Goal: Task Accomplishment & Management: Manage account settings

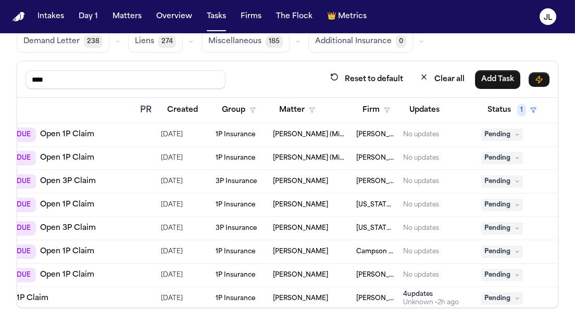
scroll to position [50, 126]
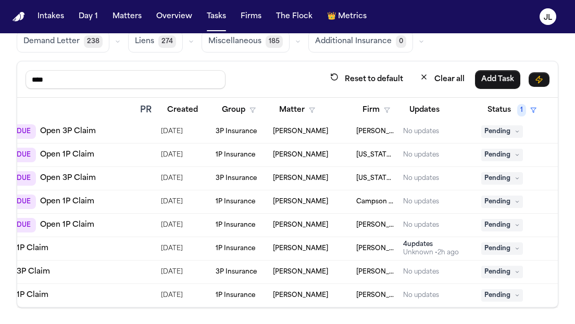
click at [515, 246] on icon at bounding box center [516, 248] width 5 height 5
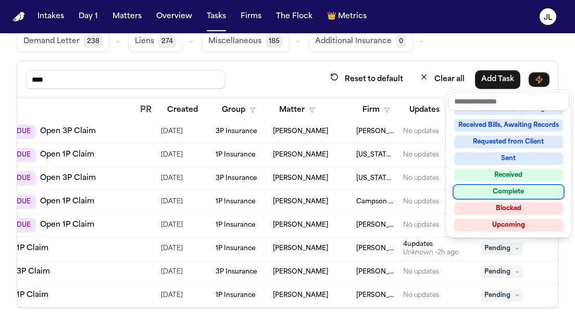
click at [485, 194] on div "Complete" at bounding box center [508, 192] width 109 height 12
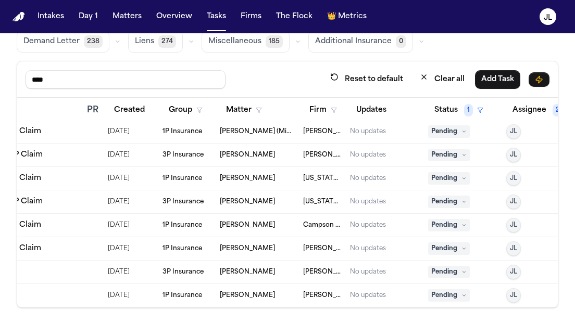
scroll to position [27, 68]
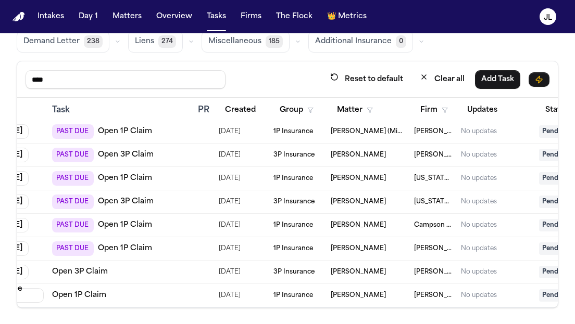
click at [124, 249] on link "Open 1P Claim" at bounding box center [125, 249] width 54 height 10
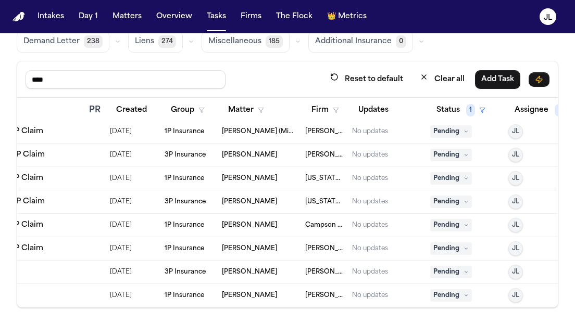
scroll to position [27, 200]
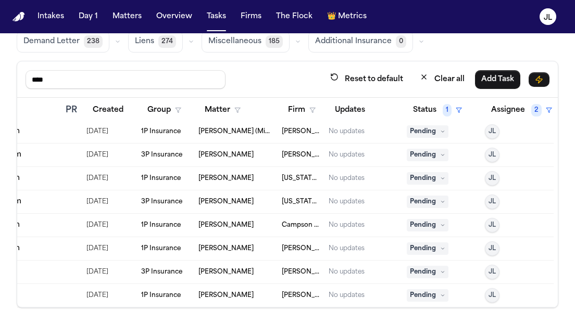
click at [217, 249] on span "Adnaan Iqbal" at bounding box center [225, 249] width 55 height 8
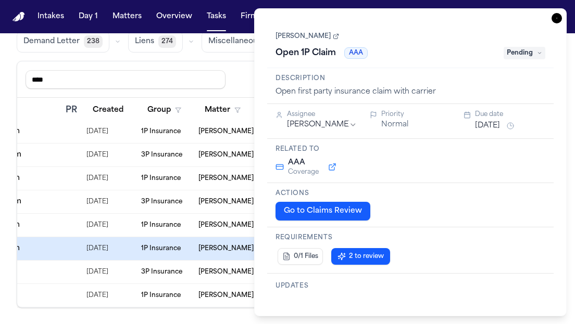
click at [557, 17] on icon "button" at bounding box center [556, 18] width 10 height 10
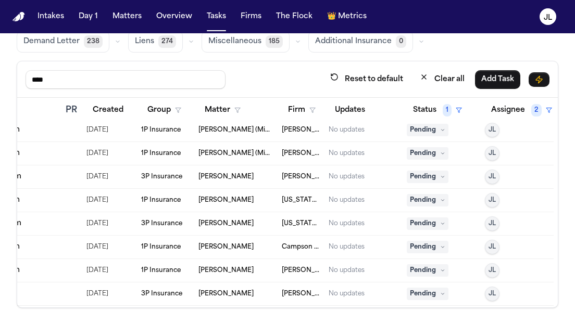
scroll to position [0, 200]
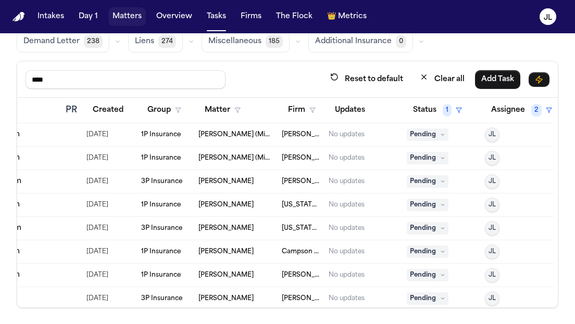
click at [130, 20] on button "Matters" at bounding box center [126, 16] width 37 height 19
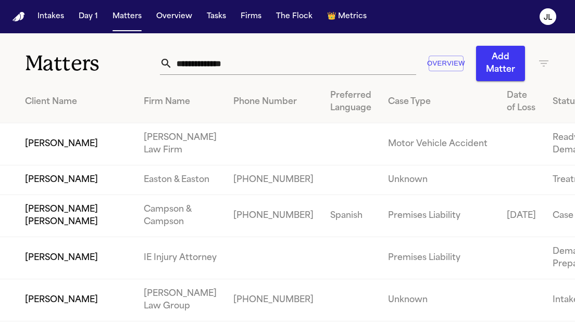
click at [245, 69] on input "text" at bounding box center [293, 63] width 243 height 23
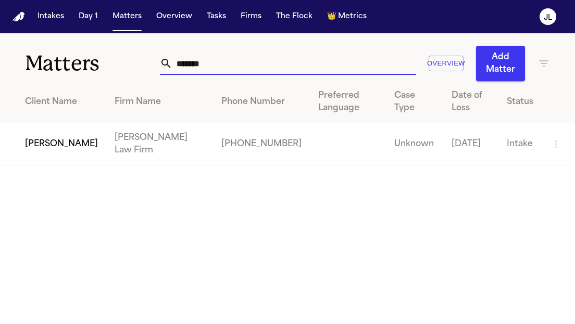
type input "*******"
click at [60, 150] on td "[PERSON_NAME]" at bounding box center [53, 144] width 106 height 42
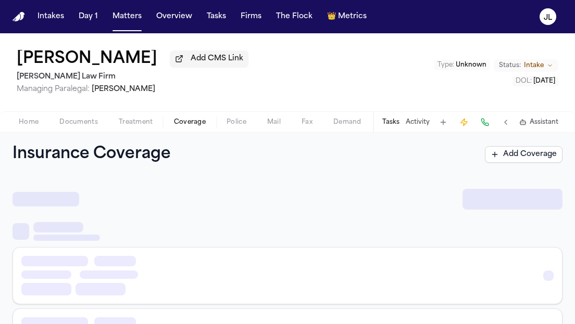
click at [180, 126] on span "Coverage" at bounding box center [190, 122] width 32 height 8
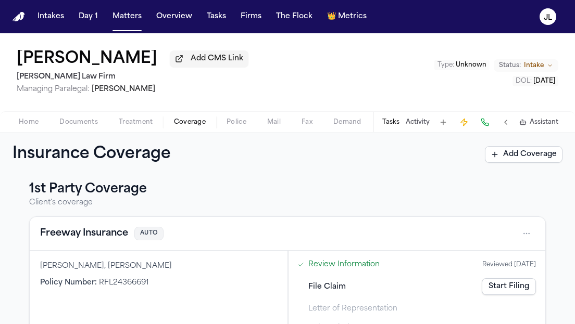
scroll to position [11, 0]
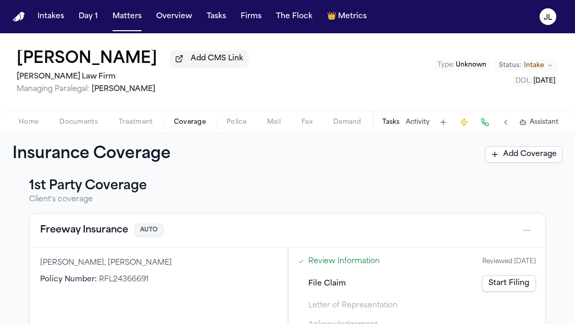
click at [106, 238] on button "Freeway Insurance" at bounding box center [84, 230] width 88 height 15
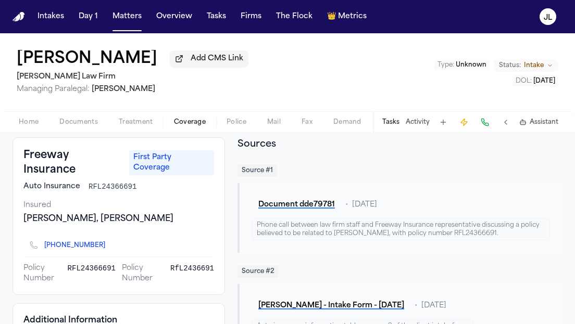
scroll to position [14, 0]
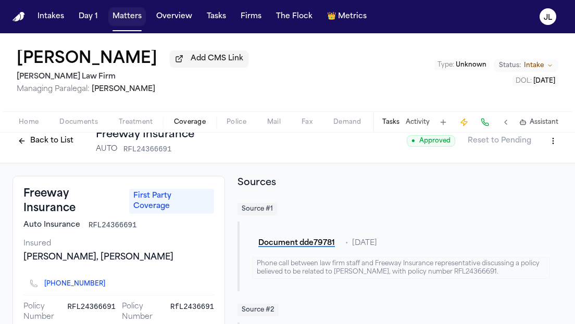
click at [134, 21] on button "Matters" at bounding box center [126, 16] width 37 height 19
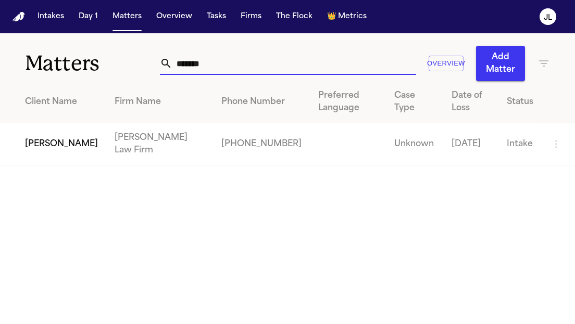
drag, startPoint x: 233, startPoint y: 56, endPoint x: 110, endPoint y: 46, distance: 123.3
click at [110, 46] on div "Matters ******* Overview Add Matter" at bounding box center [287, 57] width 575 height 48
drag, startPoint x: 239, startPoint y: 70, endPoint x: 54, endPoint y: 56, distance: 185.3
click at [54, 63] on div "Matters ******* Overview Add Matter" at bounding box center [287, 57] width 575 height 48
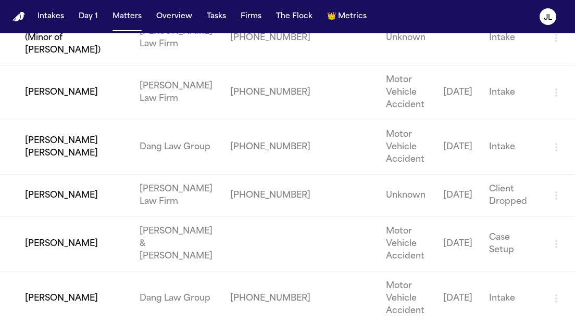
scroll to position [363, 0]
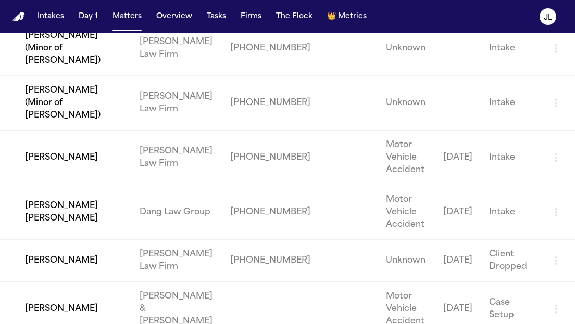
type input "*****"
click at [68, 131] on td "[PERSON_NAME]" at bounding box center [65, 158] width 131 height 55
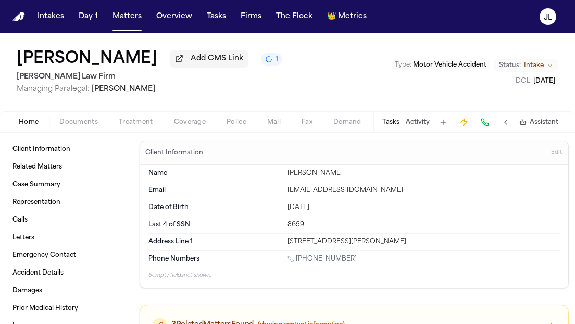
click at [187, 126] on span "Coverage" at bounding box center [190, 122] width 32 height 8
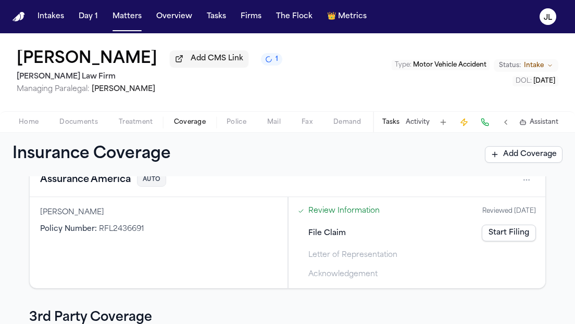
scroll to position [21, 0]
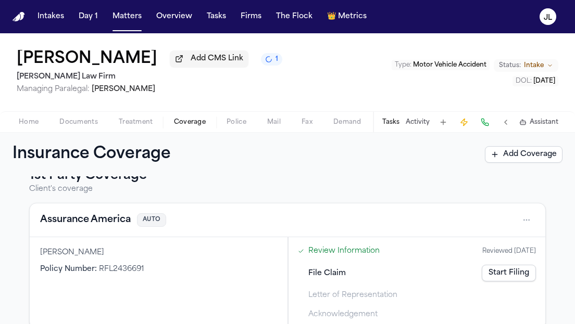
click at [111, 222] on button "Assurance America" at bounding box center [85, 220] width 91 height 15
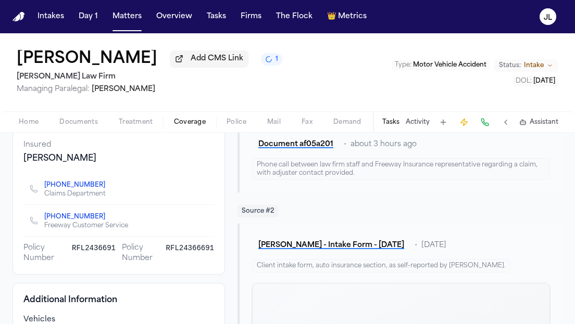
scroll to position [120, 0]
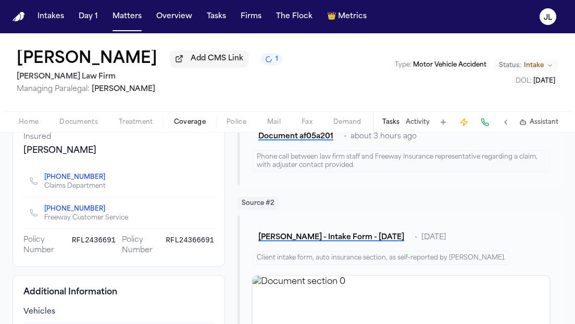
click at [108, 181] on icon "Copy to clipboard" at bounding box center [110, 179] width 4 height 4
click at [483, 124] on button at bounding box center [484, 122] width 15 height 15
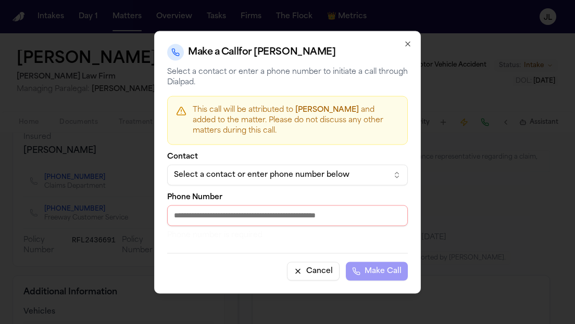
click at [245, 207] on input "Phone Number" at bounding box center [287, 215] width 240 height 21
paste input "**********"
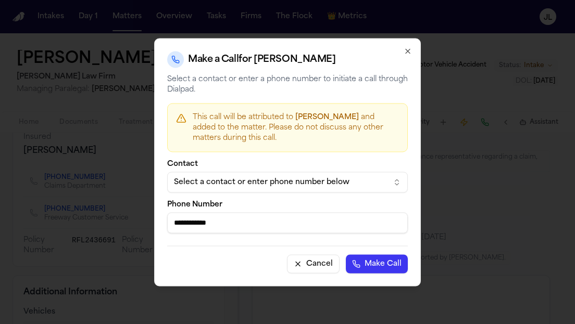
type input "**********"
click at [376, 269] on button "Make Call" at bounding box center [377, 264] width 62 height 19
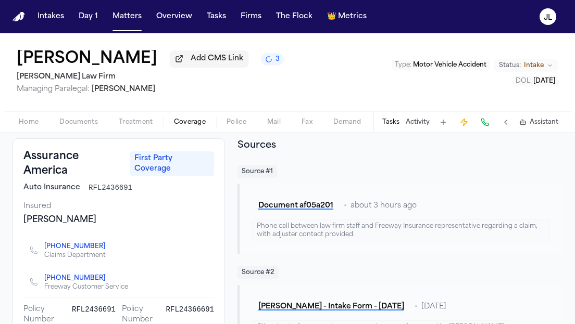
scroll to position [0, 0]
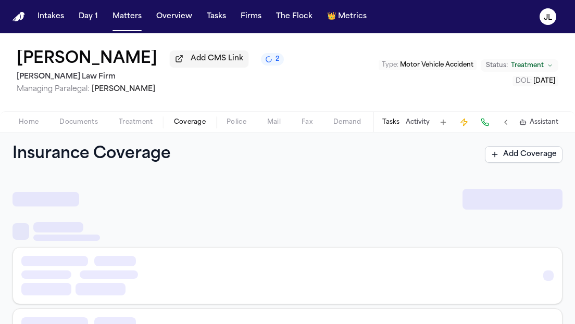
click at [186, 126] on span "Coverage" at bounding box center [190, 122] width 32 height 8
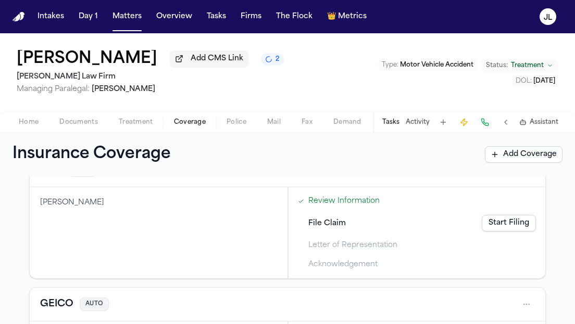
scroll to position [52, 0]
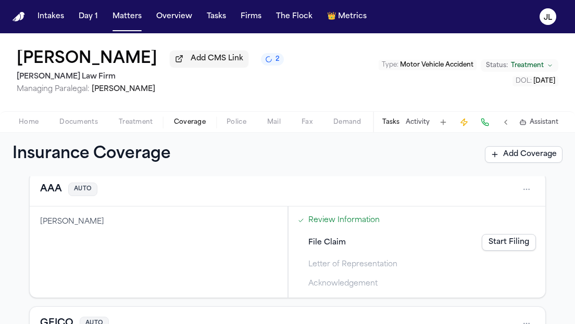
click at [57, 191] on button "AAA" at bounding box center [51, 189] width 22 height 15
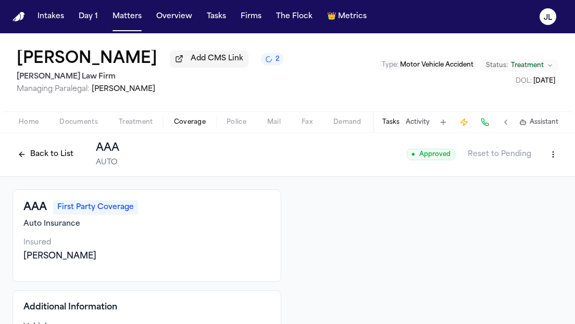
click at [40, 123] on button "Home" at bounding box center [28, 122] width 41 height 12
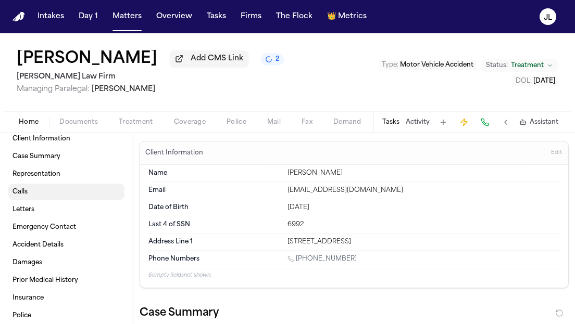
scroll to position [12, 0]
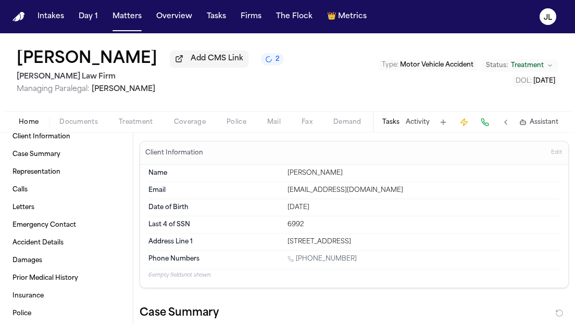
click at [179, 131] on div "Home Documents Treatment Coverage Police Mail Fax Demand Workspaces Artifacts T…" at bounding box center [287, 121] width 575 height 21
click at [184, 121] on span "Coverage" at bounding box center [190, 122] width 32 height 8
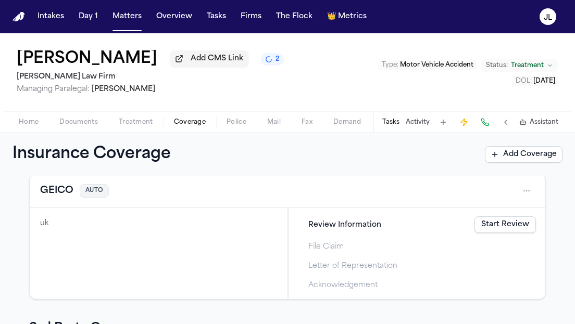
scroll to position [186, 0]
click at [49, 201] on div "GEICO AUTO" at bounding box center [287, 190] width 515 height 34
click at [49, 200] on div "GEICO AUTO" at bounding box center [287, 190] width 515 height 34
click at [49, 196] on button "GEICO" at bounding box center [56, 189] width 33 height 15
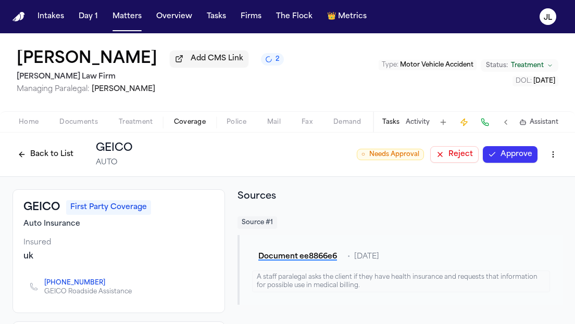
click at [37, 157] on button "Back to List" at bounding box center [45, 154] width 66 height 17
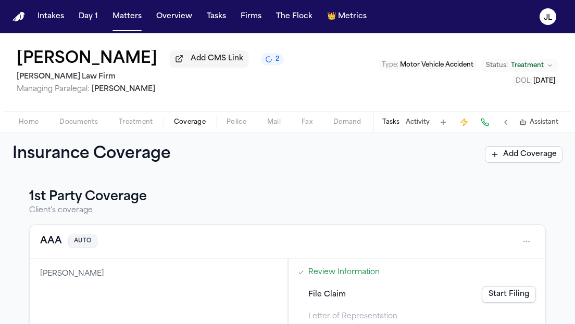
click at [46, 241] on button "AAA" at bounding box center [51, 241] width 22 height 15
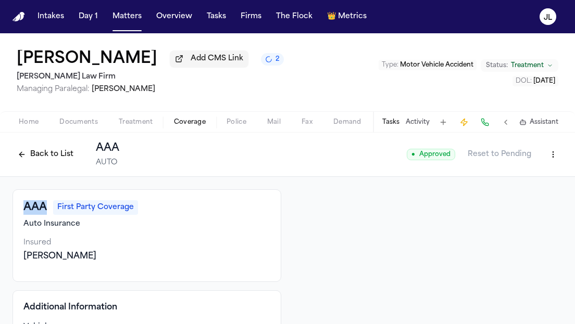
drag, startPoint x: 46, startPoint y: 210, endPoint x: 16, endPoint y: 211, distance: 30.7
click at [16, 211] on div "AAA First Party Coverage Auto Insurance Insured Adnaan Iqbal" at bounding box center [146, 235] width 269 height 93
copy h3 "AAA"
click at [487, 119] on button at bounding box center [484, 122] width 15 height 15
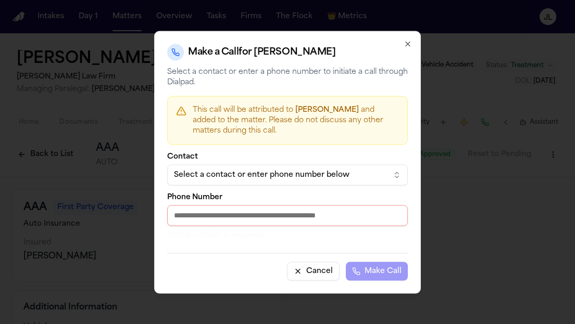
click at [189, 220] on input "Phone Number" at bounding box center [287, 215] width 240 height 21
paste input "**********"
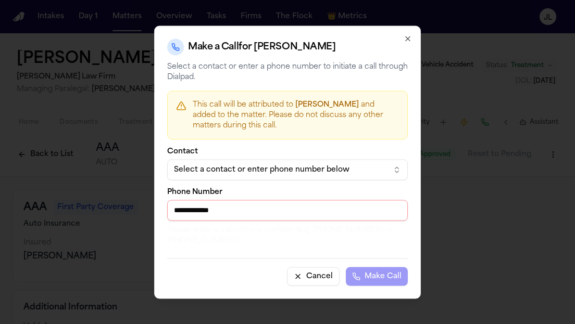
click at [178, 213] on input "**********" at bounding box center [287, 210] width 240 height 21
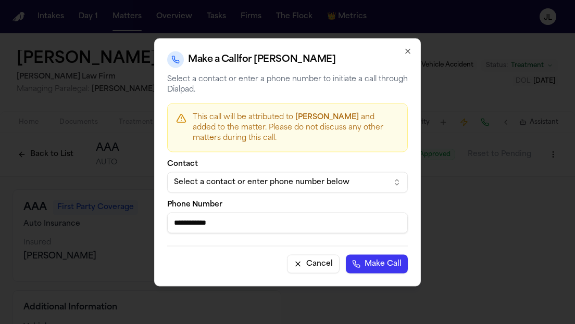
type input "**********"
click at [389, 267] on button "Make Call" at bounding box center [377, 264] width 62 height 19
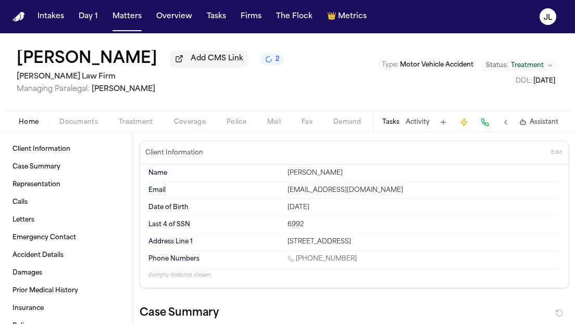
click at [26, 123] on span "Home" at bounding box center [29, 122] width 20 height 8
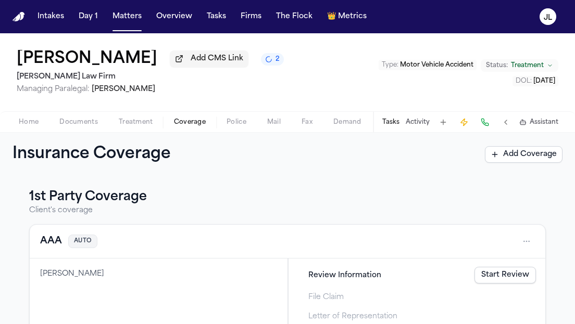
click at [203, 126] on span "Coverage" at bounding box center [190, 122] width 32 height 8
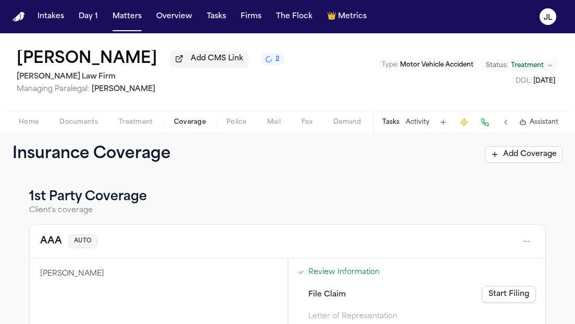
click at [65, 244] on div "AAA AUTO" at bounding box center [68, 241] width 57 height 15
click at [58, 244] on button "AAA" at bounding box center [51, 241] width 22 height 15
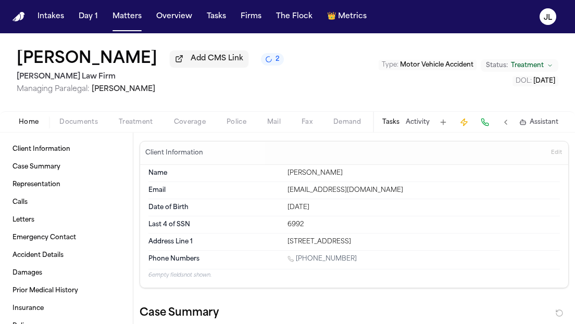
click at [28, 126] on span "Home" at bounding box center [29, 122] width 20 height 8
click at [187, 129] on span "button" at bounding box center [190, 128] width 44 height 1
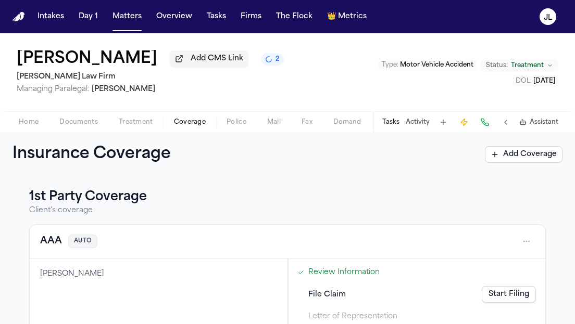
click at [53, 248] on button "AAA" at bounding box center [51, 241] width 22 height 15
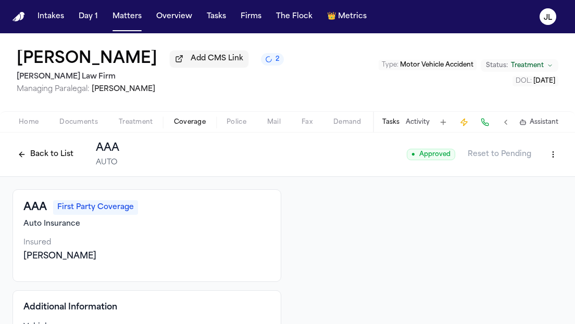
click at [37, 159] on button "Back to List" at bounding box center [45, 154] width 66 height 17
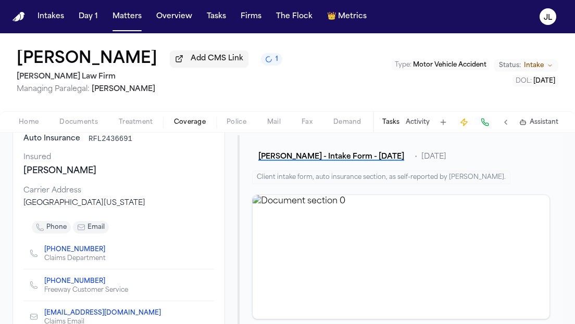
scroll to position [104, 0]
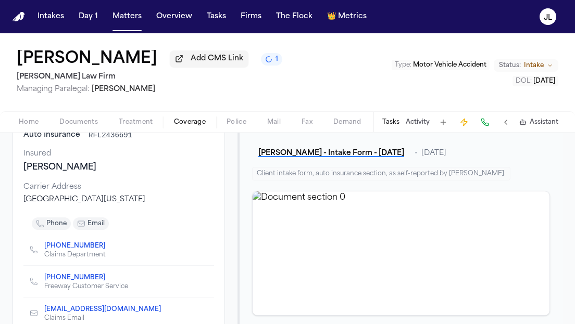
click at [97, 252] on div "Claims Department" at bounding box center [78, 255] width 69 height 8
click at [108, 249] on icon "Copy to clipboard" at bounding box center [110, 248] width 4 height 4
click at [486, 124] on button at bounding box center [484, 122] width 15 height 15
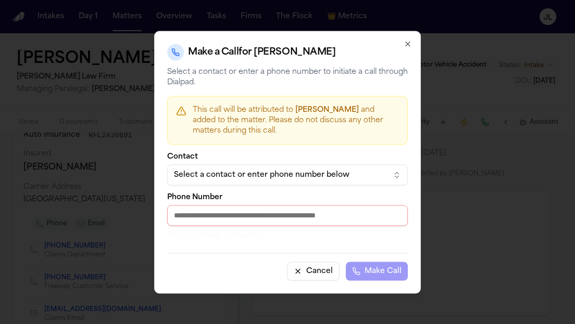
click at [236, 220] on input "Phone Number" at bounding box center [287, 215] width 240 height 21
paste input "**********"
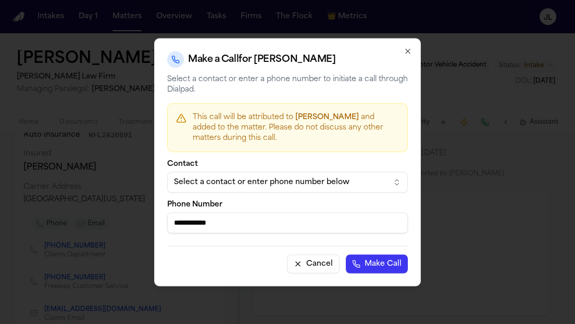
type input "**********"
click at [362, 270] on button "Make Call" at bounding box center [377, 264] width 62 height 19
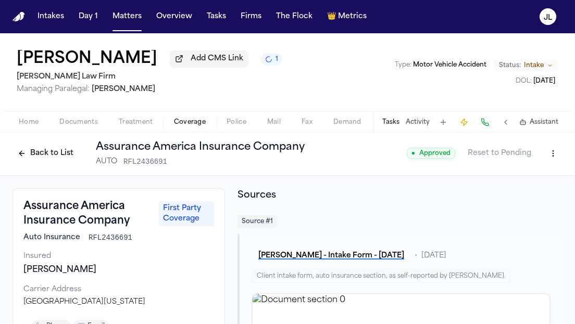
scroll to position [0, 0]
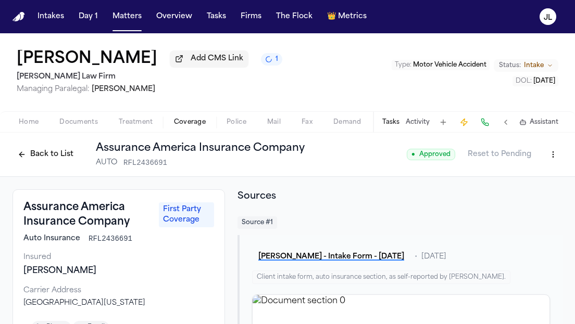
click at [50, 157] on button "Back to List" at bounding box center [45, 154] width 66 height 17
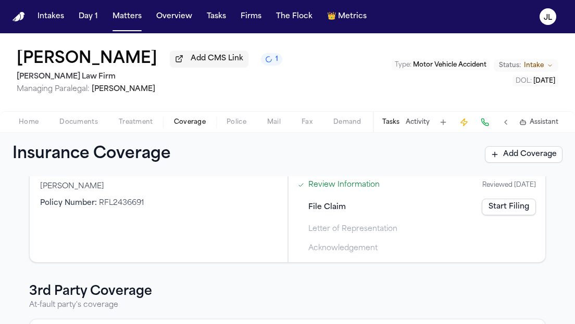
scroll to position [46, 0]
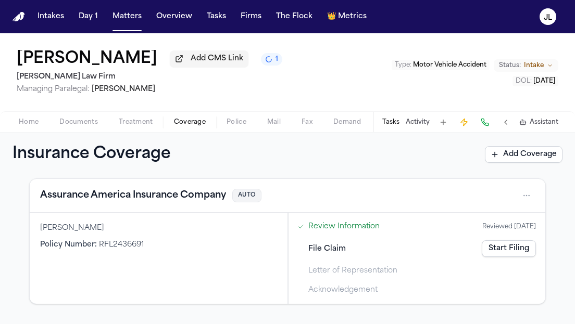
click at [194, 200] on button "Assurance America Insurance Company" at bounding box center [133, 195] width 186 height 15
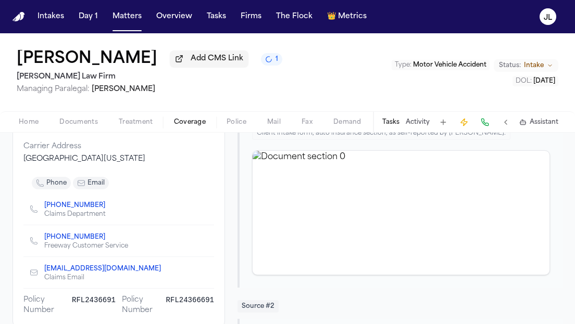
scroll to position [146, 0]
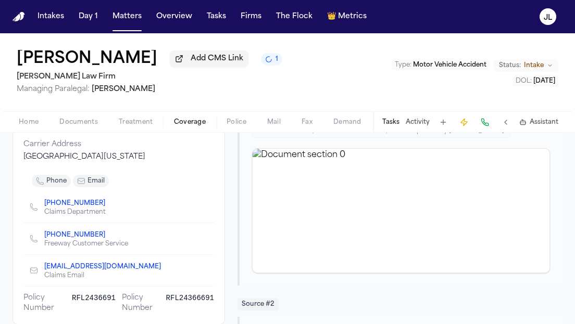
click at [108, 207] on icon "Copy to clipboard" at bounding box center [110, 205] width 4 height 4
click at [486, 120] on button at bounding box center [484, 122] width 15 height 15
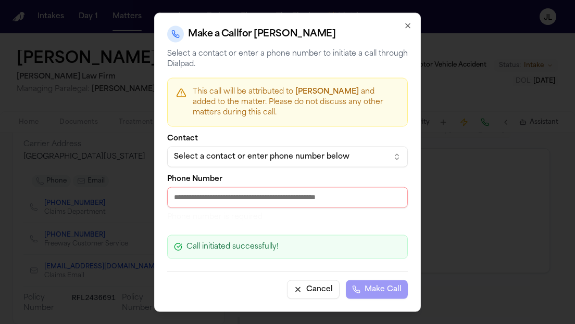
click at [223, 204] on input "Phone Number" at bounding box center [287, 197] width 240 height 21
paste input "**********"
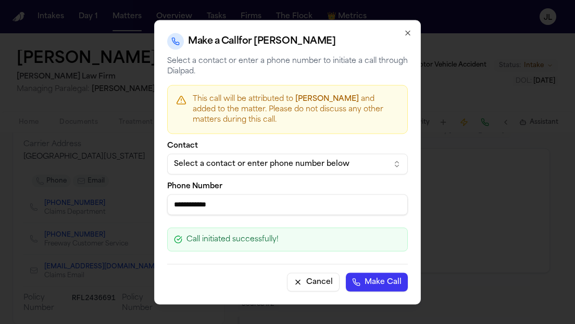
type input "**********"
click at [389, 284] on button "Make Call" at bounding box center [377, 282] width 62 height 19
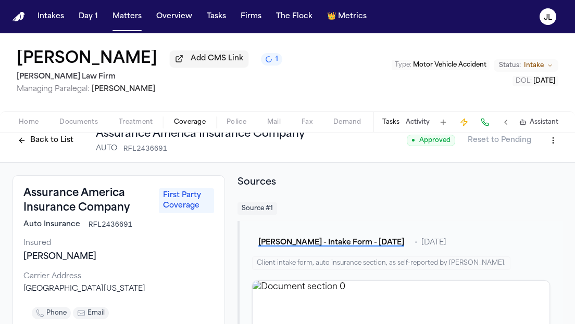
scroll to position [0, 0]
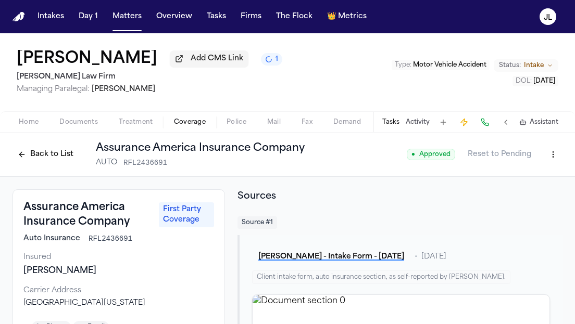
click at [56, 160] on button "Back to List" at bounding box center [45, 154] width 66 height 17
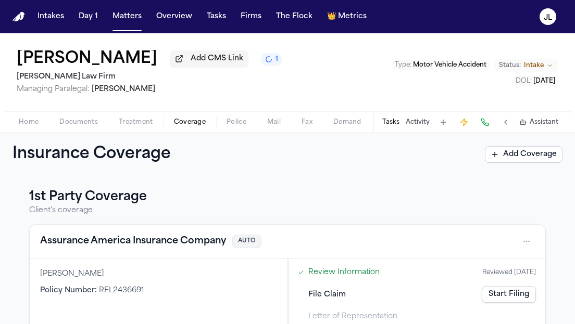
click at [73, 118] on button "Documents" at bounding box center [78, 122] width 59 height 12
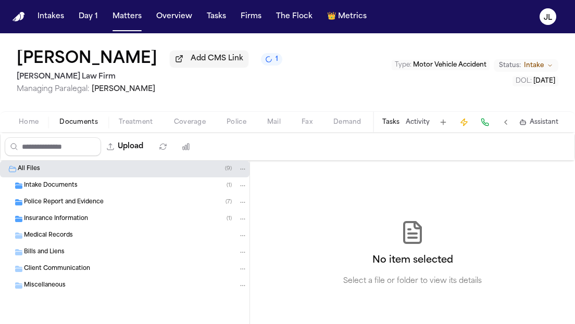
click at [179, 123] on span "Coverage" at bounding box center [190, 122] width 32 height 8
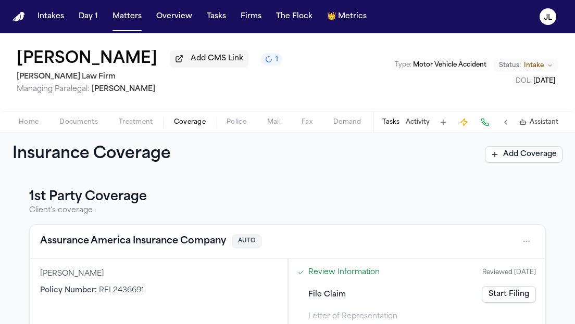
click at [32, 123] on span "Home" at bounding box center [29, 122] width 20 height 8
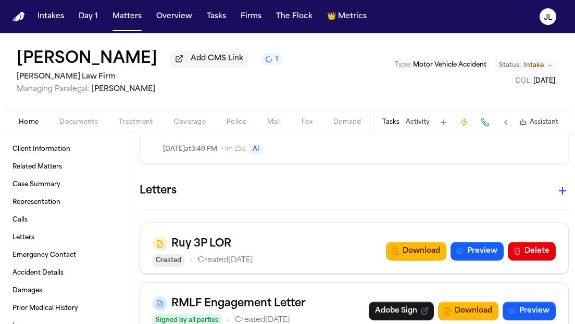
scroll to position [1206, 0]
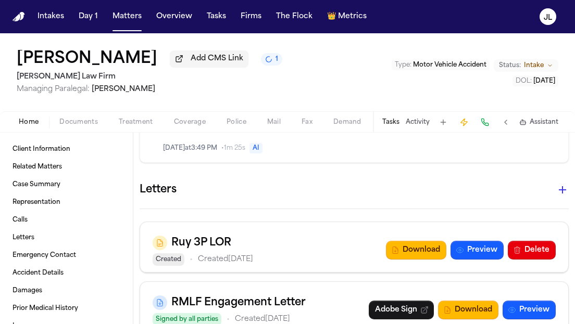
click at [561, 184] on icon "button" at bounding box center [562, 190] width 12 height 12
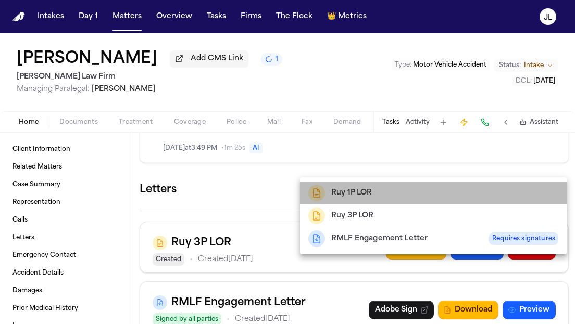
click at [378, 191] on div "Ruy 1P LOR" at bounding box center [433, 193] width 250 height 17
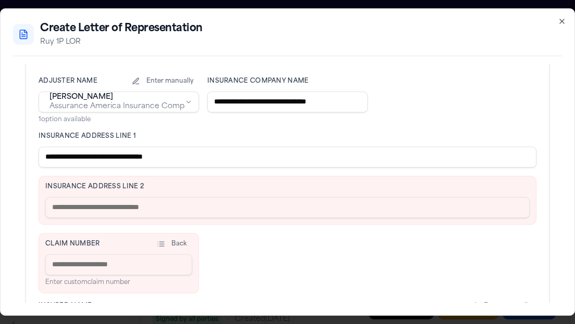
scroll to position [273, 0]
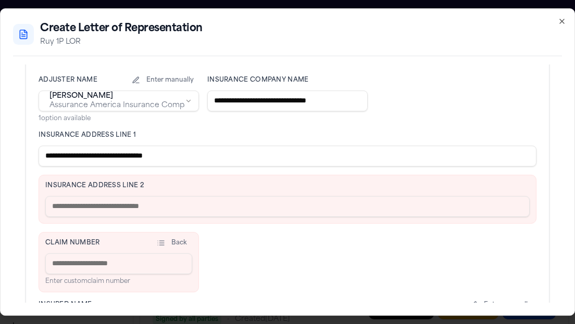
drag, startPoint x: 203, startPoint y: 159, endPoint x: 106, endPoint y: 156, distance: 97.4
click at [106, 156] on input "**********" at bounding box center [288, 156] width 498 height 21
type input "**********"
click at [93, 195] on div "Insurance Address Line 2" at bounding box center [288, 199] width 498 height 49
click at [91, 206] on input "text" at bounding box center [287, 206] width 484 height 21
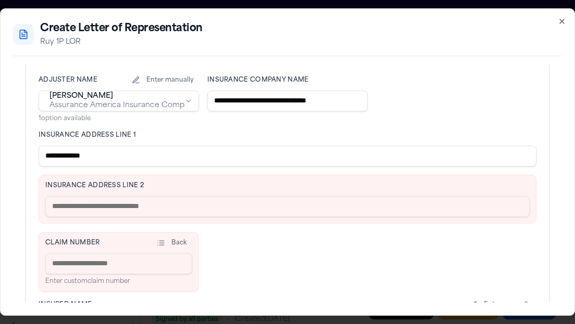
paste input "**********"
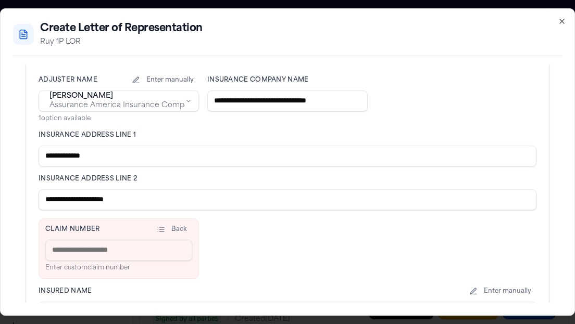
type input "**********"
click at [83, 252] on input at bounding box center [118, 250] width 147 height 21
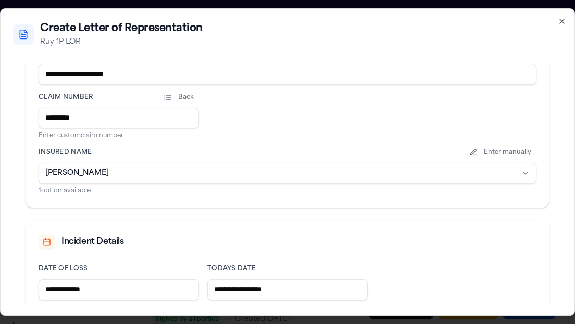
scroll to position [465, 0]
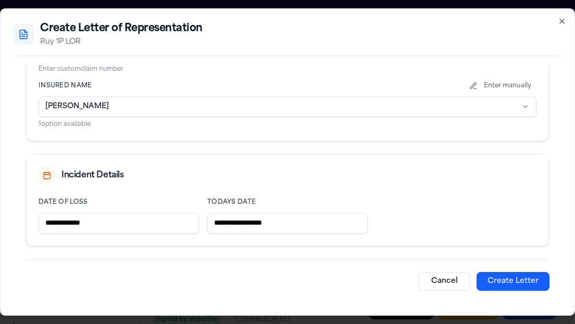
type input "*********"
click at [518, 289] on button "Create Letter" at bounding box center [512, 281] width 73 height 19
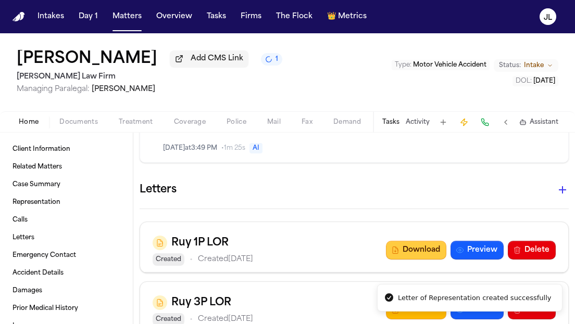
click at [412, 241] on button "Download" at bounding box center [416, 250] width 60 height 19
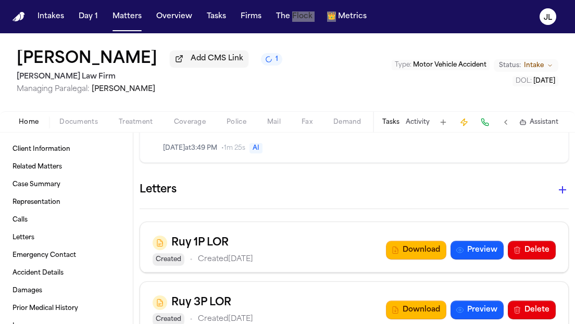
click at [327, 1] on nav "Intakes Day 1 Matters Overview Tasks Firms The Flock 👑 Metrics JL" at bounding box center [287, 16] width 575 height 33
click at [184, 122] on span "Coverage" at bounding box center [190, 122] width 32 height 8
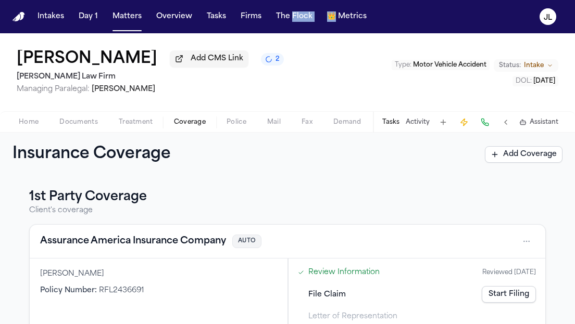
scroll to position [7, 0]
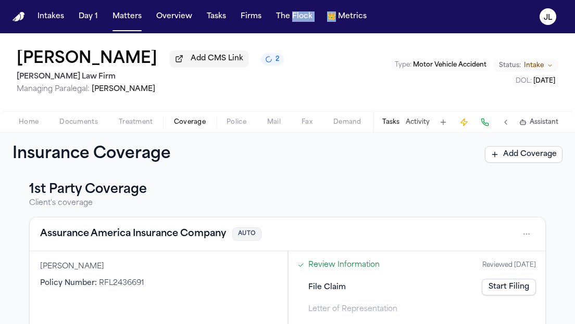
click at [141, 232] on button "Assurance America Insurance Company" at bounding box center [133, 234] width 186 height 15
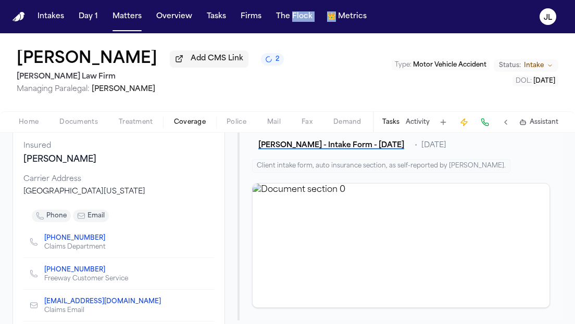
scroll to position [115, 0]
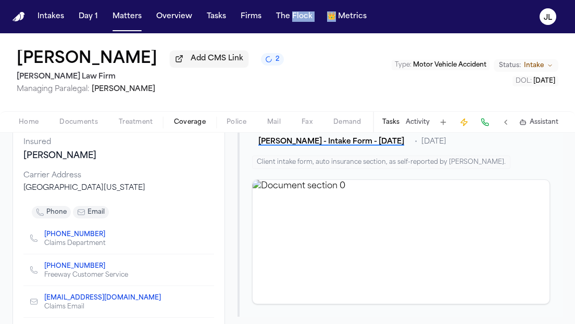
click at [108, 237] on icon "Copy to clipboard" at bounding box center [110, 236] width 4 height 4
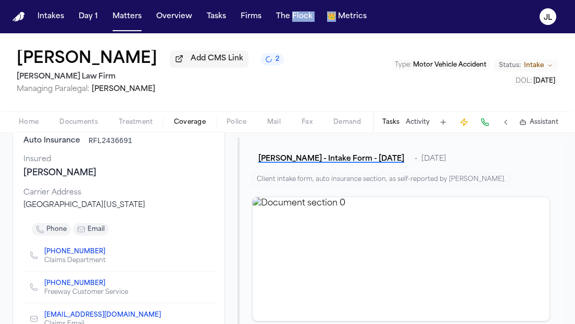
scroll to position [0, 0]
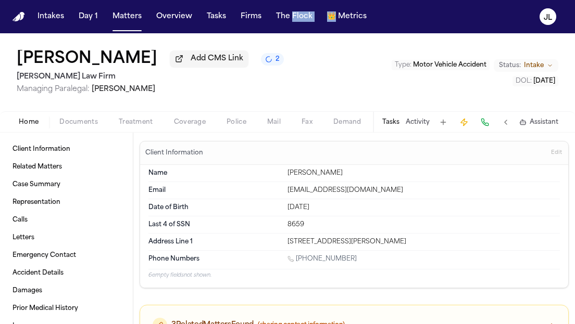
click at [20, 124] on span "Home" at bounding box center [29, 122] width 20 height 8
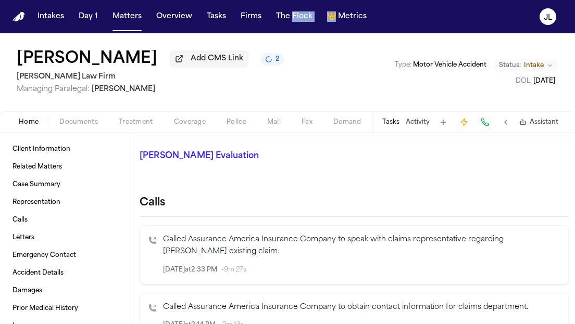
scroll to position [391, 0]
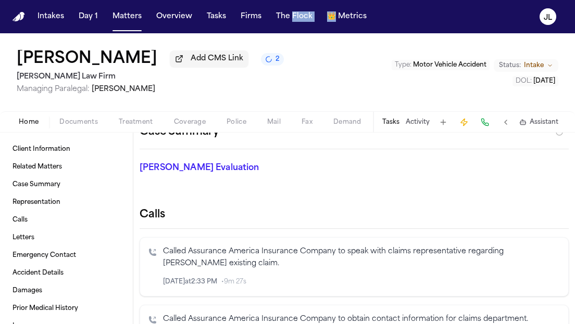
click at [516, 283] on icon "Inspect" at bounding box center [516, 281] width 7 height 7
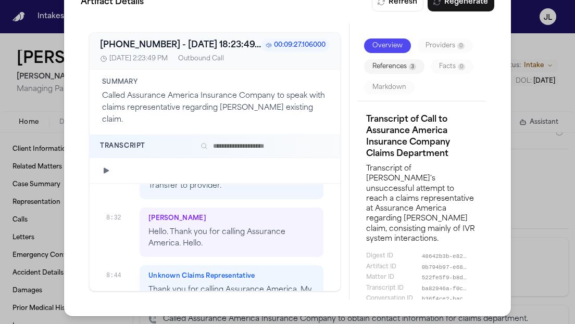
scroll to position [0, 0]
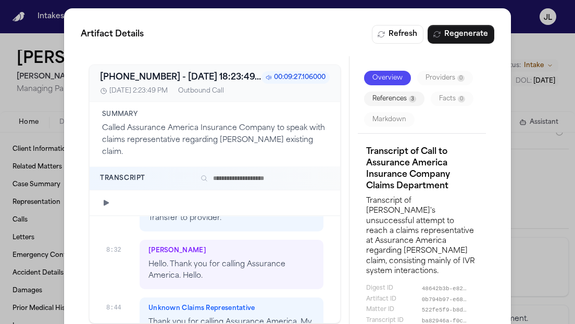
click at [562, 218] on div "Artifact Details Refresh Regenerate +18885808134 - 2025-09-17 18:23:49.003000+0…" at bounding box center [287, 178] width 575 height 357
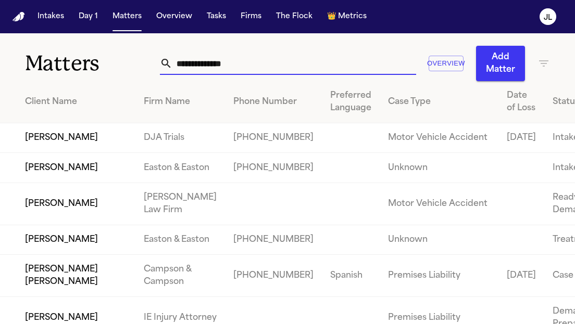
click at [208, 65] on input "text" at bounding box center [293, 63] width 243 height 23
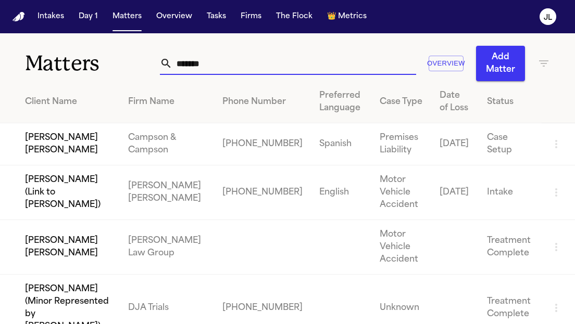
scroll to position [5, 0]
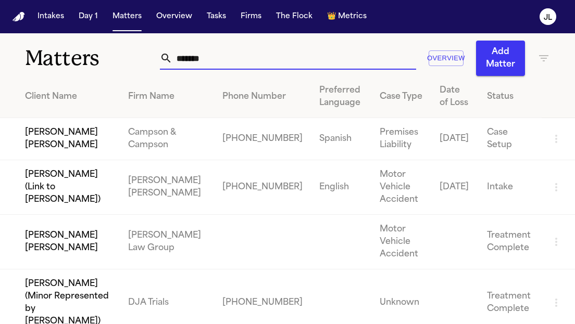
drag, startPoint x: 230, startPoint y: 58, endPoint x: 156, endPoint y: 59, distance: 73.4
click at [160, 59] on div "*******" at bounding box center [288, 58] width 256 height 23
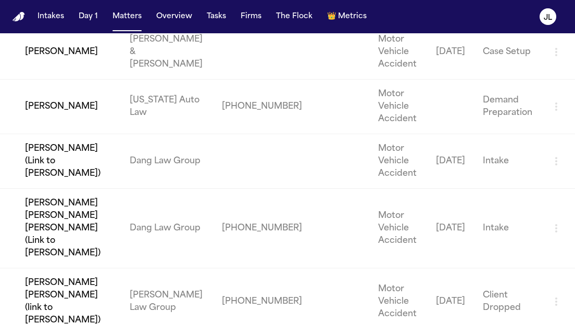
scroll to position [0, 0]
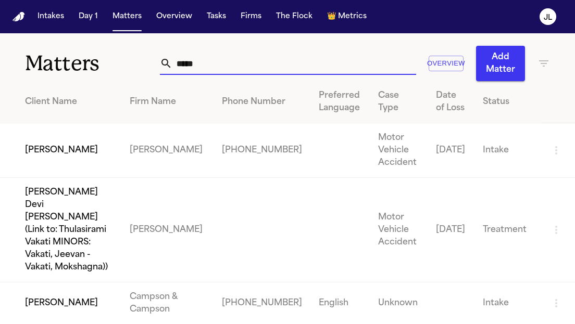
drag, startPoint x: 196, startPoint y: 67, endPoint x: 116, endPoint y: 67, distance: 80.2
click at [116, 67] on div "Matters ***** Overview Add Matter" at bounding box center [287, 57] width 575 height 48
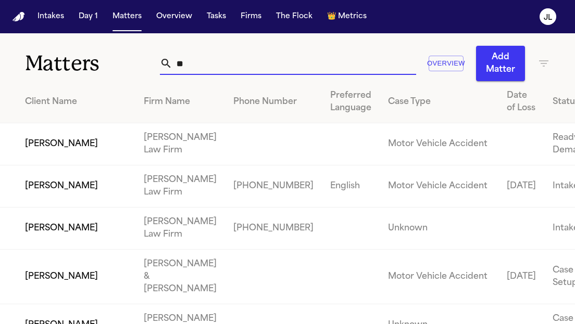
type input "*"
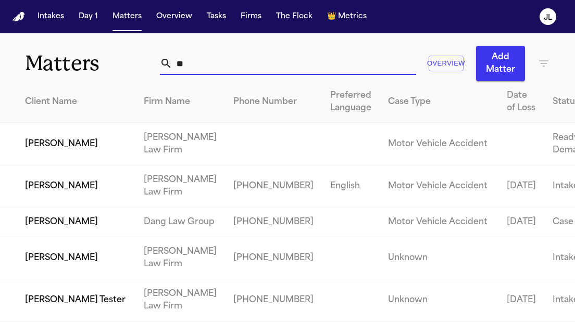
type input "*"
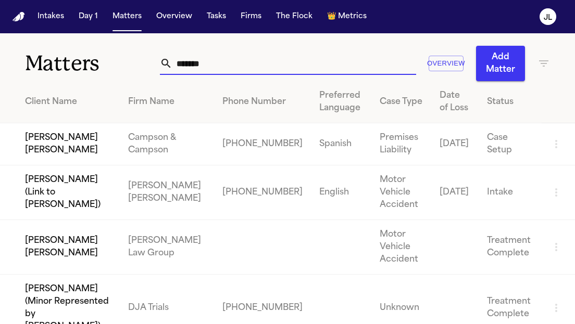
click at [157, 99] on div "Firm Name" at bounding box center [167, 102] width 78 height 12
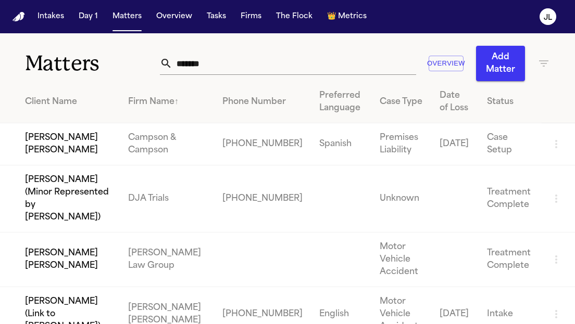
scroll to position [5, 0]
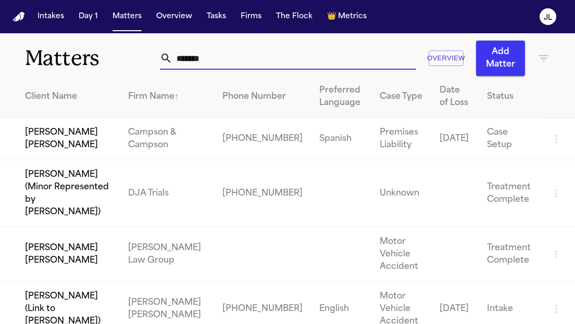
drag, startPoint x: 228, startPoint y: 59, endPoint x: 148, endPoint y: 63, distance: 79.7
click at [147, 62] on div "Matters ******* Overview Add Matter" at bounding box center [287, 52] width 575 height 48
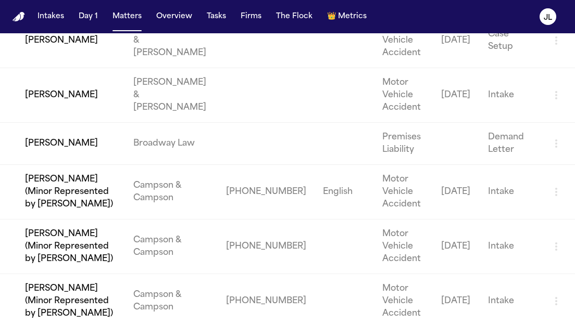
scroll to position [0, 0]
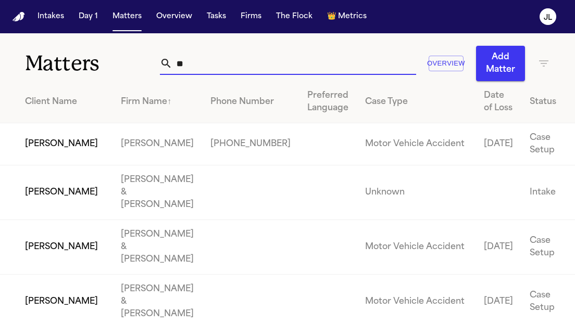
type input "*"
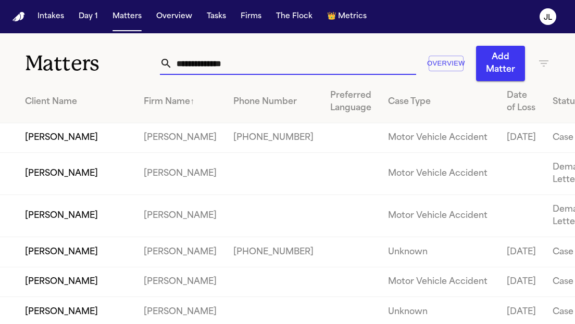
click at [220, 23] on button "Tasks" at bounding box center [216, 16] width 28 height 19
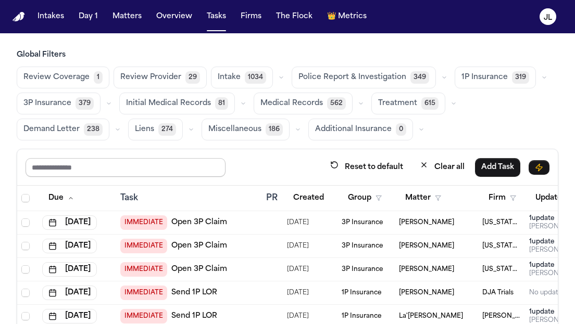
click at [119, 164] on input "text" at bounding box center [126, 167] width 200 height 19
type input "******"
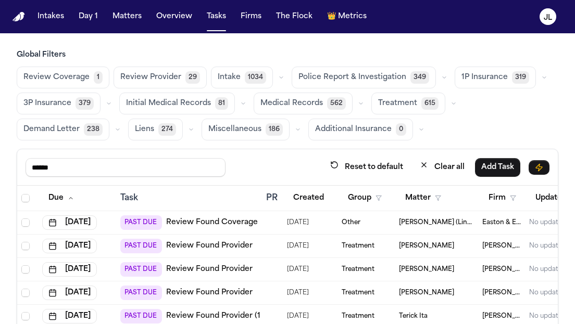
scroll to position [0, 200]
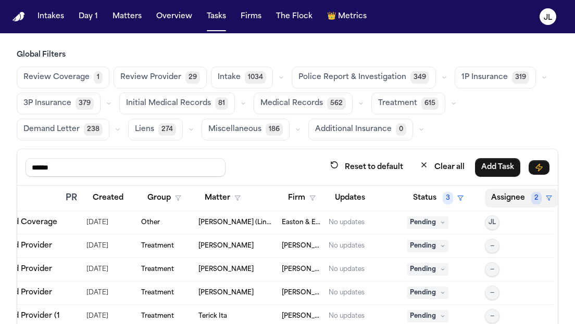
click at [527, 200] on button "Assignee 2" at bounding box center [521, 198] width 73 height 19
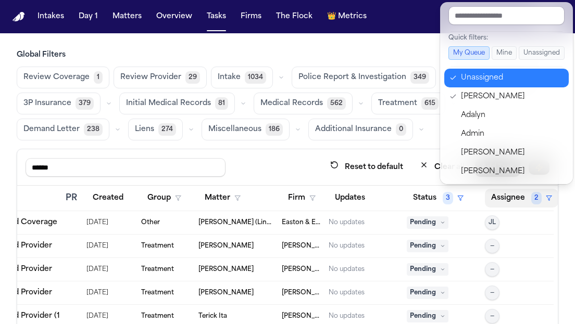
click at [488, 73] on div "Unassigned" at bounding box center [512, 78] width 102 height 12
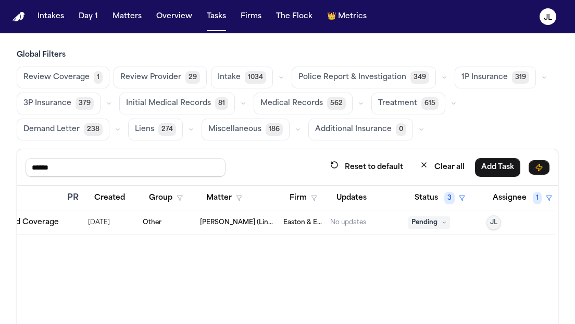
scroll to position [0, 0]
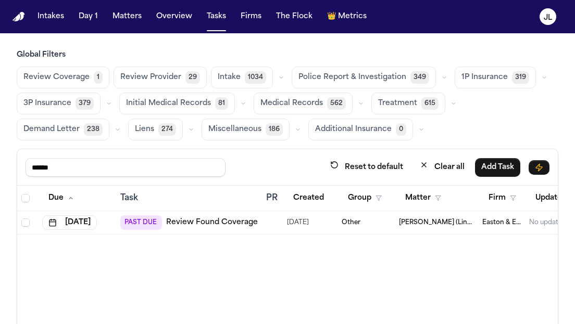
click at [233, 218] on link "Review Found Coverage" at bounding box center [212, 223] width 92 height 10
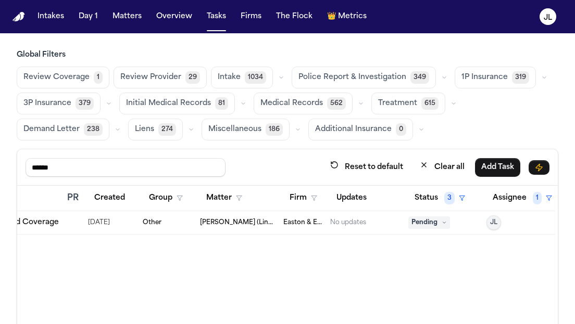
click at [445, 224] on icon at bounding box center [443, 222] width 5 height 5
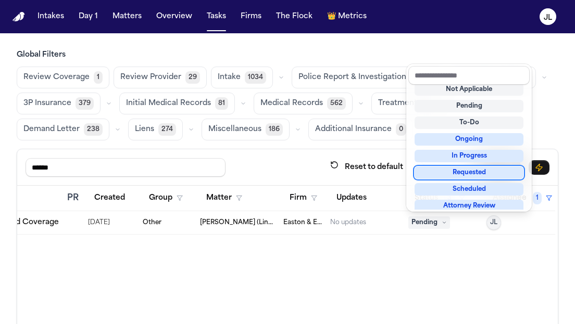
scroll to position [162, 0]
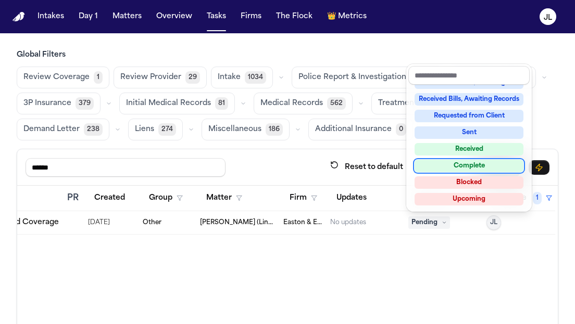
click at [475, 168] on div "Complete" at bounding box center [468, 166] width 109 height 12
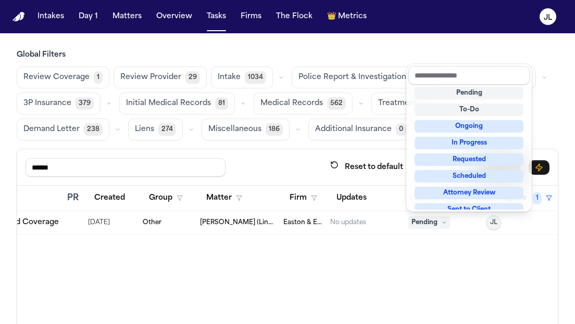
scroll to position [5, 0]
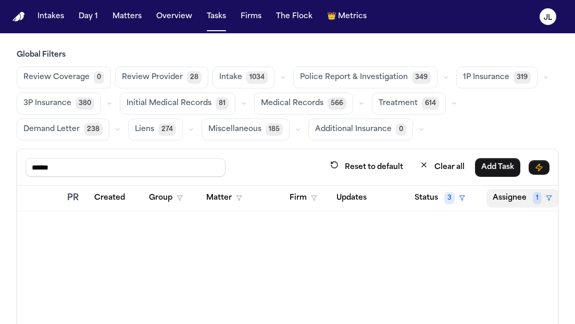
click at [514, 202] on button "Assignee 1" at bounding box center [522, 198] width 72 height 19
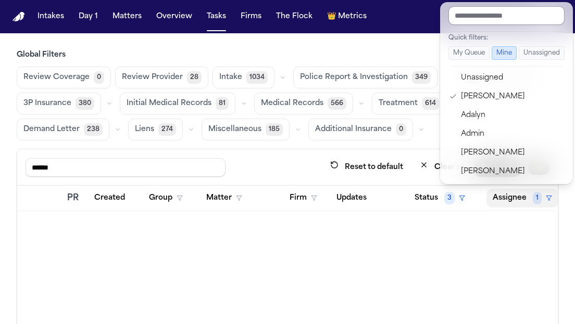
click at [472, 20] on input "text" at bounding box center [506, 15] width 116 height 19
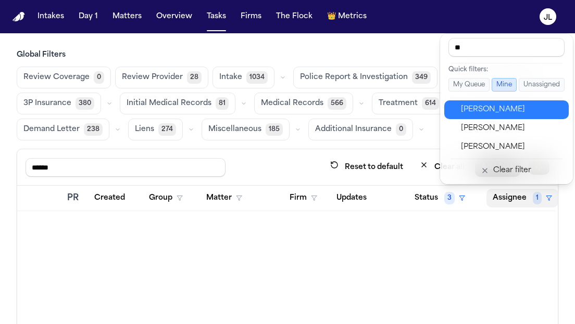
type input "***"
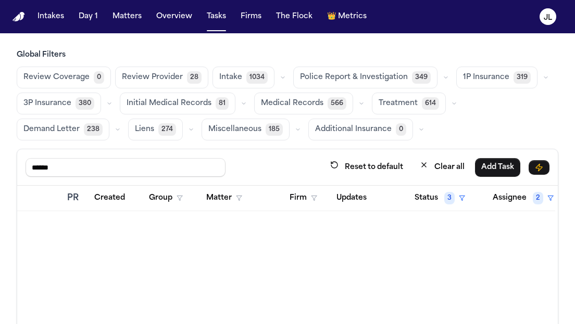
click at [509, 207] on th "Assignee 2" at bounding box center [518, 199] width 73 height 26
click at [509, 199] on button "Assignee 2" at bounding box center [522, 198] width 73 height 19
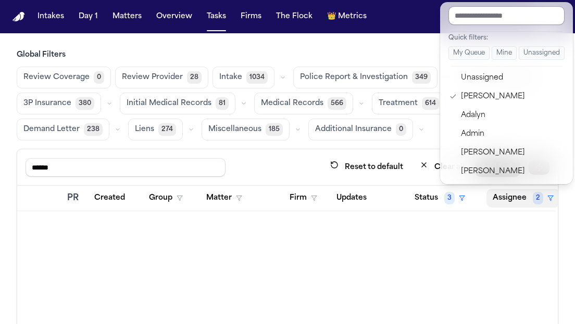
click at [492, 21] on input "text" at bounding box center [506, 15] width 116 height 19
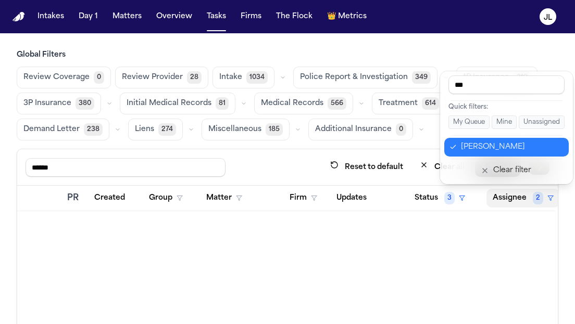
type input "***"
click at [514, 138] on button "Jennifer Tashenberg" at bounding box center [506, 147] width 124 height 19
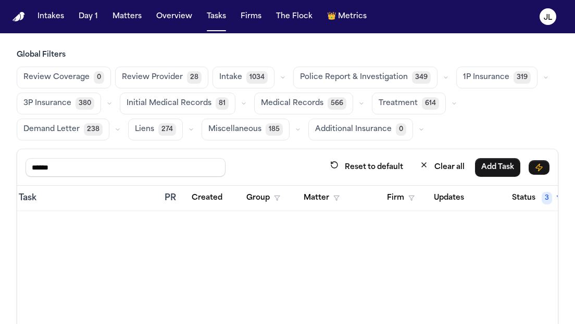
scroll to position [0, 0]
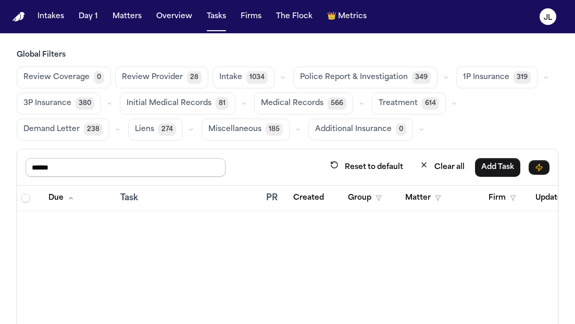
drag, startPoint x: 86, startPoint y: 174, endPoint x: -57, endPoint y: 152, distance: 145.3
click at [0, 152] on html "Intakes Day 1 Matters Overview Tasks Firms The Flock 👑 Metrics JL Global Filter…" at bounding box center [287, 162] width 575 height 324
type input "****"
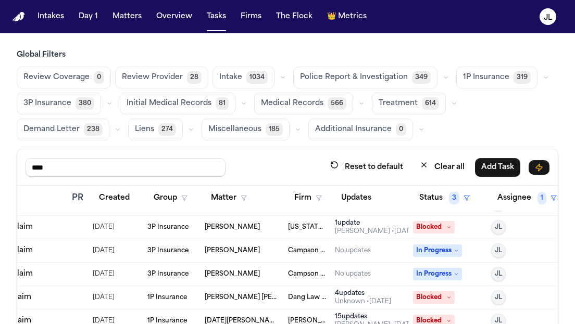
scroll to position [42, 199]
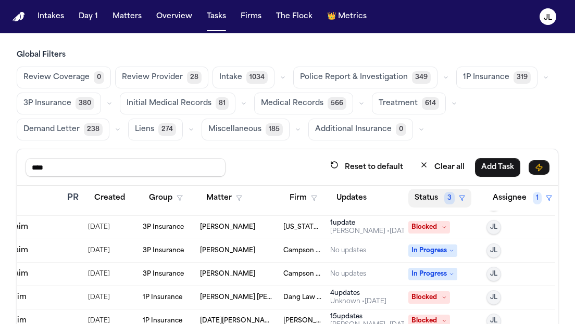
click at [445, 196] on span "3" at bounding box center [449, 198] width 10 height 12
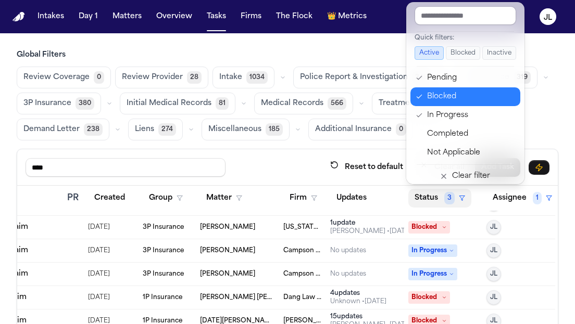
click at [449, 97] on div "Blocked" at bounding box center [470, 97] width 87 height 12
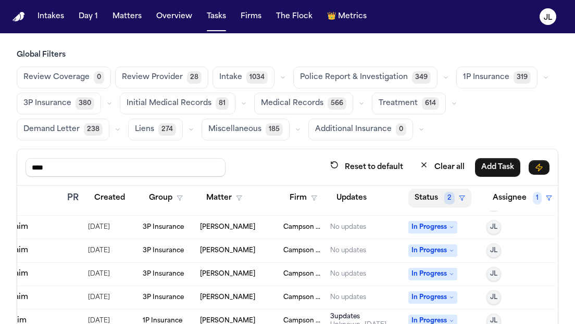
click at [438, 196] on button "Status 2" at bounding box center [439, 198] width 63 height 19
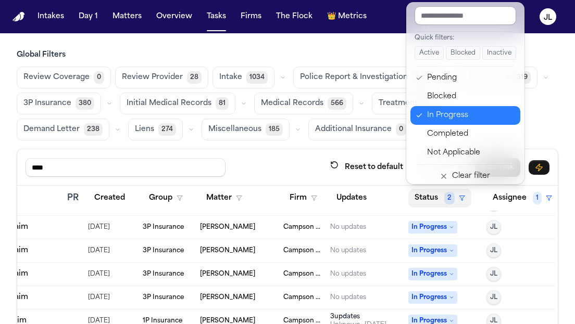
click at [451, 106] on button "In Progress" at bounding box center [465, 115] width 110 height 19
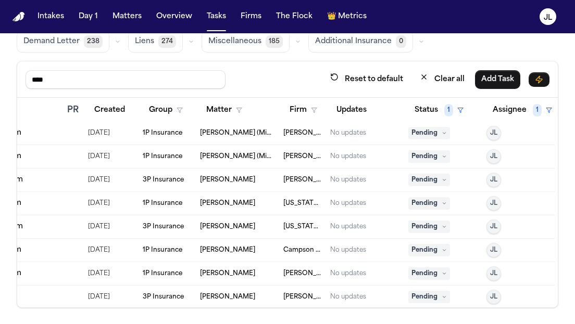
scroll to position [0, 199]
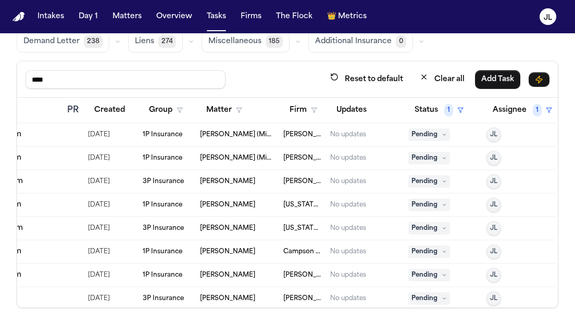
click at [426, 132] on span "Pending" at bounding box center [429, 135] width 42 height 12
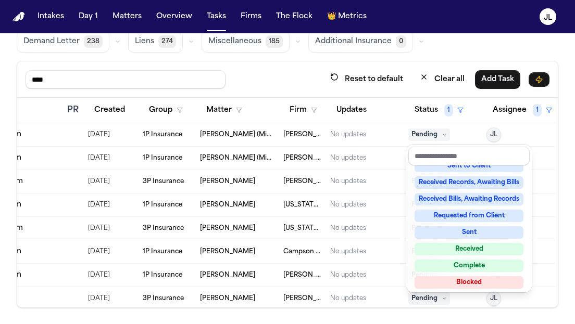
scroll to position [162, 0]
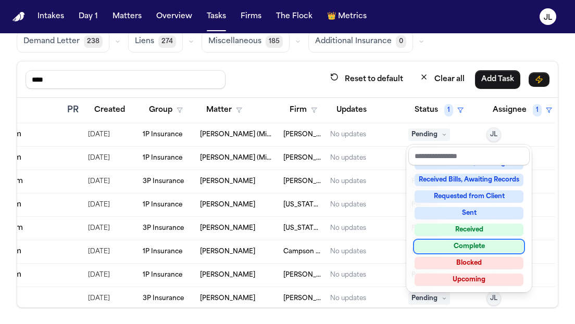
click at [461, 246] on div "Complete" at bounding box center [468, 246] width 109 height 12
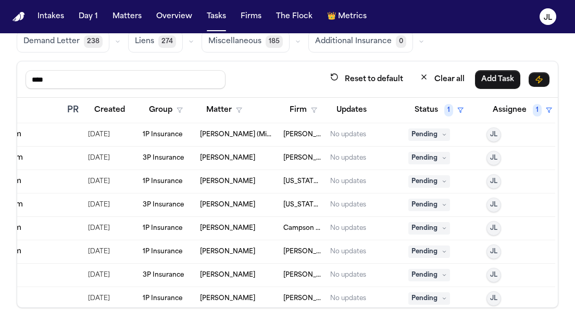
scroll to position [27, 0]
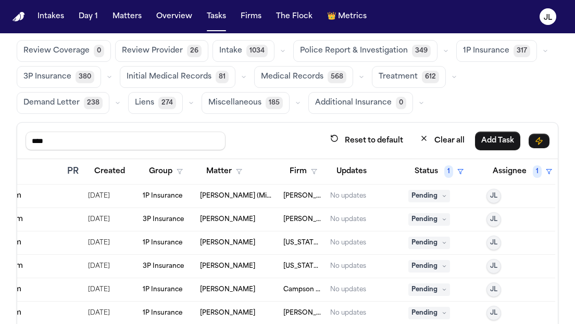
click at [440, 191] on span "Pending" at bounding box center [429, 196] width 42 height 12
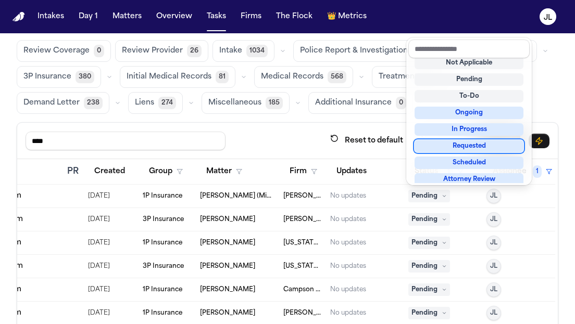
scroll to position [126, 0]
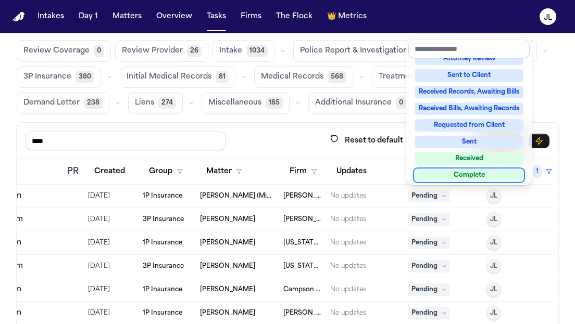
click at [457, 171] on div "Complete" at bounding box center [468, 175] width 109 height 12
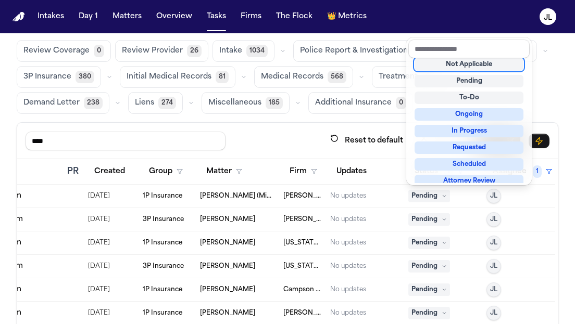
scroll to position [4, 0]
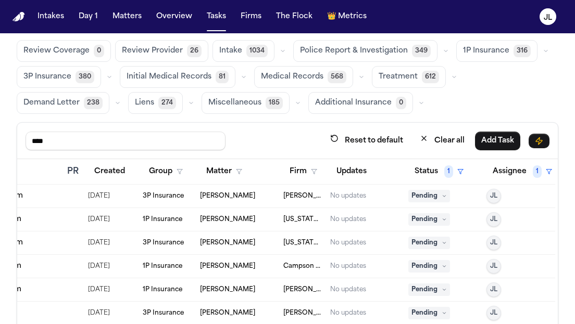
click at [437, 199] on span "Pending" at bounding box center [429, 196] width 42 height 12
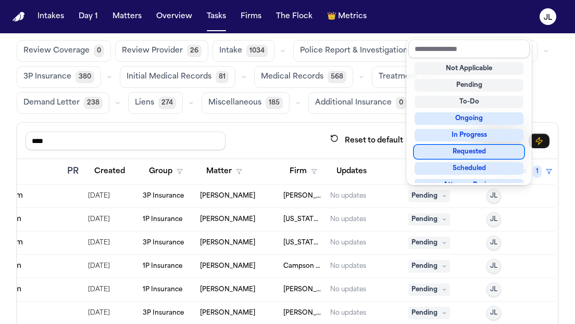
scroll to position [162, 0]
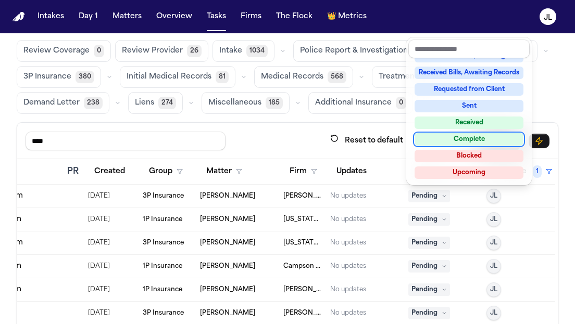
click at [461, 142] on div "Complete" at bounding box center [468, 139] width 109 height 12
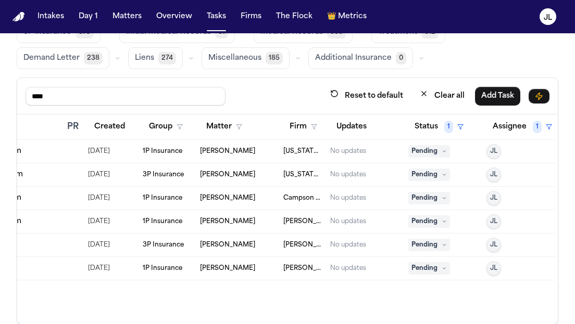
scroll to position [77, 0]
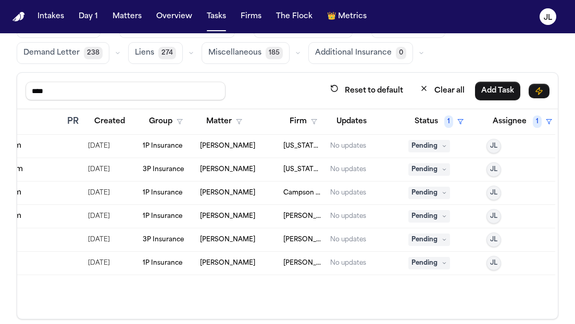
click at [426, 215] on span "Pending" at bounding box center [429, 216] width 42 height 12
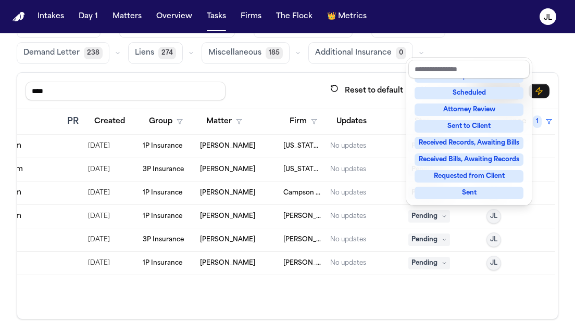
scroll to position [162, 0]
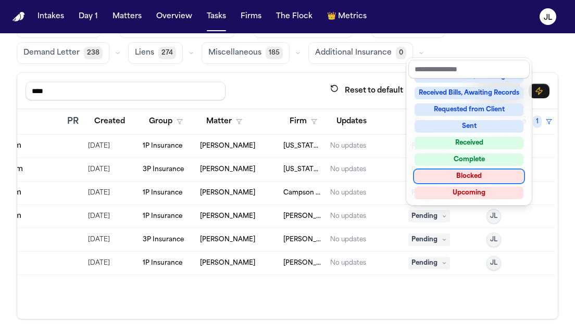
click at [451, 178] on div "Blocked" at bounding box center [468, 176] width 109 height 12
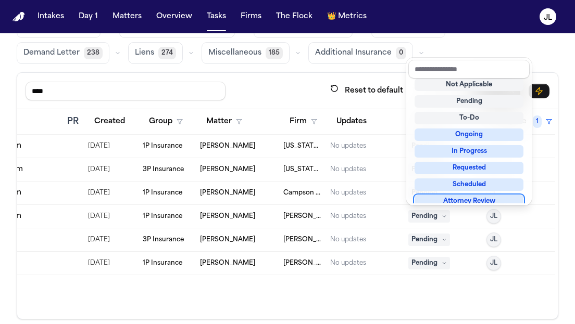
scroll to position [8, 0]
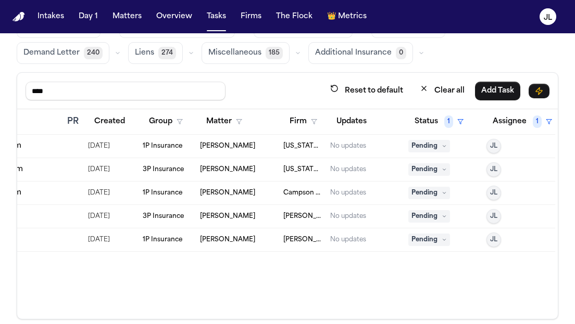
click at [433, 240] on span "Pending" at bounding box center [429, 240] width 42 height 12
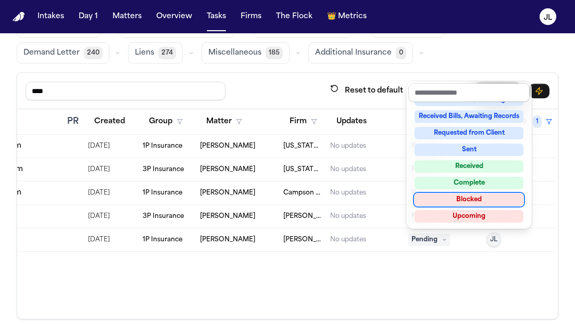
click at [468, 200] on div "Blocked" at bounding box center [468, 200] width 109 height 12
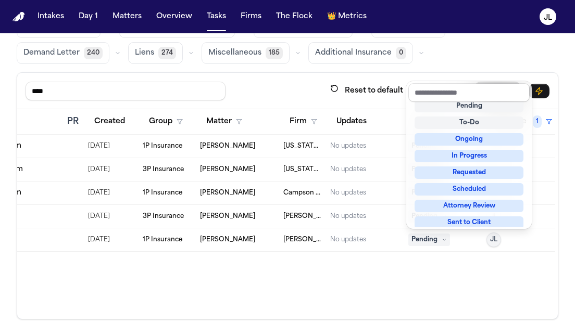
scroll to position [4, 0]
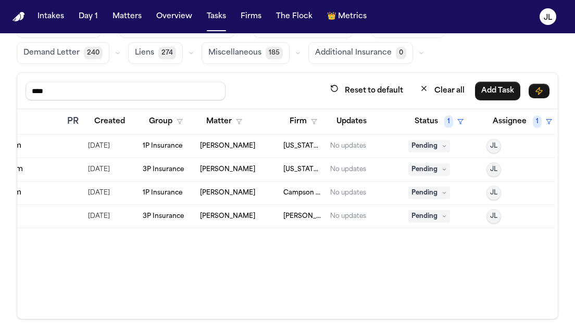
click at [430, 216] on span "Pending" at bounding box center [429, 216] width 42 height 12
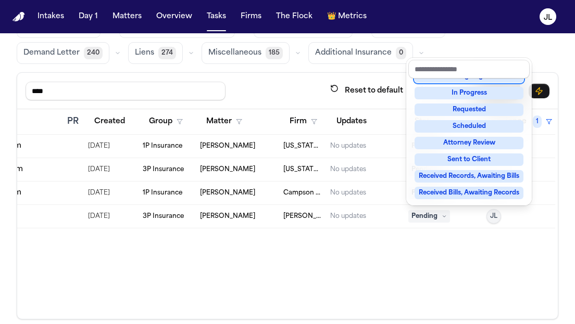
scroll to position [162, 0]
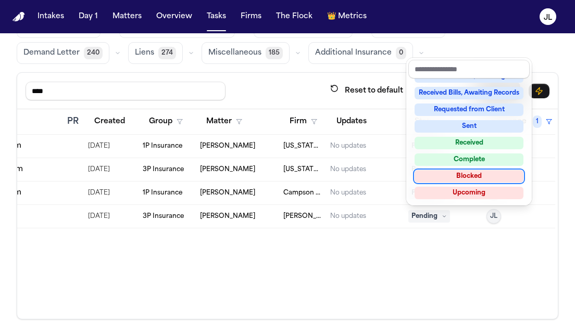
click at [461, 175] on div "Blocked" at bounding box center [468, 176] width 109 height 12
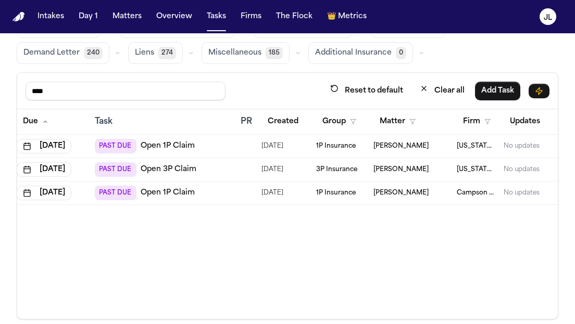
scroll to position [0, 22]
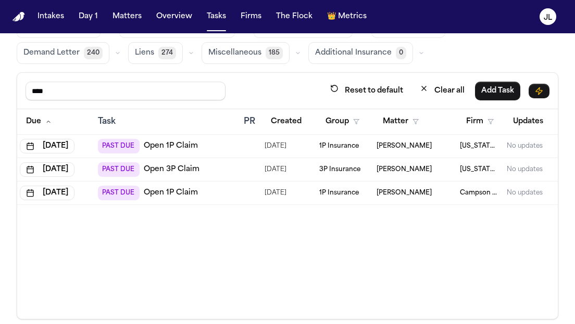
click at [156, 192] on link "Open 1P Claim" at bounding box center [171, 193] width 54 height 10
click at [183, 173] on link "Open 3P Claim" at bounding box center [173, 169] width 56 height 10
click at [185, 199] on div "PAST DUE Open 1P Claim" at bounding box center [149, 193] width 100 height 15
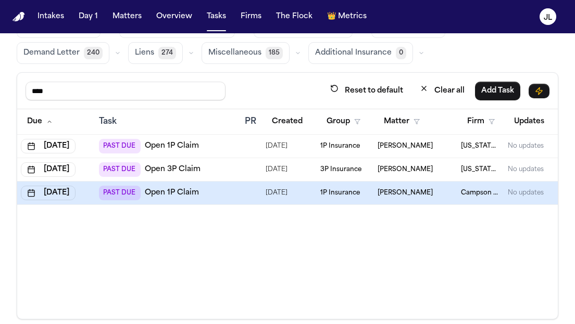
click at [184, 198] on div "PAST DUE Open 1P Claim" at bounding box center [149, 193] width 100 height 15
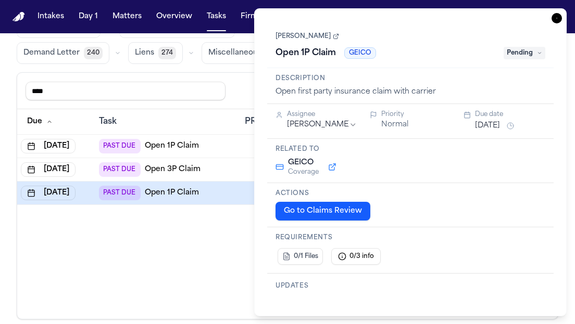
click at [184, 194] on link "Open 1P Claim" at bounding box center [172, 193] width 54 height 10
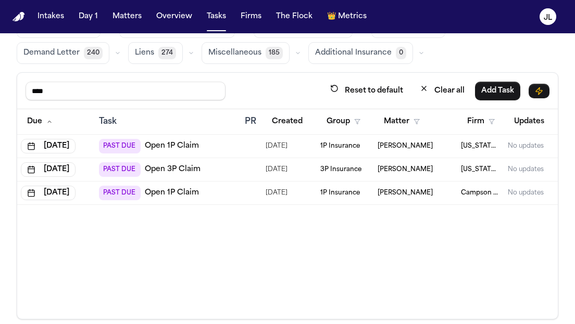
click at [182, 168] on link "Open 3P Claim" at bounding box center [173, 169] width 56 height 10
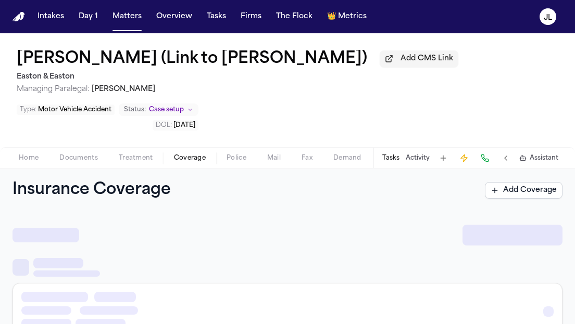
click at [199, 161] on span "Coverage" at bounding box center [190, 158] width 32 height 8
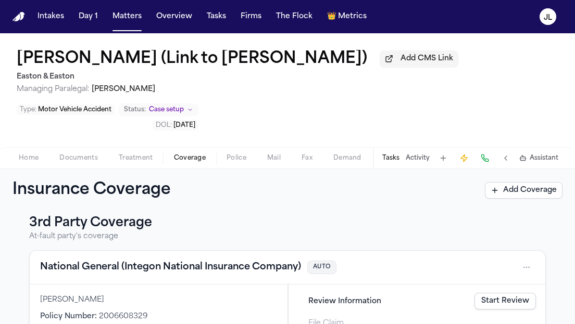
scroll to position [193, 0]
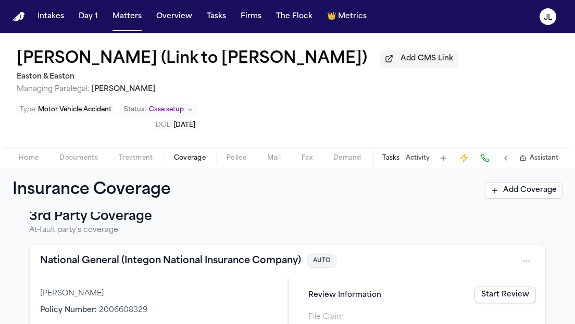
click at [494, 295] on link "Start Review" at bounding box center [504, 295] width 61 height 17
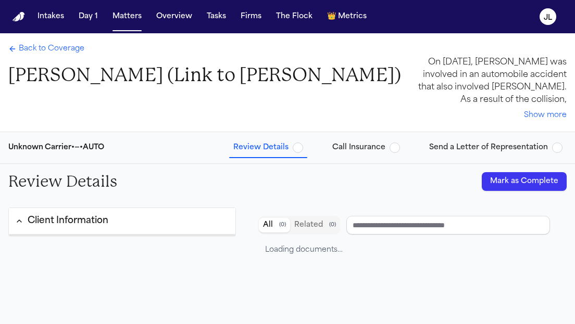
type input "**********"
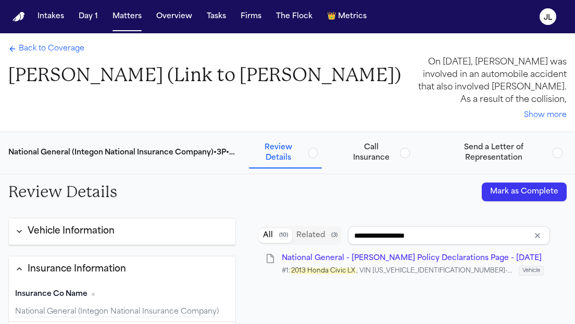
click at [539, 184] on button "Mark as Complete" at bounding box center [524, 192] width 85 height 19
click at [511, 143] on span "Send a Letter of Representation" at bounding box center [494, 153] width 110 height 21
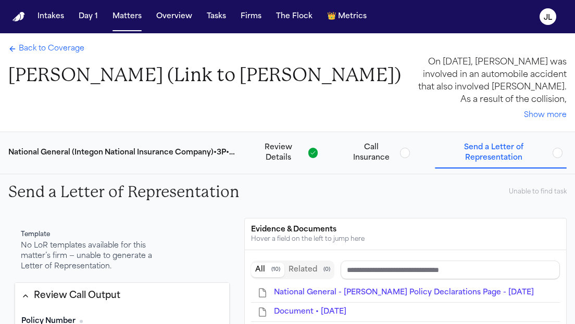
click at [373, 170] on div "National General (Integon National Insurance Company) • 3P • AUTO Review Detail…" at bounding box center [287, 153] width 575 height 42
click at [373, 159] on span "Call Insurance" at bounding box center [371, 153] width 49 height 21
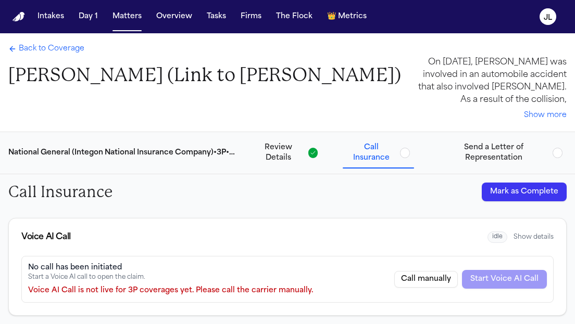
click at [506, 195] on button "Mark as Complete" at bounding box center [524, 192] width 85 height 19
click at [505, 154] on span "Send a Letter of Representation" at bounding box center [494, 153] width 110 height 21
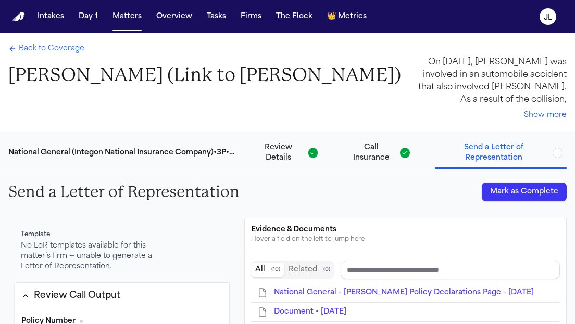
click at [517, 195] on button "Mark as Complete" at bounding box center [524, 192] width 85 height 19
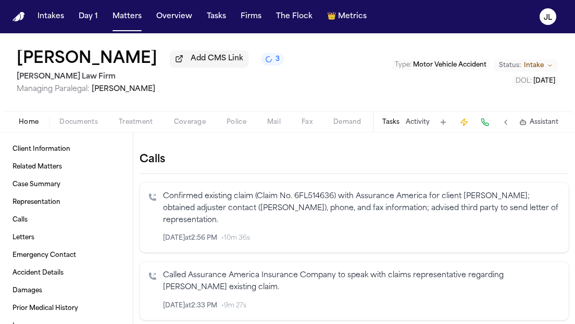
scroll to position [466, 0]
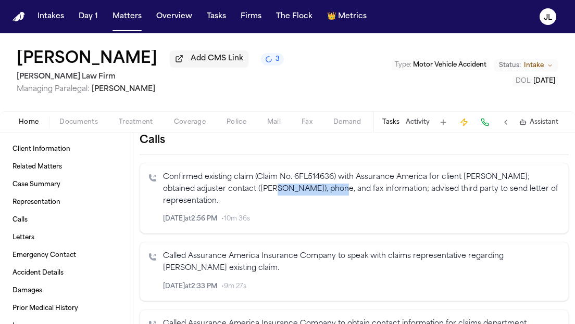
drag, startPoint x: 321, startPoint y: 193, endPoint x: 260, endPoint y: 193, distance: 60.4
click at [260, 193] on p "Confirmed existing claim (Claim No. 6FL514636) with Assurance America for clien…" at bounding box center [361, 189] width 397 height 35
copy p "[PERSON_NAME]"
click at [515, 222] on icon "Inspect" at bounding box center [516, 220] width 5 height 6
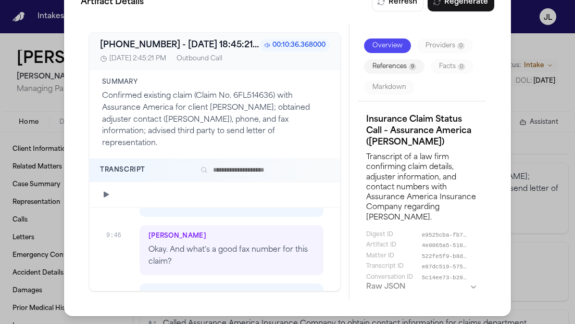
scroll to position [2780, 0]
drag, startPoint x: 226, startPoint y: 264, endPoint x: 160, endPoint y: 268, distance: 66.2
click at [160, 306] on p "It's (888) 579-8801." at bounding box center [231, 312] width 166 height 12
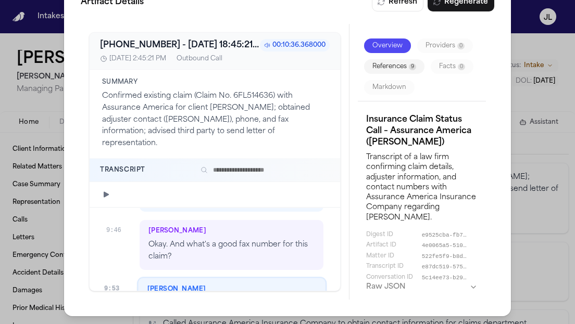
copy p "(888) 579-8801."
click at [520, 225] on div "Artifact Details Refresh Regenerate +18885808134 - 2025-09-17 18:45:21.518000+0…" at bounding box center [287, 146] width 575 height 357
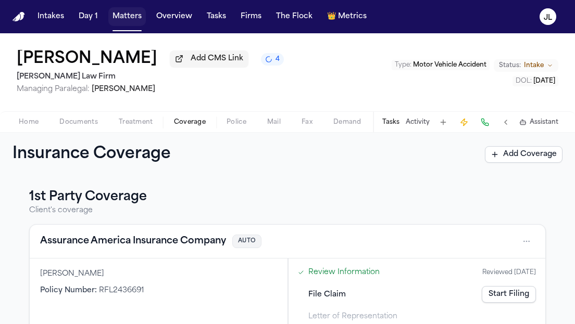
click at [135, 22] on button "Matters" at bounding box center [126, 16] width 37 height 19
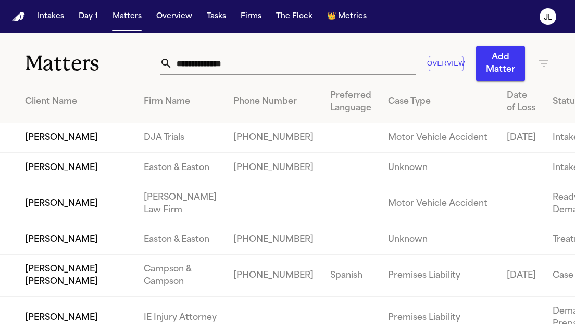
click at [224, 63] on input "text" at bounding box center [293, 63] width 243 height 23
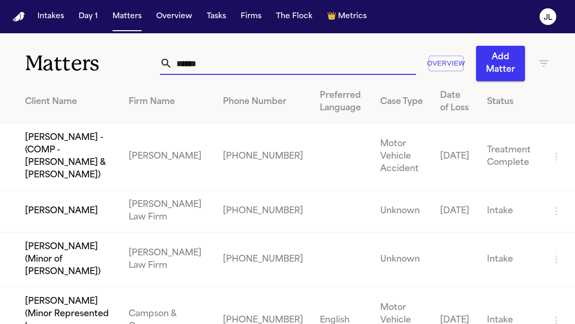
type input "******"
click at [67, 200] on td "Cimone Sommers" at bounding box center [60, 212] width 120 height 42
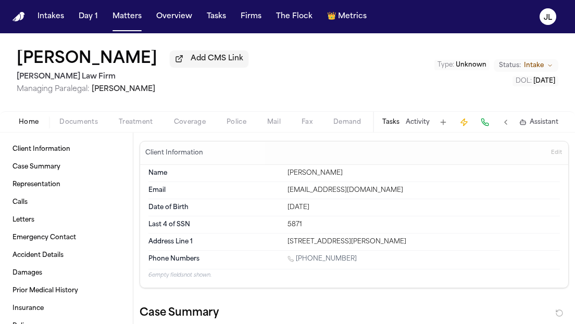
click at [184, 124] on span "Coverage" at bounding box center [190, 122] width 32 height 8
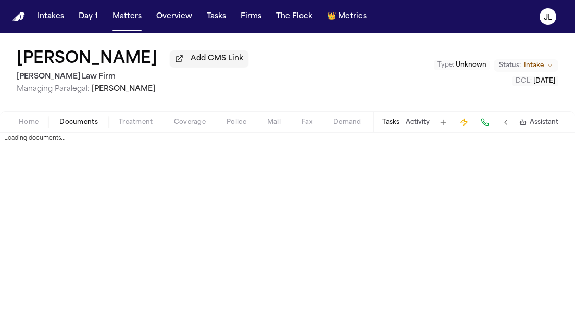
click at [77, 126] on span "Documents" at bounding box center [78, 122] width 39 height 8
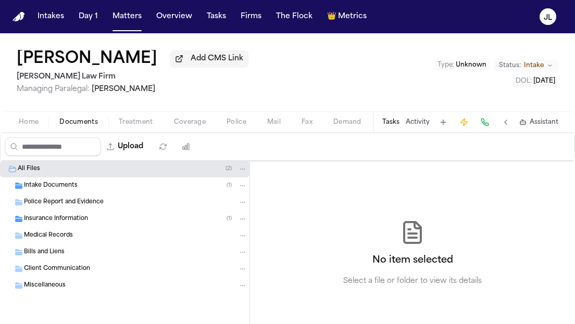
click at [65, 221] on span "Insurance Information" at bounding box center [56, 219] width 64 height 9
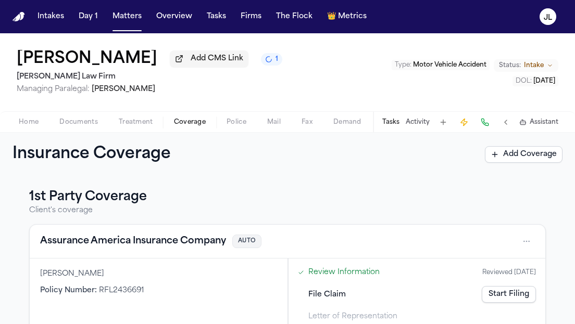
click at [92, 121] on span "Documents" at bounding box center [78, 122] width 39 height 8
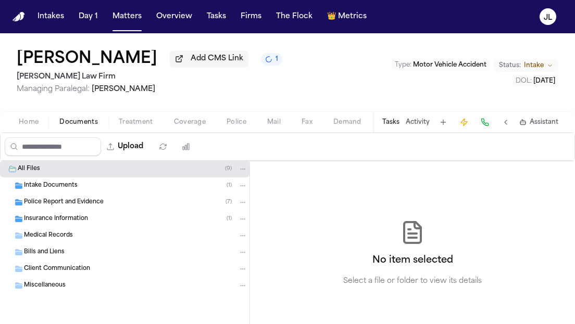
click at [68, 221] on span "Insurance Information" at bounding box center [56, 219] width 64 height 9
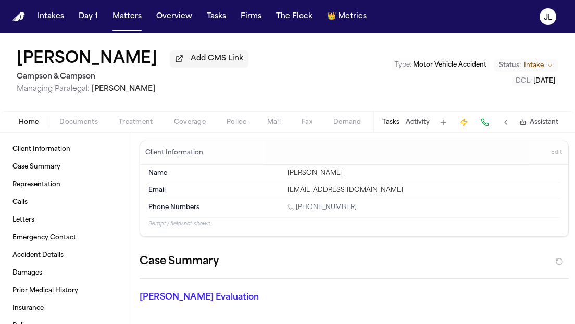
click at [188, 124] on span "Coverage" at bounding box center [190, 122] width 32 height 8
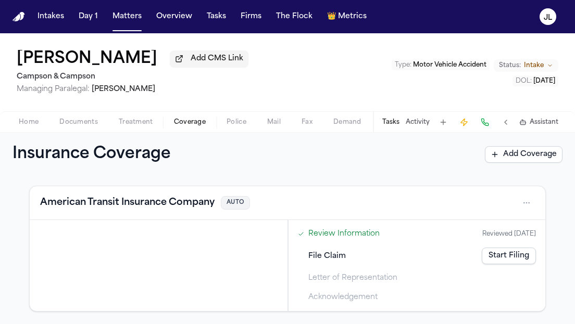
scroll to position [16, 0]
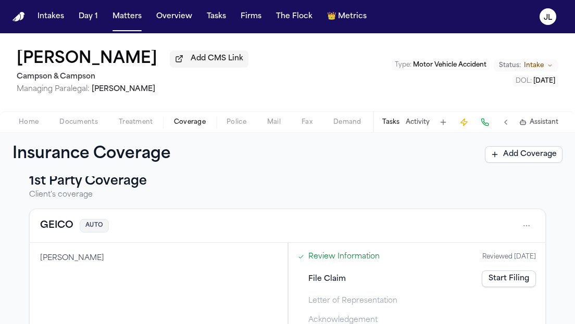
click at [68, 226] on button "GEICO" at bounding box center [56, 226] width 33 height 15
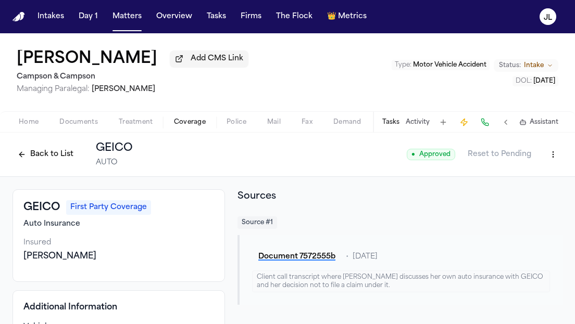
click at [52, 158] on button "Back to List" at bounding box center [45, 154] width 66 height 17
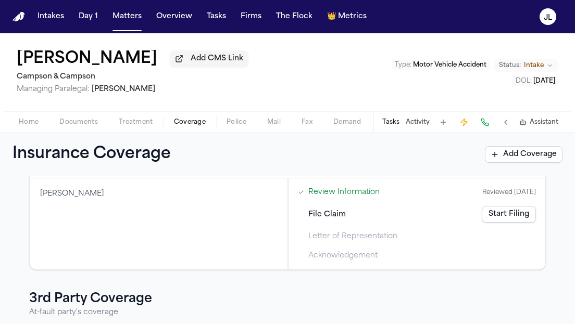
scroll to position [212, 0]
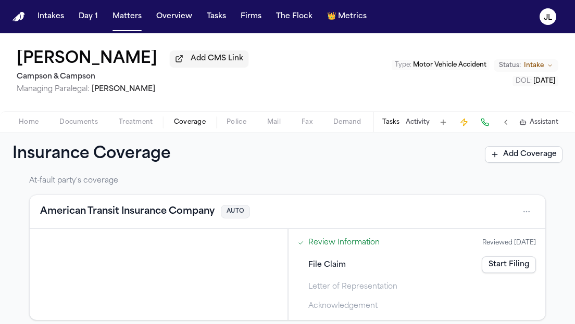
click at [106, 219] on button "American Transit Insurance Company" at bounding box center [127, 212] width 174 height 15
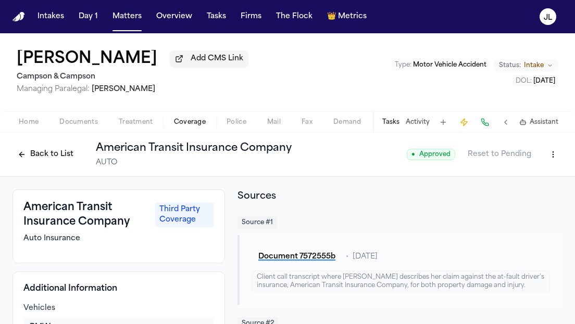
click at [55, 155] on button "Back to List" at bounding box center [45, 154] width 66 height 17
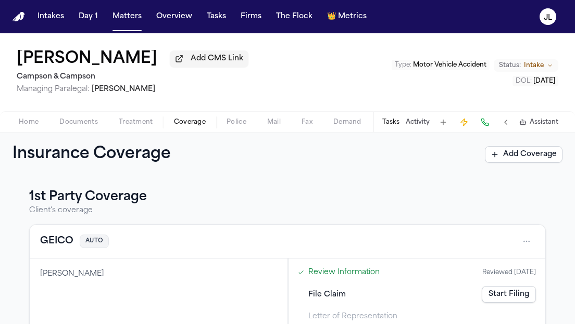
click at [58, 244] on button "GEICO" at bounding box center [56, 241] width 33 height 15
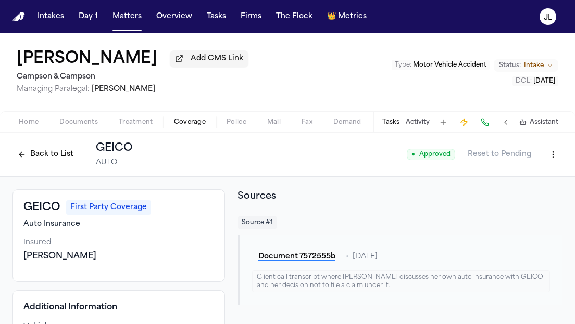
click at [52, 154] on button "Back to List" at bounding box center [45, 154] width 66 height 17
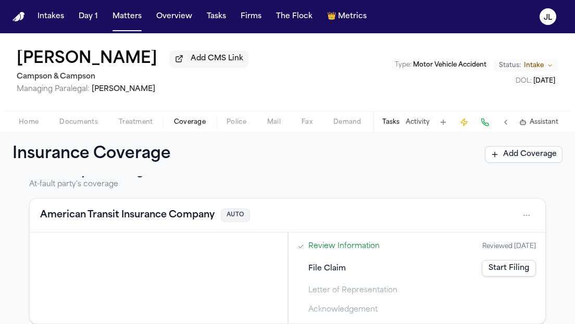
scroll to position [223, 0]
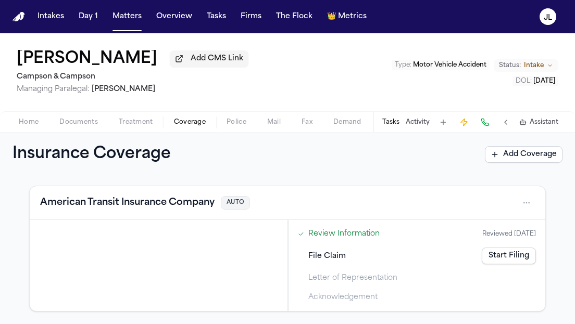
click at [170, 203] on button "American Transit Insurance Company" at bounding box center [127, 203] width 174 height 15
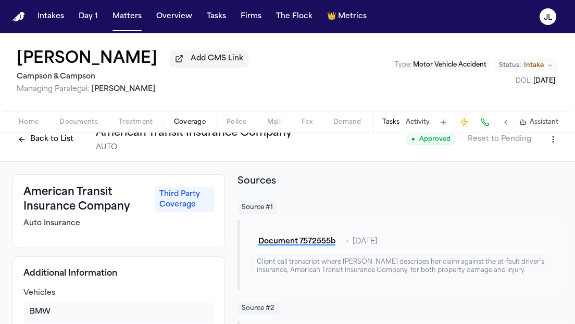
scroll to position [22, 0]
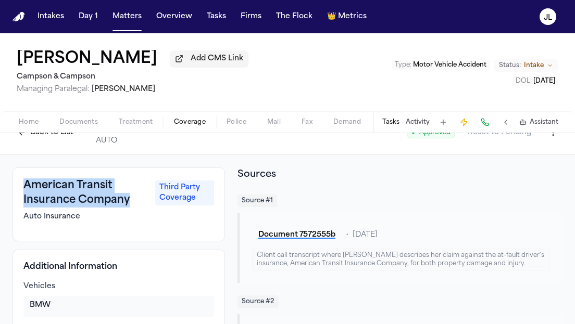
drag, startPoint x: 131, startPoint y: 202, endPoint x: 26, endPoint y: 192, distance: 105.1
click at [26, 192] on h3 "American Transit Insurance Company" at bounding box center [85, 193] width 125 height 29
copy h3 "American Transit Insurance Company"
click at [551, 136] on html "Intakes Day 1 Matters Overview Tasks Firms The Flock 👑 Metrics JL Abigail Becke…" at bounding box center [287, 162] width 575 height 324
click at [543, 159] on div "Edit Coverage" at bounding box center [516, 157] width 87 height 17
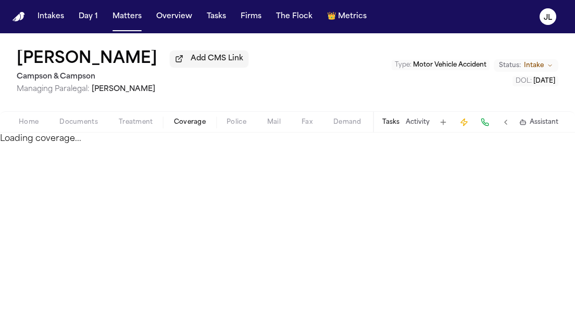
select select "**********"
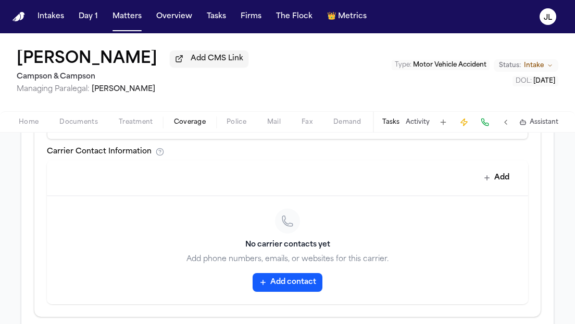
scroll to position [456, 0]
click at [287, 292] on button "Add contact" at bounding box center [287, 282] width 70 height 19
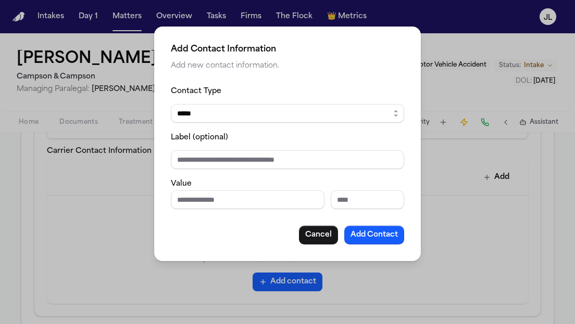
click at [235, 205] on input "Phone number" at bounding box center [248, 200] width 154 height 19
paste input "**********"
type input "**********"
click at [360, 201] on input "Extension" at bounding box center [367, 200] width 73 height 19
type input "****"
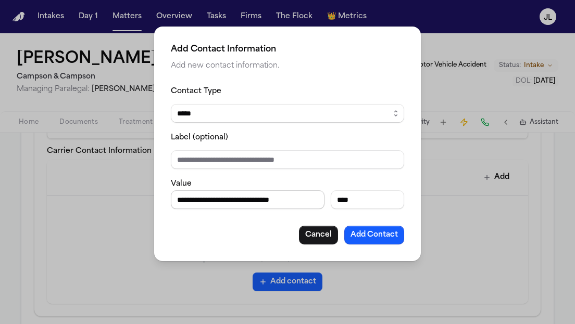
drag, startPoint x: 318, startPoint y: 201, endPoint x: 256, endPoint y: 198, distance: 62.5
click at [256, 198] on input "**********" at bounding box center [248, 200] width 154 height 19
click at [234, 201] on input "**********" at bounding box center [248, 200] width 154 height 19
click at [245, 202] on input "**********" at bounding box center [248, 200] width 154 height 19
type input "**********"
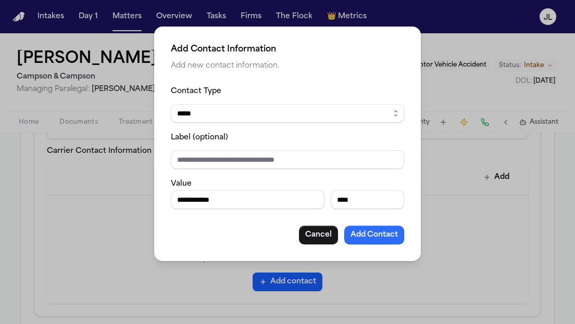
click at [369, 242] on button "Add Contact" at bounding box center [374, 235] width 60 height 19
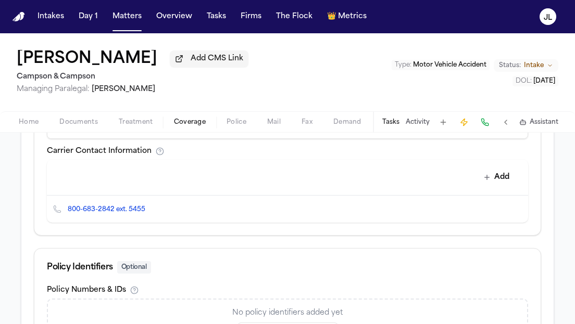
click at [148, 210] on icon "Copy to clipboard" at bounding box center [150, 210] width 6 height 6
click at [479, 129] on button at bounding box center [484, 122] width 15 height 15
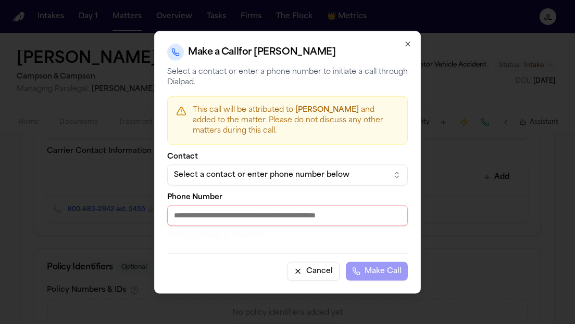
click at [258, 220] on input "Phone Number" at bounding box center [287, 215] width 240 height 21
paste input "**********"
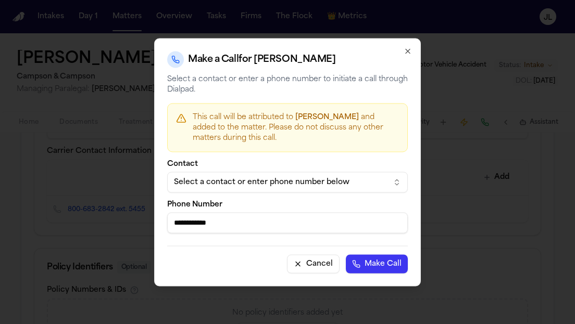
type input "**********"
click at [346, 255] on button "Make Call" at bounding box center [377, 264] width 62 height 19
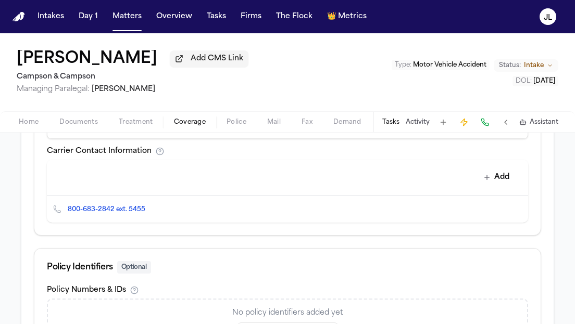
click at [12, 12] on link "Home" at bounding box center [18, 17] width 12 height 10
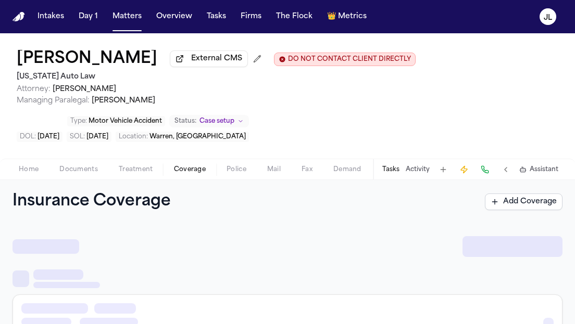
click at [206, 171] on button "Coverage" at bounding box center [189, 169] width 53 height 12
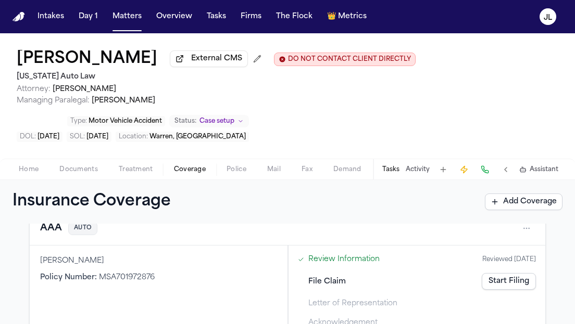
scroll to position [60, 0]
click at [41, 230] on button "AAA" at bounding box center [51, 229] width 22 height 15
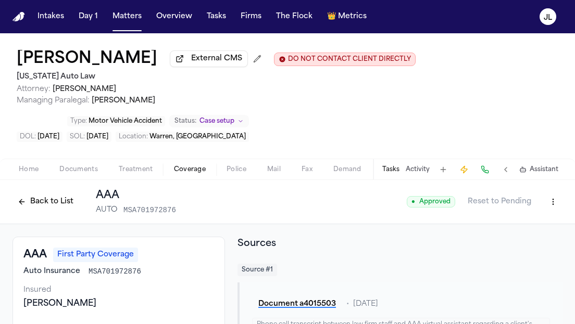
click at [50, 201] on button "Back to List" at bounding box center [45, 202] width 66 height 17
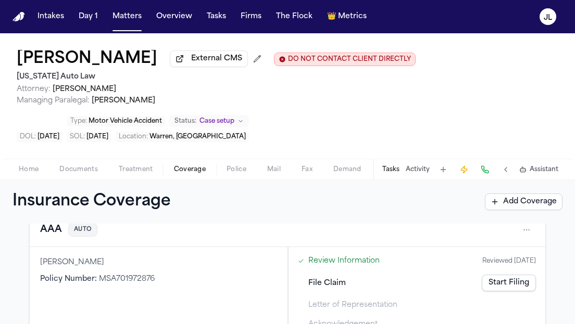
scroll to position [65, 0]
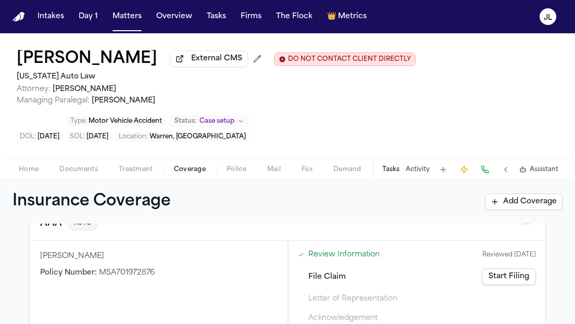
click at [515, 272] on link "Start Filing" at bounding box center [509, 277] width 54 height 17
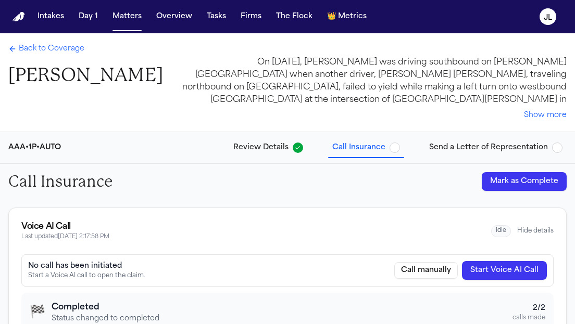
click at [540, 230] on button "Hide details" at bounding box center [535, 231] width 36 height 8
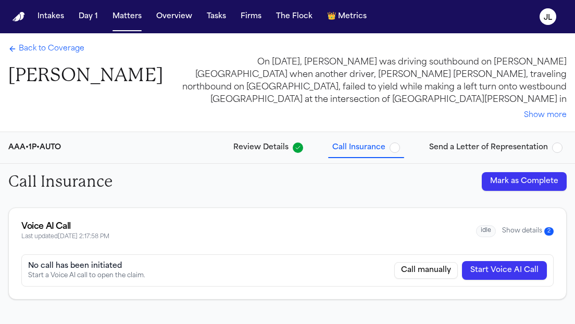
scroll to position [33, 0]
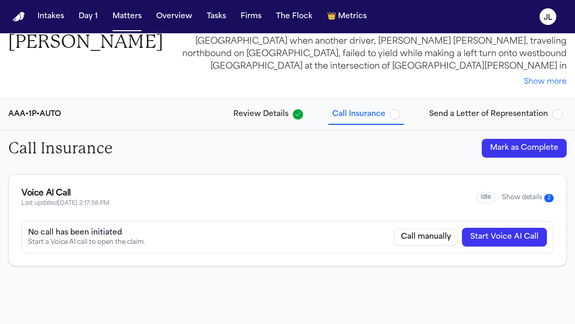
click at [540, 199] on button "Show details 2" at bounding box center [528, 198] width 52 height 9
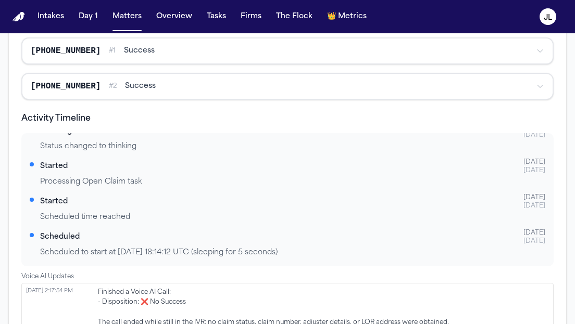
scroll to position [169, 0]
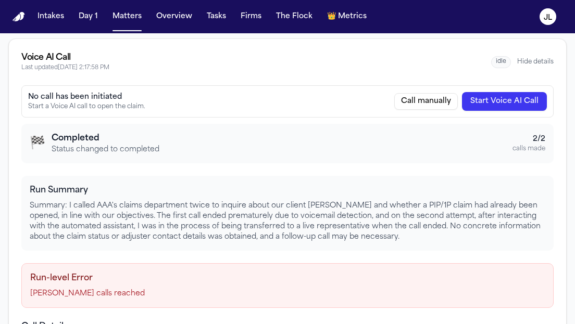
click at [525, 102] on button "Start Voice AI Call" at bounding box center [504, 101] width 85 height 19
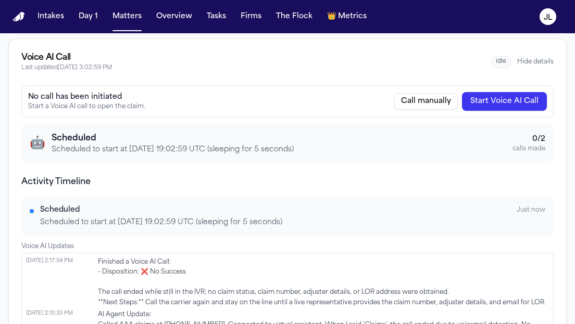
scroll to position [0, 0]
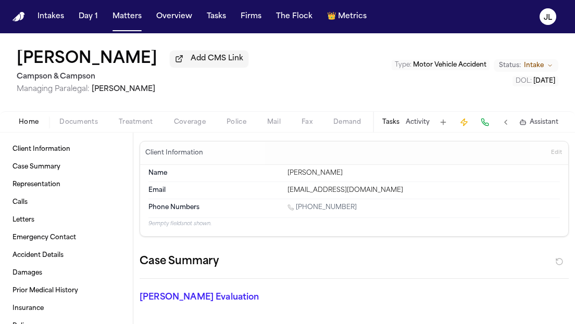
click at [184, 129] on button "Coverage" at bounding box center [189, 122] width 53 height 12
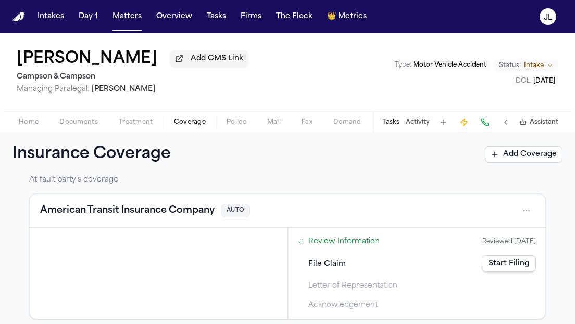
scroll to position [213, 0]
click at [142, 207] on button "American Transit Insurance Company" at bounding box center [127, 210] width 174 height 15
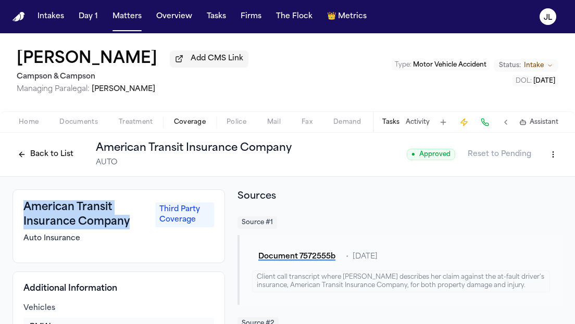
drag, startPoint x: 126, startPoint y: 232, endPoint x: 12, endPoint y: 213, distance: 115.0
click at [12, 213] on div "American Transit Insurance Company Third Party Coverage Auto Insurance" at bounding box center [118, 226] width 212 height 74
copy h3 "American Transit Insurance Company"
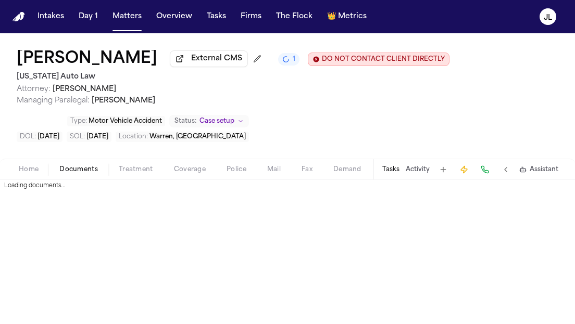
click at [82, 173] on span "Documents" at bounding box center [78, 170] width 39 height 8
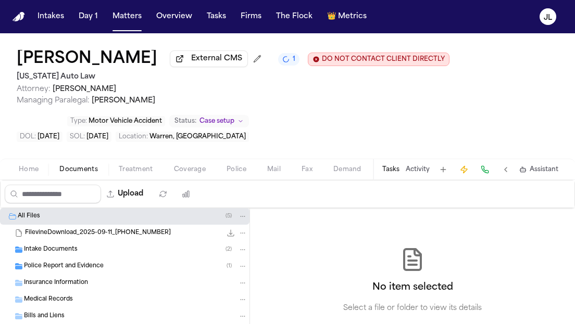
click at [188, 180] on div "Home Documents Treatment Coverage Police Mail Fax Demand Workspaces Artifacts T…" at bounding box center [287, 169] width 575 height 21
click at [188, 179] on div "Home Documents Treatment Coverage Police Mail Fax Demand Workspaces Artifacts T…" at bounding box center [287, 169] width 575 height 21
click at [188, 174] on span "Coverage" at bounding box center [190, 170] width 32 height 8
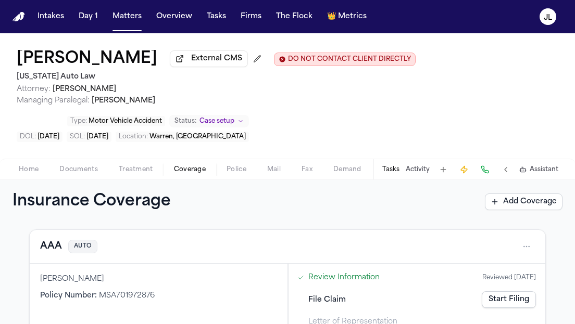
scroll to position [37, 0]
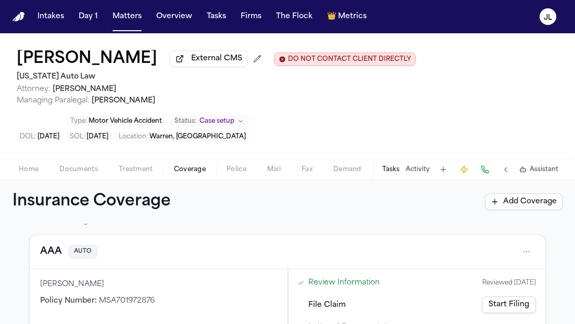
click at [490, 311] on link "Start Filing" at bounding box center [509, 305] width 54 height 17
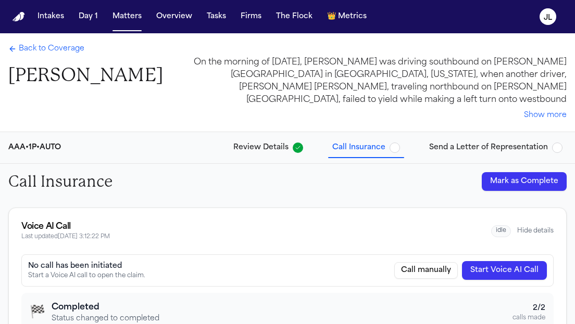
click at [529, 227] on button "Hide details" at bounding box center [535, 231] width 36 height 8
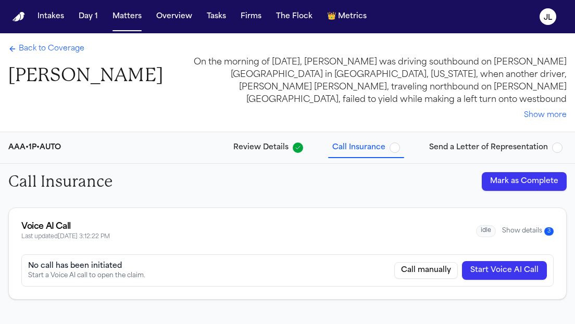
click at [520, 231] on button "Show details 3" at bounding box center [528, 231] width 52 height 9
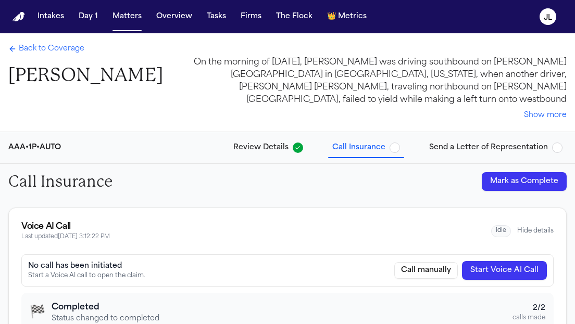
click at [27, 41] on div "Back to Coverage [PERSON_NAME] On the morning of [DATE], [PERSON_NAME] was driv…" at bounding box center [287, 82] width 575 height 98
click at [27, 46] on span "Back to Coverage" at bounding box center [52, 49] width 66 height 10
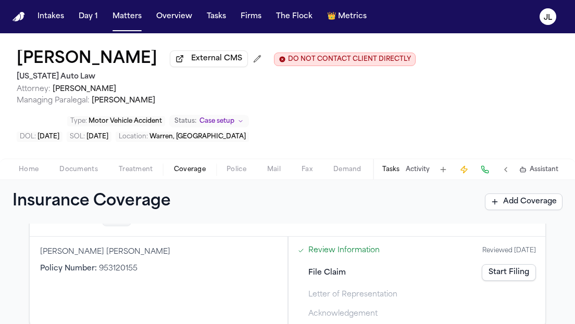
scroll to position [436, 0]
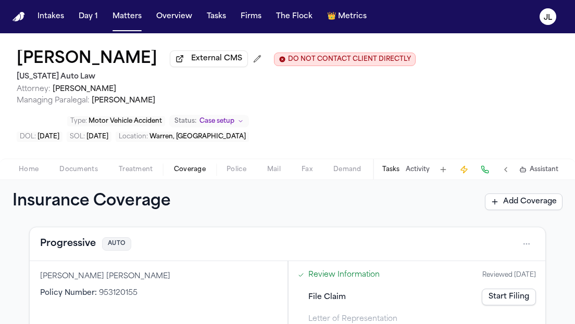
click at [76, 252] on div "Progressive AUTO" at bounding box center [287, 244] width 495 height 17
click at [76, 247] on button "Progressive" at bounding box center [68, 244] width 56 height 15
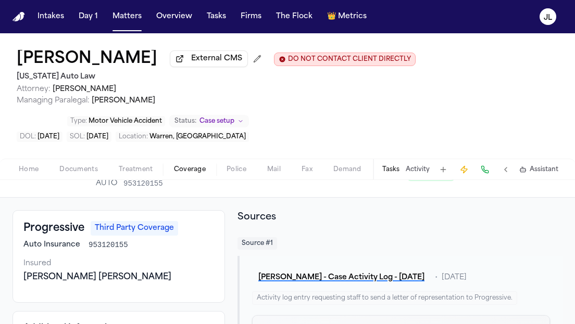
scroll to position [22, 0]
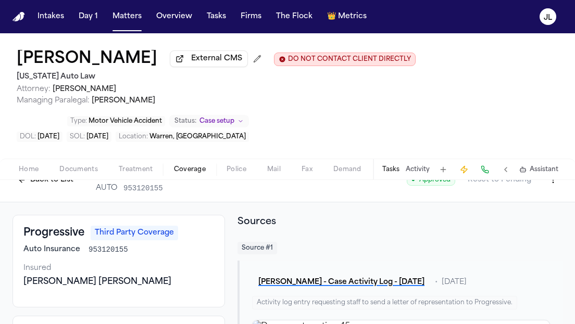
click at [46, 188] on button "Back to List" at bounding box center [45, 180] width 66 height 17
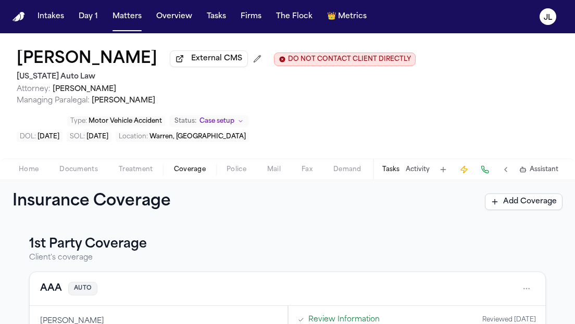
click at [57, 292] on button "AAA" at bounding box center [51, 289] width 22 height 15
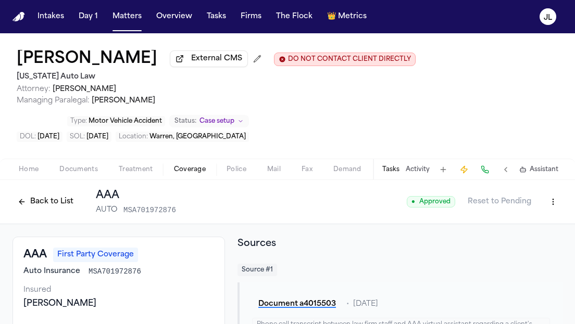
click at [26, 209] on button "Back to List" at bounding box center [45, 202] width 66 height 17
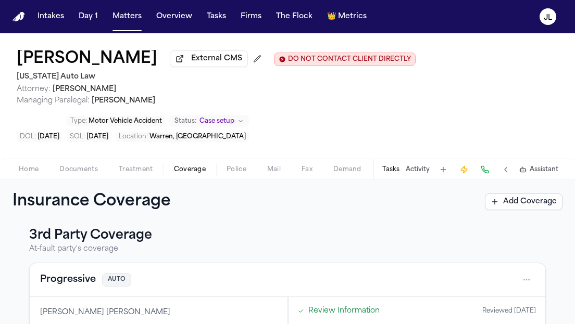
scroll to position [419, 0]
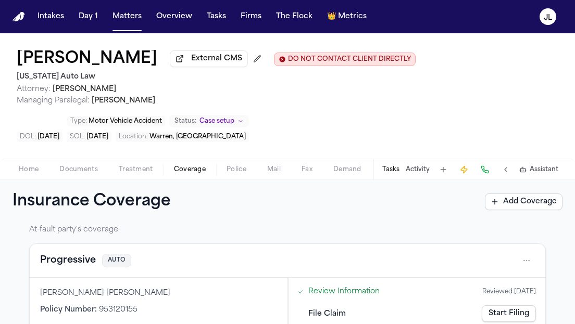
click at [62, 258] on button "Progressive" at bounding box center [68, 261] width 56 height 15
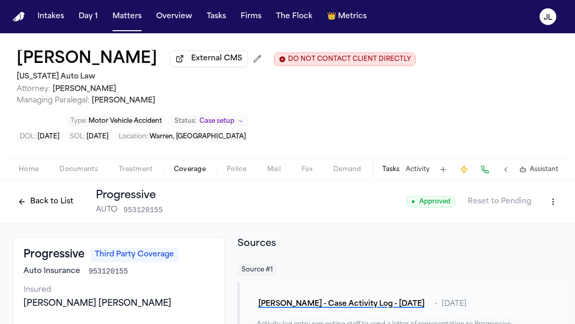
click at [485, 172] on button at bounding box center [484, 169] width 15 height 15
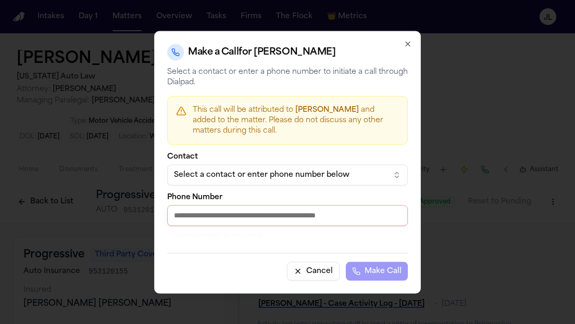
click at [273, 172] on div "Select a contact or enter phone number below" at bounding box center [279, 175] width 210 height 10
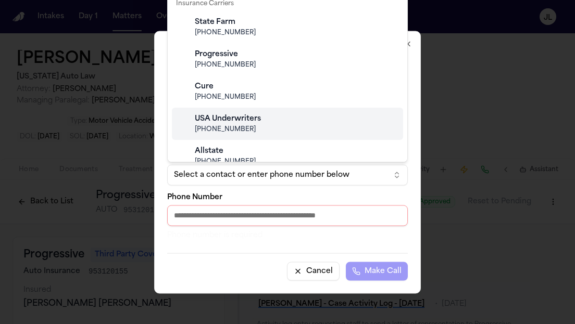
scroll to position [396, 0]
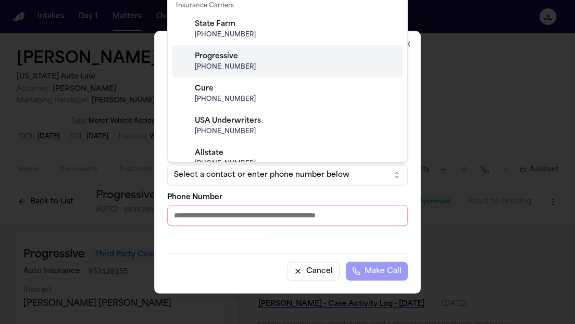
click at [253, 64] on span "[PHONE_NUMBER]" at bounding box center [296, 67] width 202 height 8
type input "**********"
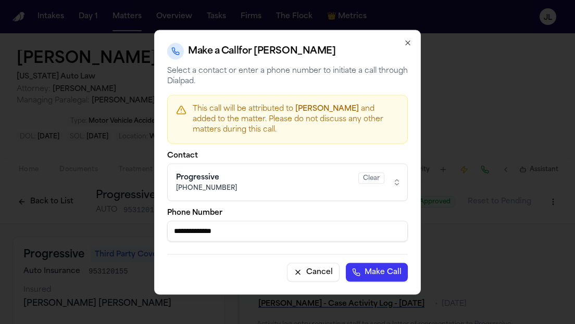
click at [388, 278] on button "Make Call" at bounding box center [377, 272] width 62 height 19
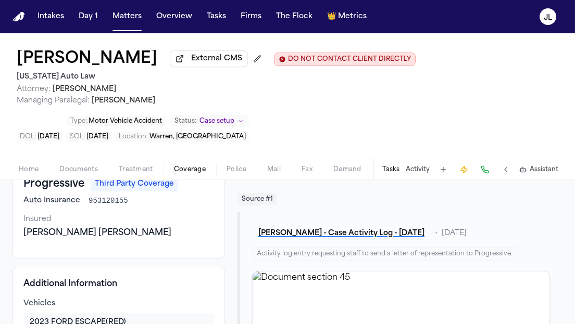
scroll to position [0, 0]
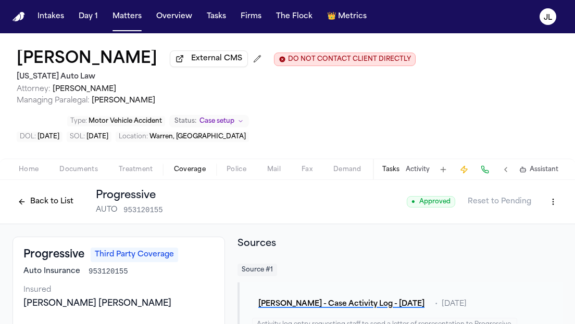
click at [46, 206] on button "Back to List" at bounding box center [45, 202] width 66 height 17
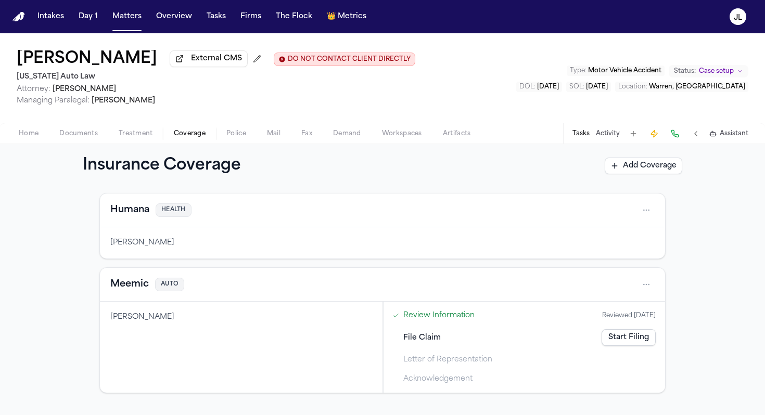
scroll to position [352, 0]
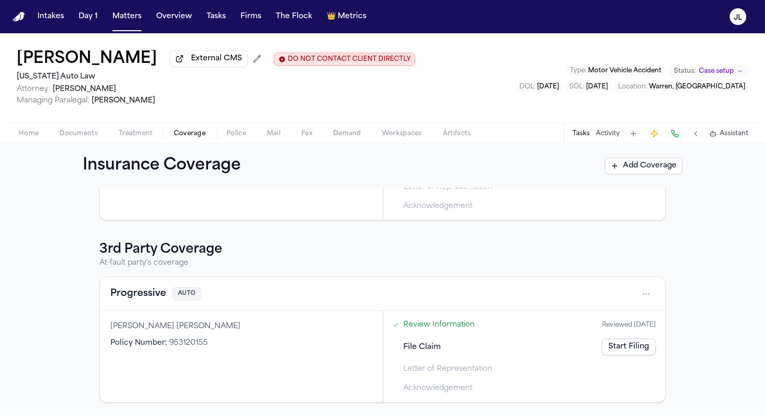
click at [147, 292] on button "Progressive" at bounding box center [138, 294] width 56 height 15
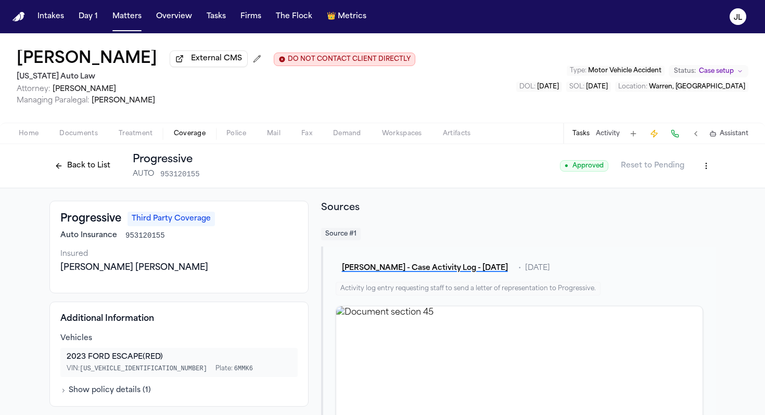
click at [96, 172] on button "Back to List" at bounding box center [82, 166] width 66 height 17
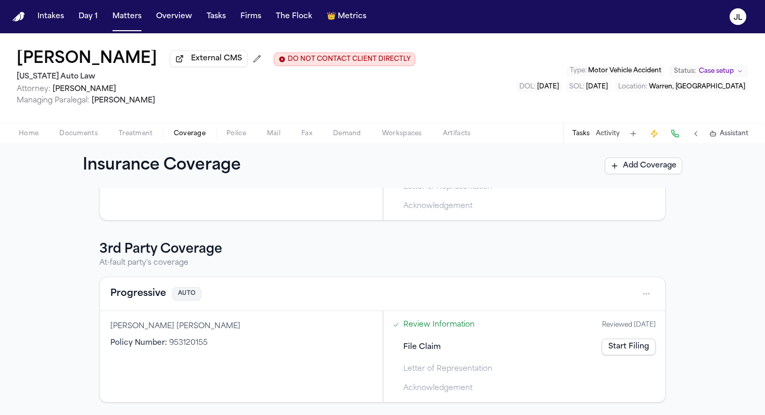
scroll to position [352, 0]
click at [135, 295] on button "Progressive" at bounding box center [138, 294] width 56 height 15
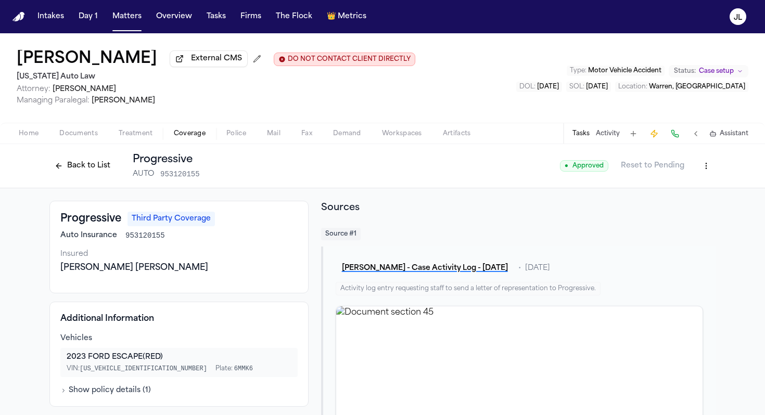
click at [71, 169] on button "Back to List" at bounding box center [82, 166] width 66 height 17
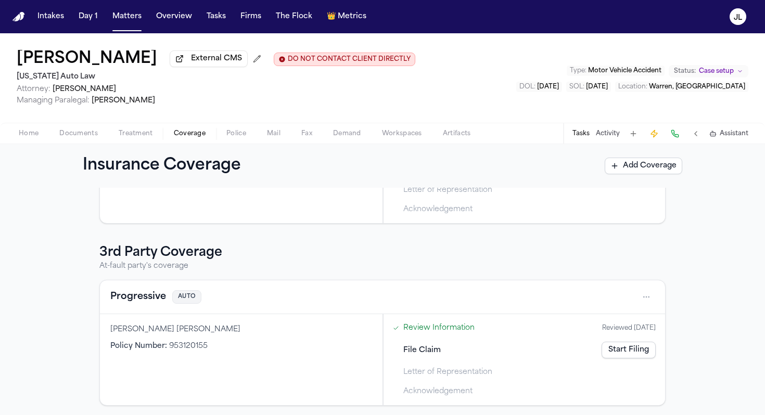
scroll to position [352, 0]
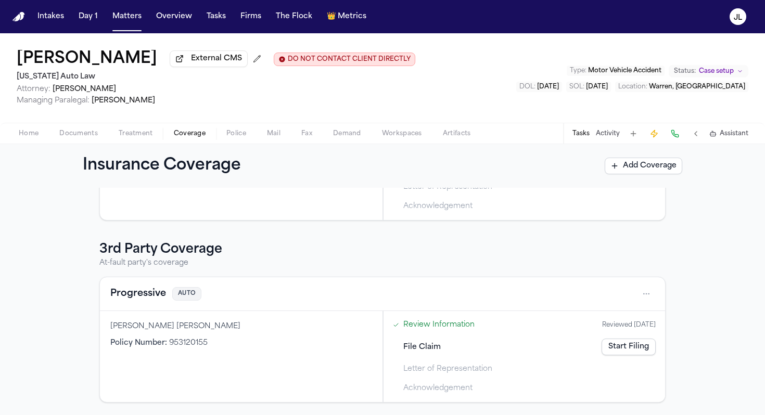
click at [141, 290] on button "Progressive" at bounding box center [138, 294] width 56 height 15
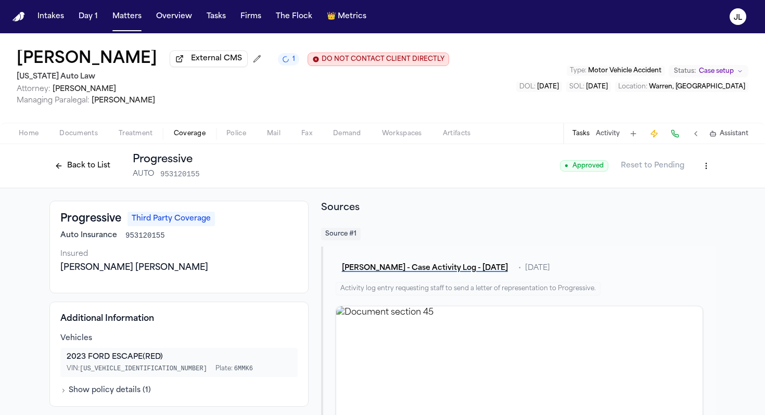
click at [62, 162] on button "Back to List" at bounding box center [82, 166] width 66 height 17
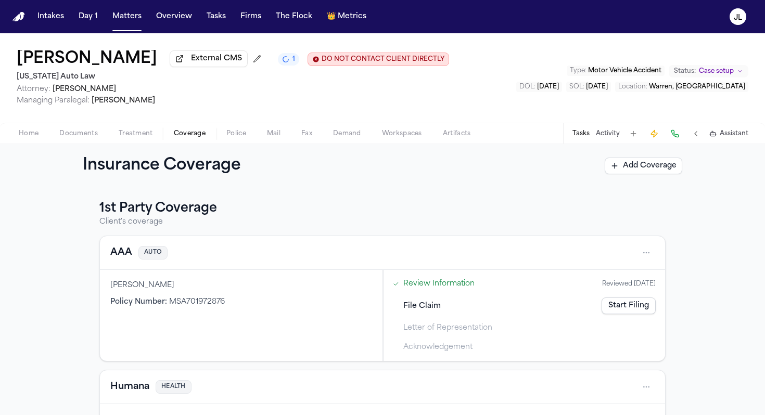
click at [118, 252] on button "AAA" at bounding box center [121, 253] width 22 height 15
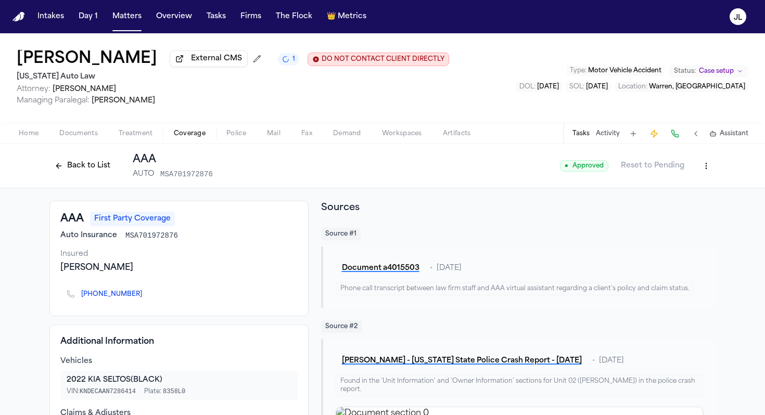
click at [77, 165] on button "Back to List" at bounding box center [82, 166] width 66 height 17
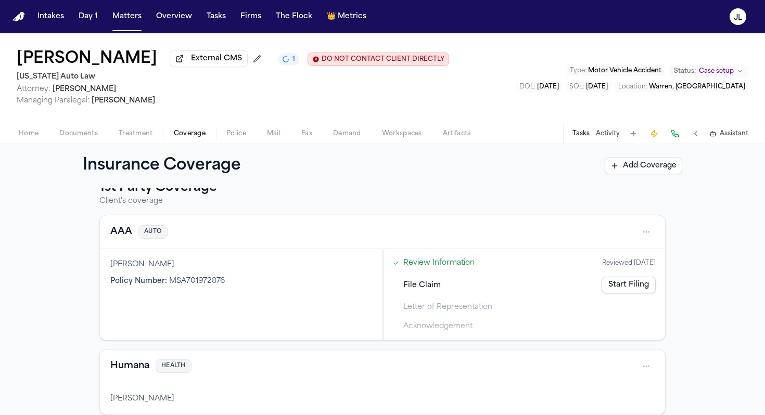
scroll to position [20, 0]
click at [121, 240] on button "AAA" at bounding box center [121, 232] width 22 height 15
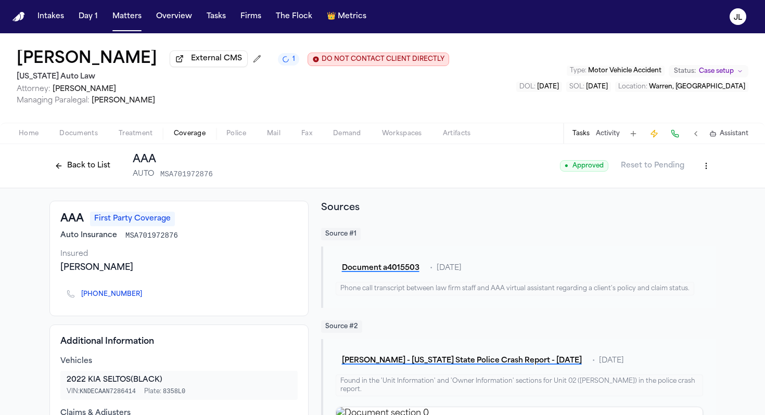
click at [73, 172] on button "Back to List" at bounding box center [82, 166] width 66 height 17
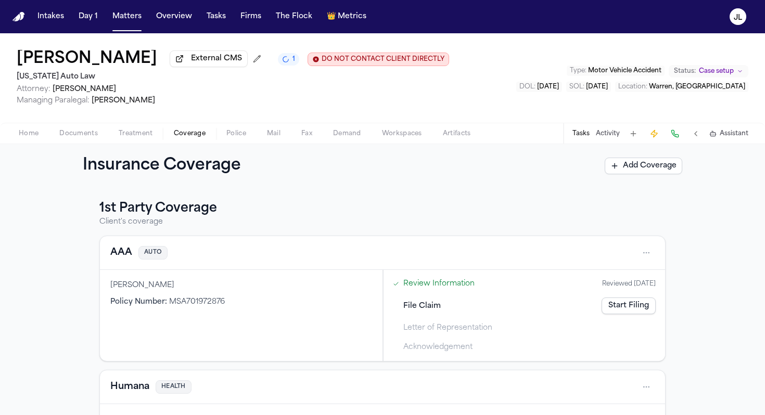
click at [574, 303] on div "Review Information Reviewed 09/12/2025 File Claim Start Filing Letter of Repres…" at bounding box center [525, 315] width 282 height 91
click at [574, 307] on div "File Claim Start Filing" at bounding box center [524, 306] width 271 height 23
click at [574, 309] on link "Start Filing" at bounding box center [629, 306] width 54 height 17
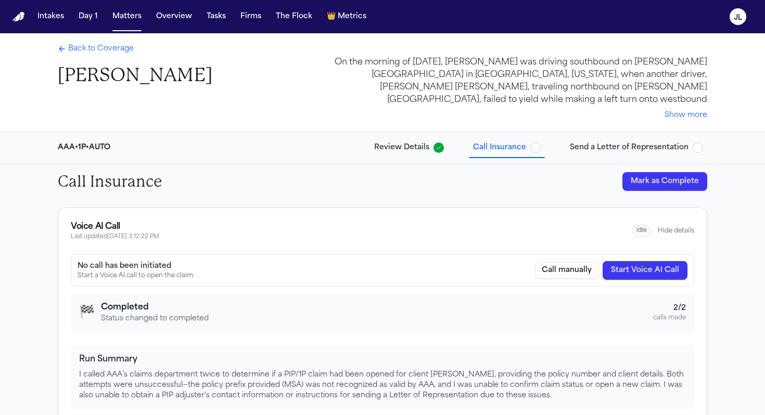
click at [574, 273] on button "Start Voice AI Call" at bounding box center [645, 270] width 85 height 19
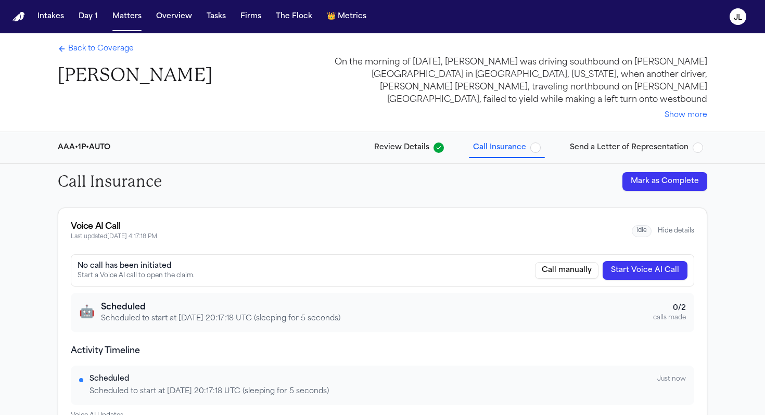
click at [108, 41] on div "Back to Coverage Sandra Brown On the morning of June 26, 2025, Sandra Brown was…" at bounding box center [382, 82] width 666 height 98
click at [108, 47] on span "Back to Coverage" at bounding box center [101, 49] width 66 height 10
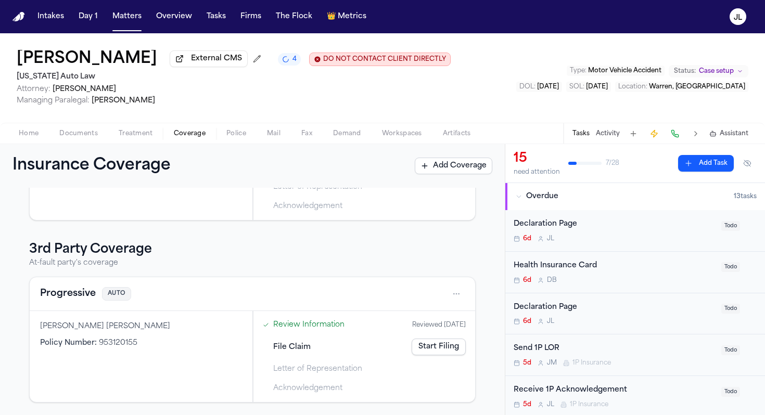
scroll to position [352, 0]
click at [64, 294] on button "Progressive" at bounding box center [68, 294] width 56 height 15
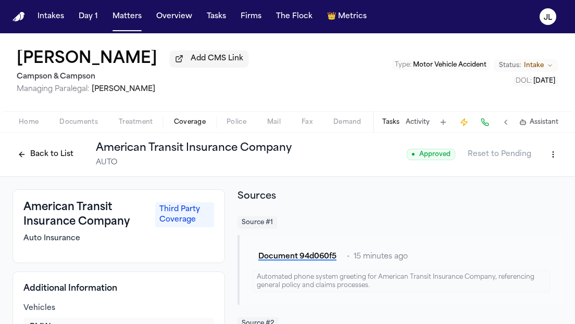
click at [42, 153] on button "Back to List" at bounding box center [45, 154] width 66 height 17
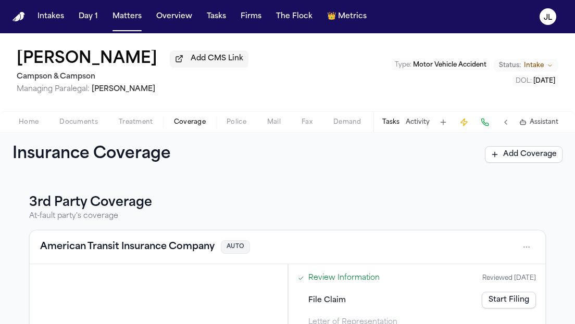
scroll to position [183, 0]
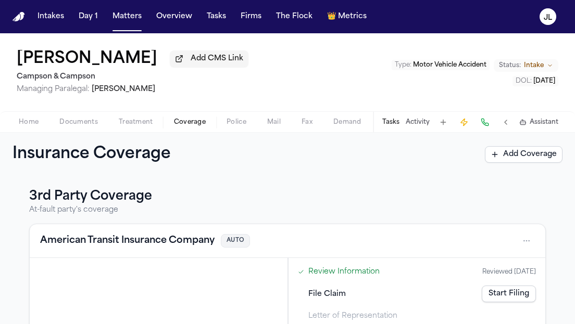
click at [78, 258] on div "American Transit Insurance Company AUTO" at bounding box center [287, 241] width 515 height 34
click at [79, 247] on button "American Transit Insurance Company" at bounding box center [127, 241] width 174 height 15
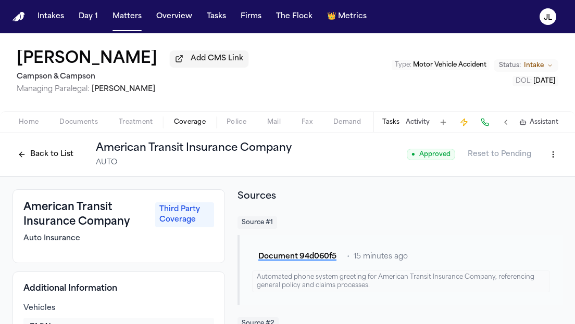
click at [546, 159] on html "Intakes Day 1 Matters Overview Tasks Firms The Flock 👑 Metrics JL Abigail Becke…" at bounding box center [287, 162] width 575 height 324
click at [537, 171] on div "Edit Coverage" at bounding box center [516, 179] width 87 height 17
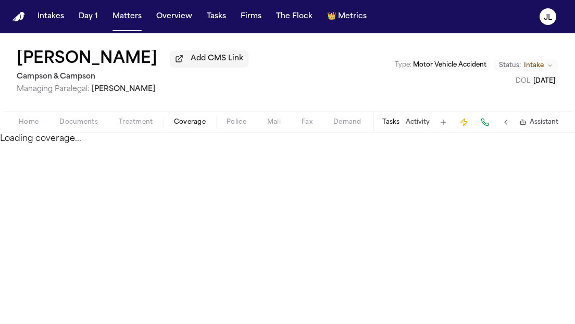
select select "**********"
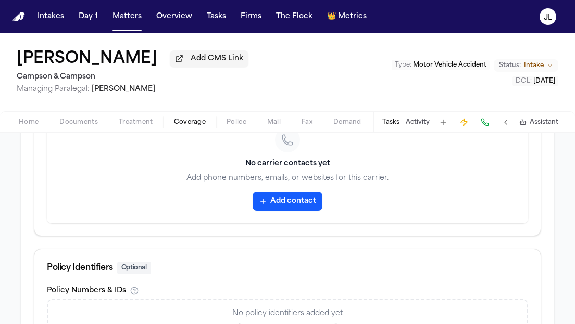
scroll to position [543, 0]
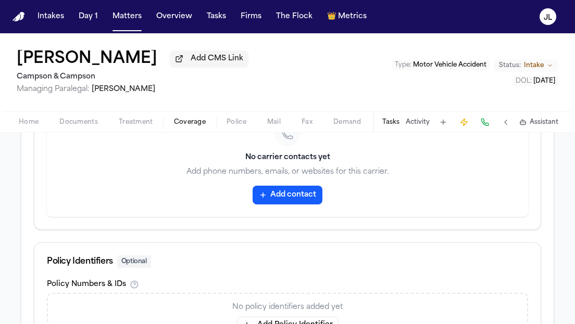
click at [278, 204] on button "Add contact" at bounding box center [287, 195] width 70 height 19
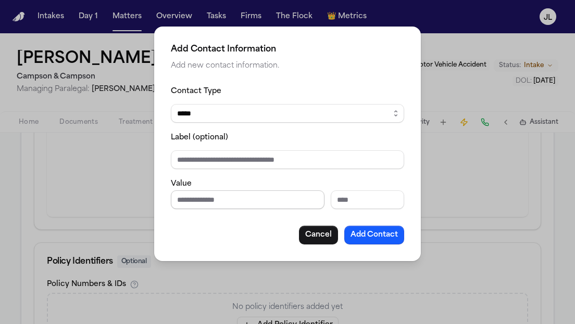
click at [227, 197] on input "Phone number" at bounding box center [248, 200] width 154 height 19
paste input "**********"
type input "**********"
click at [358, 200] on input "Extension" at bounding box center [367, 200] width 73 height 19
type input "****"
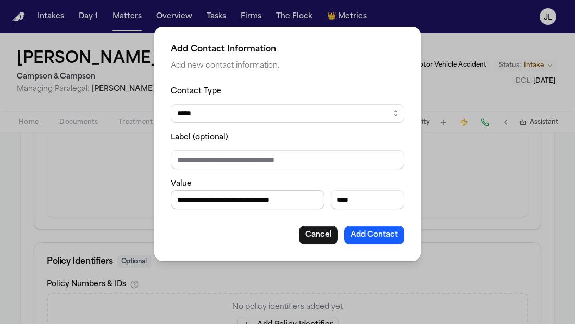
drag, startPoint x: 315, startPoint y: 203, endPoint x: 254, endPoint y: 200, distance: 61.5
click at [254, 200] on input "**********" at bounding box center [248, 200] width 154 height 19
click at [234, 201] on input "**********" at bounding box center [248, 200] width 154 height 19
click at [251, 199] on input "**********" at bounding box center [248, 200] width 154 height 19
type input "**********"
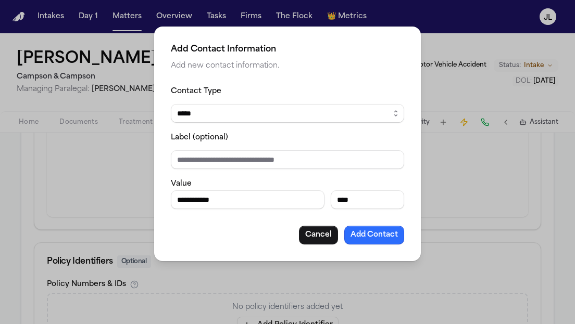
click at [382, 238] on button "Add Contact" at bounding box center [374, 235] width 60 height 19
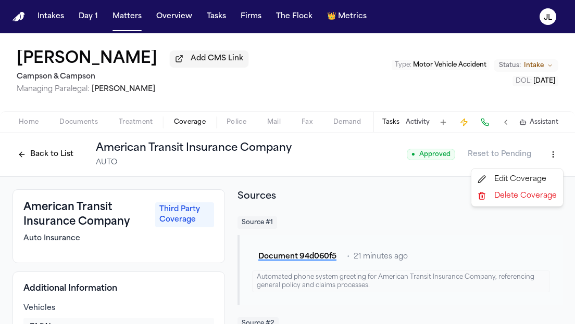
click at [560, 160] on html "Intakes Day 1 Matters Overview Tasks Firms The Flock 👑 Metrics [PERSON_NAME] Ad…" at bounding box center [287, 162] width 575 height 324
click at [535, 179] on div "Edit Coverage" at bounding box center [516, 179] width 87 height 17
select select "**********"
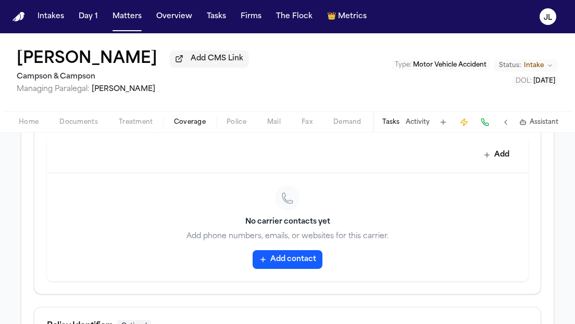
scroll to position [533, 0]
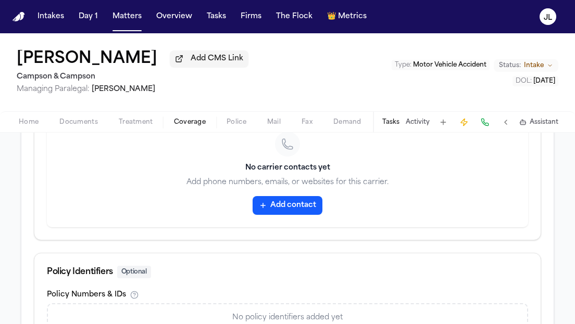
click at [265, 210] on icon "button" at bounding box center [263, 205] width 8 height 8
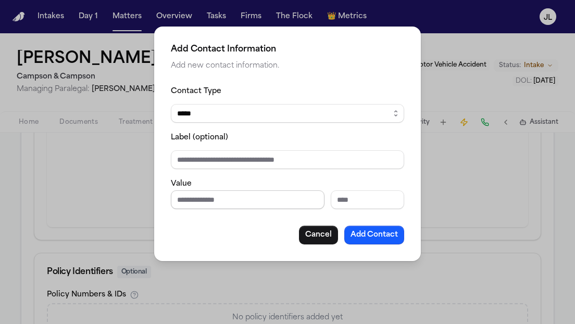
click at [189, 202] on input "Phone number" at bounding box center [248, 200] width 154 height 19
paste input "**********"
drag, startPoint x: 313, startPoint y: 199, endPoint x: 295, endPoint y: 199, distance: 18.2
click at [295, 199] on input "**********" at bounding box center [248, 200] width 154 height 19
drag, startPoint x: 302, startPoint y: 199, endPoint x: 347, endPoint y: 199, distance: 44.8
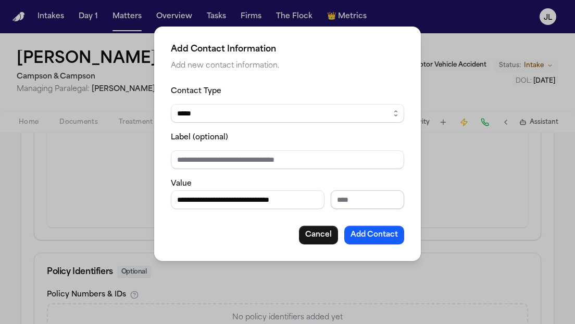
click at [347, 199] on div "**********" at bounding box center [287, 200] width 233 height 19
click at [309, 199] on input "**********" at bounding box center [248, 200] width 154 height 19
drag, startPoint x: 292, startPoint y: 198, endPoint x: 311, endPoint y: 202, distance: 19.7
click at [311, 202] on input "**********" at bounding box center [248, 200] width 154 height 19
type input "**********"
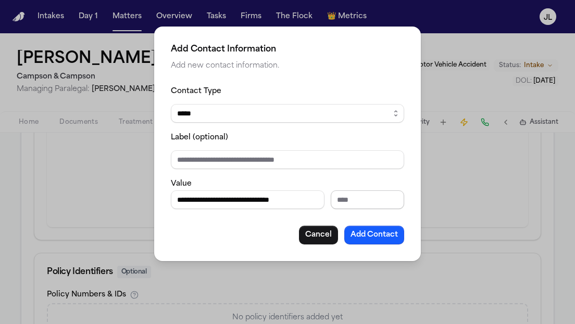
click at [349, 197] on input "Extension" at bounding box center [367, 200] width 73 height 19
paste input "****"
type input "****"
drag, startPoint x: 320, startPoint y: 200, endPoint x: 258, endPoint y: 200, distance: 62.5
click at [257, 200] on input "**********" at bounding box center [248, 200] width 154 height 19
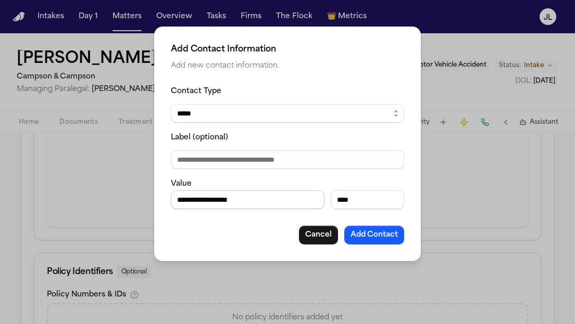
click at [234, 201] on input "**********" at bounding box center [248, 200] width 154 height 19
click at [261, 197] on input "**********" at bounding box center [248, 200] width 154 height 19
type input "**********"
click at [368, 240] on button "Add Contact" at bounding box center [374, 235] width 60 height 19
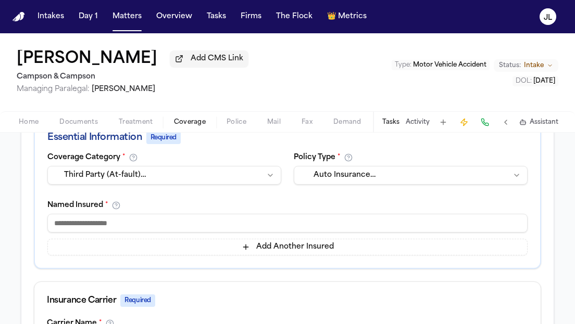
scroll to position [183, 0]
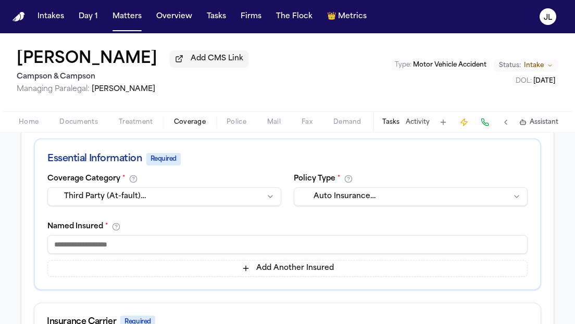
click at [220, 254] on input at bounding box center [287, 244] width 480 height 19
type input "*"
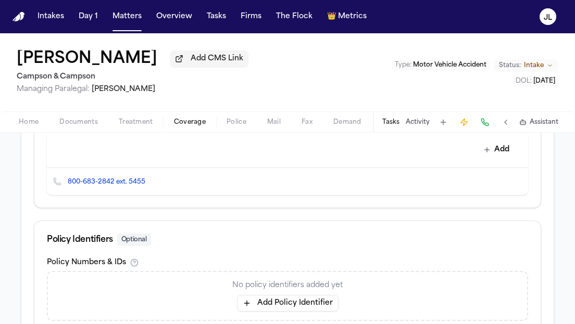
scroll to position [565, 0]
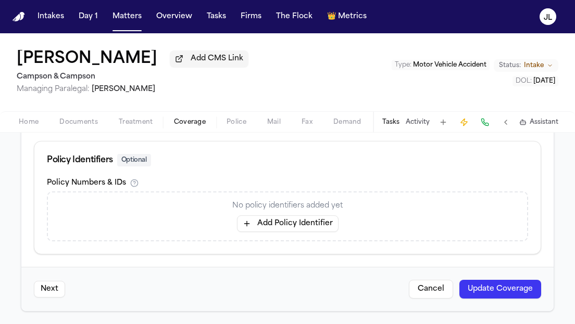
type input "**"
click at [528, 288] on button "Update Coverage" at bounding box center [500, 289] width 82 height 19
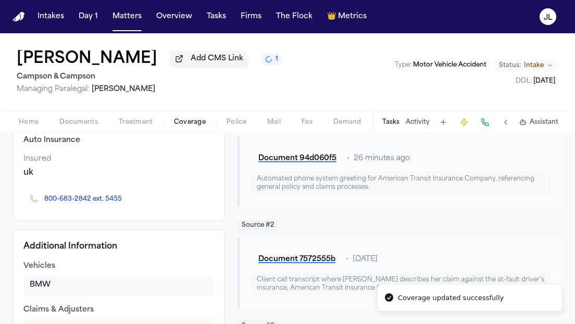
scroll to position [123, 0]
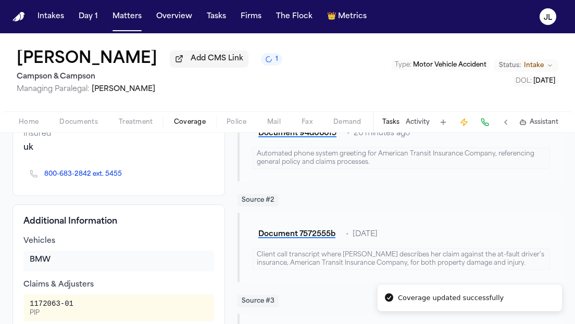
click at [125, 178] on icon "Copy to clipboard" at bounding box center [127, 176] width 4 height 4
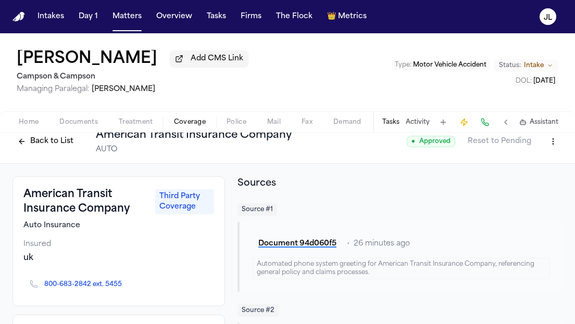
scroll to position [4, 0]
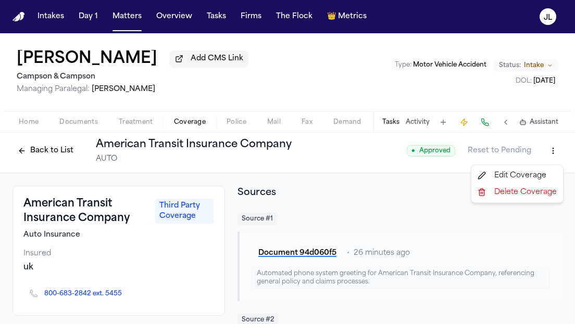
click at [555, 153] on html "Intakes Day 1 Matters Overview Tasks Firms The Flock 👑 Metrics JL Abigail Becke…" at bounding box center [287, 162] width 575 height 324
click at [534, 169] on div "Edit Coverage" at bounding box center [516, 176] width 87 height 17
select select "**********"
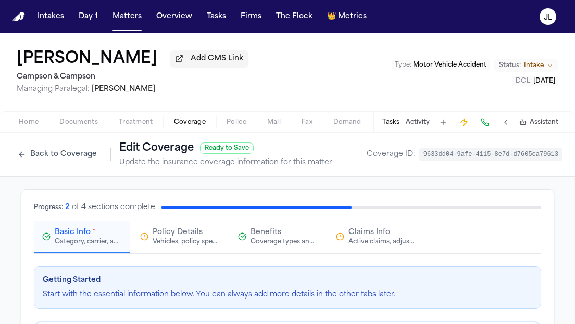
click at [390, 238] on div "Claims Info Active claims, adjusters, and subrogation details" at bounding box center [381, 236] width 67 height 19
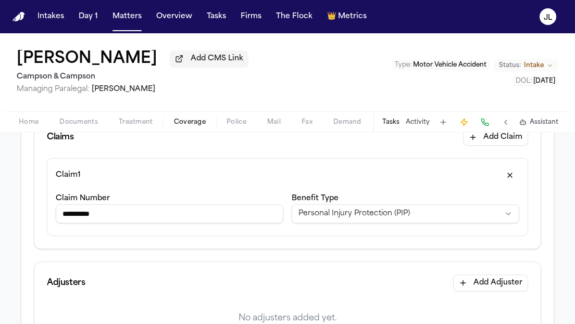
scroll to position [182, 0]
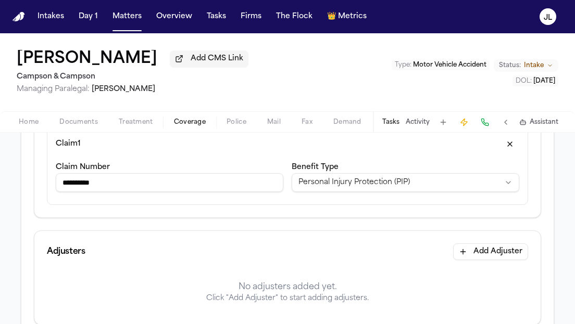
click at [380, 195] on div "**********" at bounding box center [405, 178] width 227 height 35
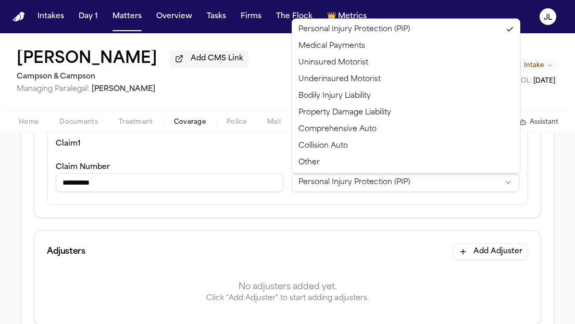
click at [377, 188] on html "**********" at bounding box center [287, 162] width 575 height 324
select select "**********"
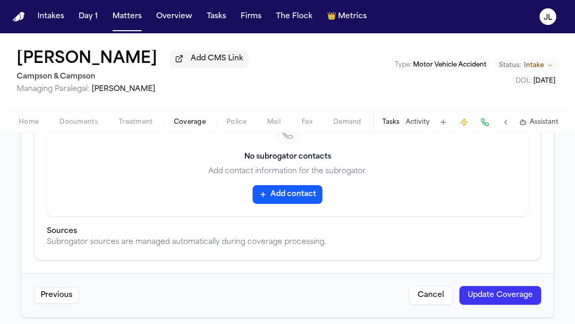
scroll to position [546, 0]
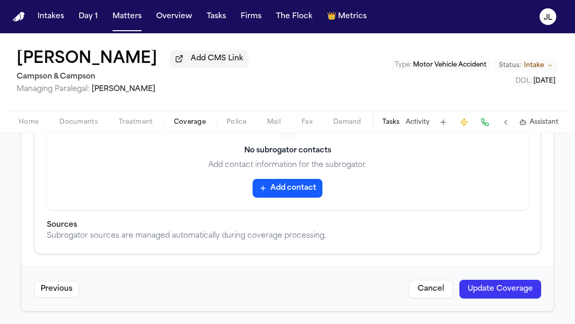
click at [513, 298] on button "Update Coverage" at bounding box center [500, 289] width 82 height 19
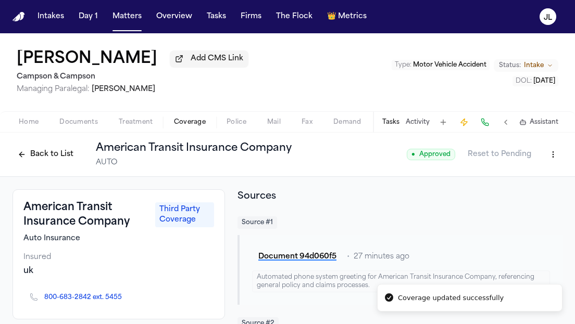
click at [483, 119] on button at bounding box center [484, 122] width 15 height 15
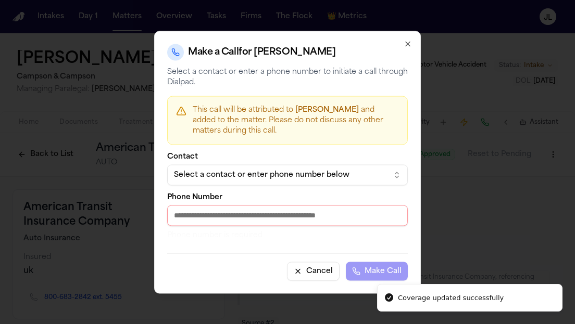
click at [198, 218] on input "Phone Number" at bounding box center [287, 215] width 240 height 21
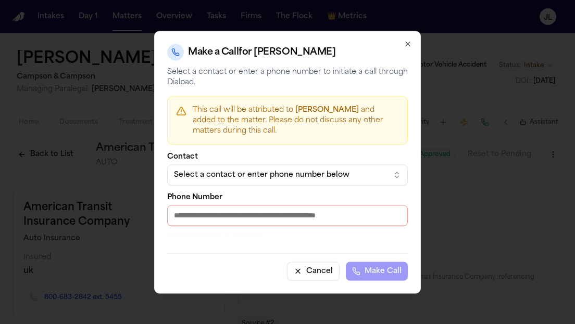
paste input "**********"
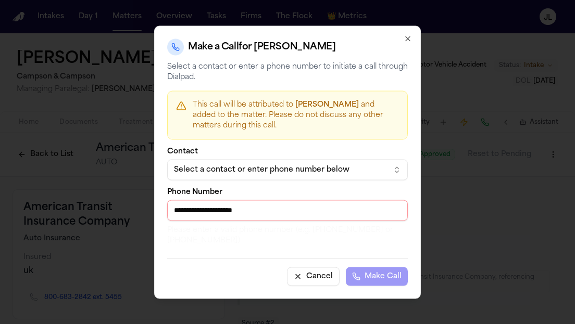
drag, startPoint x: 285, startPoint y: 217, endPoint x: 229, endPoint y: 211, distance: 56.0
click at [229, 211] on input "**********" at bounding box center [287, 210] width 240 height 21
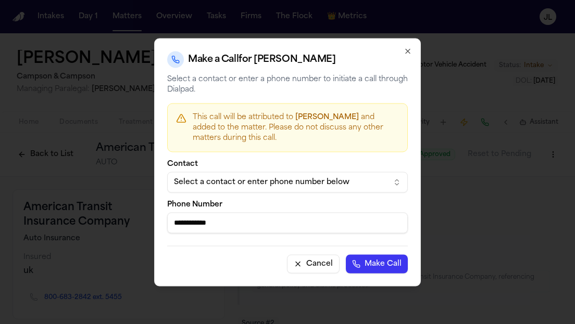
type input "**********"
click at [346, 255] on button "Make Call" at bounding box center [377, 264] width 62 height 19
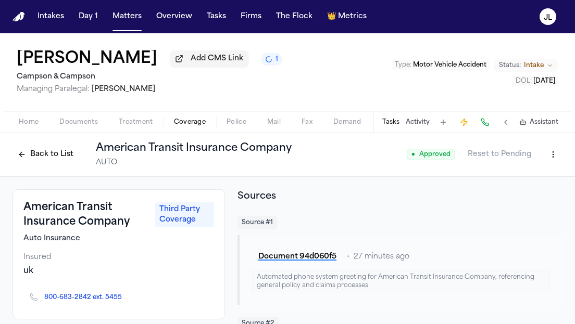
click at [54, 159] on button "Back to List" at bounding box center [45, 154] width 66 height 17
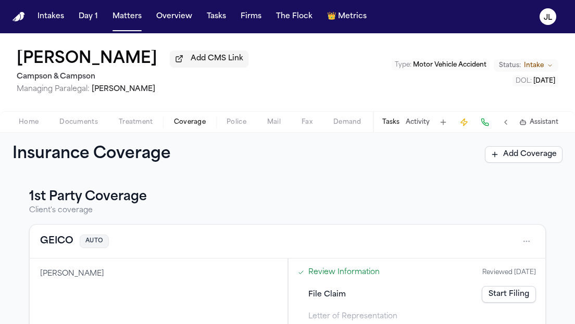
click at [47, 241] on button "GEICO" at bounding box center [56, 241] width 33 height 15
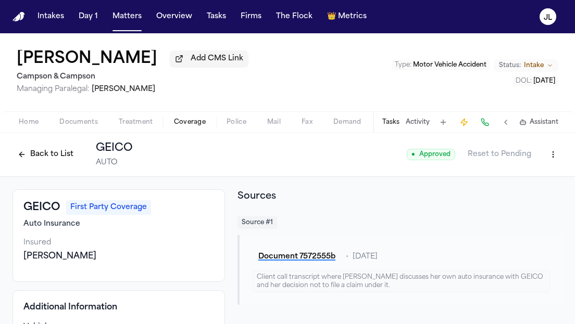
click at [489, 124] on button at bounding box center [484, 122] width 15 height 15
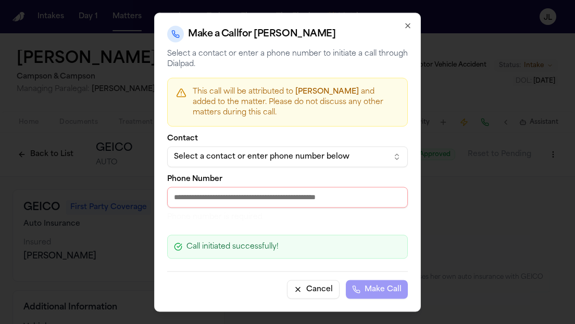
click at [339, 151] on div "Select a contact or enter phone number below" at bounding box center [279, 156] width 210 height 10
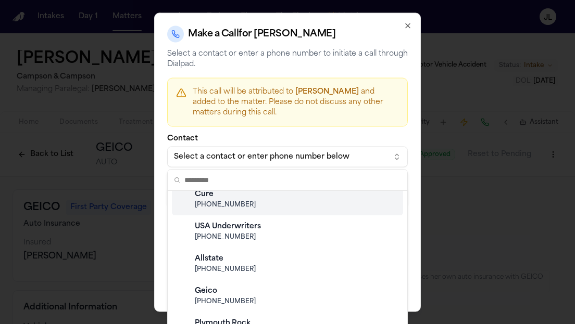
scroll to position [103, 0]
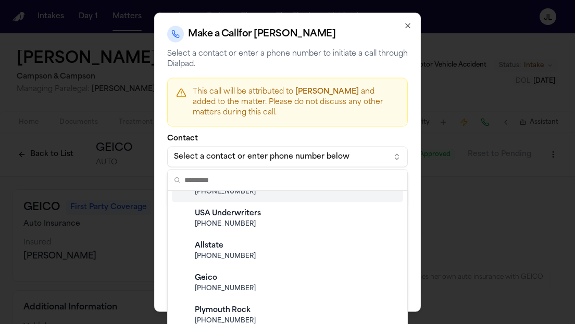
click at [217, 285] on span "(800) 841-3000" at bounding box center [296, 289] width 202 height 8
type input "**********"
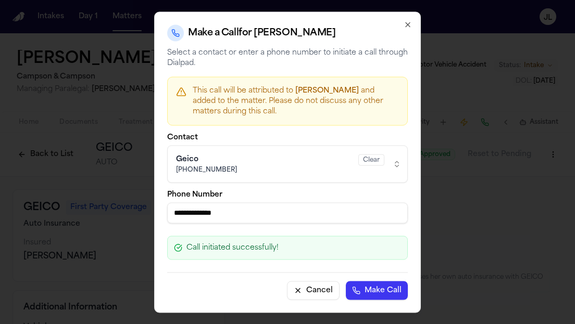
drag, startPoint x: 245, startPoint y: 212, endPoint x: 151, endPoint y: 212, distance: 94.2
click at [151, 212] on body "Intakes Day 1 Matters Overview Tasks Firms The Flock 👑 Metrics JL Abigail Becke…" at bounding box center [287, 162] width 575 height 324
click at [409, 29] on div "**********" at bounding box center [287, 161] width 267 height 301
click at [409, 14] on div "**********" at bounding box center [287, 161] width 267 height 301
click at [410, 22] on icon "button" at bounding box center [407, 24] width 8 height 8
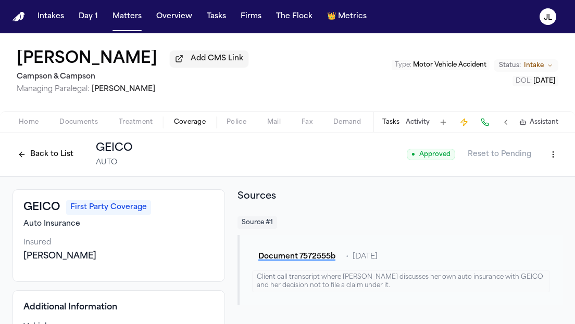
click at [549, 152] on html "Intakes Day 1 Matters Overview Tasks Firms The Flock 👑 Metrics JL Abigail Becke…" at bounding box center [287, 162] width 575 height 324
click at [518, 177] on div "Edit Coverage" at bounding box center [516, 179] width 87 height 17
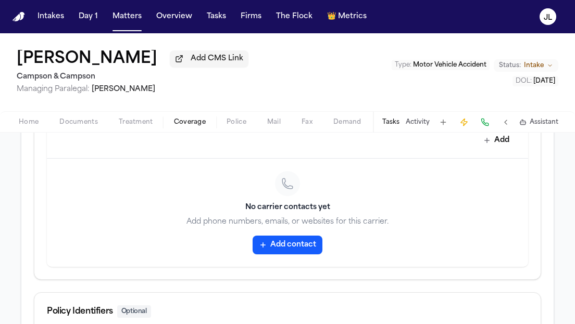
scroll to position [493, 0]
click at [276, 251] on button "Add contact" at bounding box center [287, 244] width 70 height 19
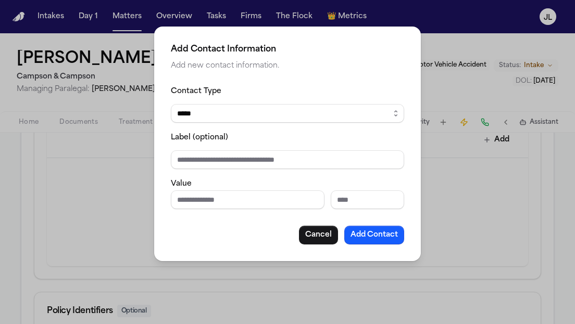
click at [195, 209] on div "Contact Type ***** ***** ******* *** ***** Label (optional) Value Cancel Add Co…" at bounding box center [287, 165] width 233 height 160
click at [195, 204] on input "Phone number" at bounding box center [248, 200] width 154 height 19
paste input "**********"
type input "**********"
click at [404, 225] on div "**********" at bounding box center [287, 144] width 267 height 235
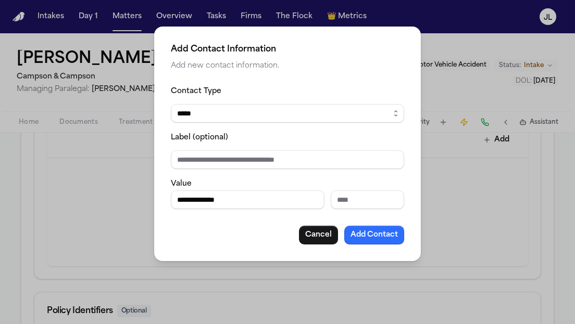
click at [390, 232] on button "Add Contact" at bounding box center [374, 235] width 60 height 19
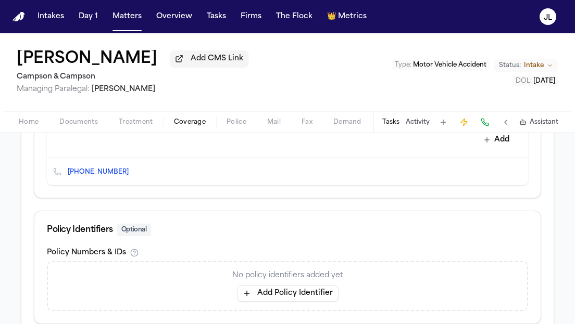
scroll to position [565, 0]
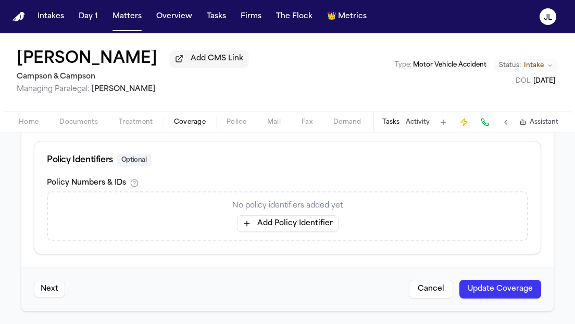
click at [492, 288] on button "Update Coverage" at bounding box center [500, 289] width 82 height 19
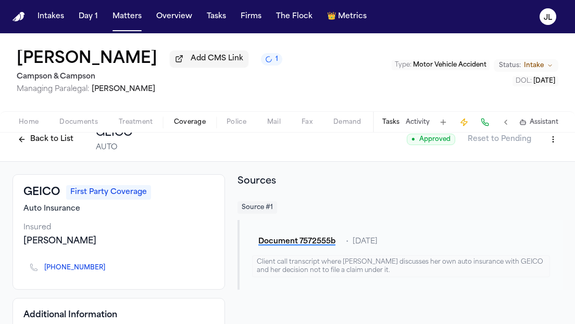
scroll to position [16, 0]
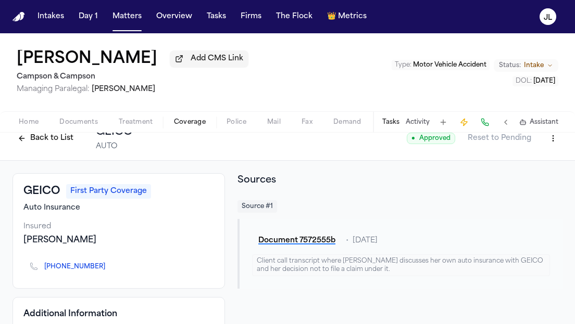
click at [57, 144] on button "Back to List" at bounding box center [45, 138] width 66 height 17
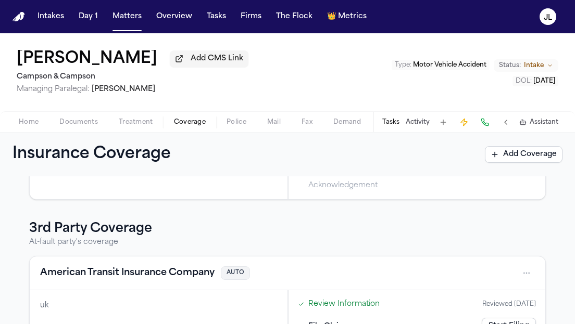
scroll to position [166, 0]
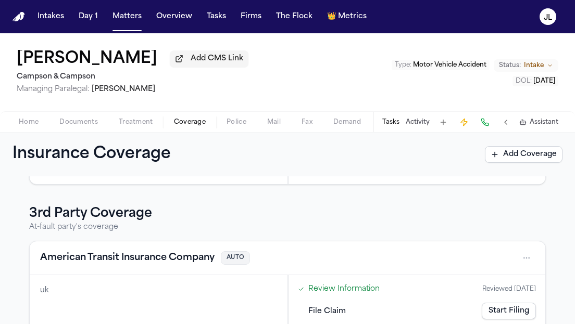
click at [120, 260] on button "American Transit Insurance Company" at bounding box center [127, 258] width 174 height 15
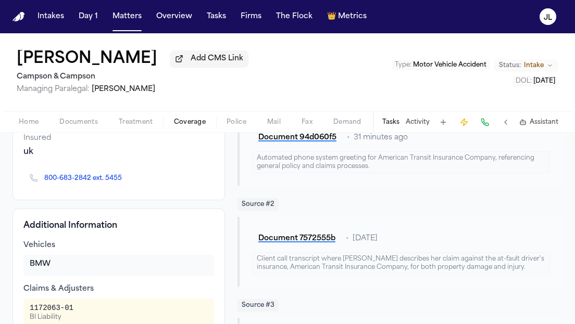
scroll to position [120, 0]
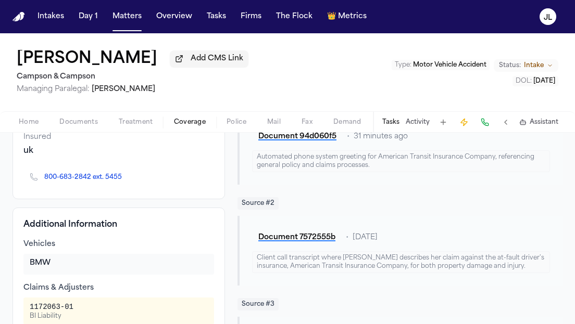
click at [128, 180] on icon "Copy to clipboard" at bounding box center [127, 177] width 4 height 5
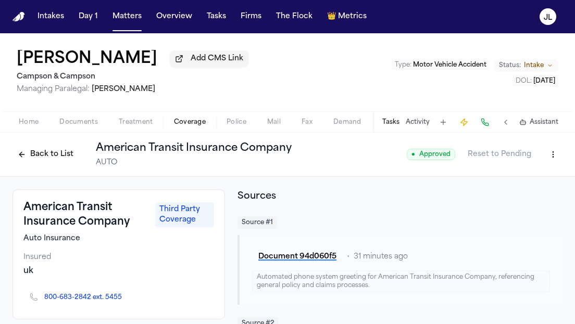
click at [484, 120] on button at bounding box center [484, 122] width 15 height 15
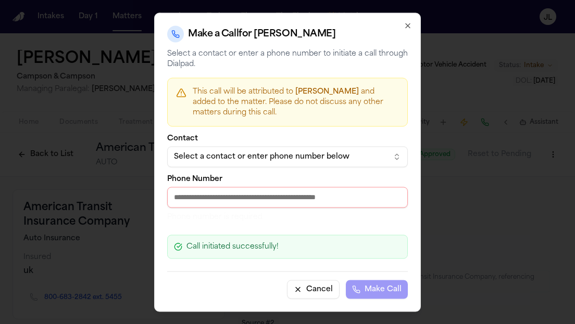
paste input "**********"
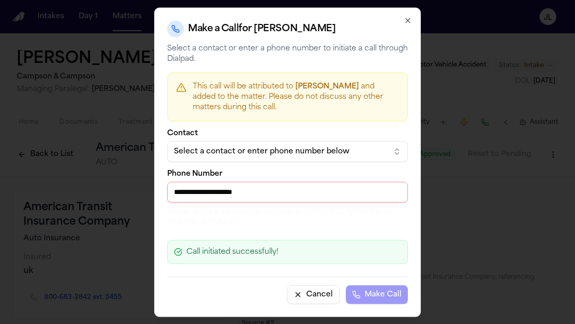
drag, startPoint x: 276, startPoint y: 192, endPoint x: 228, endPoint y: 192, distance: 48.4
click at [227, 192] on input "**********" at bounding box center [287, 192] width 240 height 21
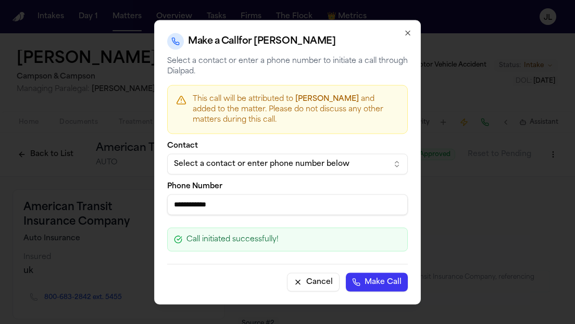
type input "**********"
click at [373, 277] on button "Make Call" at bounding box center [377, 282] width 62 height 19
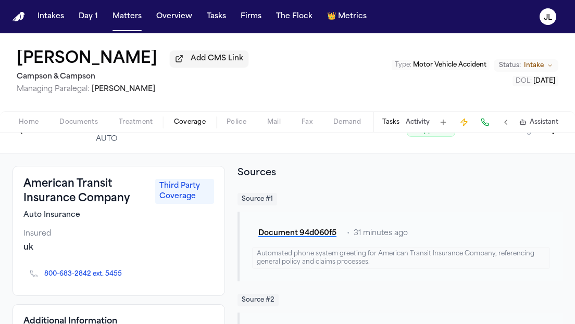
scroll to position [25, 0]
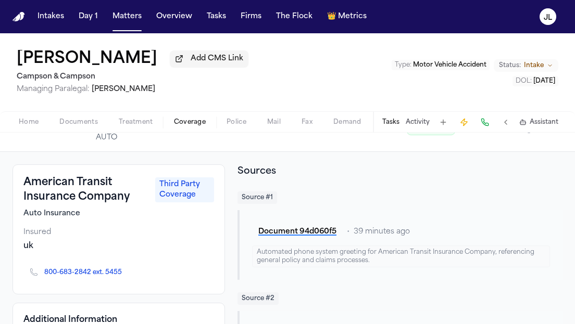
click at [326, 170] on h2 "Sources" at bounding box center [399, 171] width 325 height 15
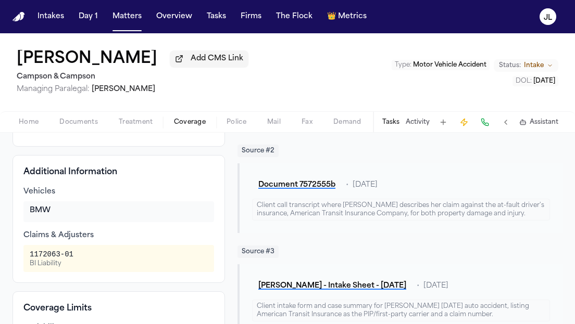
scroll to position [215, 0]
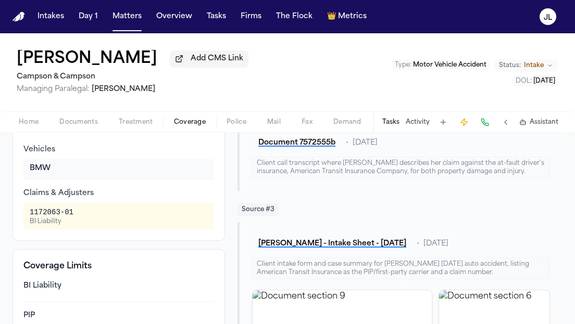
click at [56, 122] on button "Documents" at bounding box center [78, 122] width 59 height 12
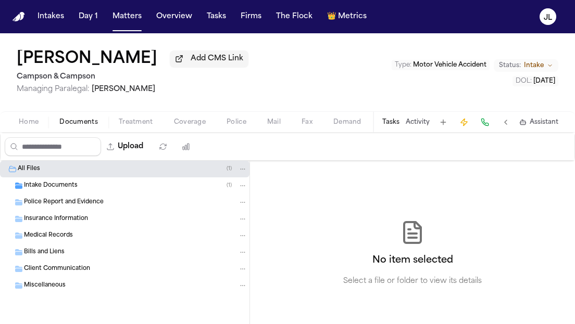
click at [28, 132] on div "Home Documents Treatment Coverage Police Mail Fax Demand Workspaces Artifacts T…" at bounding box center [287, 121] width 575 height 21
click at [28, 131] on div "Home Documents Treatment Coverage Police Mail Fax Demand Workspaces Artifacts T…" at bounding box center [287, 121] width 575 height 21
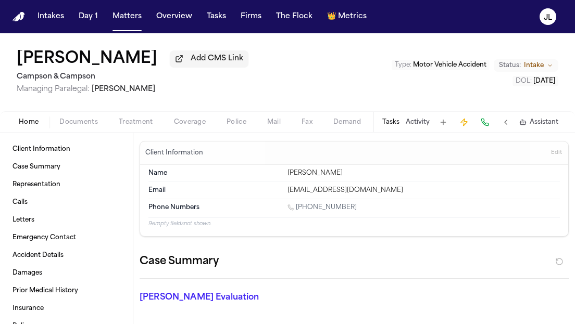
click at [28, 129] on span "button" at bounding box center [28, 128] width 32 height 1
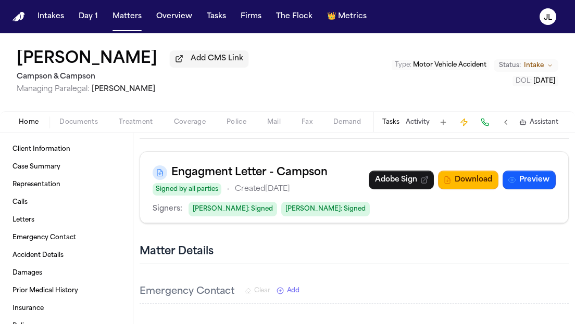
scroll to position [457, 0]
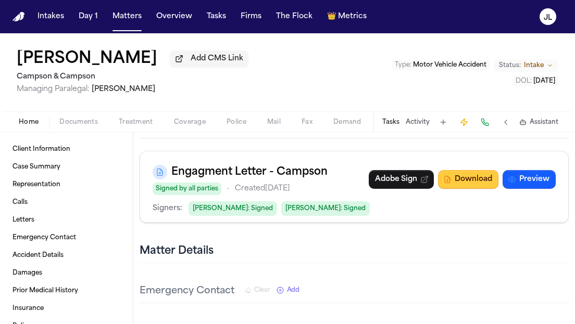
click at [470, 183] on button "Download" at bounding box center [468, 179] width 60 height 19
click at [454, 181] on button "Download" at bounding box center [468, 179] width 60 height 19
click at [462, 173] on button "Download" at bounding box center [468, 179] width 60 height 19
click at [462, 182] on button "Download" at bounding box center [468, 179] width 60 height 19
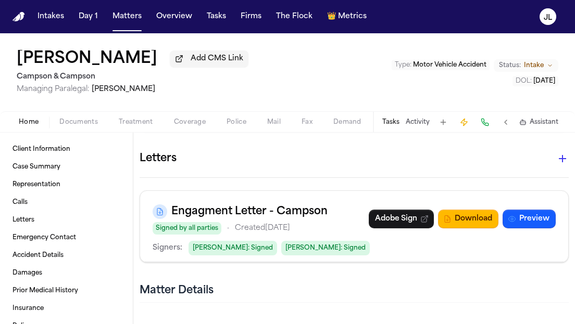
scroll to position [406, 0]
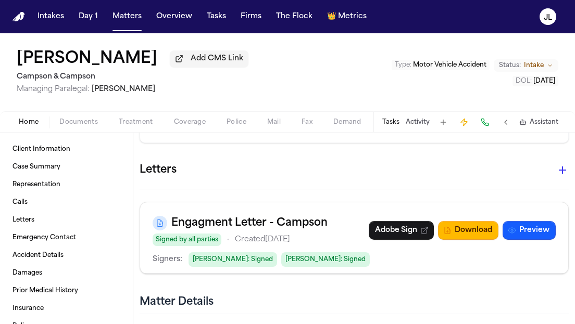
click at [560, 169] on icon "button" at bounding box center [562, 170] width 12 height 12
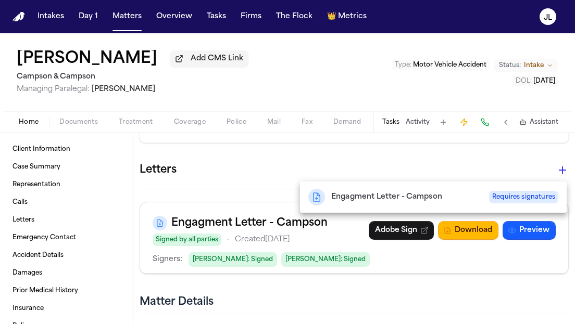
click at [476, 237] on div at bounding box center [287, 162] width 575 height 324
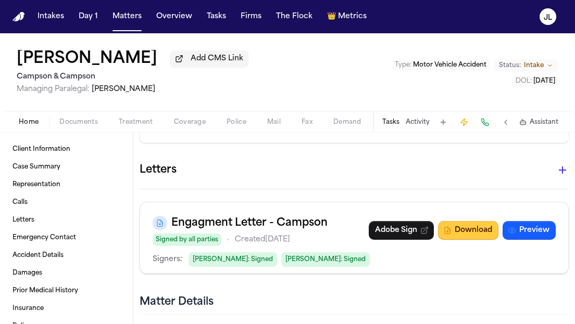
click at [469, 234] on button "Download" at bounding box center [468, 230] width 60 height 19
click at [520, 233] on button "Preview" at bounding box center [528, 230] width 53 height 19
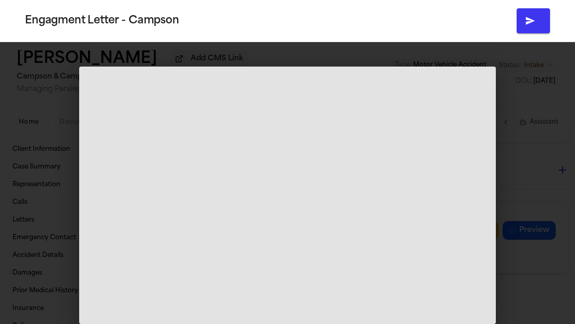
click at [312, 174] on span at bounding box center [287, 196] width 416 height 258
click at [521, 164] on div "Engagment Letter - Campson" at bounding box center [287, 162] width 575 height 324
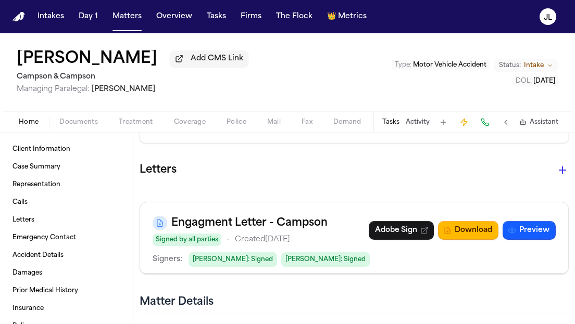
click at [179, 126] on span "Coverage" at bounding box center [190, 122] width 32 height 8
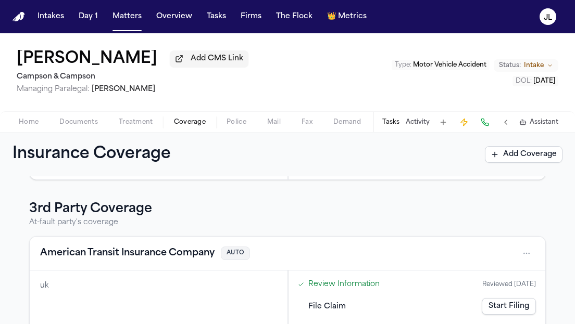
scroll to position [223, 0]
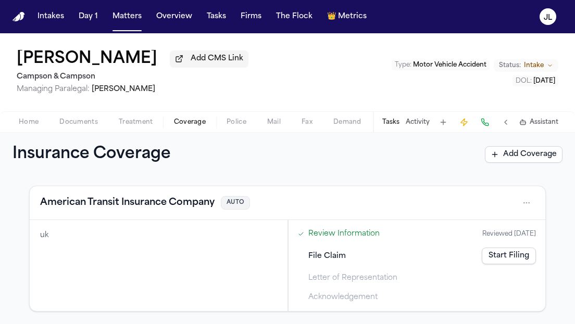
click at [84, 209] on button "American Transit Insurance Company" at bounding box center [127, 203] width 174 height 15
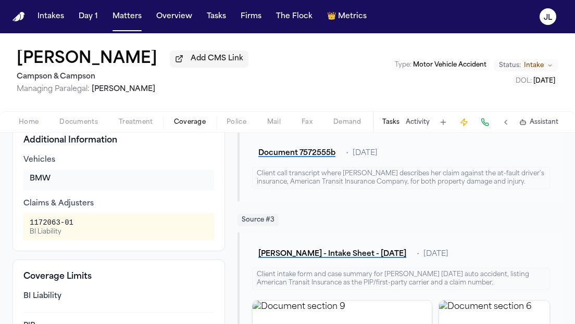
scroll to position [205, 0]
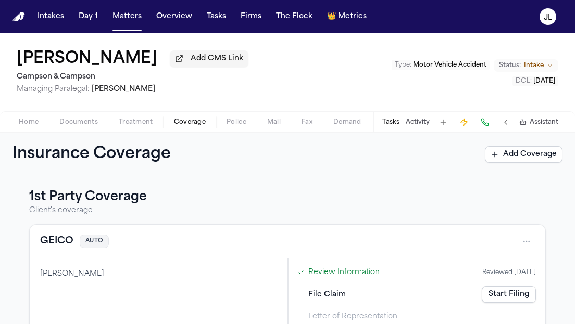
scroll to position [24, 0]
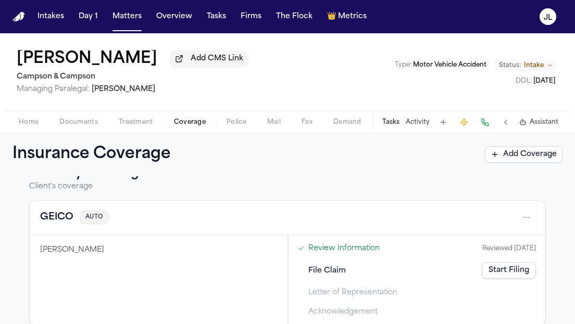
click at [59, 216] on button "GEICO" at bounding box center [56, 217] width 33 height 15
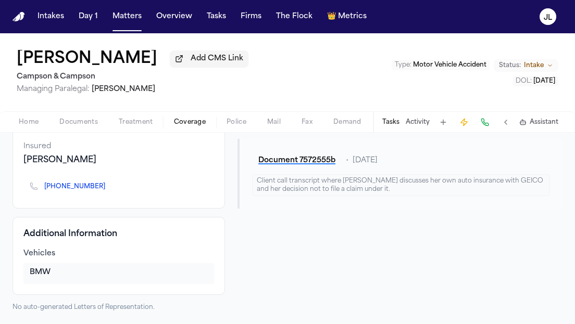
scroll to position [98, 0]
click at [107, 188] on icon "Copy to clipboard" at bounding box center [110, 187] width 6 height 6
click at [490, 122] on button at bounding box center [484, 122] width 15 height 15
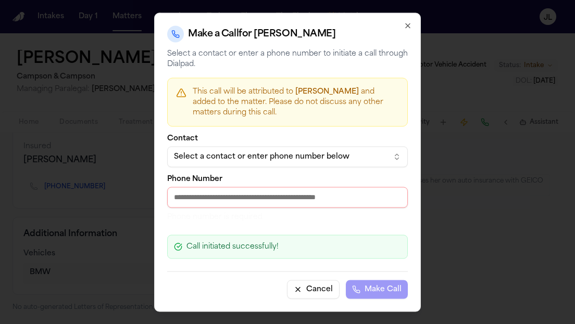
click at [229, 196] on input "Phone Number" at bounding box center [287, 197] width 240 height 21
paste input "**********"
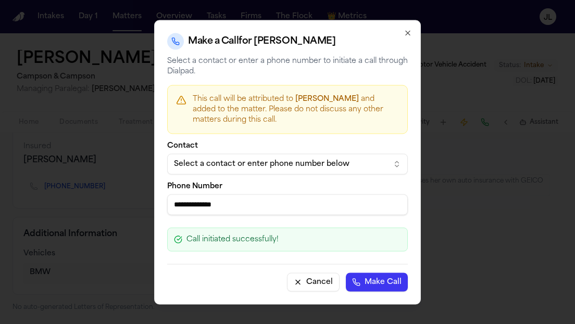
type input "**********"
click at [394, 285] on button "Make Call" at bounding box center [377, 282] width 62 height 19
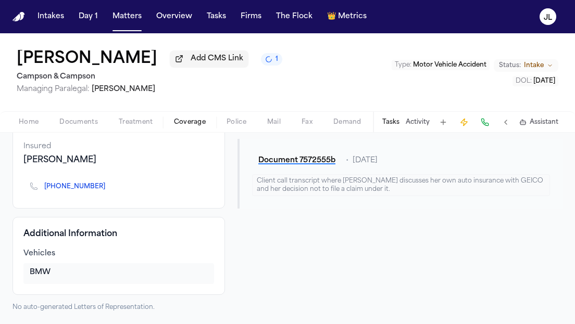
scroll to position [0, 0]
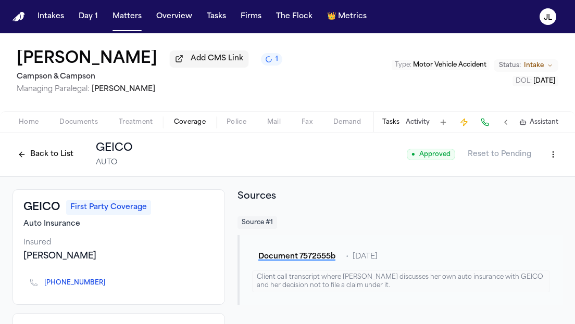
click at [32, 158] on button "Back to List" at bounding box center [45, 154] width 66 height 17
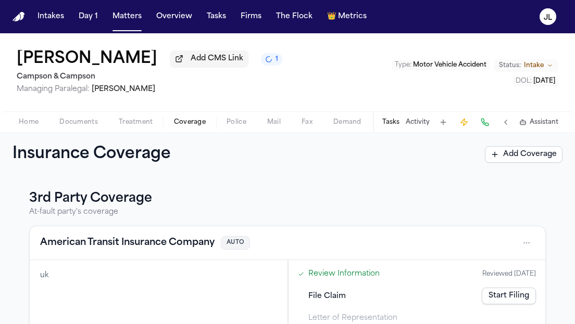
scroll to position [223, 0]
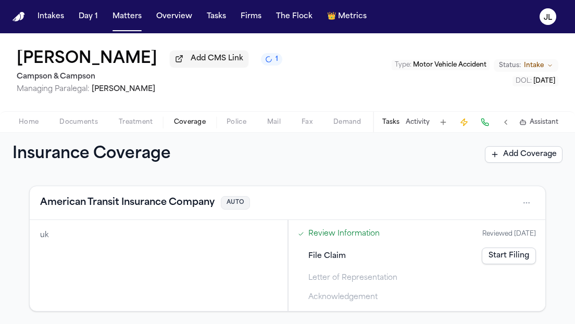
click at [76, 207] on button "American Transit Insurance Company" at bounding box center [127, 203] width 174 height 15
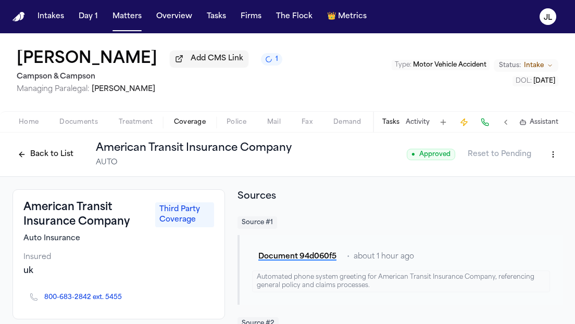
click at [37, 155] on button "Back to List" at bounding box center [45, 154] width 66 height 17
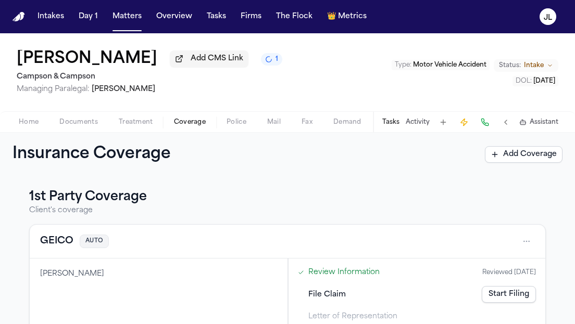
scroll to position [223, 0]
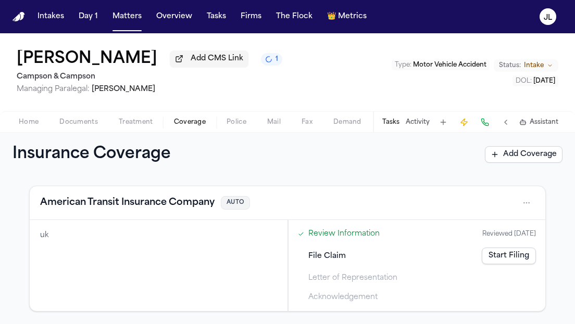
click at [85, 209] on button "American Transit Insurance Company" at bounding box center [127, 203] width 174 height 15
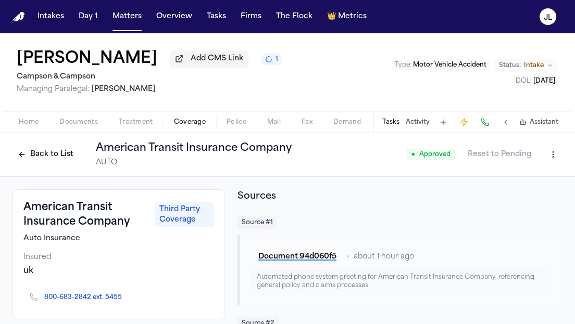
click at [52, 161] on button "Back to List" at bounding box center [45, 154] width 66 height 17
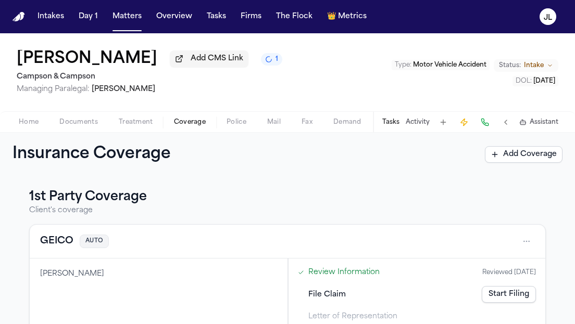
click at [517, 294] on link "Start Filing" at bounding box center [509, 294] width 54 height 17
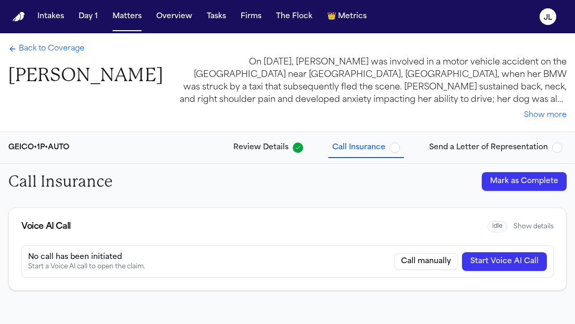
click at [530, 190] on button "Mark as Complete" at bounding box center [524, 181] width 85 height 19
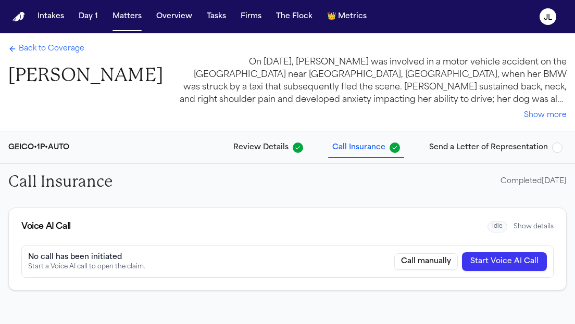
click at [33, 48] on span "Back to Coverage" at bounding box center [52, 49] width 66 height 10
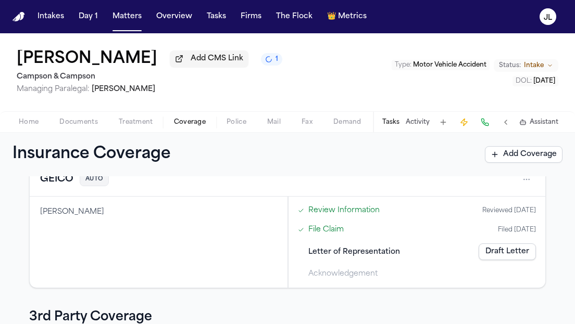
scroll to position [55, 0]
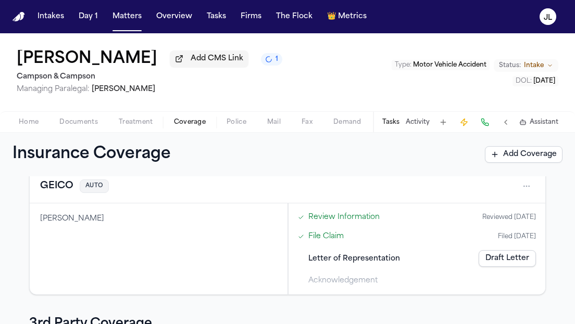
click at [66, 187] on button "GEICO" at bounding box center [56, 186] width 33 height 15
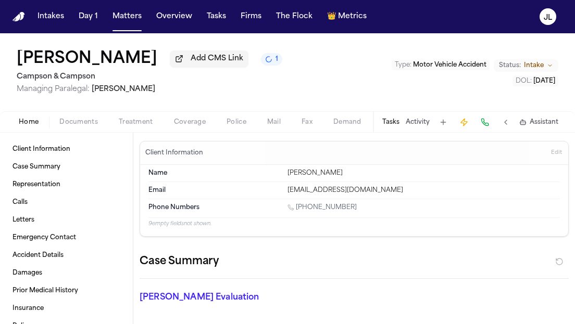
click at [27, 124] on span "Home" at bounding box center [29, 122] width 20 height 8
click at [188, 122] on span "Coverage" at bounding box center [190, 122] width 32 height 8
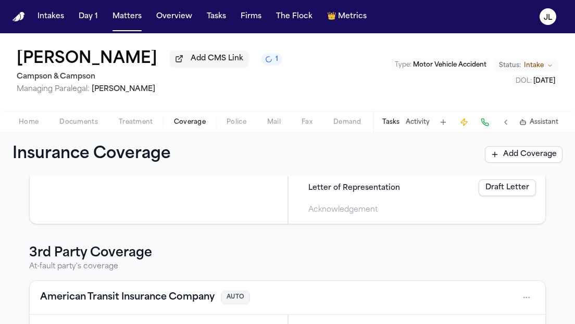
scroll to position [223, 0]
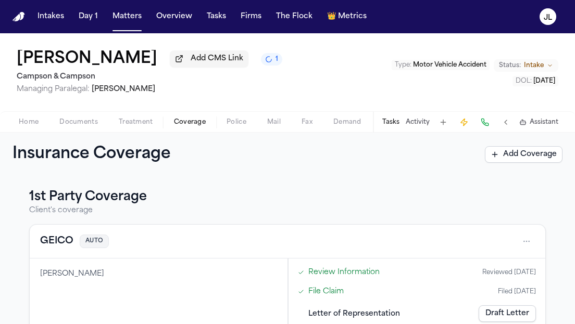
click at [47, 247] on button "GEICO" at bounding box center [56, 241] width 33 height 15
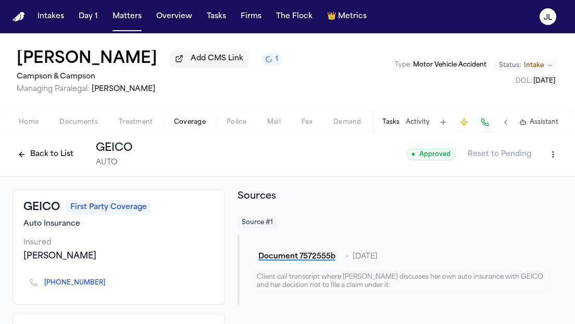
click at [46, 158] on button "Back to List" at bounding box center [45, 154] width 66 height 17
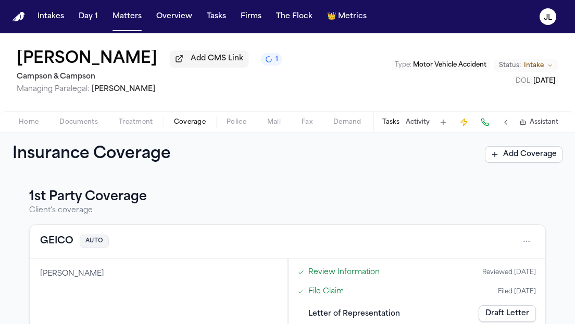
click at [26, 121] on span "Home" at bounding box center [29, 122] width 20 height 8
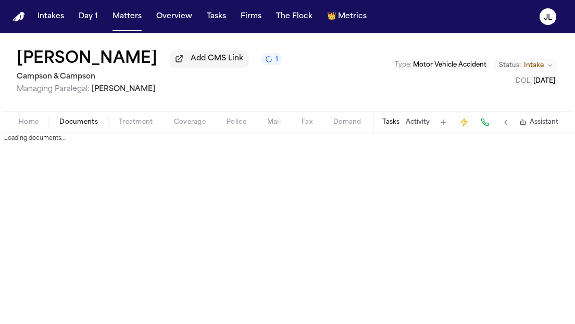
click at [61, 126] on span "Documents" at bounding box center [78, 122] width 39 height 8
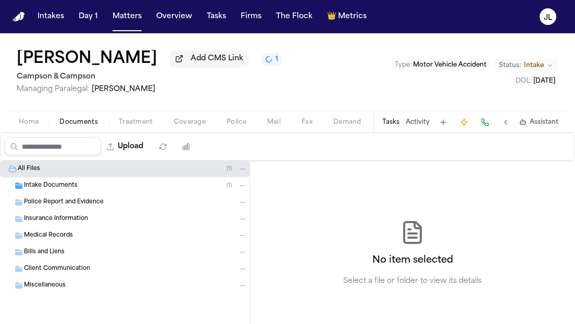
click at [12, 136] on div "Upload" at bounding box center [100, 146] width 199 height 27
click at [19, 132] on div "Home Documents Treatment Coverage Police Mail Fax Demand Workspaces Artifacts T…" at bounding box center [287, 121] width 575 height 21
click at [19, 126] on span "Home" at bounding box center [29, 122] width 20 height 8
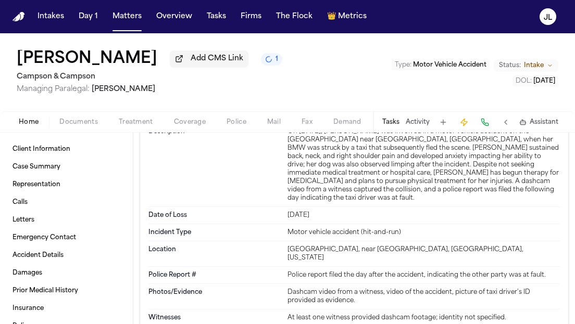
scroll to position [793, 0]
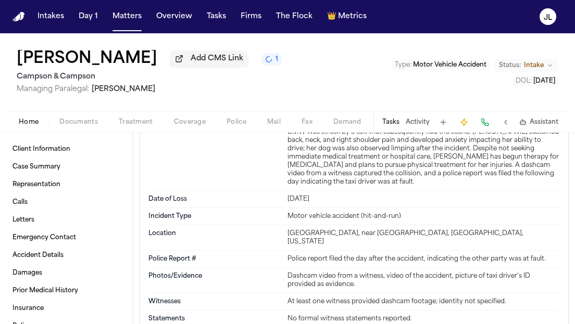
click at [191, 117] on div "Home Documents Treatment Coverage Police Mail Fax Demand Workspaces Artifacts T…" at bounding box center [287, 121] width 575 height 21
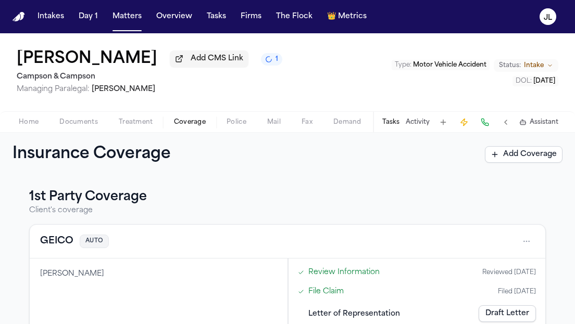
click at [191, 121] on span "Coverage" at bounding box center [190, 122] width 32 height 8
click at [58, 248] on button "GEICO" at bounding box center [56, 241] width 33 height 15
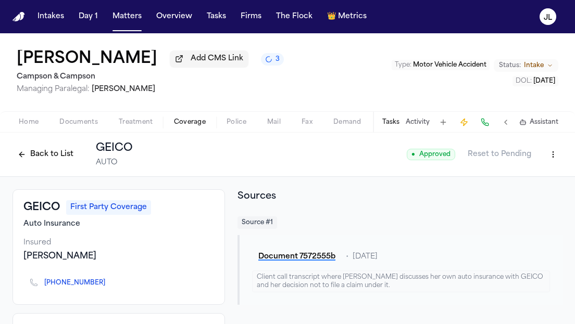
click at [53, 160] on button "Back to List" at bounding box center [45, 154] width 66 height 17
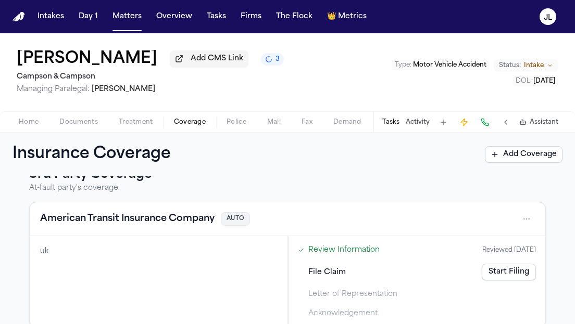
scroll to position [223, 0]
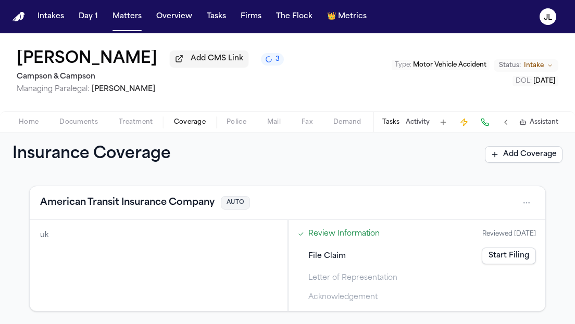
click at [146, 208] on button "American Transit Insurance Company" at bounding box center [127, 203] width 174 height 15
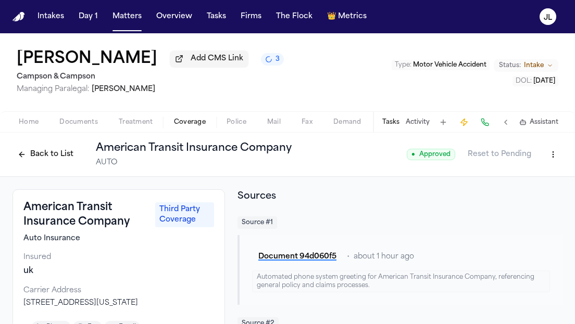
click at [29, 154] on button "Back to List" at bounding box center [45, 154] width 66 height 17
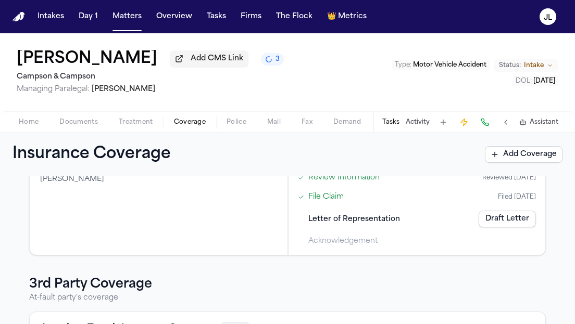
scroll to position [4, 0]
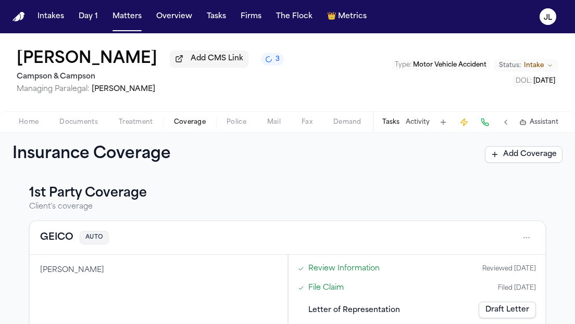
click at [60, 235] on button "GEICO" at bounding box center [56, 238] width 33 height 15
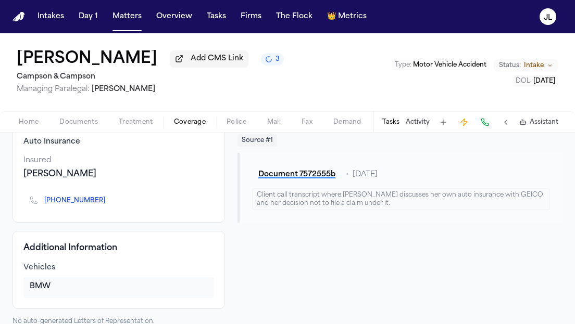
scroll to position [98, 0]
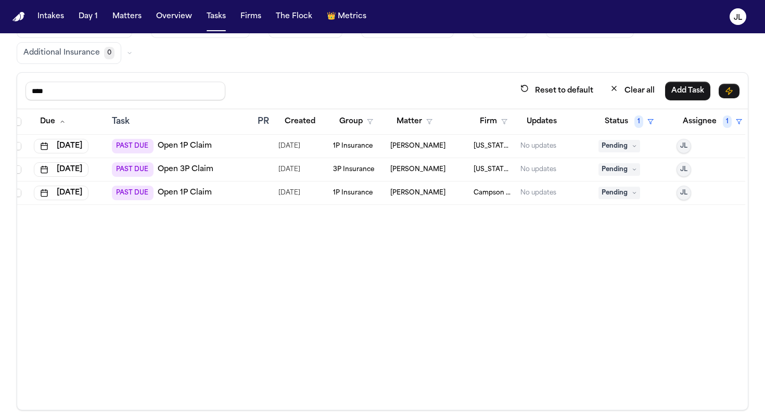
scroll to position [50, 0]
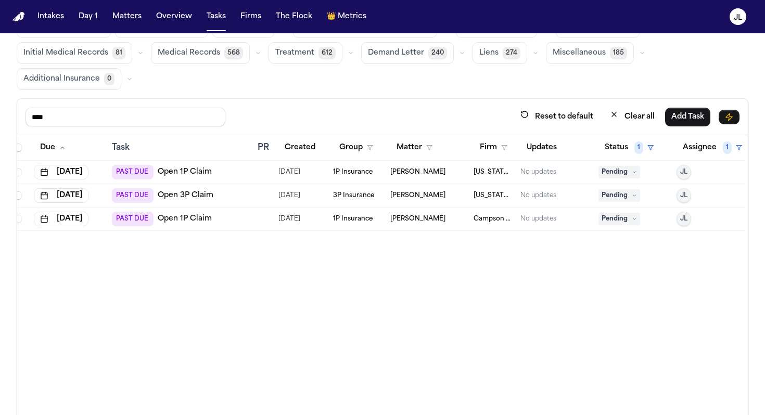
click at [574, 175] on span "Pending" at bounding box center [620, 172] width 42 height 12
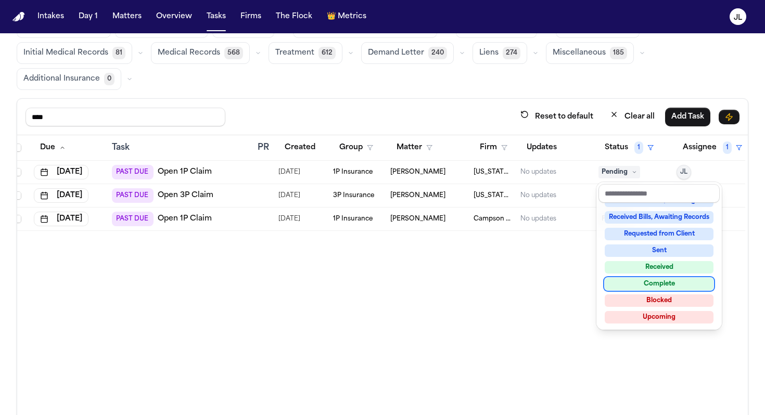
click at [574, 284] on div "Complete" at bounding box center [659, 284] width 109 height 12
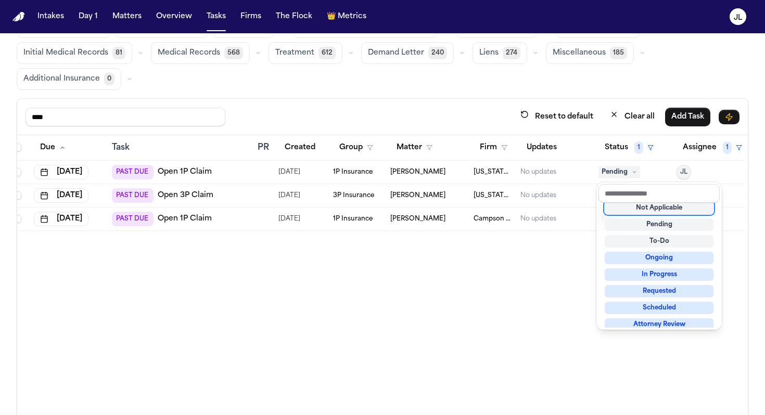
scroll to position [4, 0]
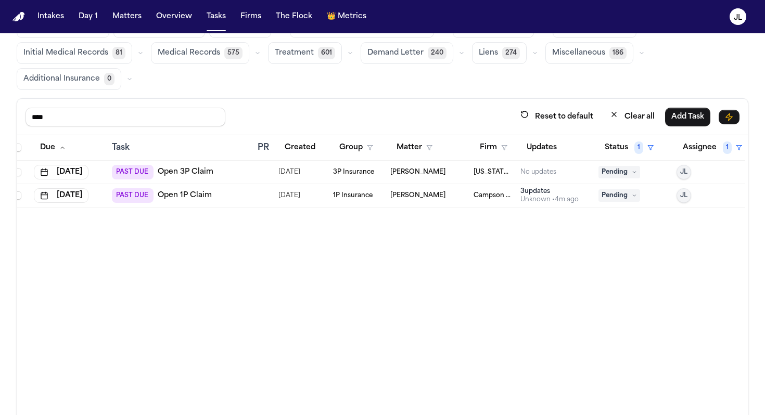
click at [551, 197] on div "Unknown • 4m ago" at bounding box center [550, 200] width 58 height 8
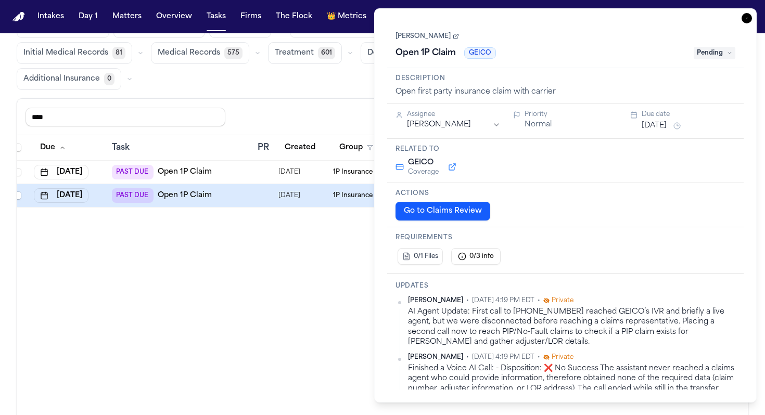
drag, startPoint x: 602, startPoint y: 366, endPoint x: 602, endPoint y: 337, distance: 28.6
click at [574, 324] on div "[PERSON_NAME] • [DATE] 4:19 PM EDT • Private AI Agent Update: First call to [PH…" at bounding box center [566, 389] width 340 height 184
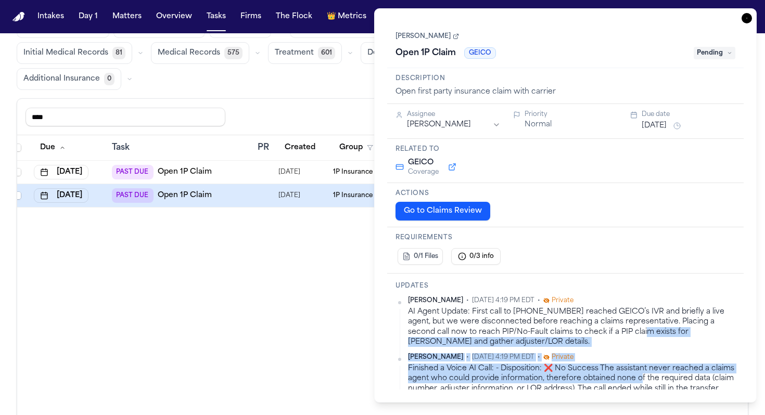
drag, startPoint x: 602, startPoint y: 337, endPoint x: 639, endPoint y: 374, distance: 52.3
click at [574, 324] on div "[PERSON_NAME] • [DATE] 4:19 PM EDT • Private AI Agent Update: First call to [PH…" at bounding box center [566, 389] width 340 height 184
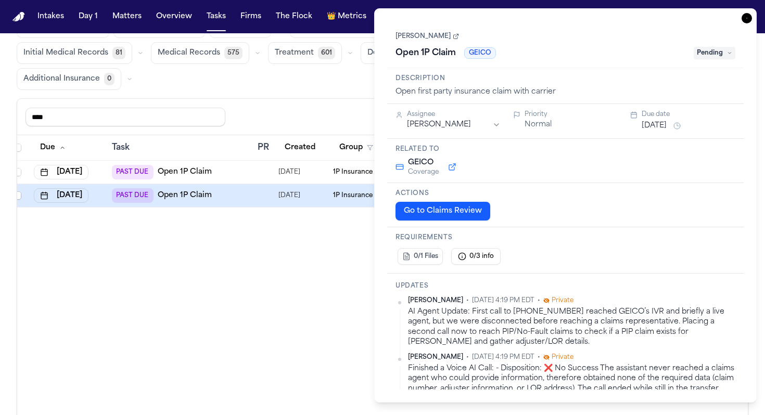
click at [574, 312] on div "AI Agent Update: First call to [PHONE_NUMBER] reached GEICO’s IVR and briefly a…" at bounding box center [571, 327] width 327 height 40
click at [419, 293] on div "Updates [PERSON_NAME] • [DATE] 4:19 PM EDT • Private AI Agent Update: First cal…" at bounding box center [565, 391] width 357 height 235
click at [412, 288] on h3 "Updates" at bounding box center [566, 286] width 340 height 8
click at [574, 19] on icon "button" at bounding box center [747, 18] width 10 height 10
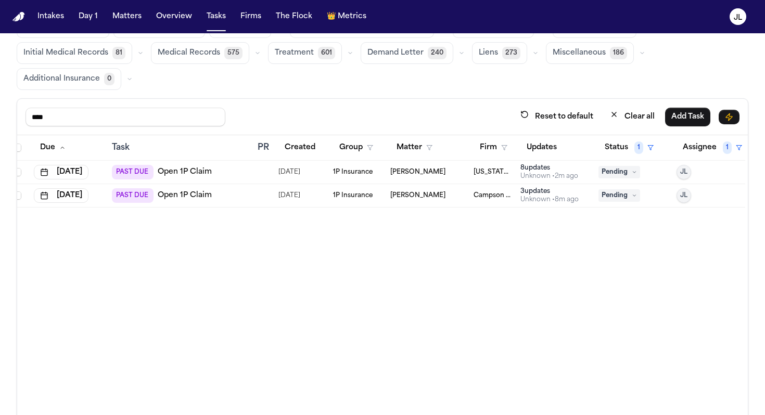
click at [183, 175] on link "Open 1P Claim" at bounding box center [185, 172] width 54 height 10
click at [553, 169] on div "8 update s" at bounding box center [550, 168] width 58 height 8
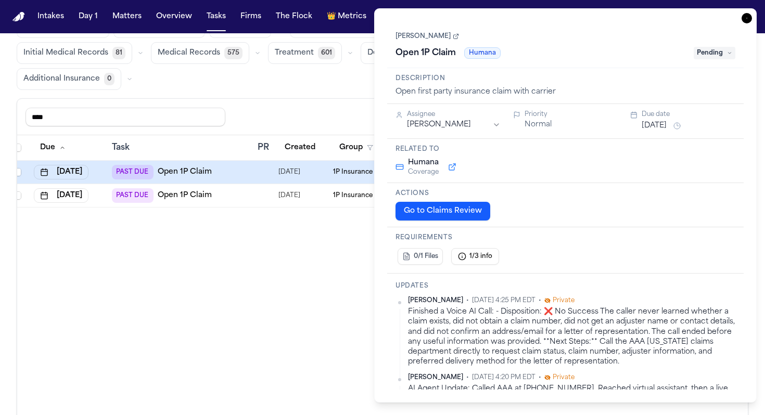
click at [574, 19] on icon "button" at bounding box center [747, 18] width 10 height 10
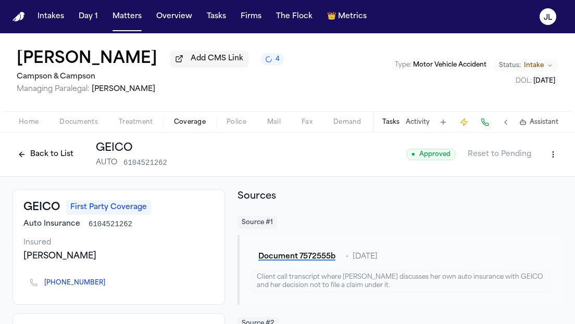
click at [57, 160] on button "Back to List" at bounding box center [45, 154] width 66 height 17
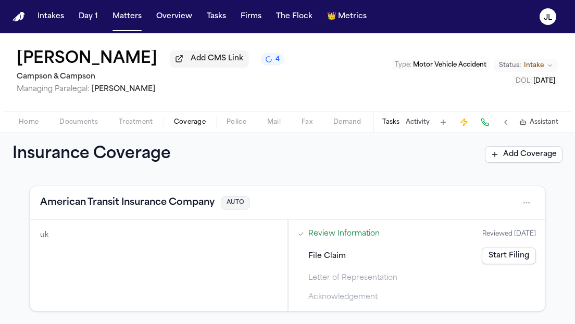
scroll to position [223, 0]
click at [82, 204] on button "American Transit Insurance Company" at bounding box center [127, 203] width 174 height 15
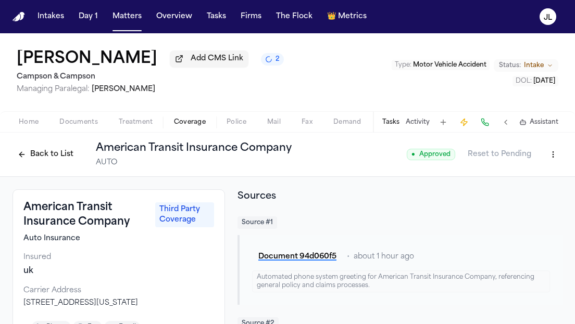
click at [559, 158] on html "Intakes Day 1 Matters Overview Tasks Firms The Flock 👑 Metrics JL Abigail Becke…" at bounding box center [287, 162] width 575 height 324
click at [505, 178] on div "Edit Coverage" at bounding box center [516, 179] width 87 height 17
select select "**********"
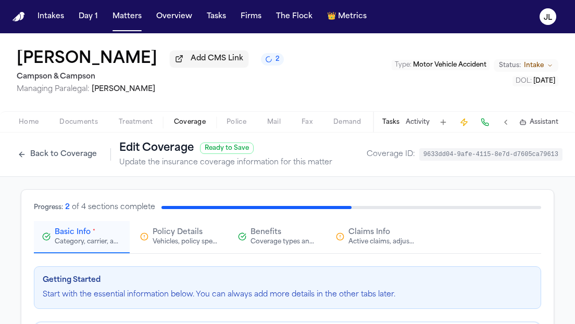
click at [343, 236] on icon "button" at bounding box center [340, 237] width 8 height 8
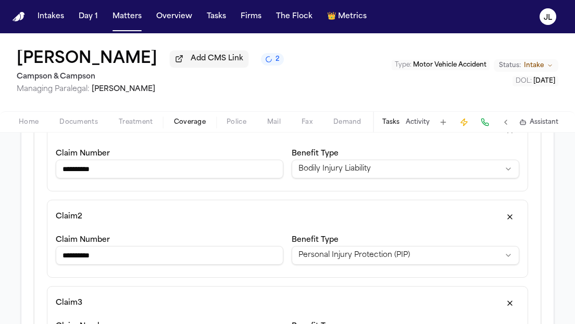
scroll to position [199, 0]
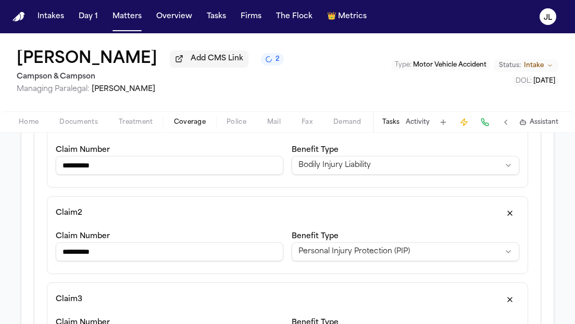
click at [517, 210] on button "button" at bounding box center [509, 213] width 19 height 17
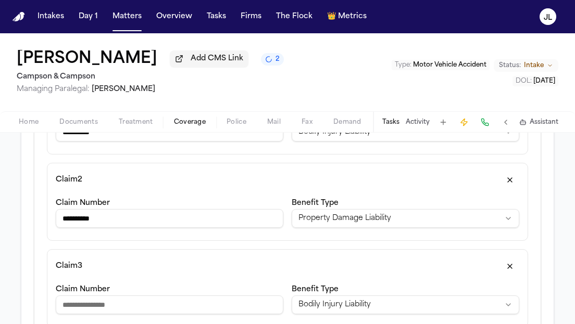
scroll to position [234, 0]
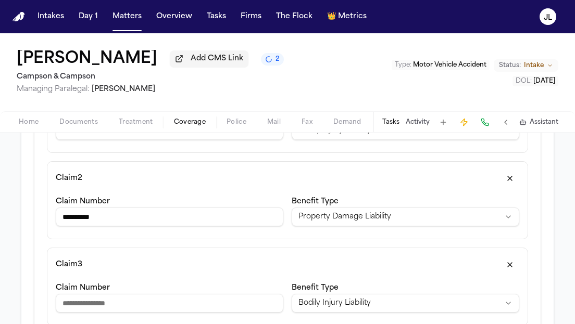
click at [514, 183] on button "button" at bounding box center [509, 178] width 19 height 17
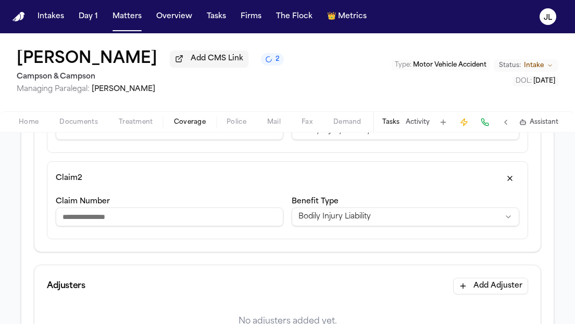
click at [513, 184] on button "button" at bounding box center [509, 178] width 19 height 17
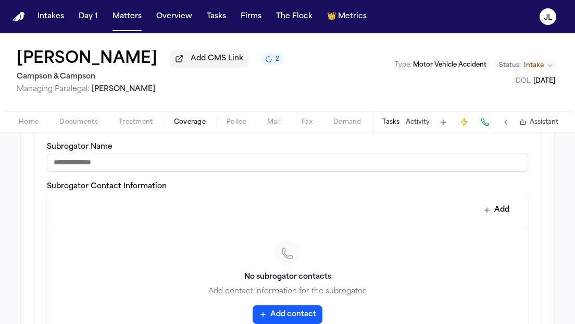
scroll to position [546, 0]
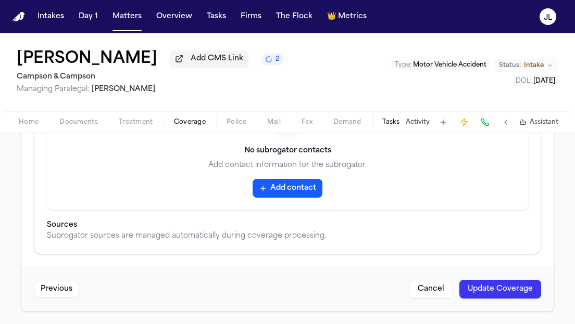
click at [514, 292] on button "Update Coverage" at bounding box center [500, 289] width 82 height 19
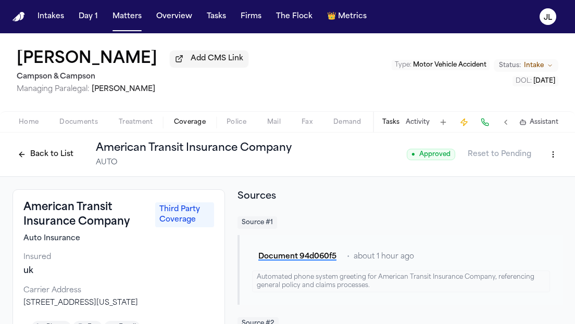
click at [39, 156] on button "Back to List" at bounding box center [45, 154] width 66 height 17
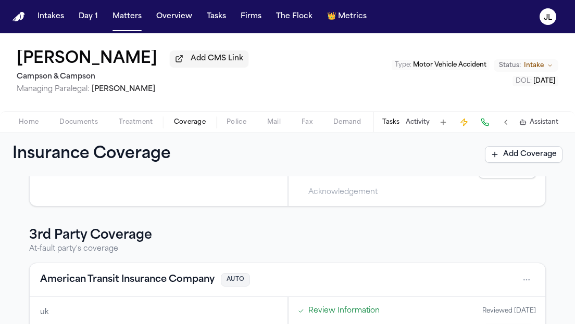
scroll to position [157, 0]
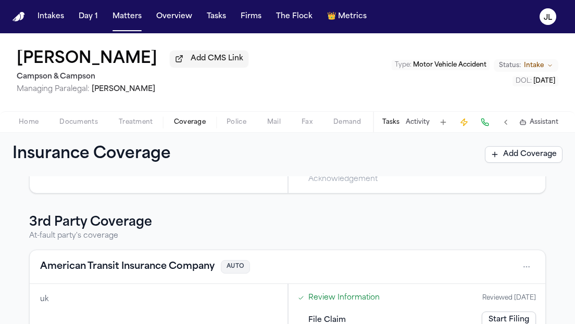
click at [104, 268] on button "American Transit Insurance Company" at bounding box center [127, 267] width 174 height 15
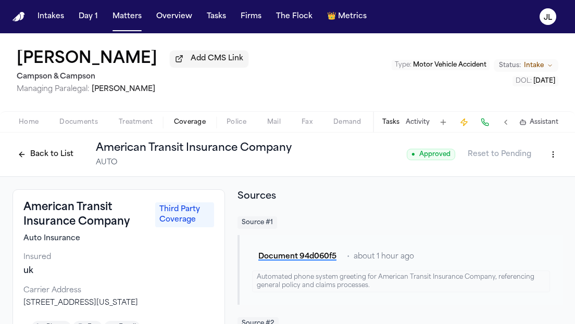
click at [45, 161] on button "Back to List" at bounding box center [45, 154] width 66 height 17
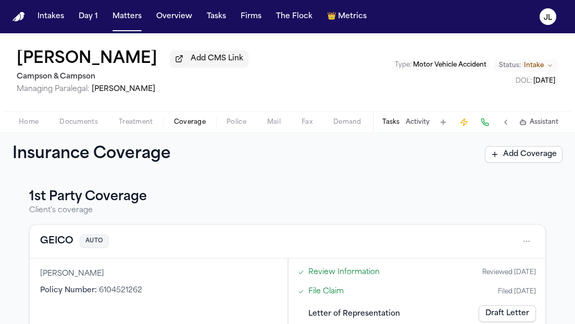
click at [53, 244] on button "GEICO" at bounding box center [56, 241] width 33 height 15
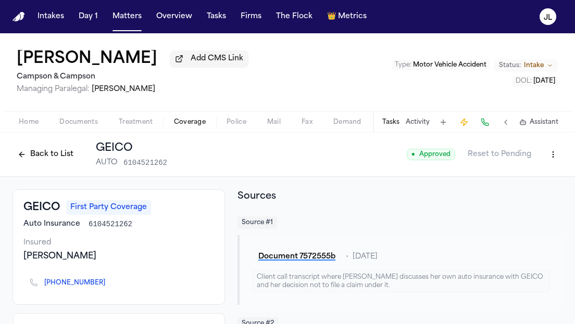
click at [47, 157] on button "Back to List" at bounding box center [45, 154] width 66 height 17
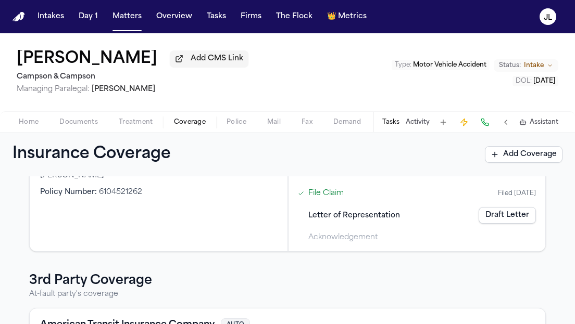
scroll to position [114, 0]
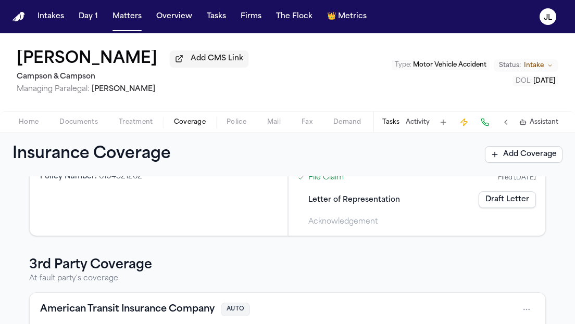
click at [327, 183] on link "File Claim" at bounding box center [325, 177] width 35 height 11
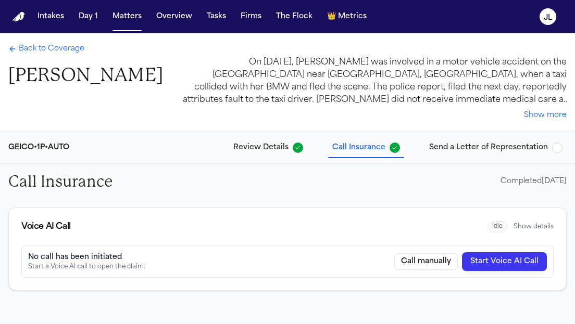
click at [499, 264] on button "Start Voice AI Call" at bounding box center [504, 261] width 85 height 19
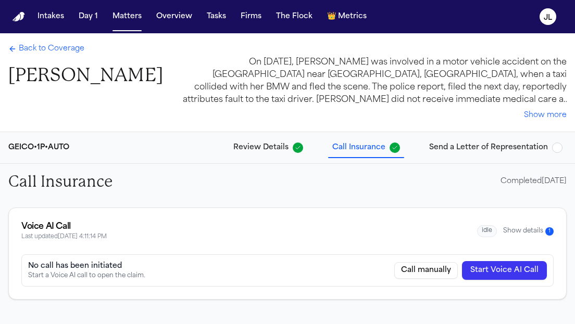
click at [31, 53] on span "Back to Coverage" at bounding box center [52, 49] width 66 height 10
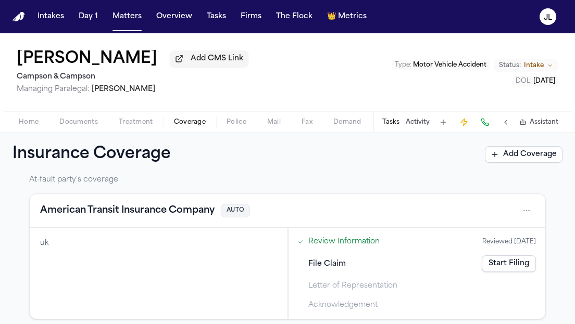
scroll to position [223, 0]
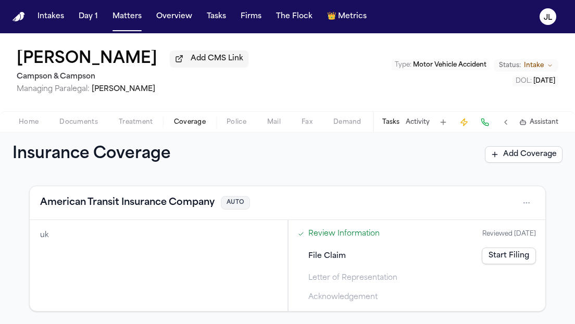
click at [522, 254] on link "Start Filing" at bounding box center [509, 256] width 54 height 17
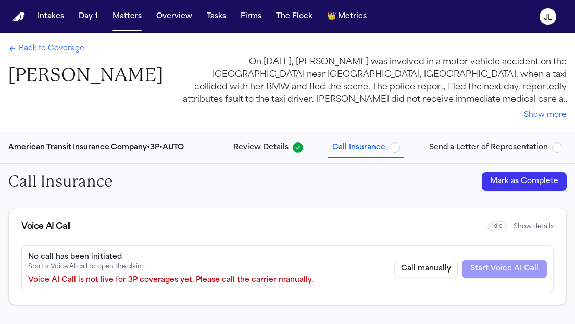
click at [520, 176] on button "Mark as Complete" at bounding box center [524, 181] width 85 height 19
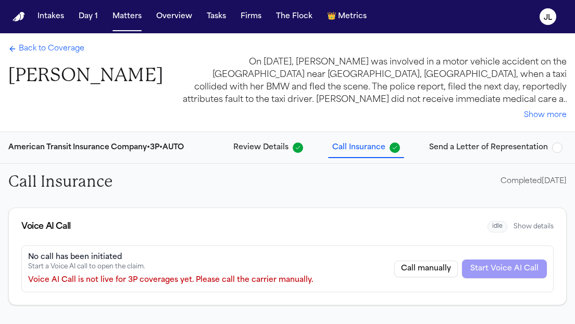
click at [28, 48] on span "Back to Coverage" at bounding box center [52, 49] width 66 height 10
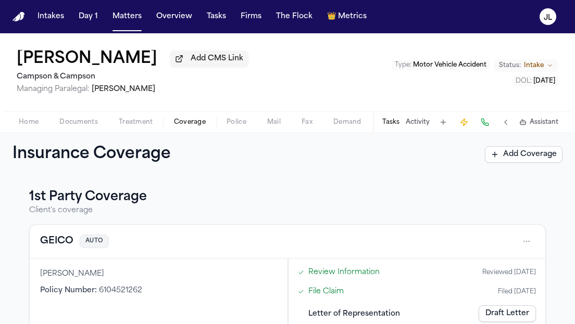
click at [395, 125] on button "Tasks" at bounding box center [390, 122] width 17 height 8
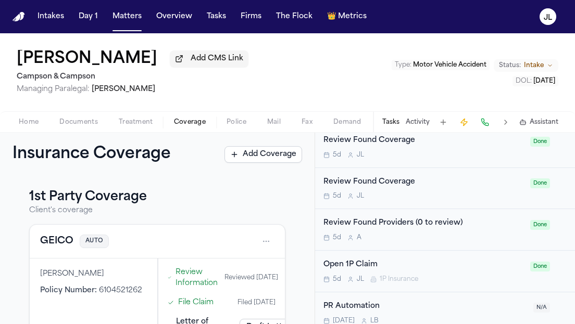
scroll to position [705, 0]
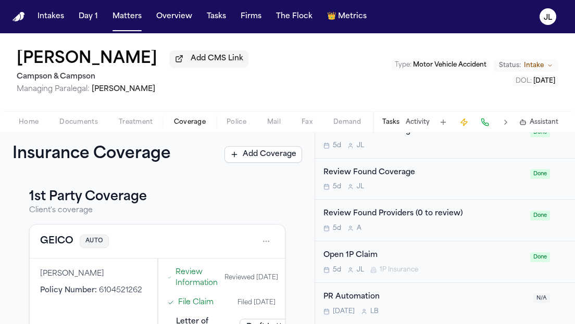
click at [432, 255] on div "Open 1P Claim" at bounding box center [423, 256] width 200 height 12
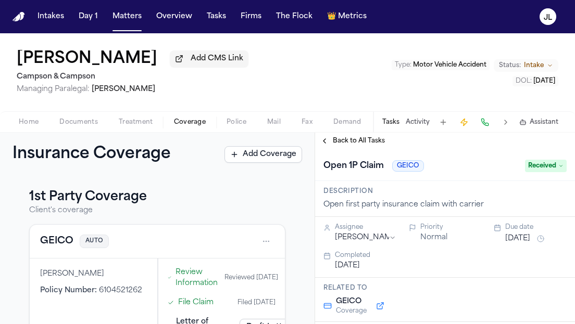
click at [551, 172] on span "Received" at bounding box center [546, 166] width 42 height 12
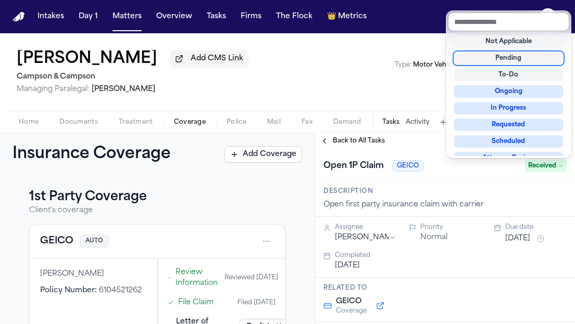
click at [510, 60] on div "Pending" at bounding box center [508, 58] width 109 height 12
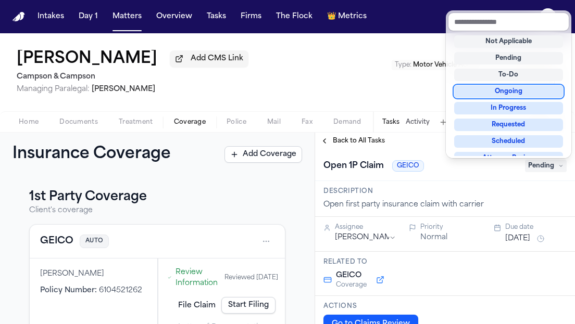
click at [273, 202] on div "Insurance Coverage Add Coverage 1st Party Coverage Client's coverage GEICO AUTO…" at bounding box center [287, 229] width 575 height 192
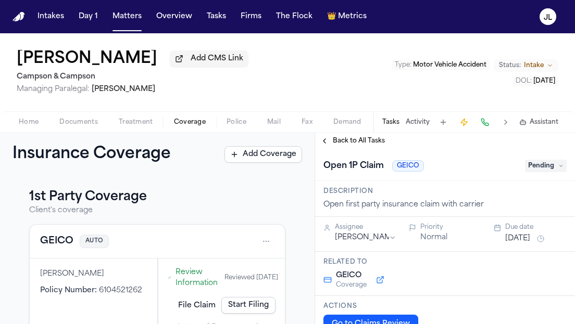
click at [325, 142] on button "Back to All Tasks" at bounding box center [352, 141] width 75 height 8
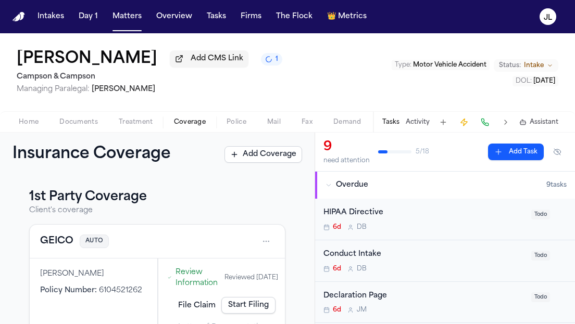
click at [236, 306] on link "Start Filing" at bounding box center [248, 305] width 54 height 17
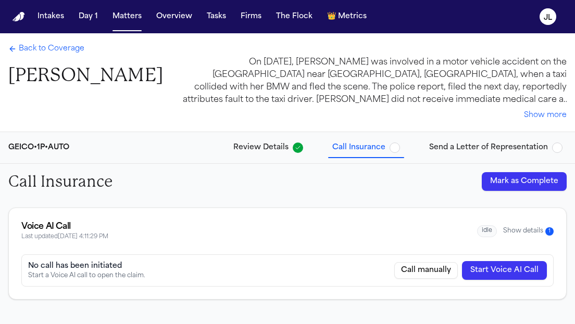
click at [528, 233] on button "Show details 1" at bounding box center [528, 231] width 50 height 9
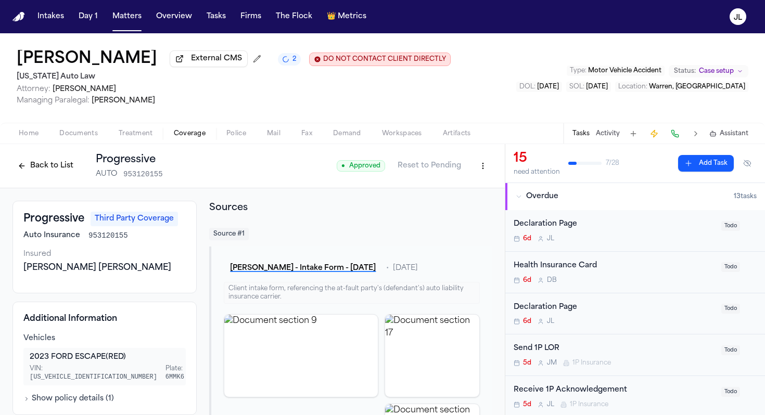
click at [23, 164] on button "Back to List" at bounding box center [45, 166] width 66 height 17
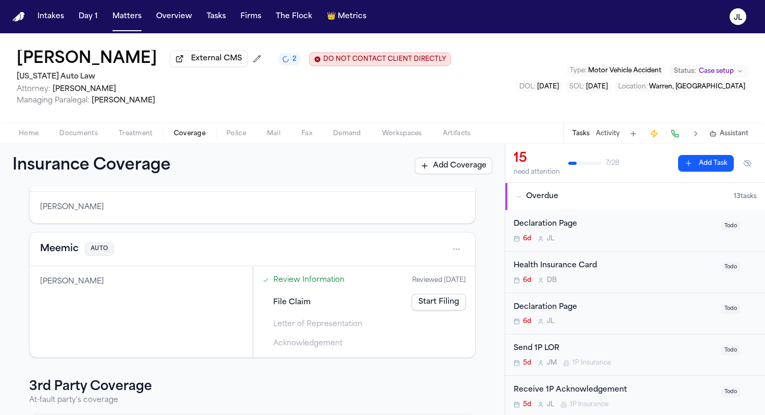
scroll to position [213, 0]
click at [56, 247] on button "Meemic" at bounding box center [59, 248] width 39 height 15
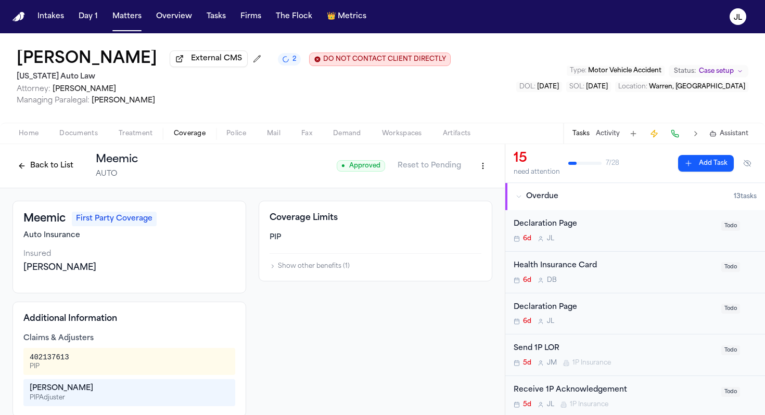
click at [32, 168] on button "Back to List" at bounding box center [45, 166] width 66 height 17
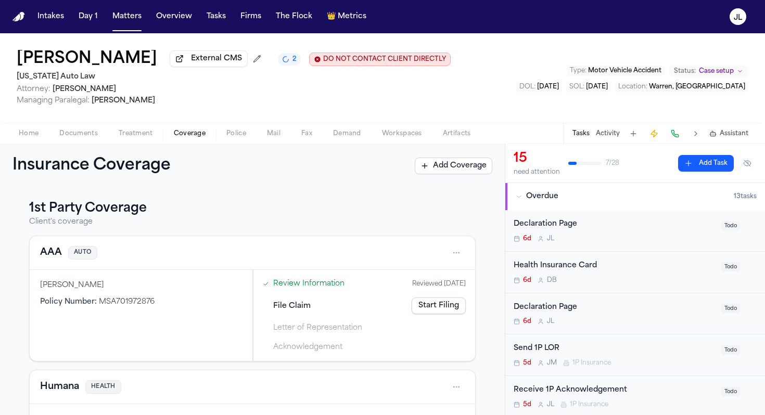
click at [58, 261] on div "AAA AUTO" at bounding box center [252, 253] width 425 height 17
click at [53, 260] on button "AAA" at bounding box center [51, 253] width 22 height 15
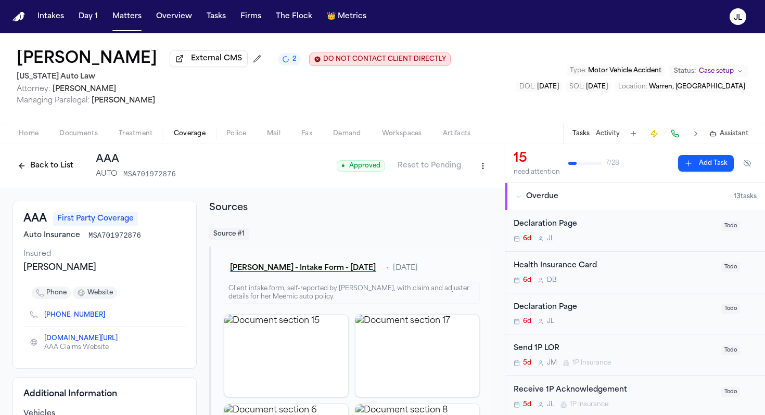
click at [46, 169] on button "Back to List" at bounding box center [45, 166] width 66 height 17
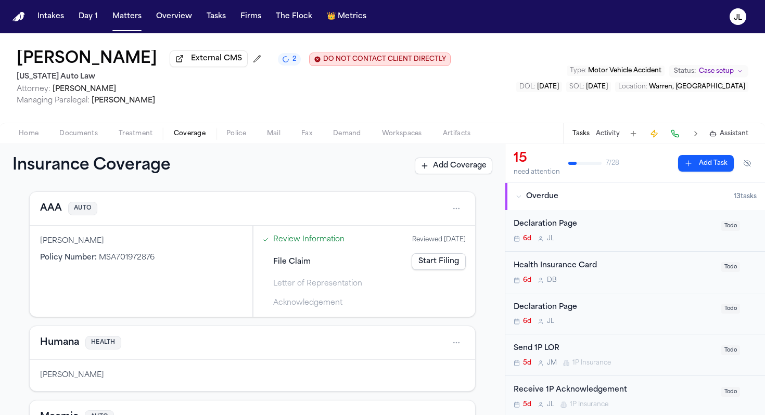
scroll to position [37, 0]
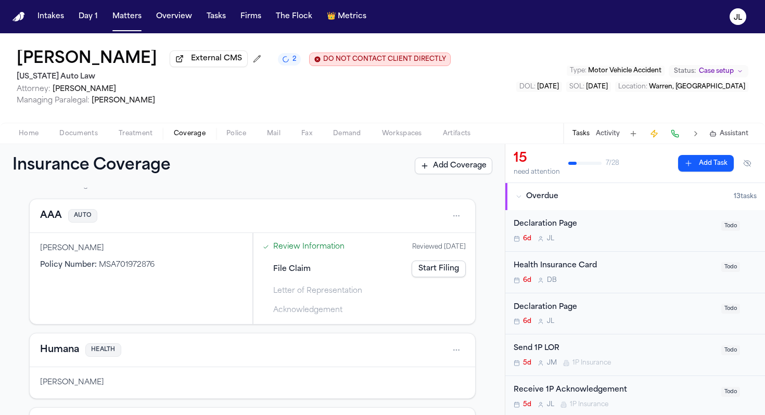
click at [50, 221] on button "AAA" at bounding box center [51, 216] width 22 height 15
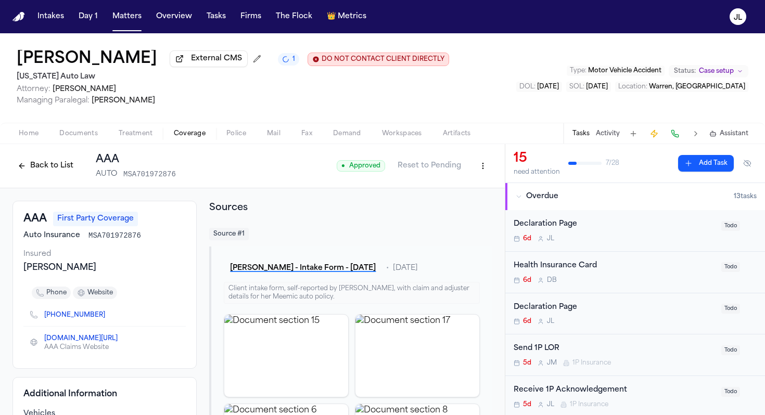
click at [24, 168] on button "Back to List" at bounding box center [45, 166] width 66 height 17
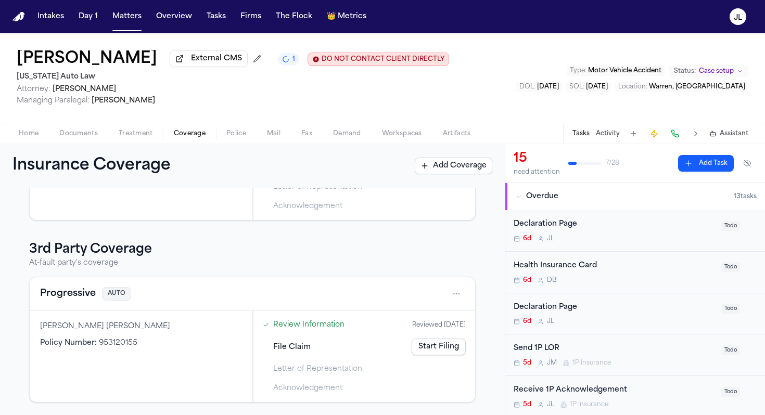
scroll to position [352, 0]
click at [69, 297] on button "Progressive" at bounding box center [68, 294] width 56 height 15
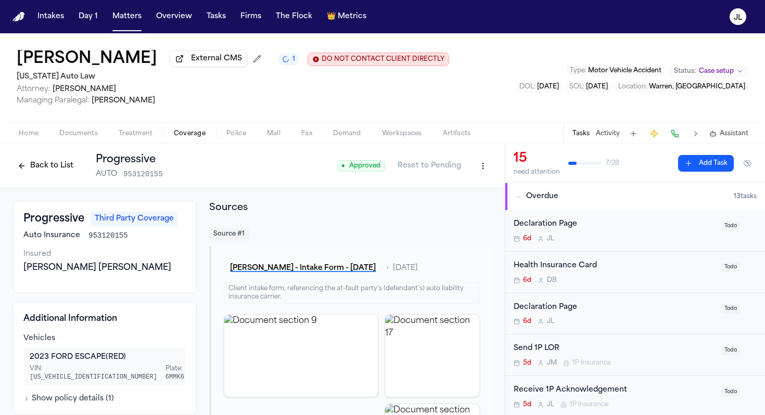
click at [36, 164] on button "Back to List" at bounding box center [45, 166] width 66 height 17
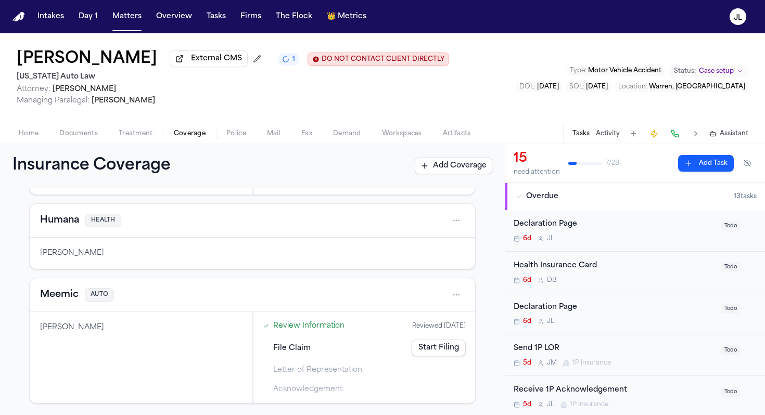
scroll to position [172, 0]
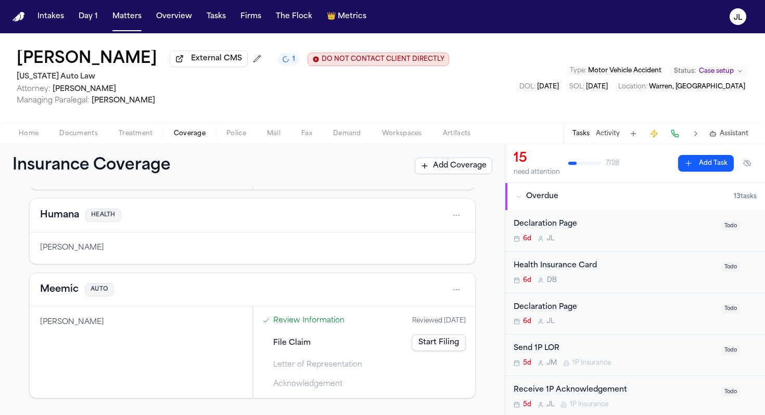
click at [62, 294] on button "Meemic" at bounding box center [59, 290] width 39 height 15
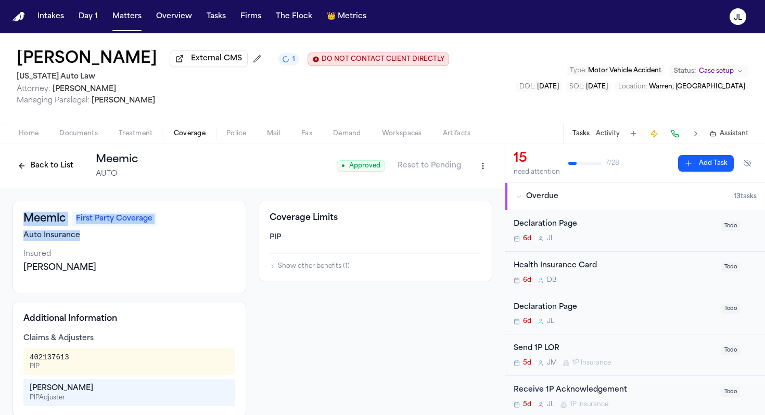
drag, startPoint x: 79, startPoint y: 241, endPoint x: 22, endPoint y: 222, distance: 60.2
click at [21, 222] on div "Meemic First Party Coverage Auto Insurance Insured [PERSON_NAME]" at bounding box center [129, 247] width 234 height 93
click at [119, 252] on div "Insured" at bounding box center [129, 254] width 212 height 10
drag, startPoint x: 67, startPoint y: 225, endPoint x: 24, endPoint y: 223, distance: 43.2
click at [24, 223] on div "Meemic First Party Coverage" at bounding box center [129, 219] width 212 height 15
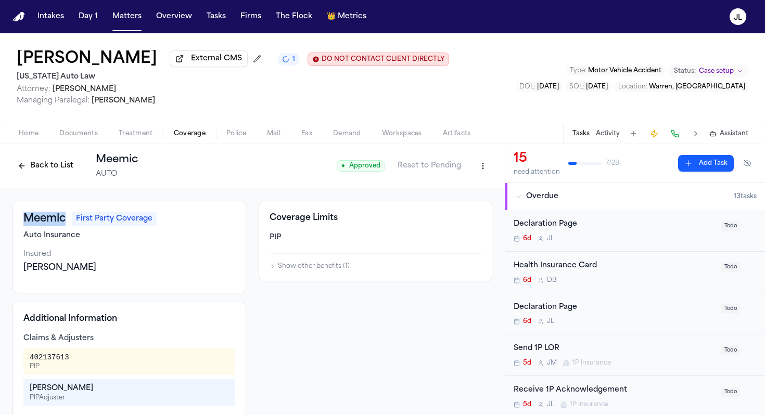
copy h3 "Meemic"
click at [484, 168] on html "Intakes Day 1 Matters Overview Tasks Firms The Flock 👑 Metrics JL [PERSON_NAME]…" at bounding box center [382, 207] width 765 height 415
click at [460, 190] on div "Edit Coverage" at bounding box center [446, 191] width 87 height 17
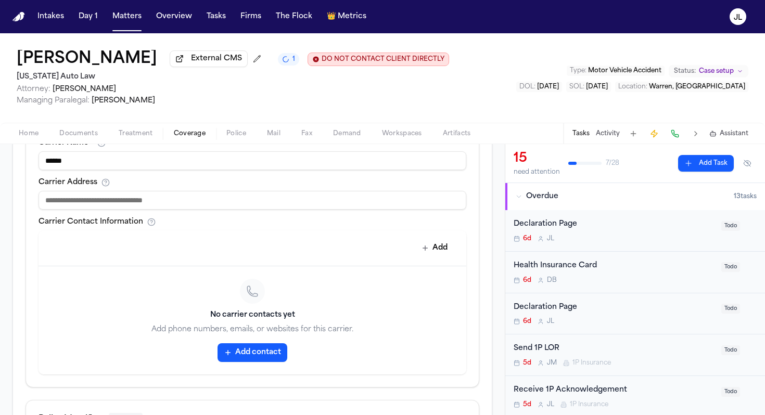
scroll to position [407, 0]
click at [223, 347] on button "Add contact" at bounding box center [253, 353] width 70 height 19
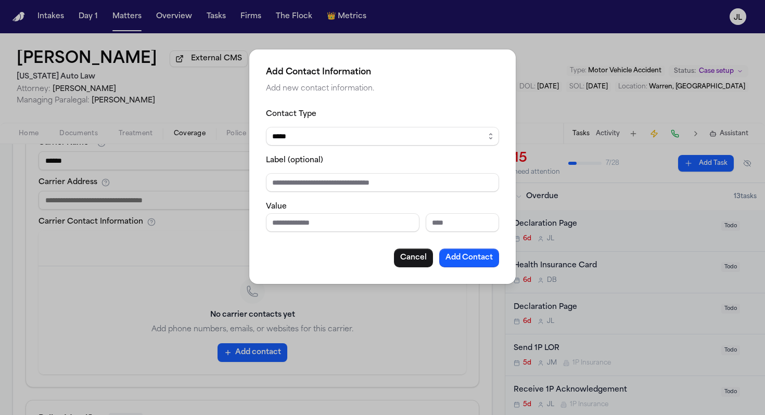
click at [347, 231] on input "Phone number" at bounding box center [343, 222] width 154 height 19
paste input "**********"
type input "**********"
click at [485, 257] on button "Add Contact" at bounding box center [469, 258] width 60 height 19
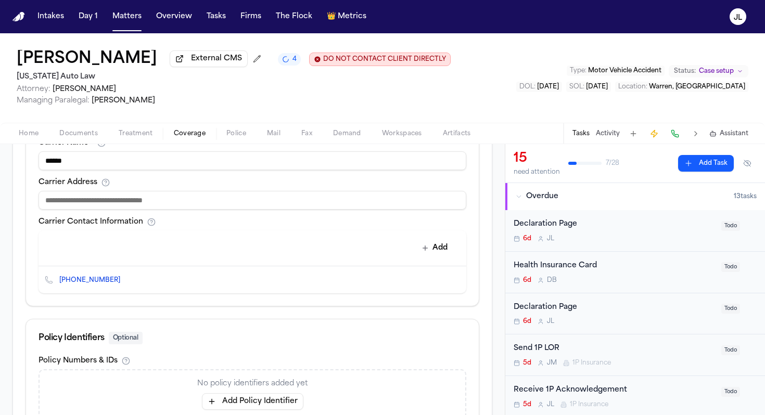
click at [678, 134] on button at bounding box center [675, 133] width 15 height 15
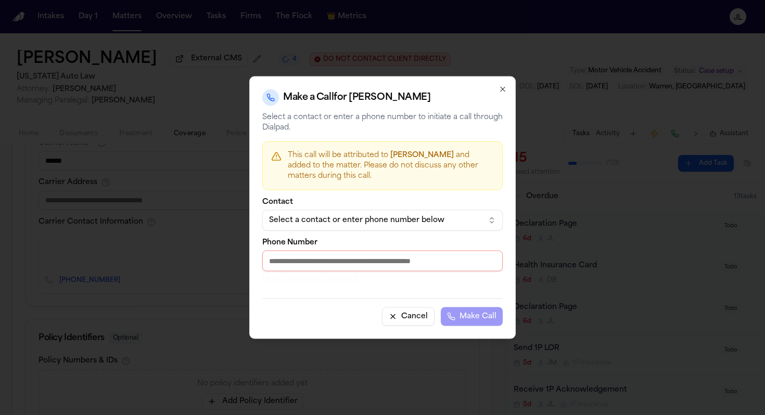
click at [384, 262] on input "Phone Number" at bounding box center [382, 261] width 240 height 21
paste input "**********"
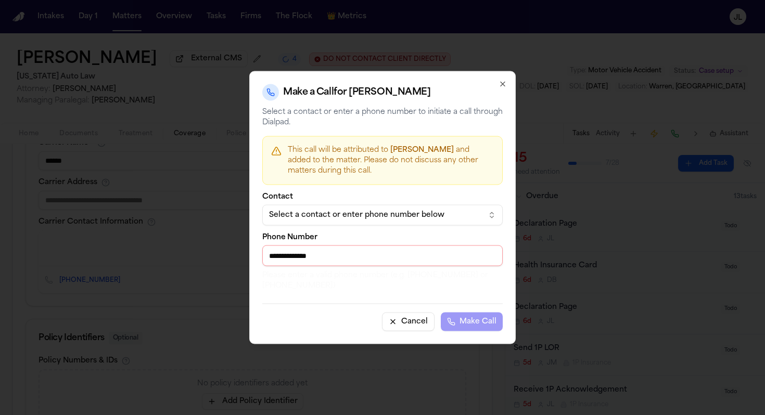
drag, startPoint x: 276, startPoint y: 253, endPoint x: 245, endPoint y: 254, distance: 31.2
click at [246, 253] on body "Intakes Day 1 Matters Overview Tasks Firms The Flock 👑 Metrics JL Sandra Brown …" at bounding box center [382, 207] width 765 height 415
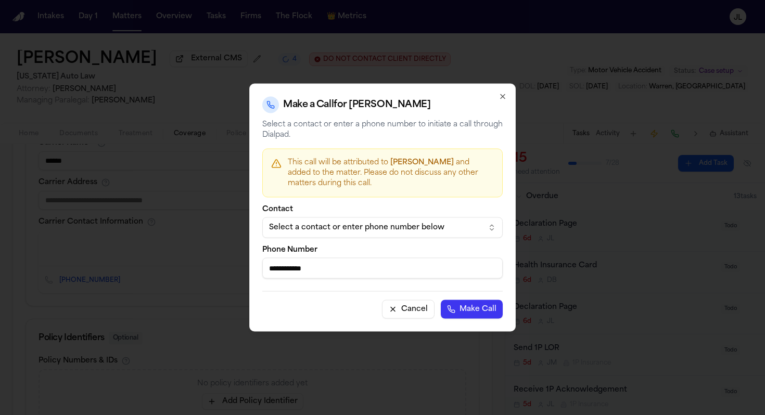
type input "**********"
click at [441, 300] on button "Make Call" at bounding box center [472, 309] width 62 height 19
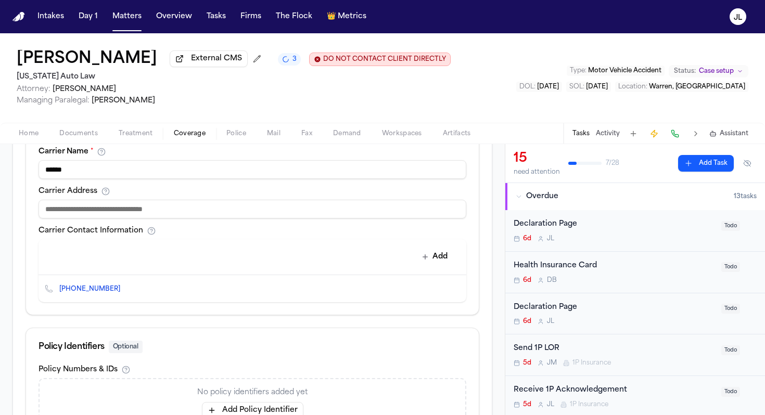
scroll to position [403, 0]
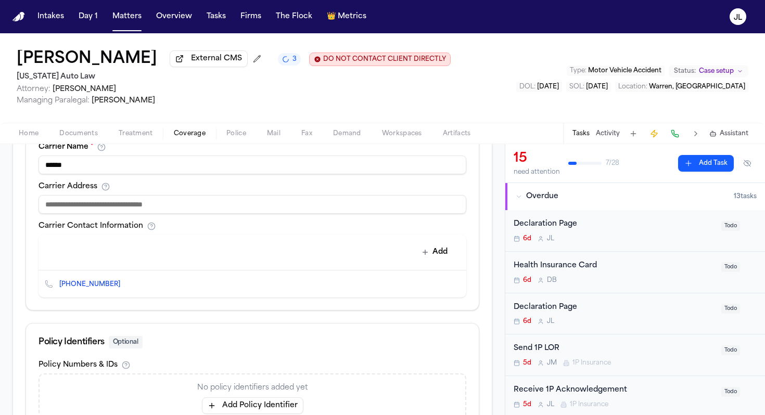
click at [455, 286] on icon "Delete contact" at bounding box center [452, 284] width 7 height 7
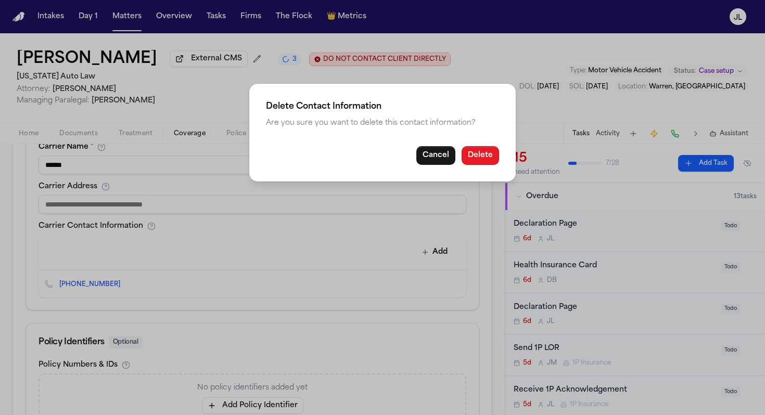
click at [489, 154] on button "Delete" at bounding box center [480, 155] width 37 height 19
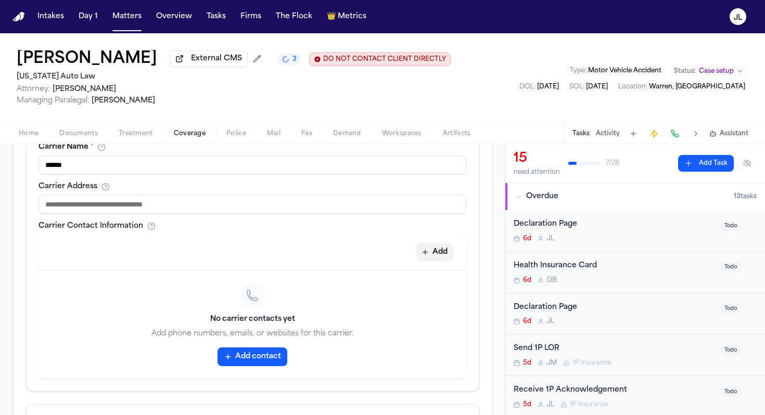
click at [436, 252] on button "Add" at bounding box center [435, 252] width 38 height 19
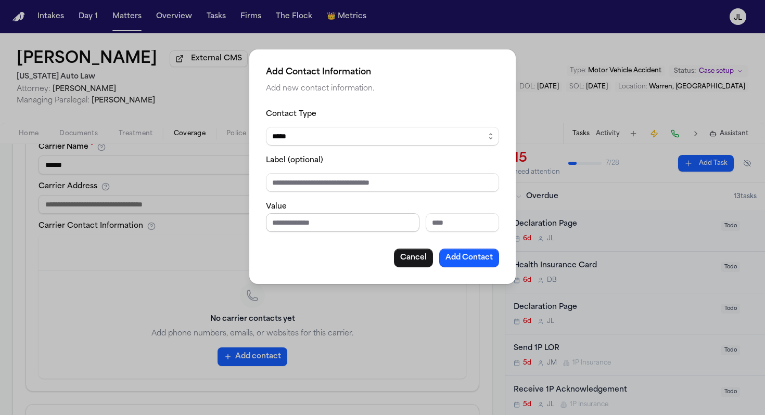
click at [320, 218] on input "Phone number" at bounding box center [343, 222] width 154 height 19
paste input "**********"
type input "**********"
click at [476, 260] on button "Add Contact" at bounding box center [469, 258] width 60 height 19
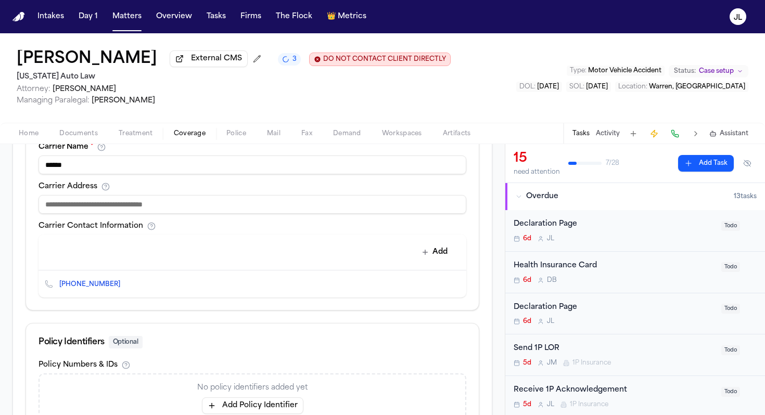
click at [677, 126] on div "Tasks Activity Assistant" at bounding box center [660, 133] width 194 height 20
click at [674, 135] on button at bounding box center [675, 133] width 15 height 15
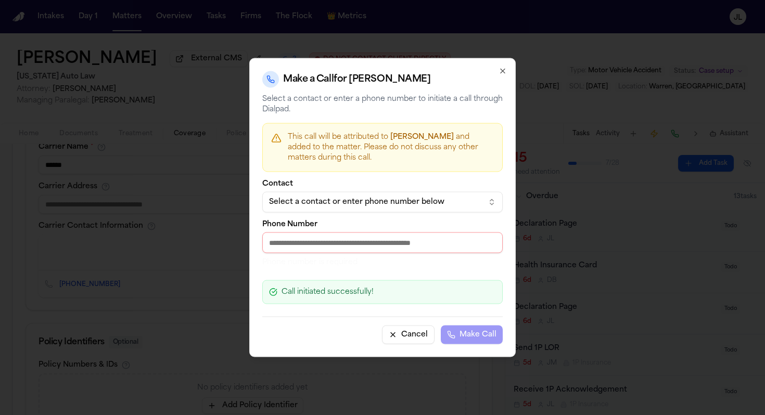
click at [368, 240] on input "Phone Number" at bounding box center [382, 243] width 240 height 21
paste input "**********"
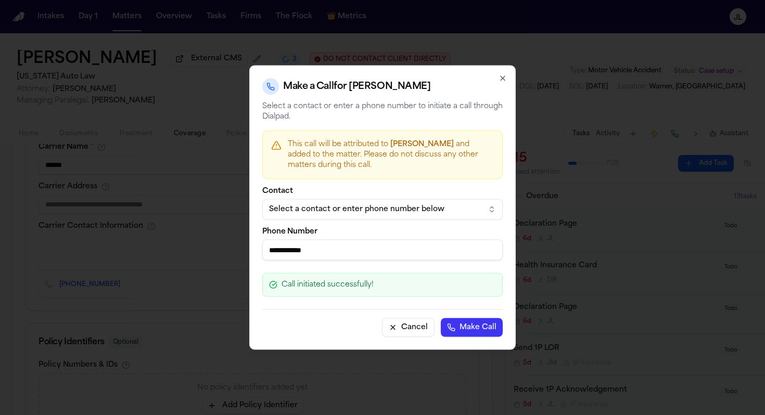
type input "**********"
click at [476, 333] on button "Make Call" at bounding box center [472, 328] width 62 height 19
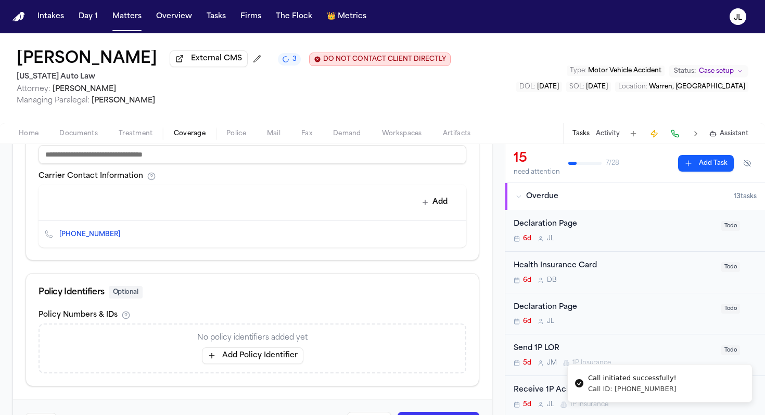
scroll to position [496, 0]
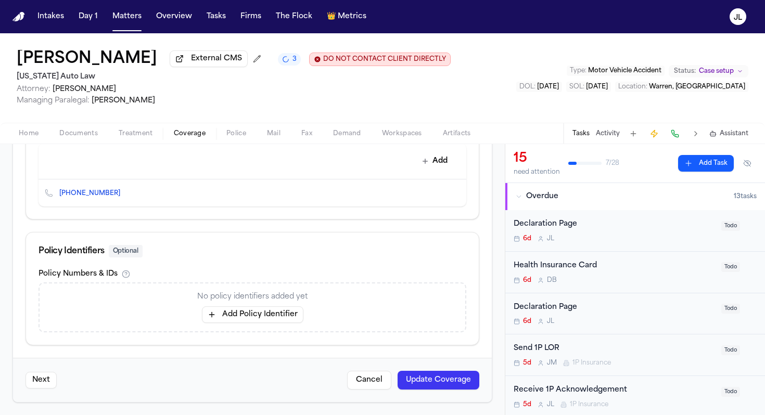
click at [424, 376] on button "Update Coverage" at bounding box center [439, 380] width 82 height 19
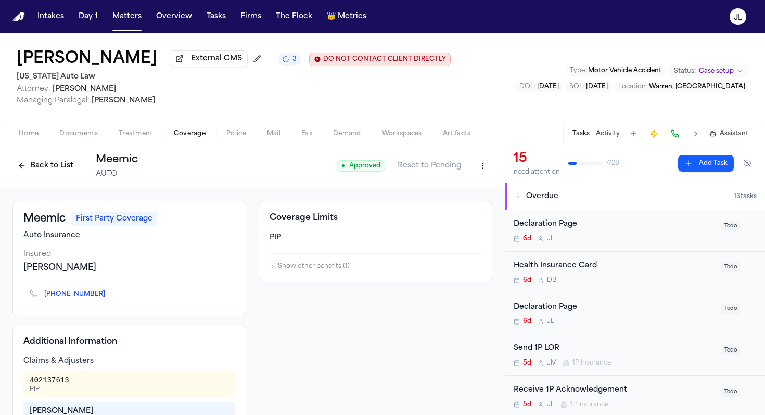
click at [484, 173] on html "Intakes Day 1 Matters Overview Tasks Firms The Flock 👑 Metrics JL Sandra Brown …" at bounding box center [382, 207] width 765 height 415
click at [460, 192] on div "Edit Coverage" at bounding box center [446, 191] width 87 height 17
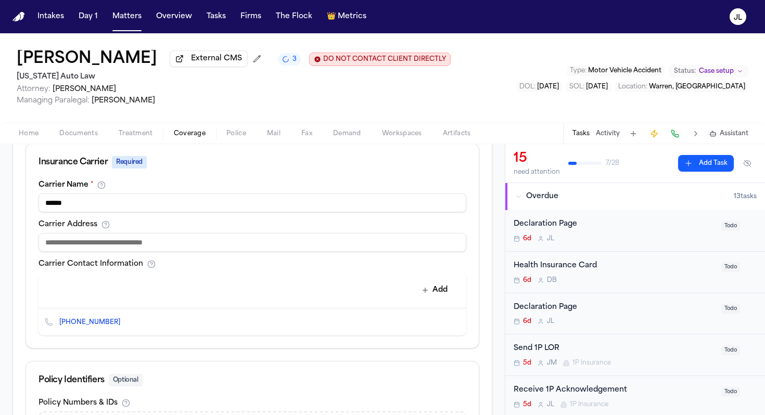
scroll to position [365, 0]
click at [164, 239] on input at bounding box center [253, 242] width 428 height 19
paste input "**********"
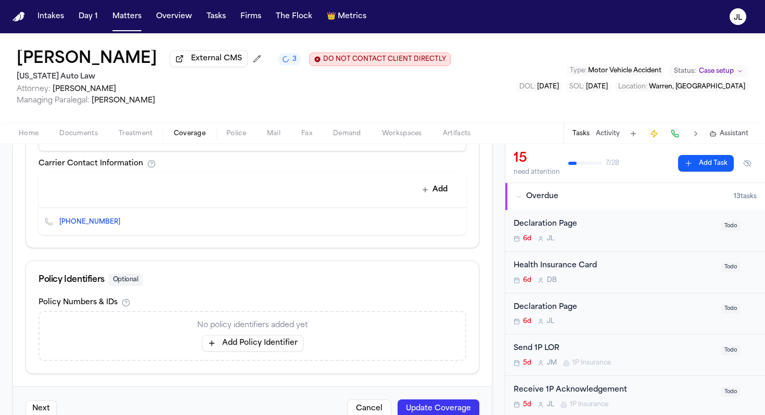
scroll to position [472, 0]
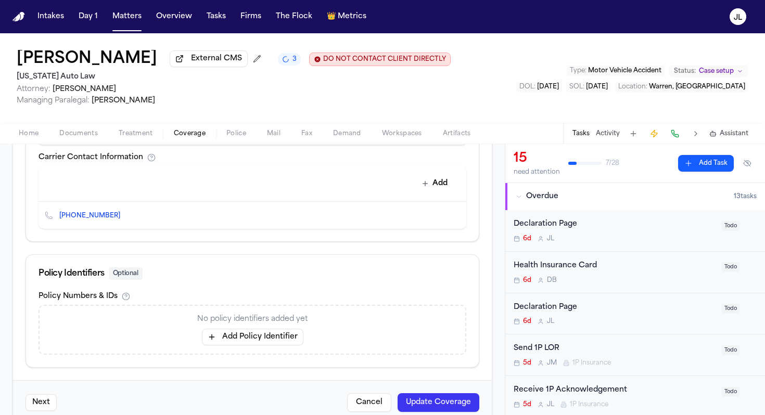
type input "**********"
click at [440, 403] on button "Update Coverage" at bounding box center [439, 403] width 82 height 19
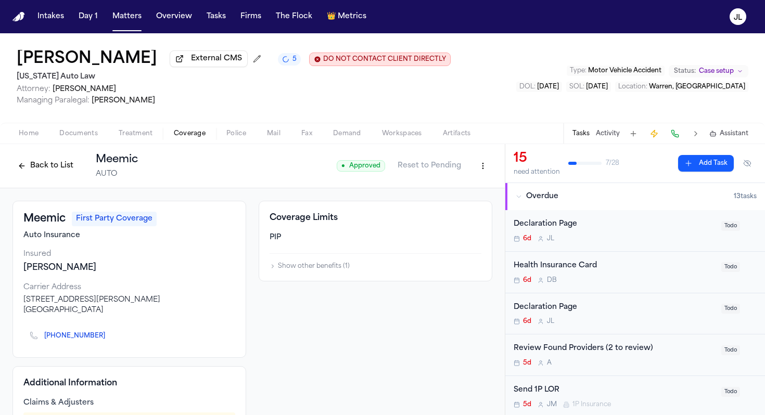
click at [64, 174] on button "Back to List" at bounding box center [45, 166] width 66 height 17
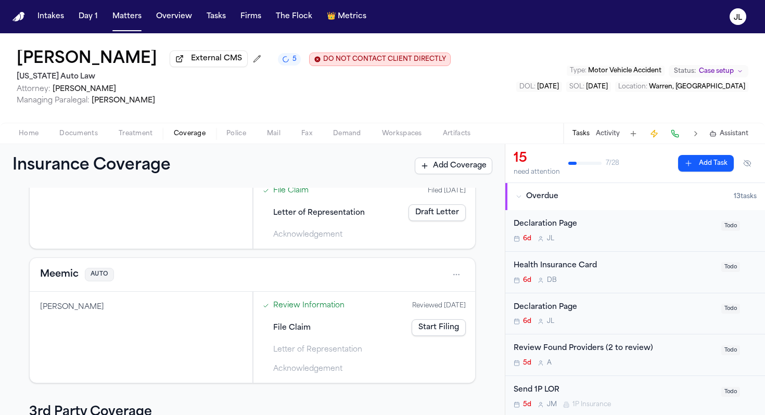
scroll to position [242, 0]
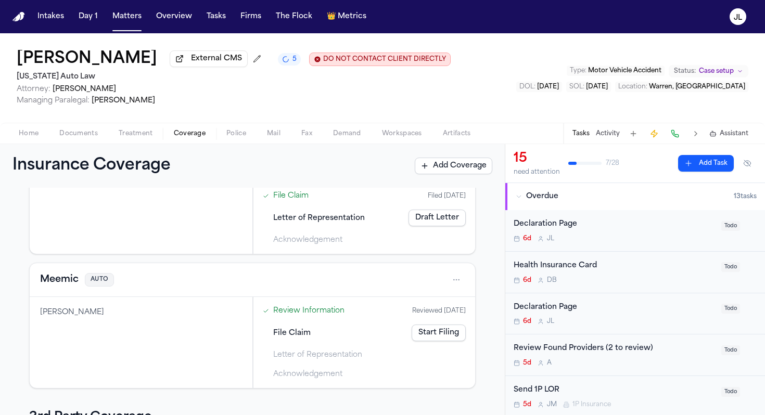
click at [52, 275] on button "Meemic" at bounding box center [59, 280] width 39 height 15
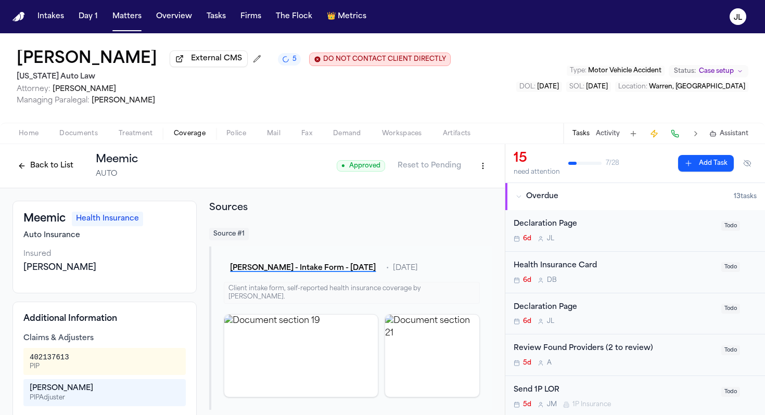
click at [40, 167] on button "Back to List" at bounding box center [45, 166] width 66 height 17
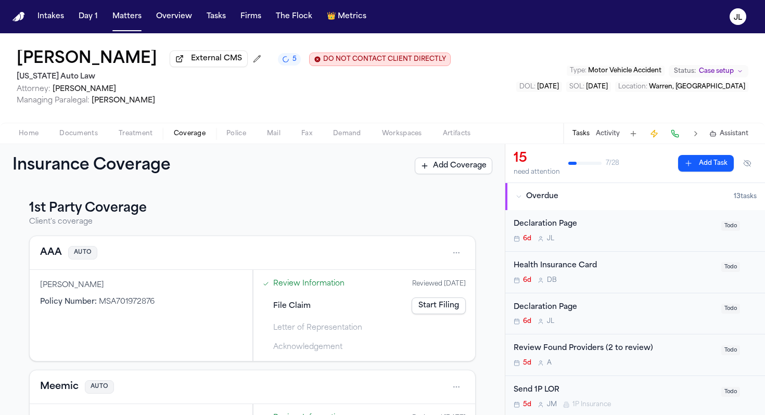
click at [61, 258] on button "AAA" at bounding box center [51, 253] width 22 height 15
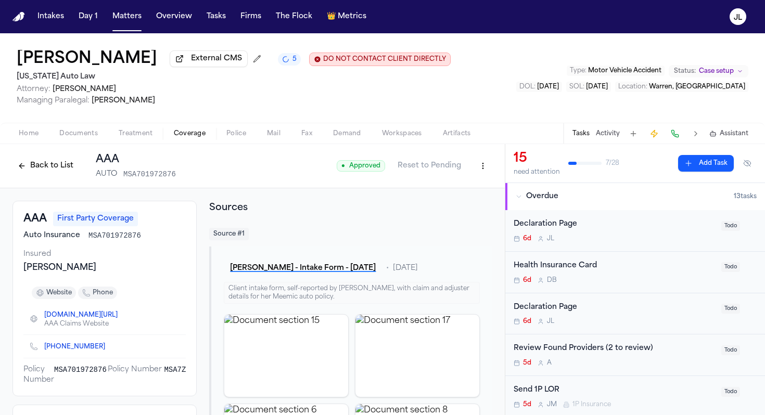
click at [42, 167] on button "Back to List" at bounding box center [45, 166] width 66 height 17
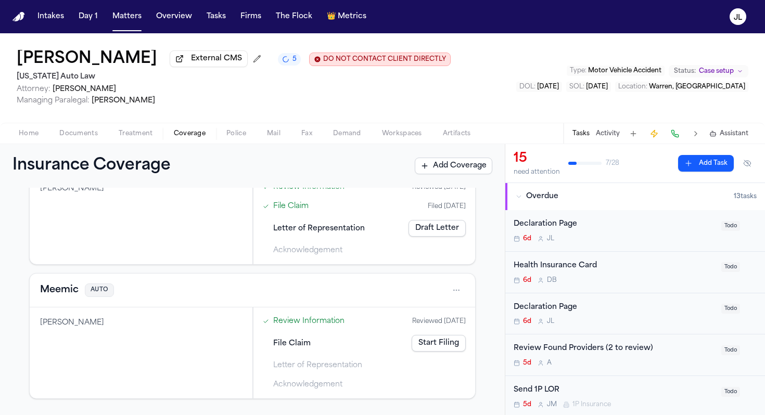
scroll to position [232, 0]
click at [60, 284] on button "Meemic" at bounding box center [59, 289] width 39 height 15
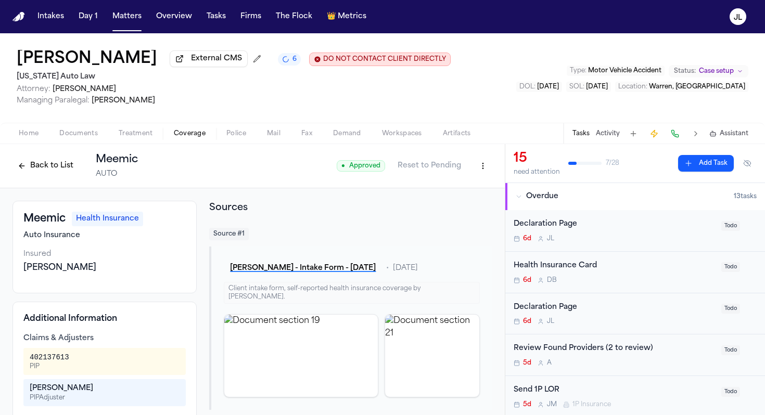
click at [59, 174] on button "Back to List" at bounding box center [45, 166] width 66 height 17
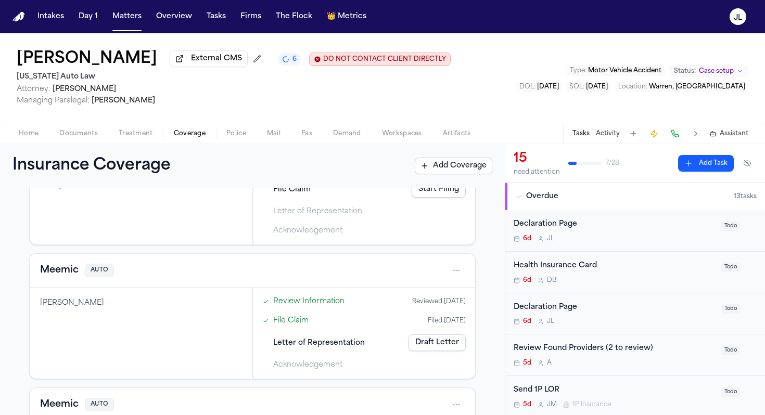
scroll to position [109, 0]
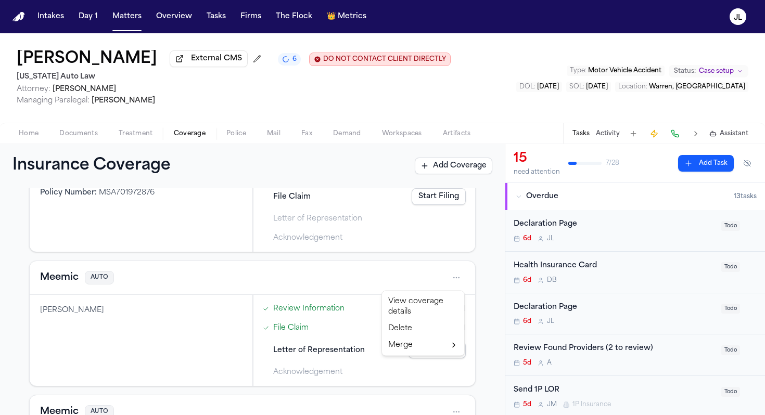
click at [460, 283] on html "Intakes Day 1 Matters Overview Tasks Firms The Flock 👑 Metrics JL Sandra Brown …" at bounding box center [382, 207] width 765 height 415
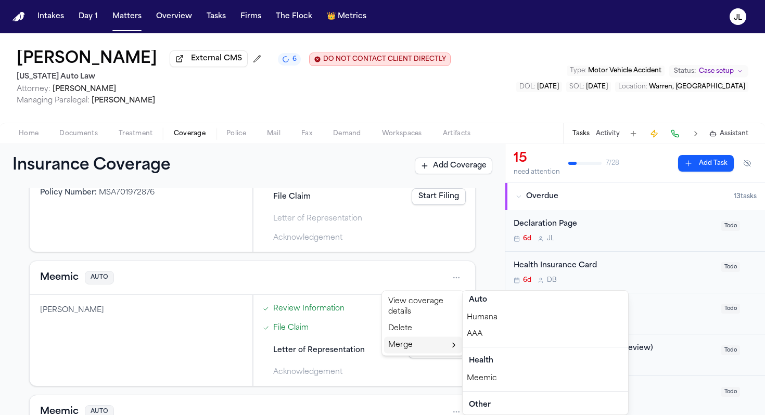
click at [485, 376] on div "Meemic" at bounding box center [546, 379] width 166 height 17
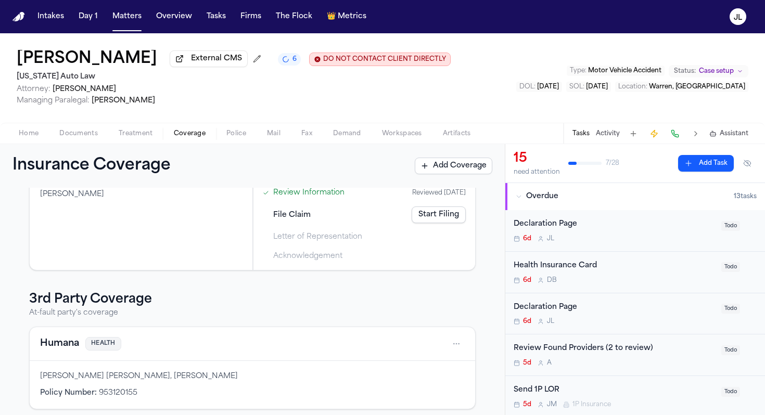
scroll to position [369, 0]
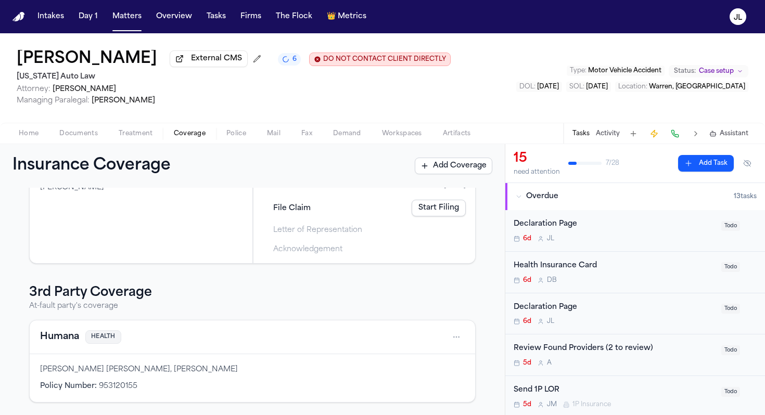
click at [150, 327] on div "Humana HEALTH" at bounding box center [253, 338] width 446 height 34
click at [79, 328] on div "Humana HEALTH" at bounding box center [253, 338] width 446 height 34
click at [69, 347] on div "Humana HEALTH" at bounding box center [253, 338] width 446 height 34
click at [65, 339] on button "Humana" at bounding box center [59, 337] width 39 height 15
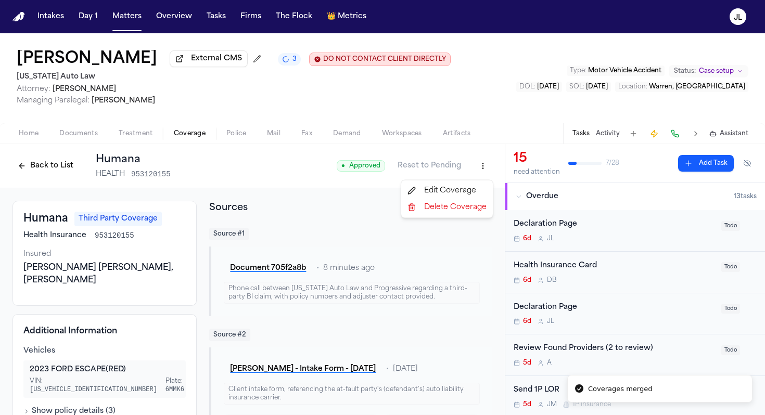
click at [487, 172] on html "Coverages merged Intakes Day 1 Matters Overview Tasks Firms The Flock 👑 Metrics…" at bounding box center [382, 207] width 765 height 415
click at [473, 185] on div "Edit Coverage" at bounding box center [446, 191] width 87 height 17
select select "**********"
select select "******"
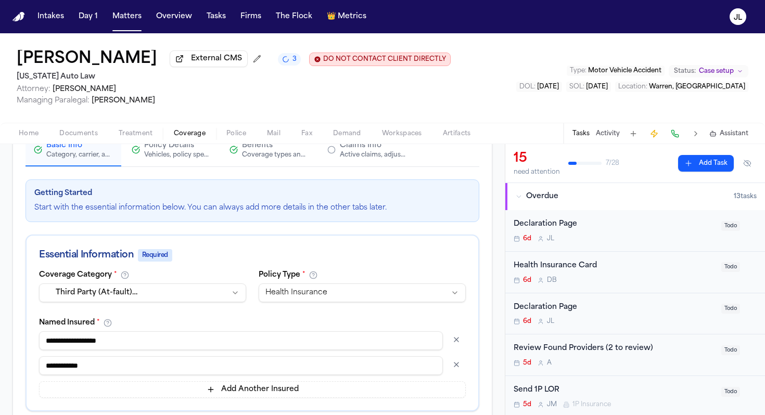
scroll to position [110, 0]
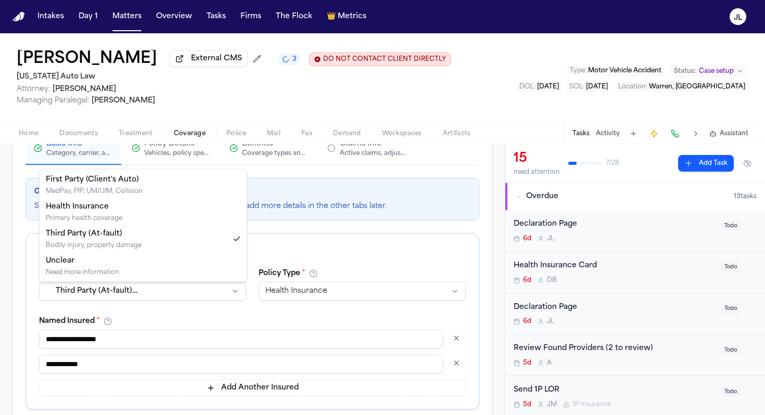
click at [125, 295] on html "Intakes Day 1 Matters Overview Tasks Firms The Flock 👑 Metrics JL Sandra Brown …" at bounding box center [382, 207] width 765 height 415
select select "**********"
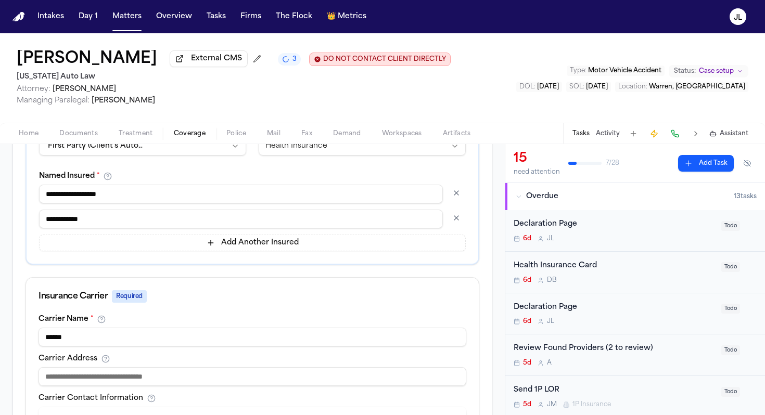
scroll to position [252, 0]
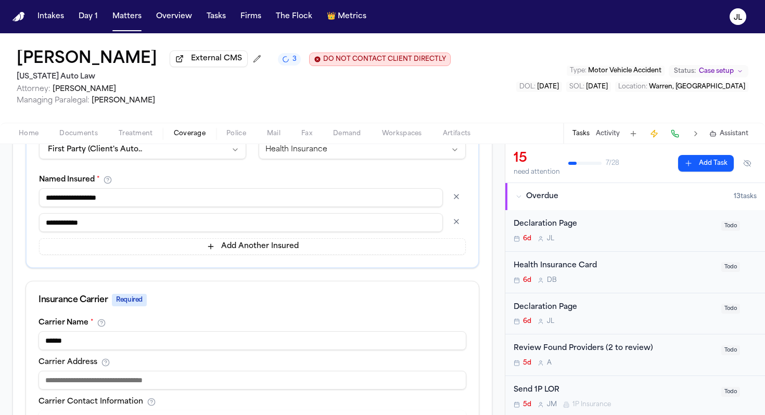
click at [448, 199] on button "button" at bounding box center [456, 196] width 19 height 17
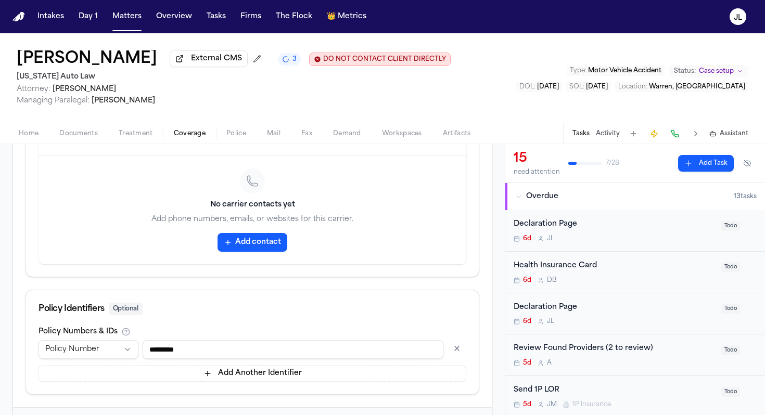
scroll to position [569, 0]
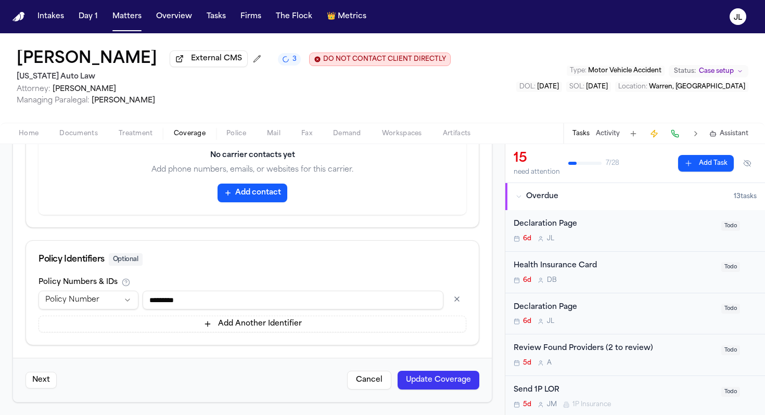
click at [463, 383] on button "Update Coverage" at bounding box center [439, 380] width 82 height 19
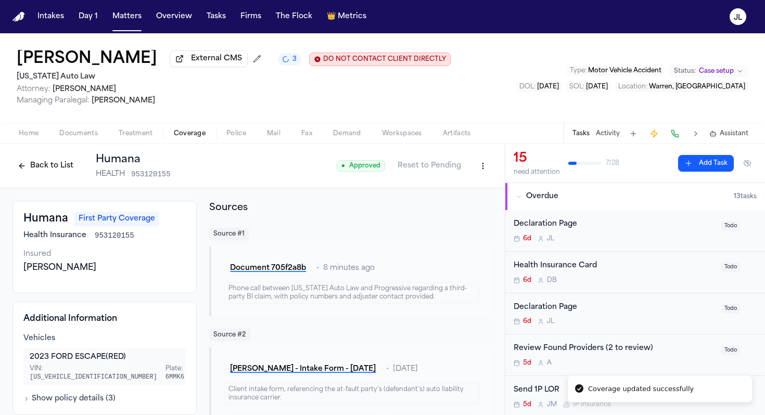
click at [58, 160] on button "Back to List" at bounding box center [45, 166] width 66 height 17
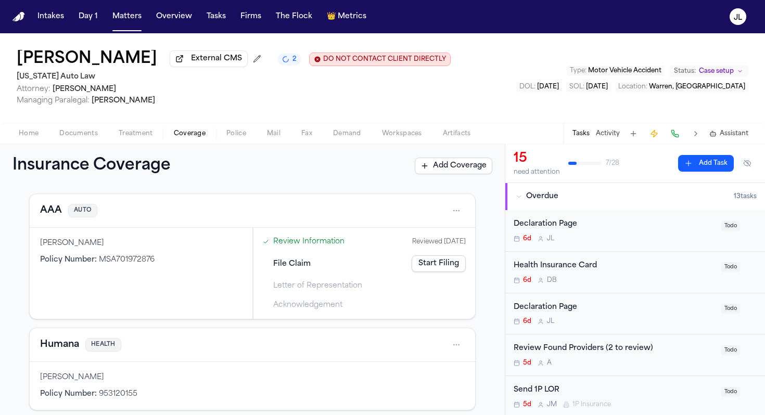
scroll to position [36, 0]
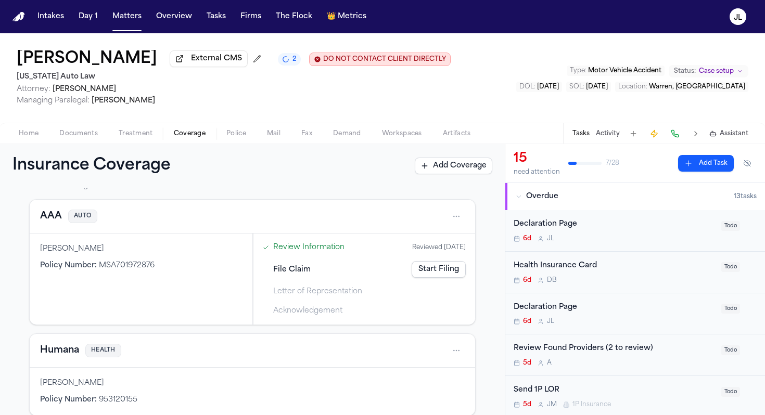
click at [46, 223] on button "AAA" at bounding box center [51, 216] width 22 height 15
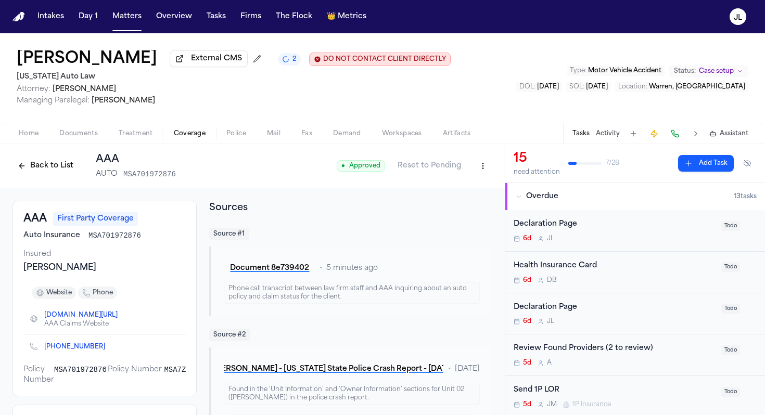
click at [37, 164] on button "Back to List" at bounding box center [45, 166] width 66 height 17
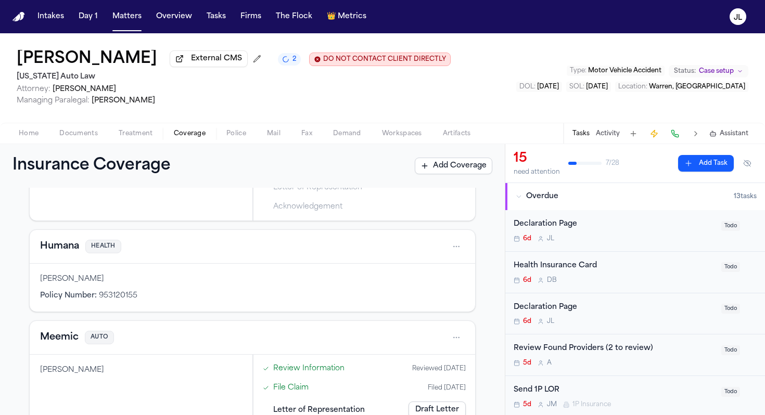
scroll to position [13, 0]
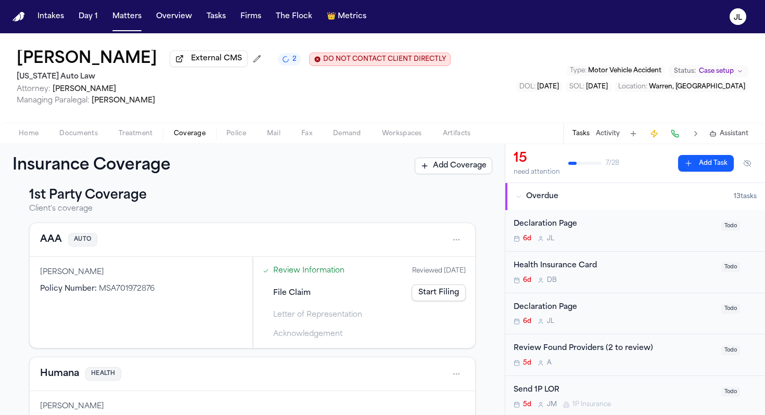
click at [51, 239] on button "AAA" at bounding box center [51, 240] width 22 height 15
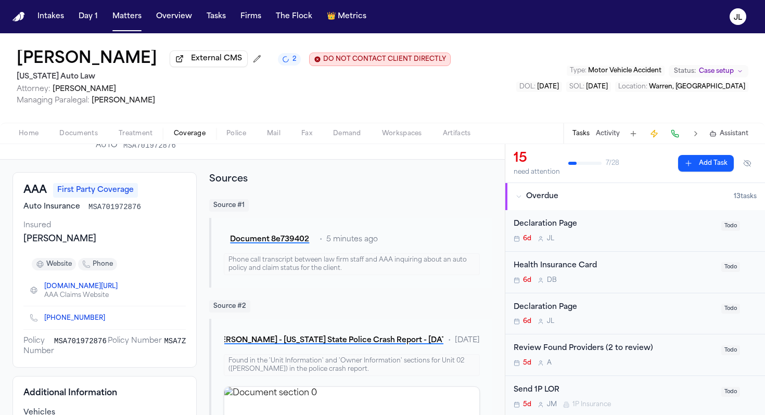
scroll to position [23, 0]
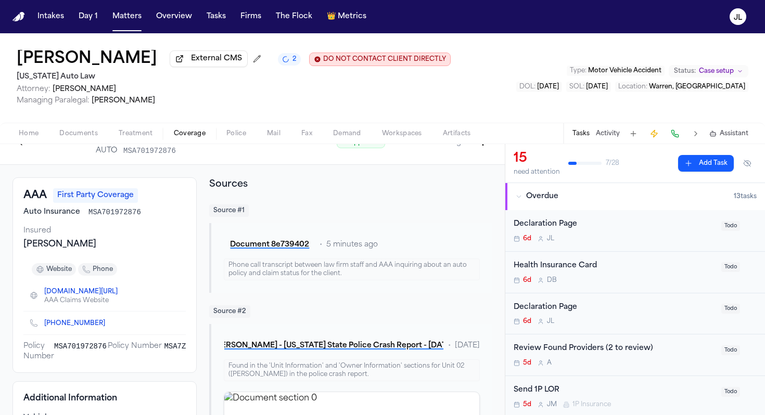
click at [30, 148] on button "Back to List" at bounding box center [45, 142] width 66 height 17
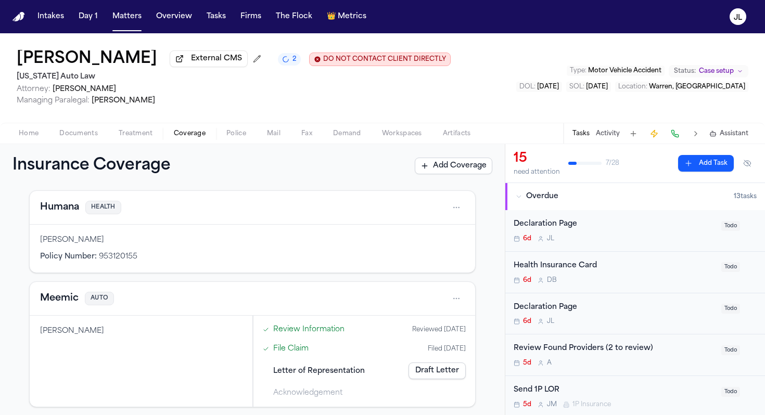
scroll to position [191, 0]
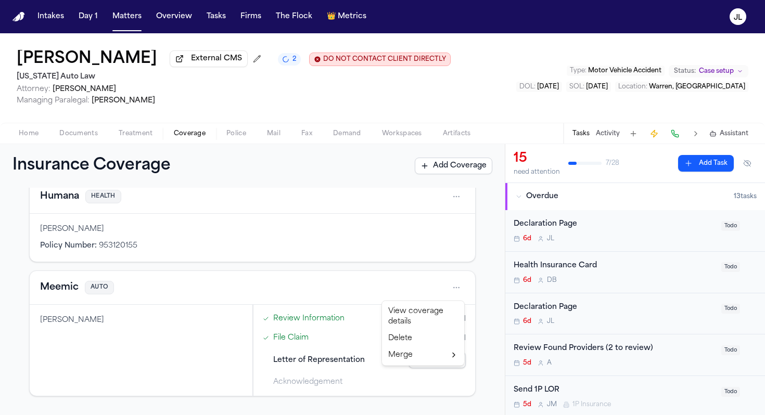
click at [454, 292] on html "Intakes Day 1 Matters Overview Tasks Firms The Flock 👑 Metrics JL Sandra Brown …" at bounding box center [382, 207] width 765 height 415
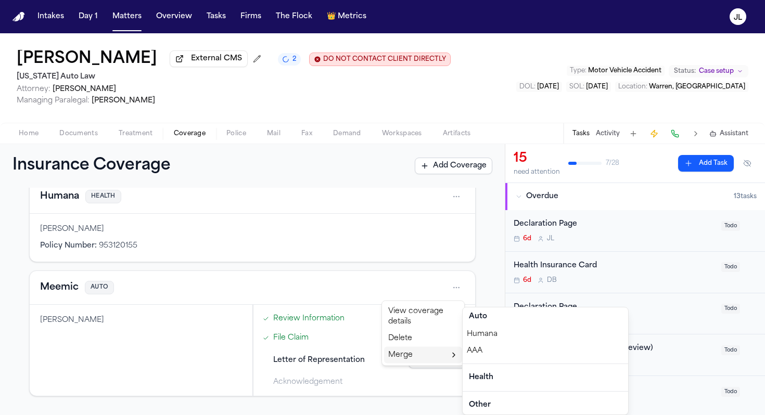
click at [489, 356] on div "AAA" at bounding box center [546, 351] width 166 height 17
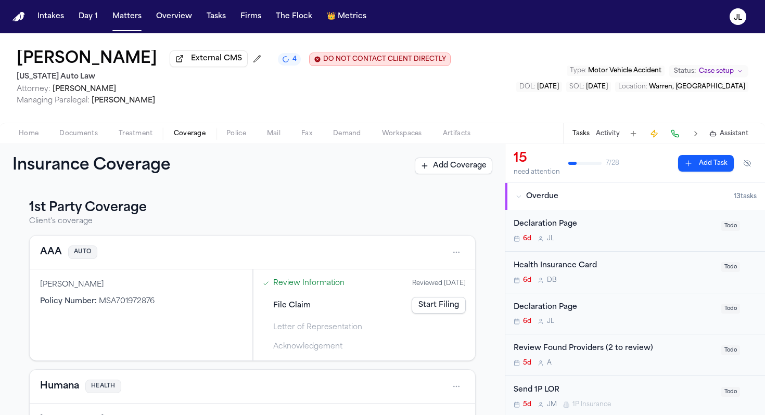
scroll to position [0, 0]
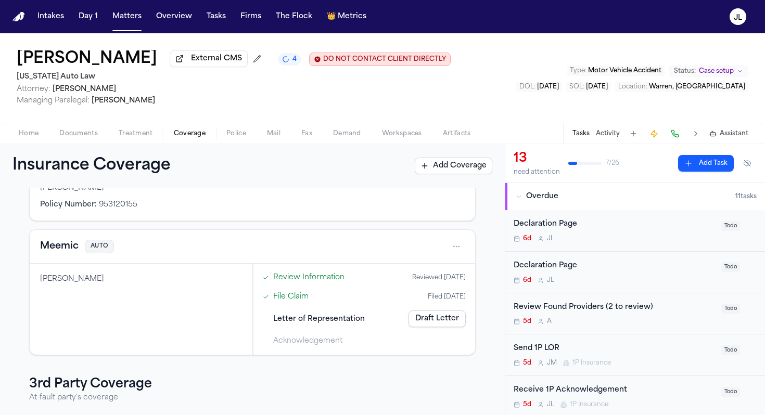
click at [462, 251] on html "Intakes Day 1 Matters Overview Tasks Firms The Flock 👑 Metrics JL [PERSON_NAME]…" at bounding box center [382, 207] width 765 height 415
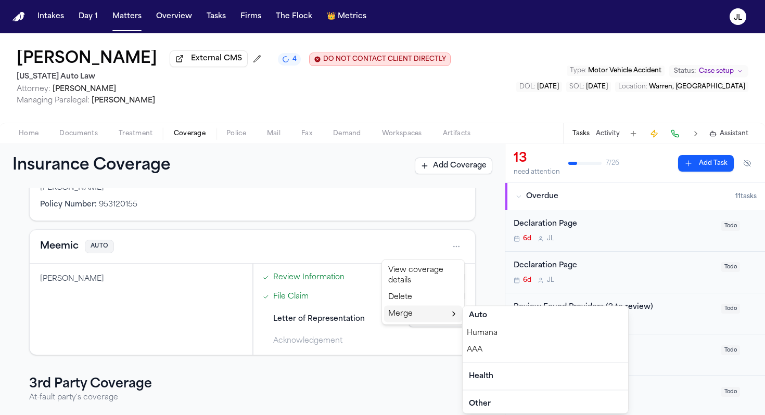
click at [488, 353] on div "AAA" at bounding box center [546, 350] width 166 height 17
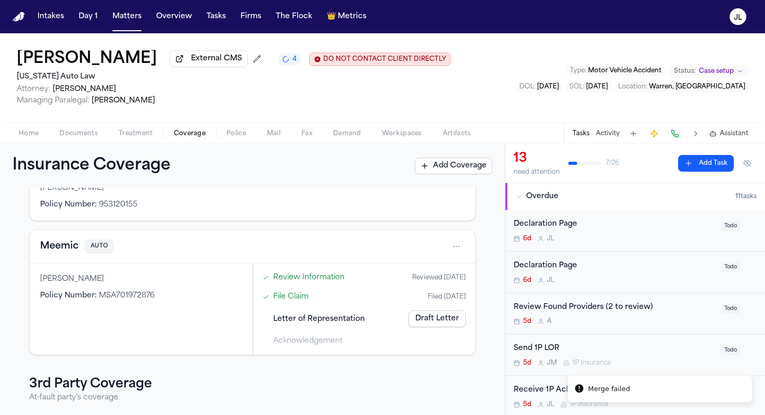
scroll to position [0, 0]
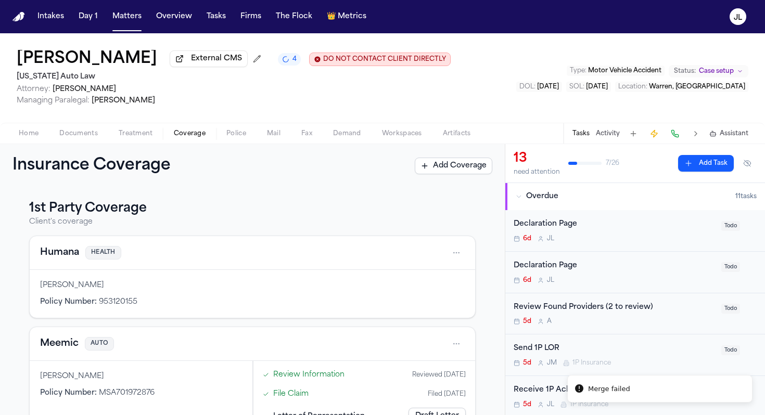
click at [458, 254] on html "Merge failed Intakes Day 1 Matters Overview Tasks Firms The Flock 👑 Metrics JL …" at bounding box center [382, 207] width 765 height 415
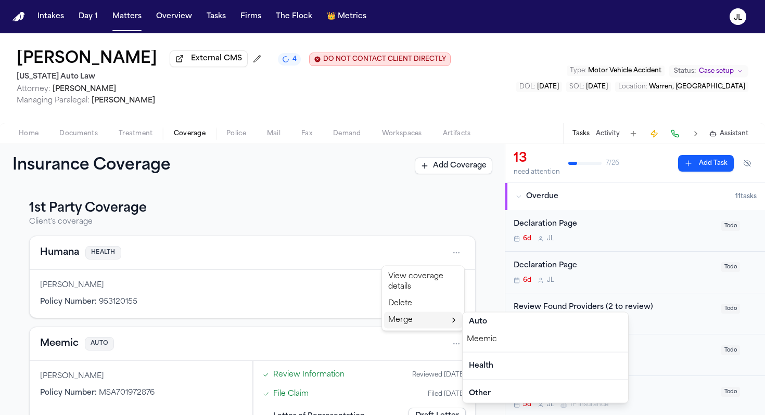
click at [474, 343] on div "Meemic" at bounding box center [546, 340] width 166 height 17
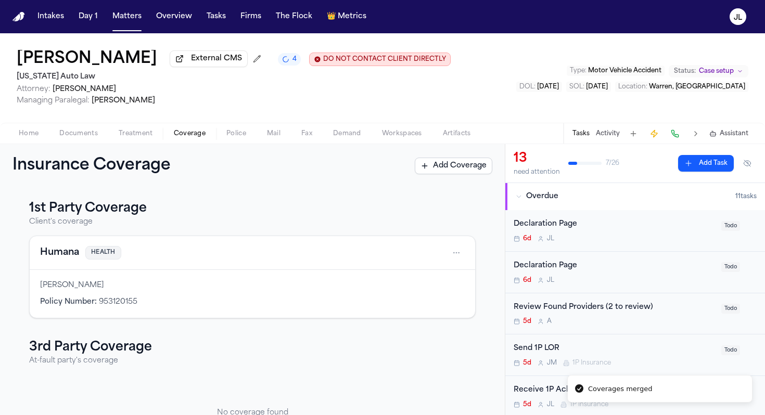
scroll to position [51, 0]
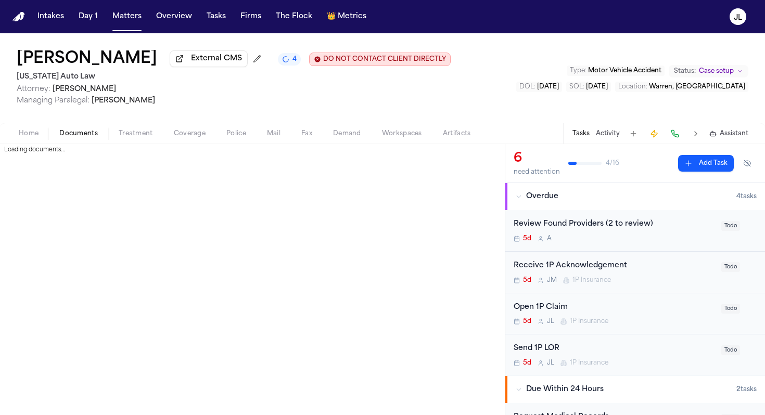
click at [80, 132] on span "Documents" at bounding box center [78, 134] width 39 height 8
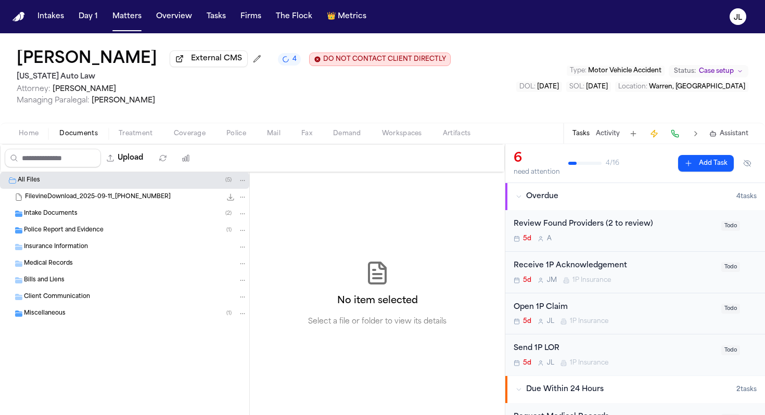
click at [171, 149] on div "Upload" at bounding box center [100, 158] width 199 height 27
click at [175, 137] on span "Coverage" at bounding box center [190, 134] width 32 height 8
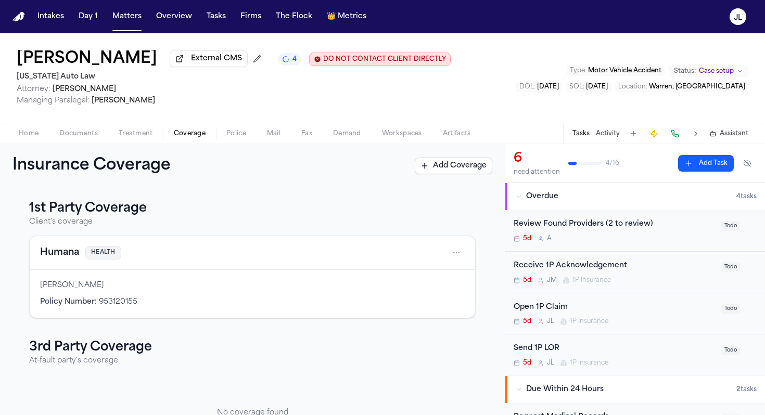
click at [47, 256] on button "Humana" at bounding box center [59, 253] width 39 height 15
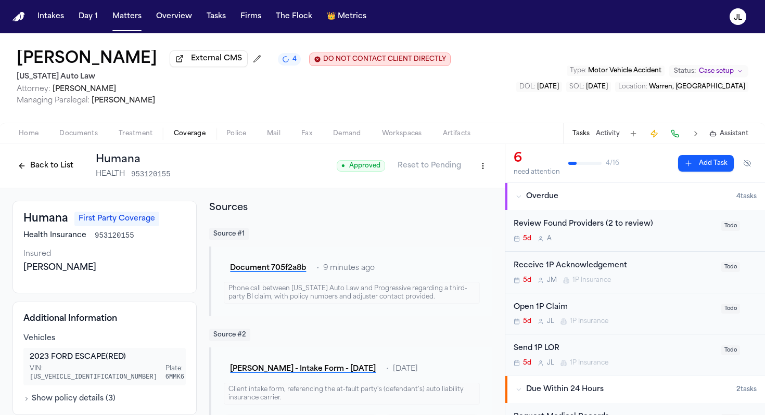
click at [50, 179] on div "Back to List Humana HEALTH 953120155" at bounding box center [91, 166] width 158 height 27
click at [50, 174] on button "Back to List" at bounding box center [45, 166] width 66 height 17
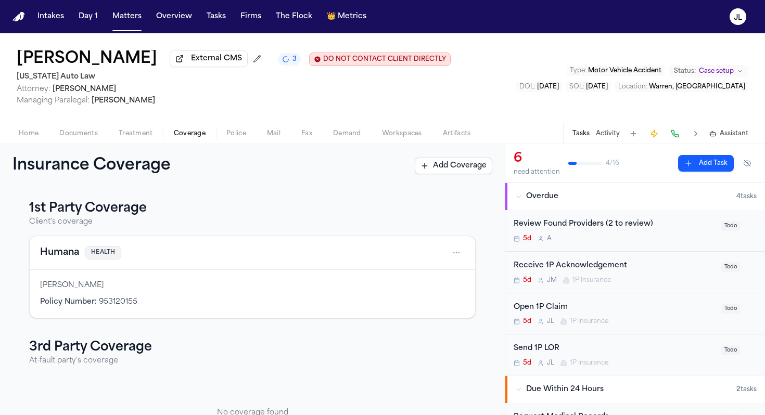
click at [577, 310] on div "Open 1P Claim" at bounding box center [614, 308] width 201 height 12
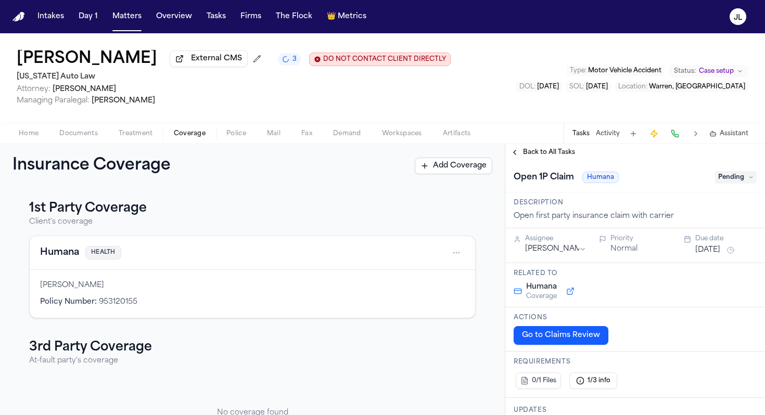
click at [542, 153] on span "Back to All Tasks" at bounding box center [549, 152] width 52 height 8
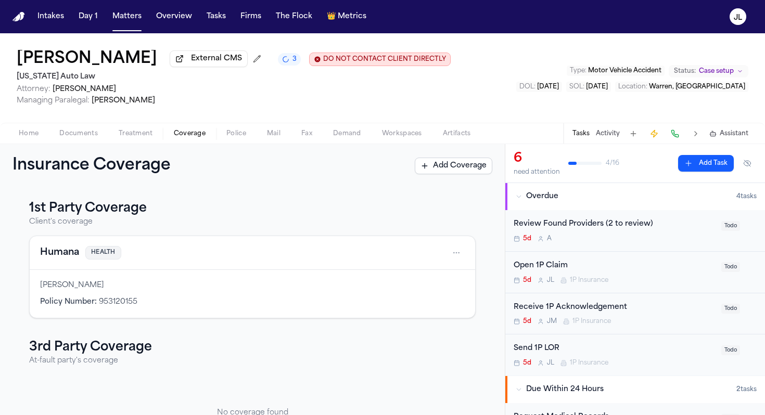
click at [72, 260] on button "Humana" at bounding box center [59, 253] width 39 height 15
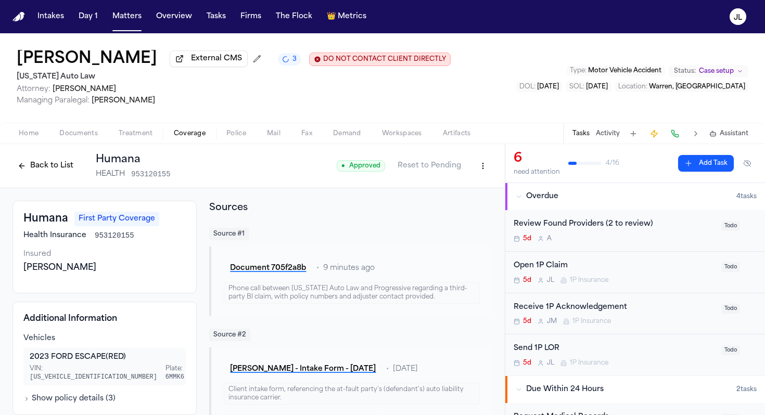
click at [59, 169] on button "Back to List" at bounding box center [45, 166] width 66 height 17
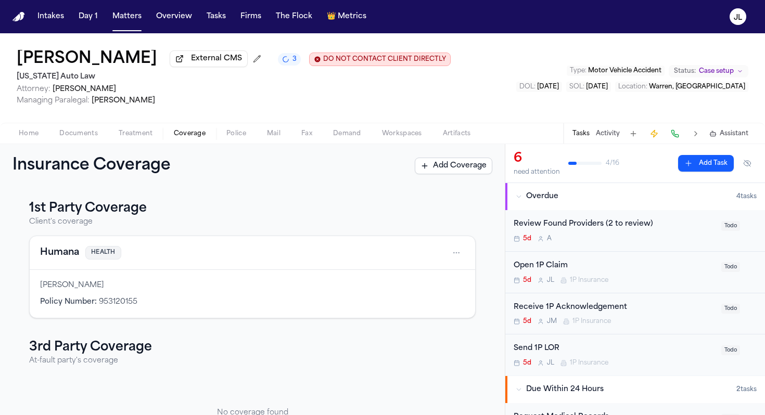
scroll to position [51, 0]
click at [293, 63] on span "2" at bounding box center [295, 59] width 4 height 8
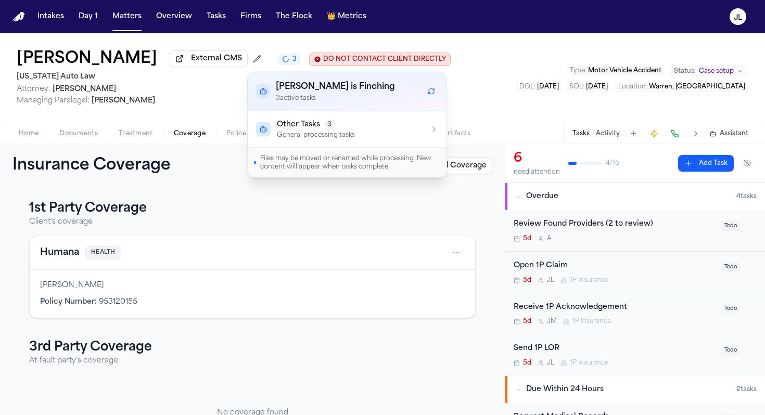
click at [305, 134] on p "General processing tasks" at bounding box center [316, 135] width 78 height 8
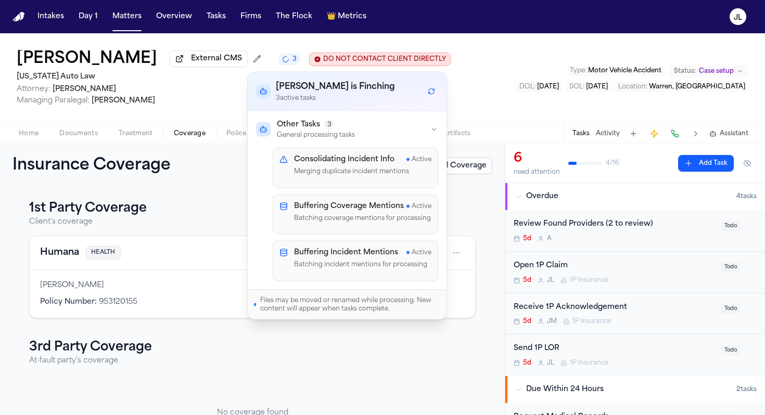
click at [384, 171] on p "Merging duplicate incident mentions" at bounding box center [362, 172] width 137 height 10
click at [300, 258] on h4 "Buffering Incident Mentions" at bounding box center [346, 253] width 104 height 10
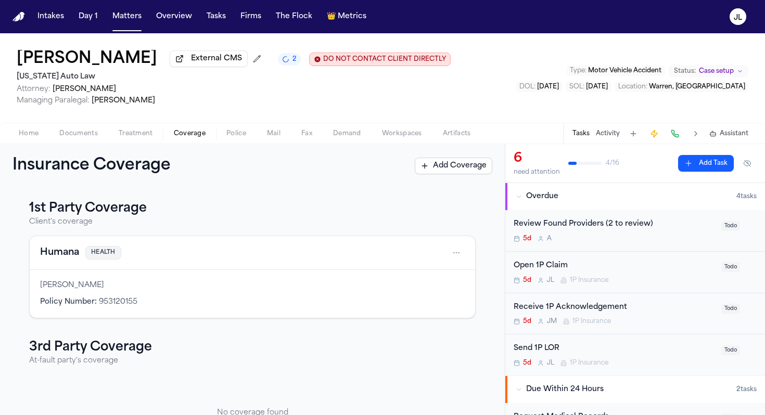
click at [261, 69] on div "[PERSON_NAME] External CMS 2 DO NOT CONTACT CLIENT DIRECTLY DO NOT CONTACT" at bounding box center [234, 59] width 434 height 19
click at [278, 64] on button "2" at bounding box center [289, 59] width 23 height 12
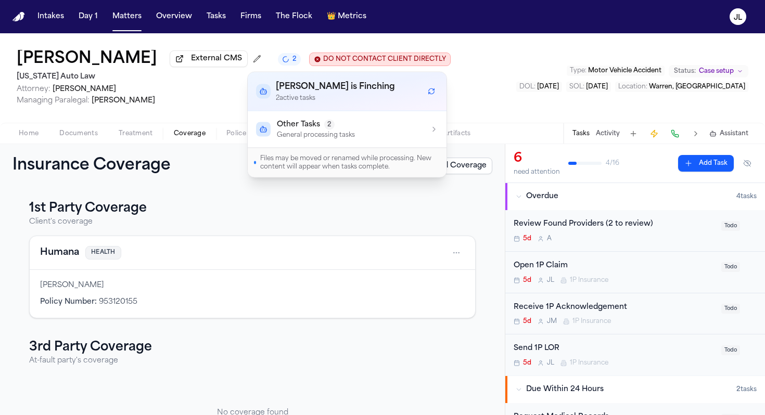
click at [311, 139] on p "General processing tasks" at bounding box center [316, 135] width 78 height 8
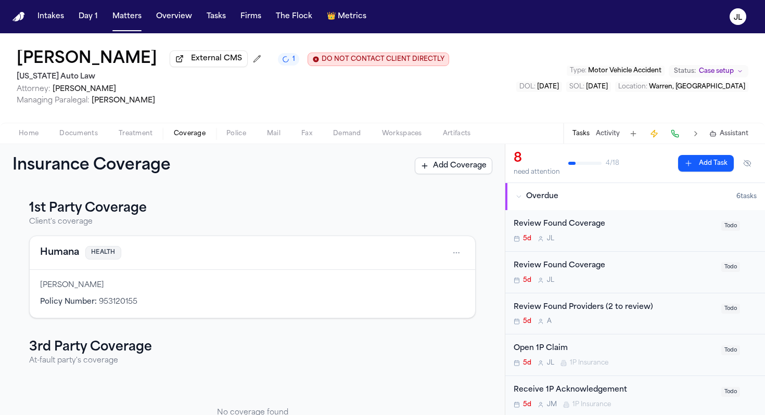
click at [61, 260] on button "Humana" at bounding box center [59, 253] width 39 height 15
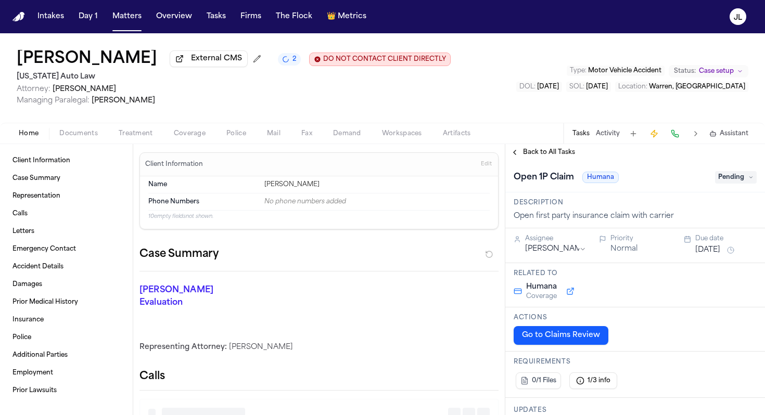
click at [184, 133] on span "Coverage" at bounding box center [190, 134] width 32 height 8
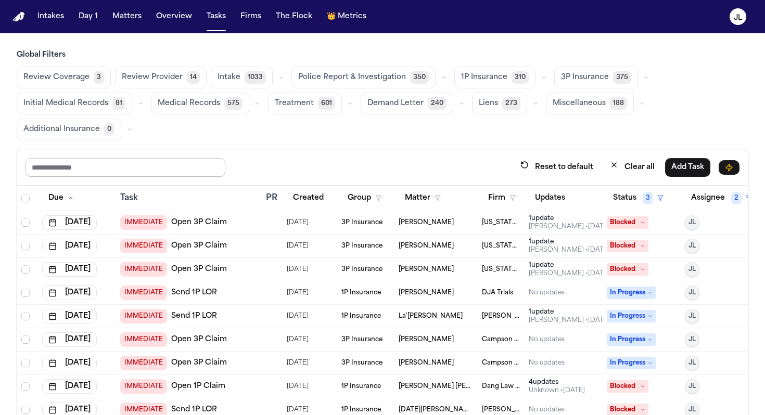
click at [160, 158] on input "text" at bounding box center [126, 167] width 200 height 19
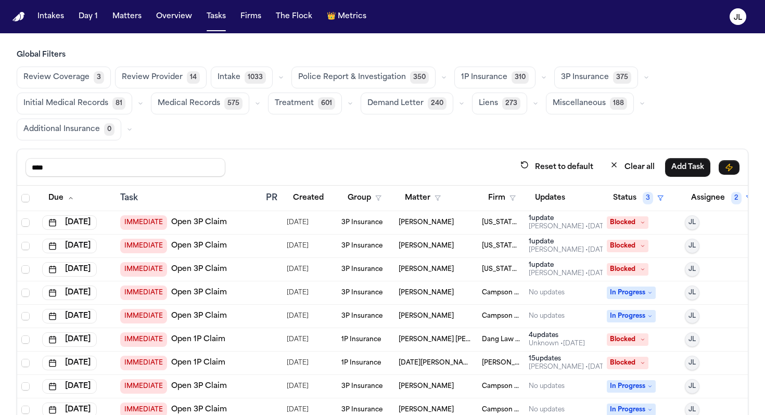
type input "****"
click at [620, 187] on th "Status 3" at bounding box center [642, 199] width 78 height 26
click at [626, 191] on button "Status 3" at bounding box center [638, 198] width 63 height 19
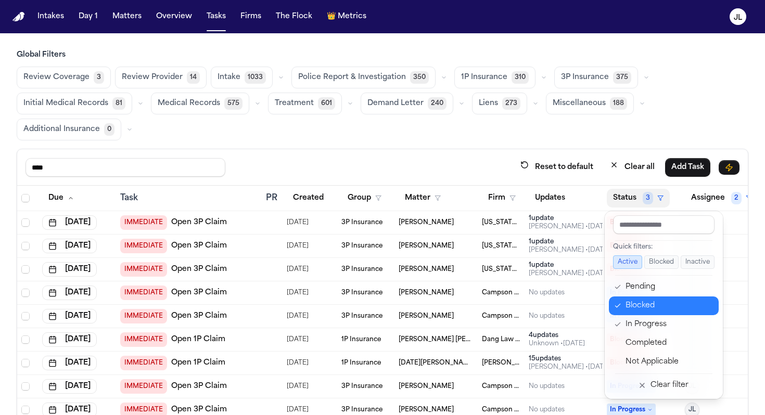
click at [628, 301] on div "Blocked" at bounding box center [669, 306] width 87 height 12
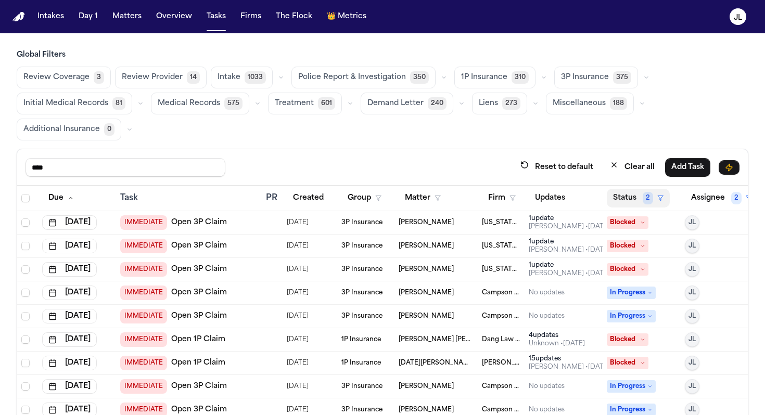
click at [622, 200] on button "Status 2" at bounding box center [638, 198] width 63 height 19
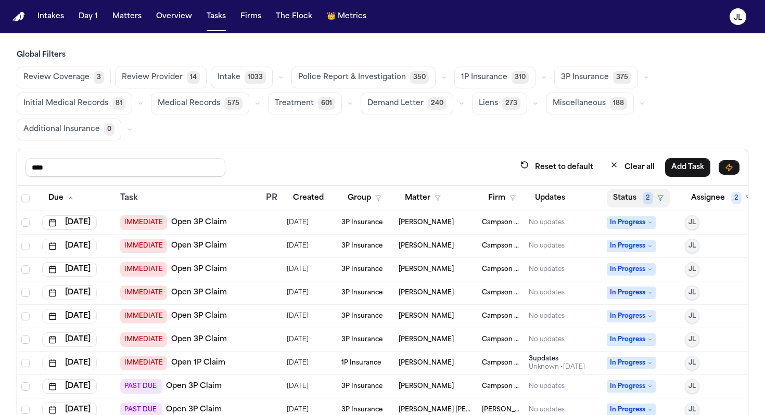
click at [628, 200] on button "Status 2" at bounding box center [638, 198] width 63 height 19
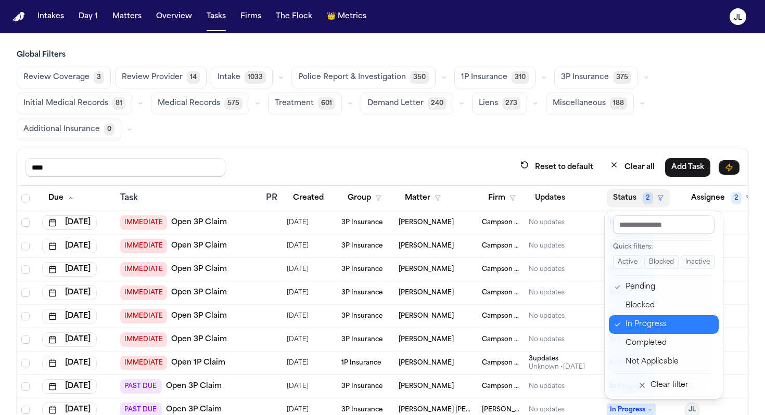
click at [646, 327] on div "In Progress" at bounding box center [669, 325] width 87 height 12
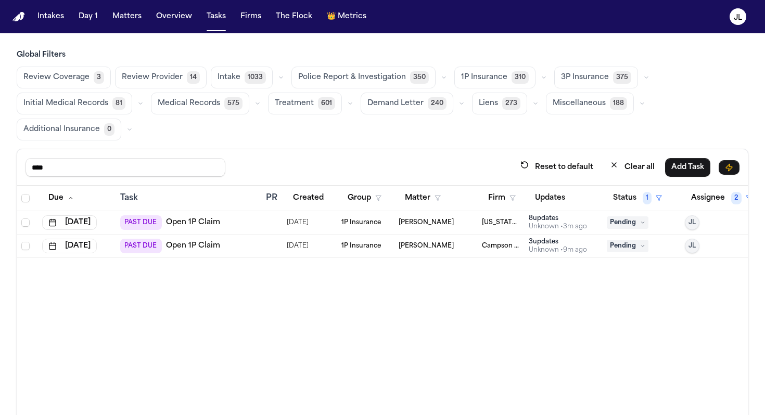
click at [208, 223] on link "Open 1P Claim" at bounding box center [193, 223] width 54 height 10
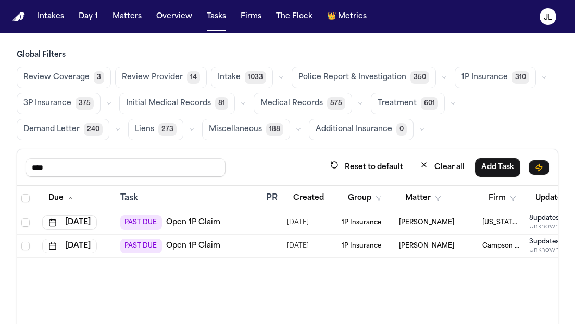
click at [192, 228] on div "PAST DUE Open 1P Claim" at bounding box center [170, 223] width 100 height 15
click at [179, 224] on link "Open 1P Claim" at bounding box center [193, 223] width 54 height 10
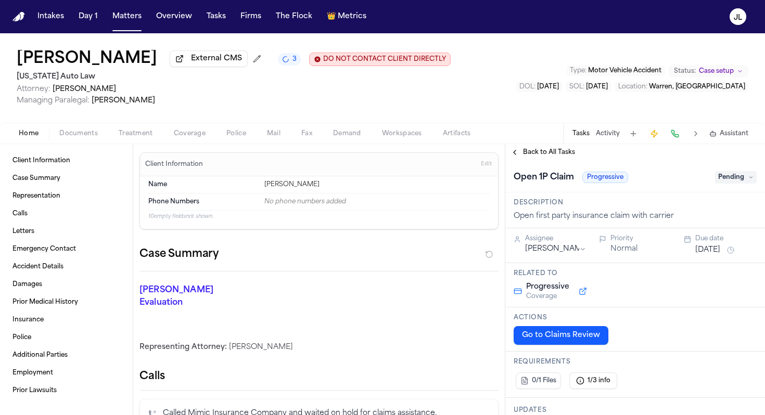
click at [195, 123] on div "Sandra Brown External CMS 3 DO NOT CONTACT CLIENT DIRECTLY DO NOT CONTACT Michi…" at bounding box center [382, 78] width 765 height 90
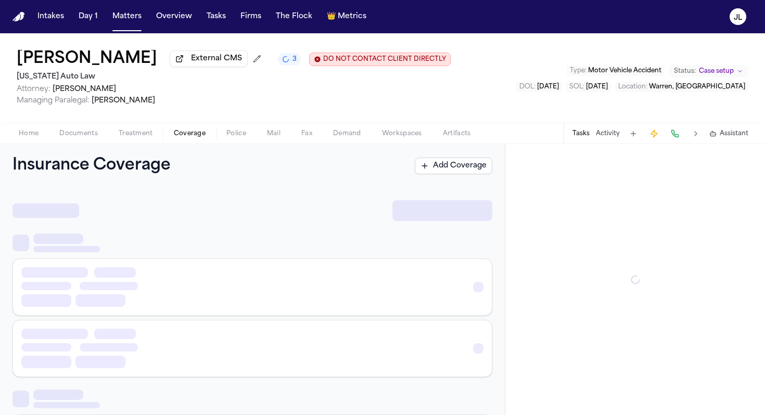
click at [194, 132] on span "Coverage" at bounding box center [190, 134] width 32 height 8
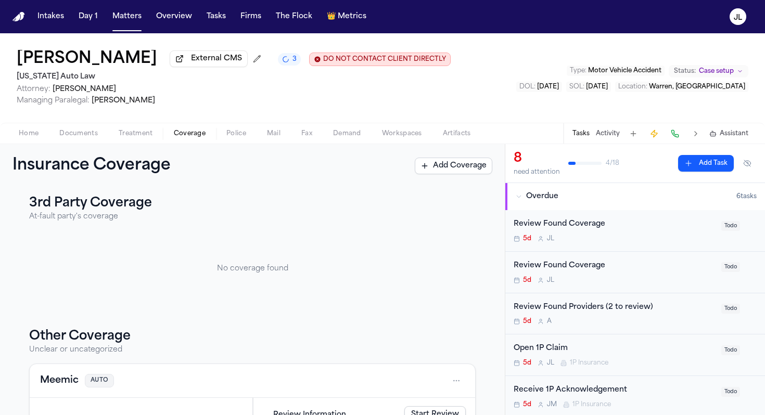
scroll to position [411, 0]
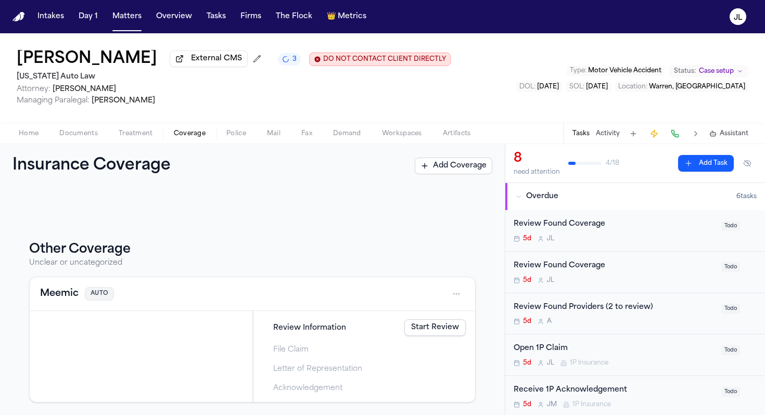
click at [460, 298] on html "Intakes Day 1 Matters Overview Tasks Firms The Flock 👑 Metrics JL Sandra Brown …" at bounding box center [382, 207] width 765 height 415
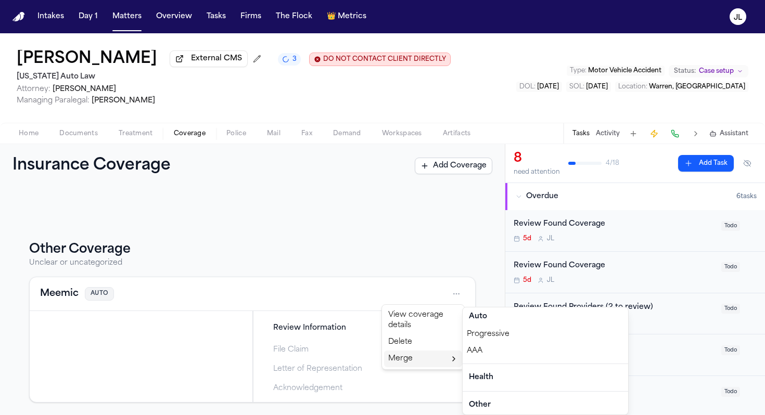
click at [474, 357] on div "AAA" at bounding box center [546, 351] width 166 height 17
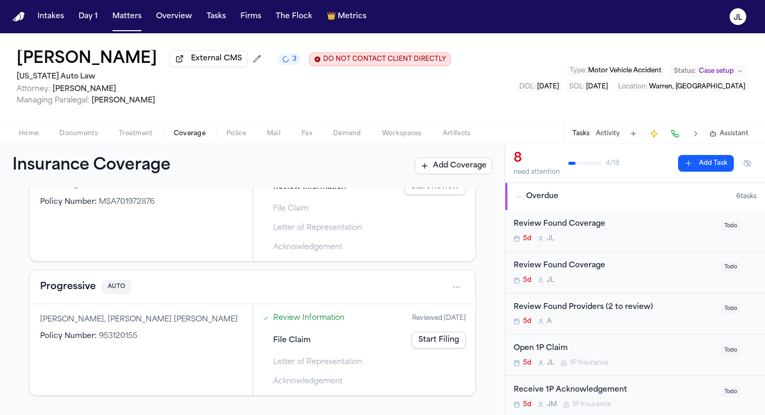
scroll to position [116, 0]
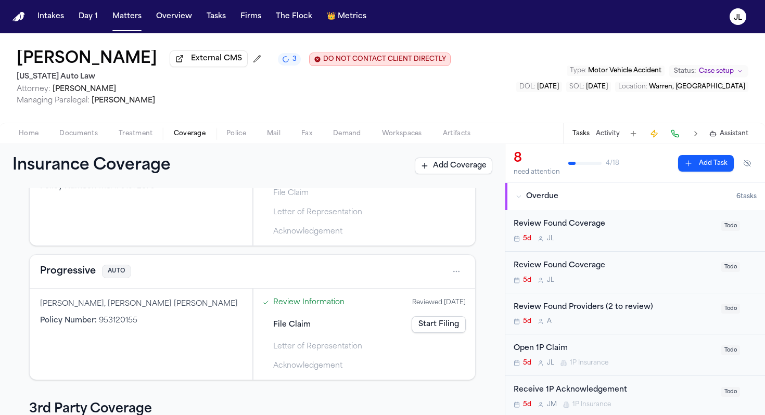
click at [60, 285] on div "Progressive AUTO" at bounding box center [253, 272] width 446 height 34
click at [60, 279] on button "Progressive" at bounding box center [68, 271] width 56 height 15
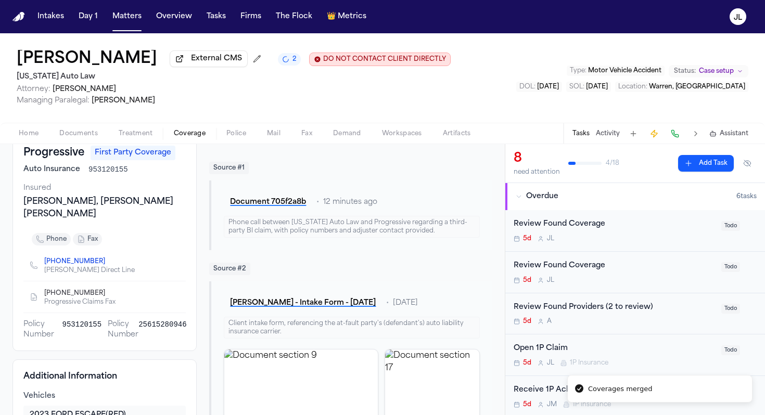
scroll to position [85, 0]
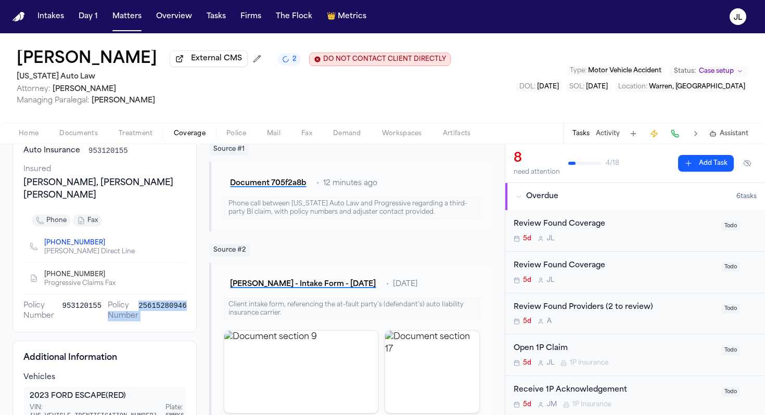
drag, startPoint x: 184, startPoint y: 294, endPoint x: 137, endPoint y: 294, distance: 47.4
click at [137, 301] on div "Policy Number 25615280946" at bounding box center [147, 311] width 78 height 21
click at [145, 301] on span "25615280946" at bounding box center [162, 311] width 48 height 21
click at [136, 301] on span "Policy Number" at bounding box center [123, 311] width 31 height 21
drag, startPoint x: 139, startPoint y: 294, endPoint x: 187, endPoint y: 296, distance: 47.9
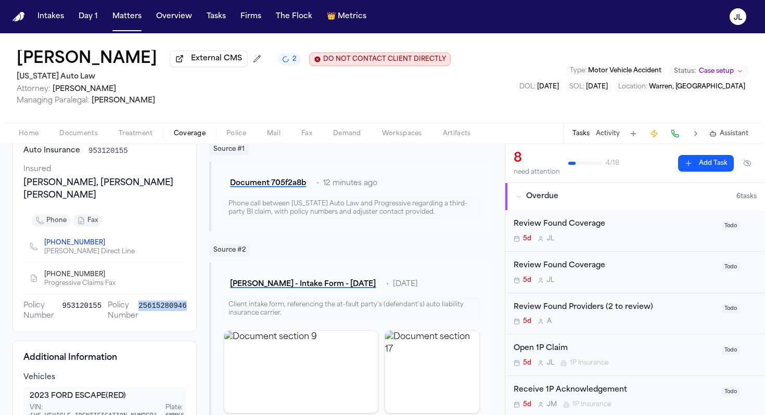
click at [187, 296] on div "Progressive First Party Coverage Auto Insurance 953120155 Insured Sandra Brown,…" at bounding box center [104, 224] width 184 height 217
copy span "25615280946"
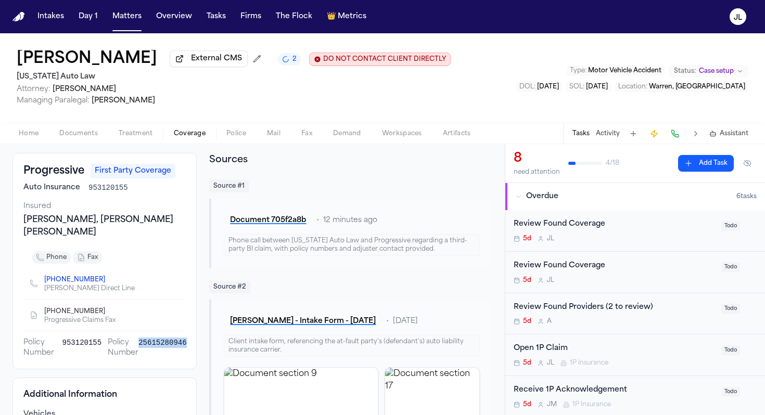
scroll to position [0, 0]
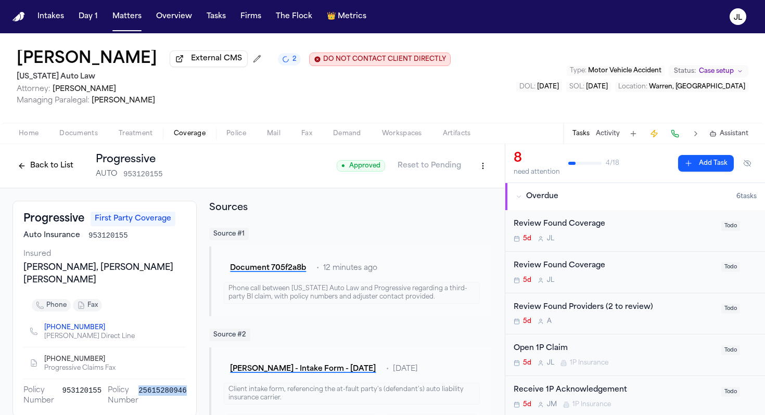
click at [481, 165] on html "Intakes Day 1 Matters Overview Tasks Firms The Flock 👑 Metrics JL Sandra Brown …" at bounding box center [382, 207] width 765 height 415
click at [463, 191] on div "Edit Coverage" at bounding box center [446, 191] width 87 height 17
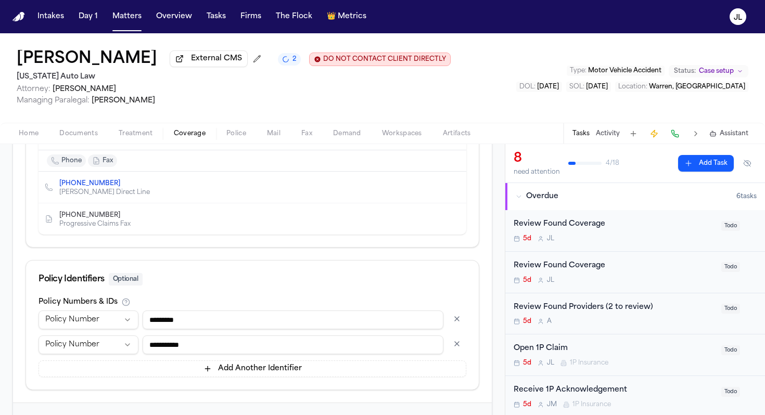
scroll to position [562, 0]
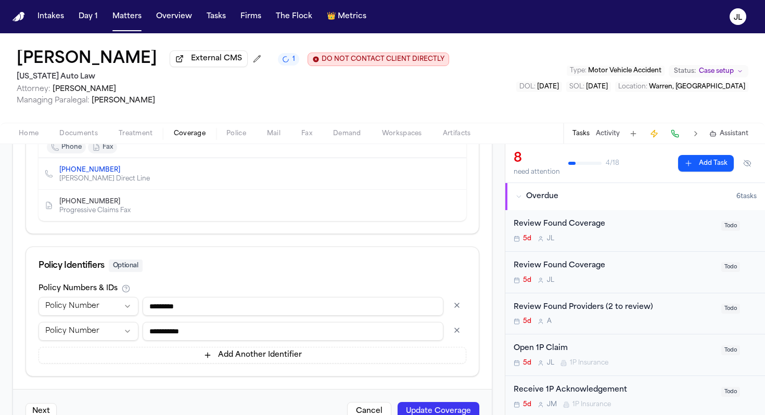
drag, startPoint x: 393, startPoint y: 336, endPoint x: 112, endPoint y: 335, distance: 281.1
click at [112, 335] on div "**********" at bounding box center [253, 331] width 428 height 19
click at [457, 334] on button "button" at bounding box center [457, 330] width 19 height 17
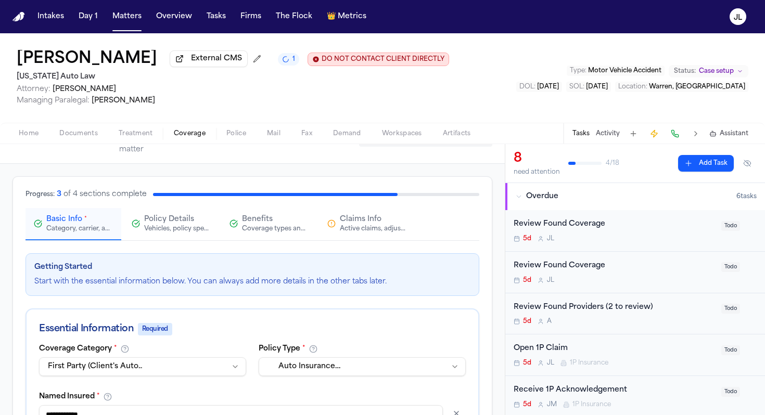
scroll to position [0, 0]
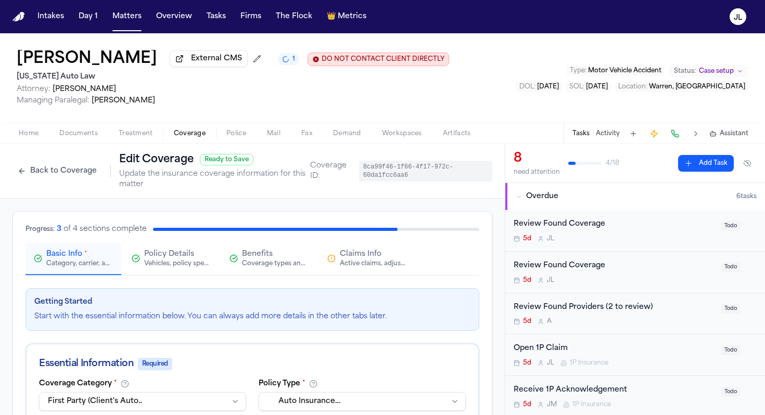
click at [370, 252] on span "Claims Info" at bounding box center [361, 254] width 42 height 10
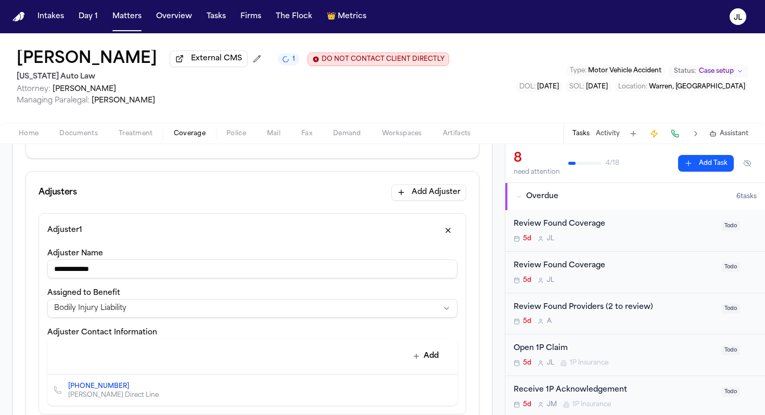
scroll to position [158, 0]
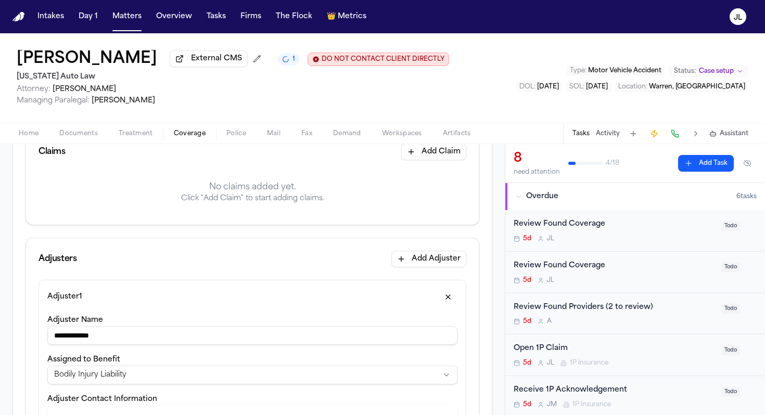
click at [441, 158] on button "Add Claim" at bounding box center [433, 152] width 65 height 17
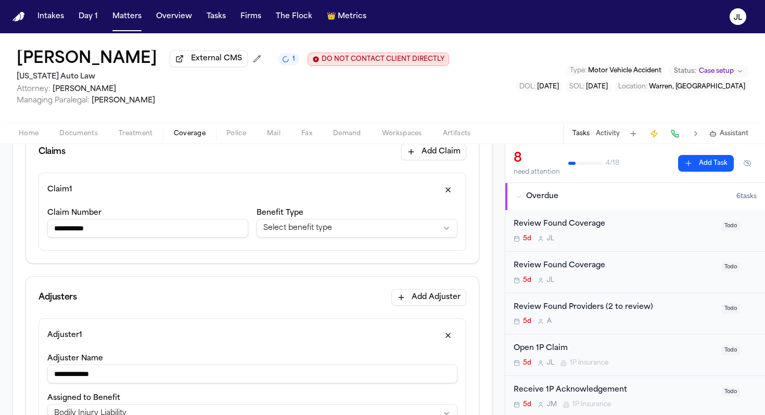
type input "**********"
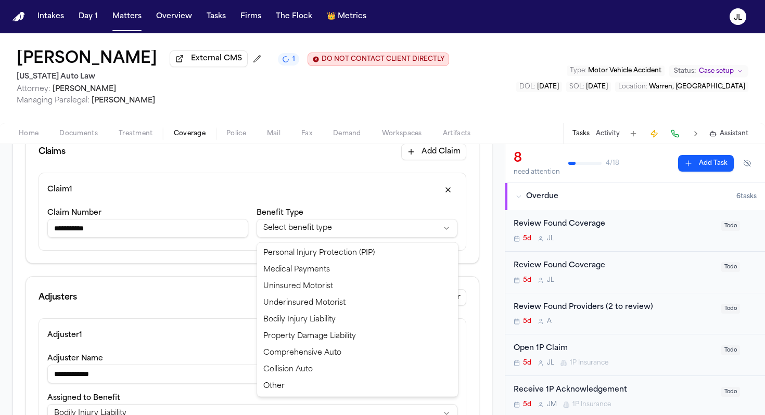
click at [322, 230] on html "**********" at bounding box center [382, 207] width 765 height 415
select select "**********"
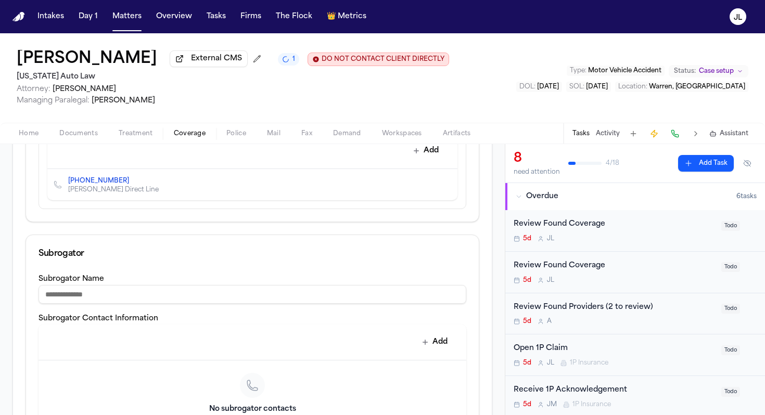
scroll to position [638, 0]
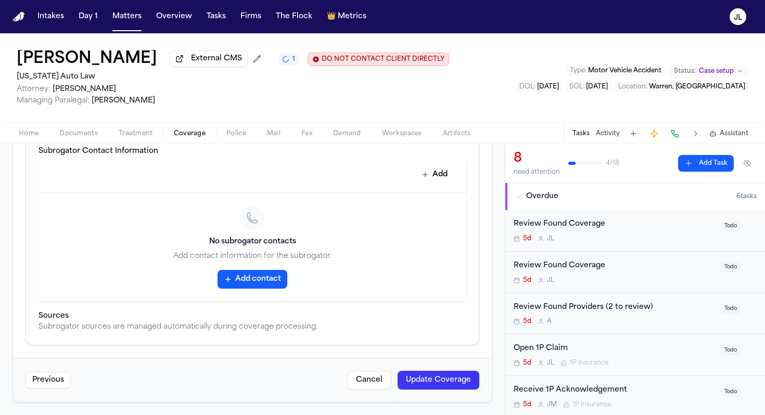
click at [414, 377] on button "Update Coverage" at bounding box center [439, 380] width 82 height 19
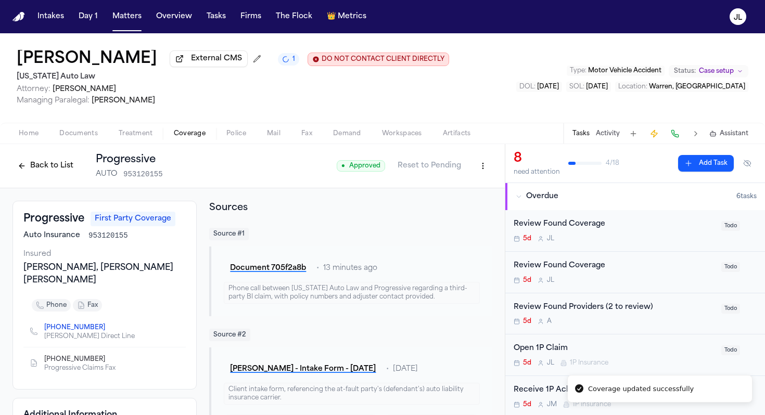
click at [477, 166] on html "Coverage updated successfully Intakes Day 1 Matters Overview Tasks Firms The Fl…" at bounding box center [382, 207] width 765 height 415
click at [462, 184] on div "Edit Coverage" at bounding box center [446, 191] width 87 height 17
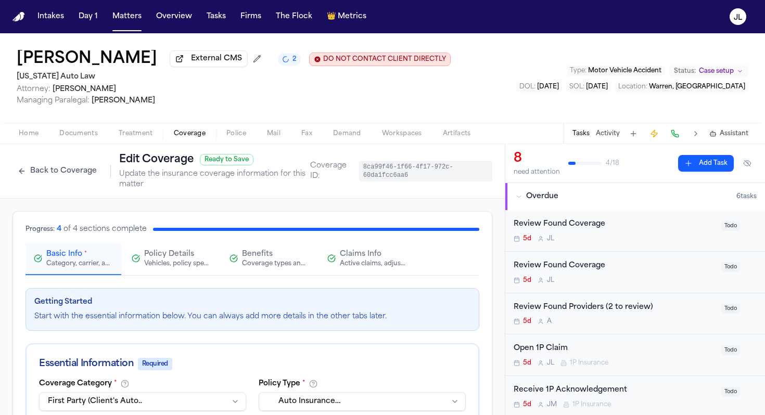
click at [371, 272] on button "Claims Info Active claims, adjusters, and subrogation details" at bounding box center [367, 259] width 96 height 32
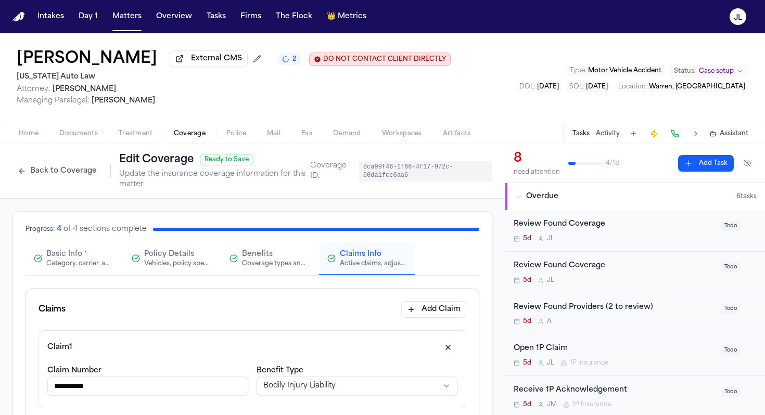
click at [312, 382] on html "**********" at bounding box center [382, 207] width 765 height 415
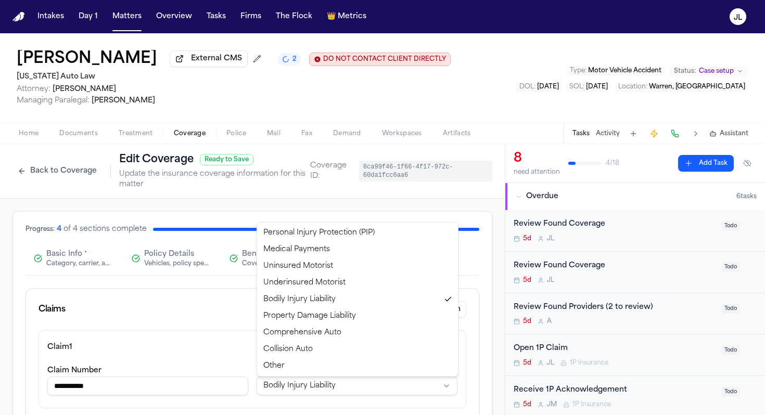
select select "**********"
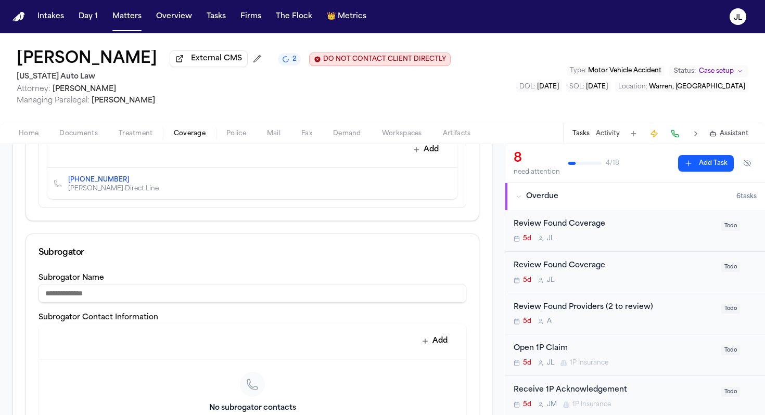
scroll to position [638, 0]
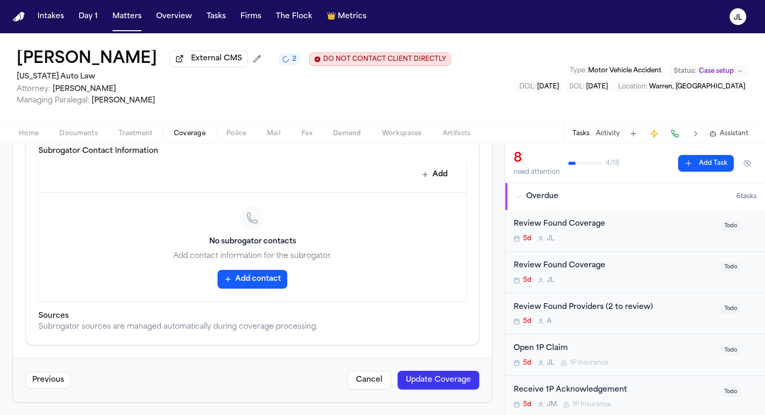
click at [442, 382] on button "Update Coverage" at bounding box center [439, 380] width 82 height 19
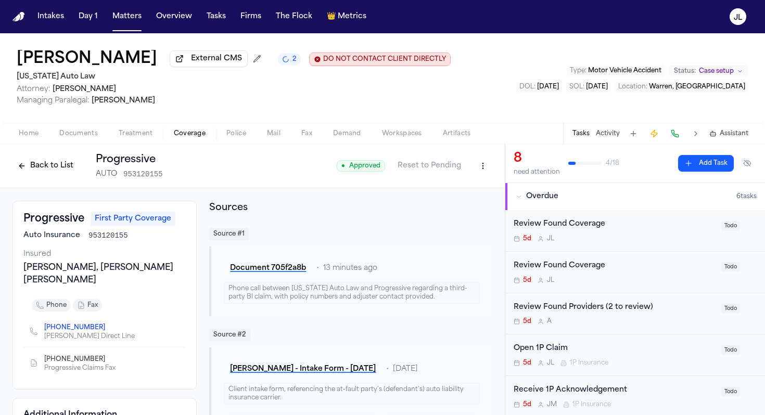
click at [43, 165] on button "Back to List" at bounding box center [45, 166] width 66 height 17
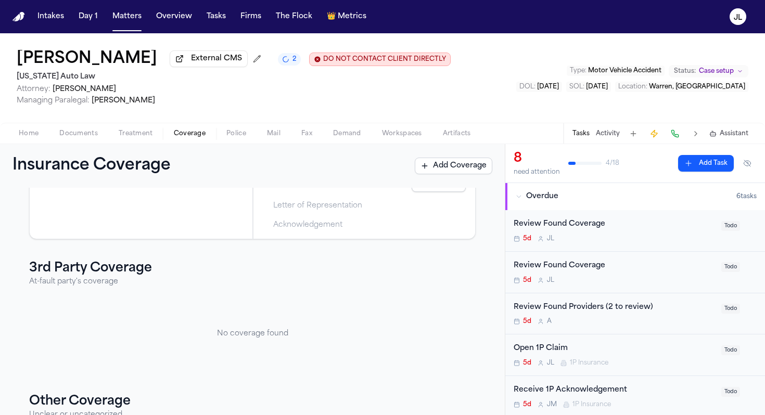
scroll to position [276, 0]
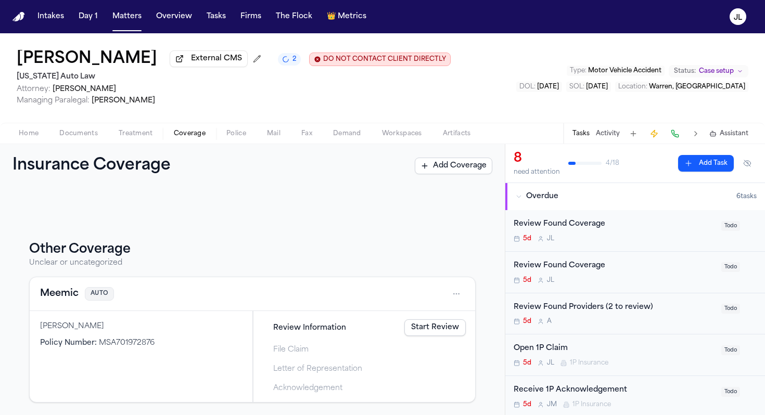
click at [68, 293] on button "Meemic" at bounding box center [59, 294] width 39 height 15
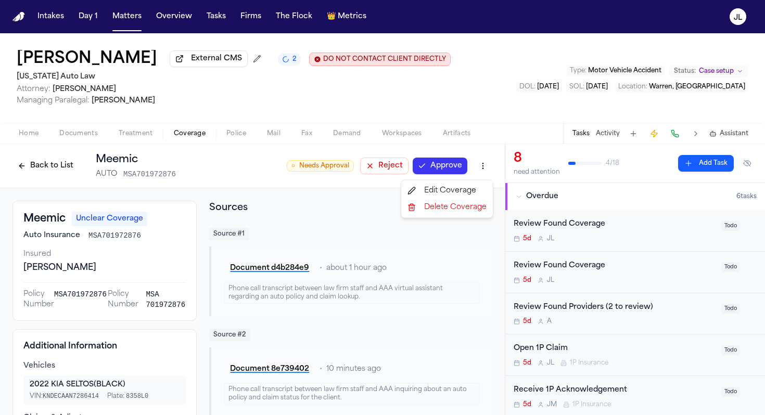
click at [482, 166] on html "Intakes Day 1 Matters Overview Tasks Firms The Flock 👑 Metrics JL Sandra Brown …" at bounding box center [382, 207] width 765 height 415
click at [455, 191] on div "Edit Coverage" at bounding box center [446, 191] width 87 height 17
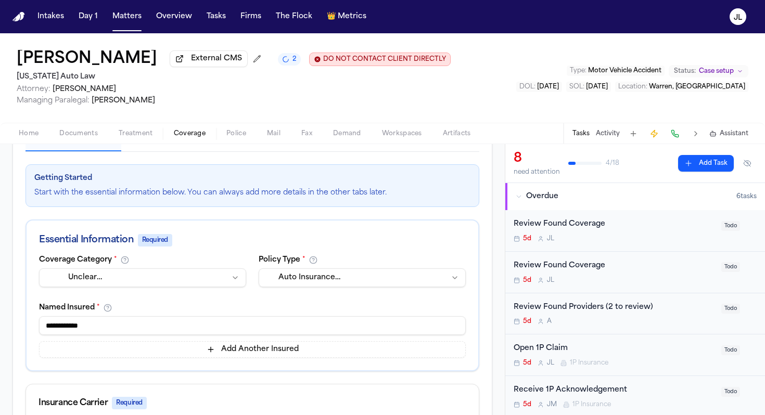
scroll to position [178, 0]
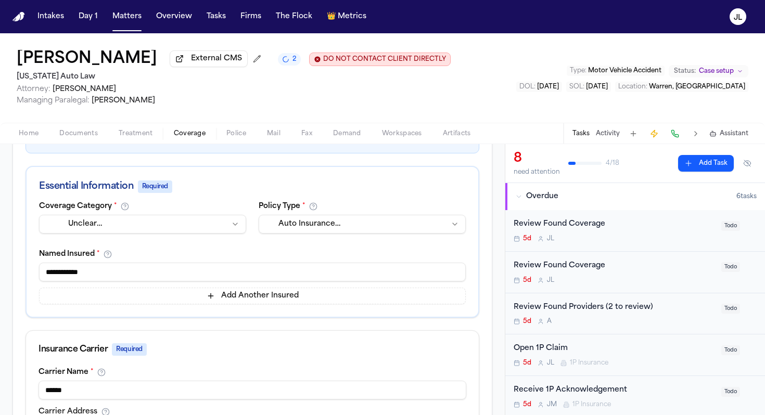
click at [199, 215] on div "**********" at bounding box center [142, 219] width 207 height 35
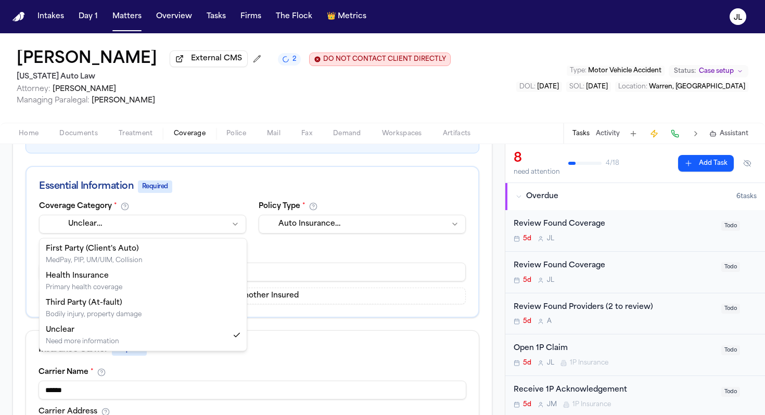
click at [196, 226] on html "Intakes Day 1 Matters Overview Tasks Firms The Flock 👑 Metrics JL Sandra Brown …" at bounding box center [382, 207] width 765 height 415
select select "**********"
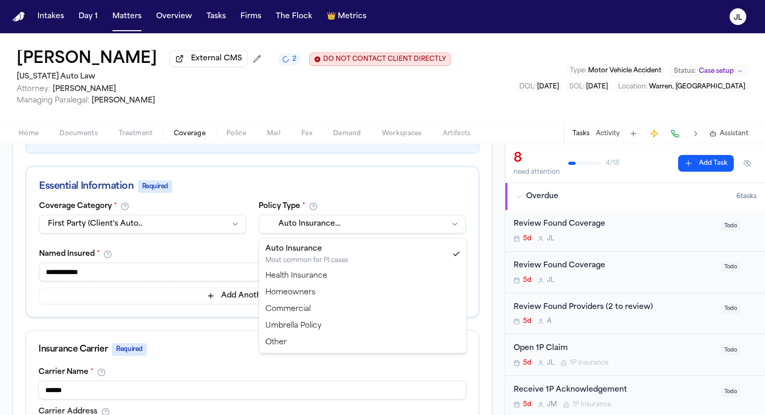
click at [327, 230] on html "Intakes Day 1 Matters Overview Tasks Firms The Flock 👑 Metrics JL Sandra Brown …" at bounding box center [382, 207] width 765 height 415
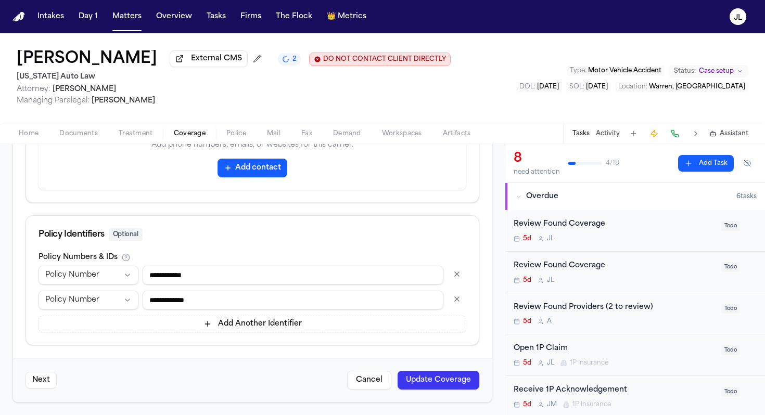
click at [420, 385] on button "Update Coverage" at bounding box center [439, 380] width 82 height 19
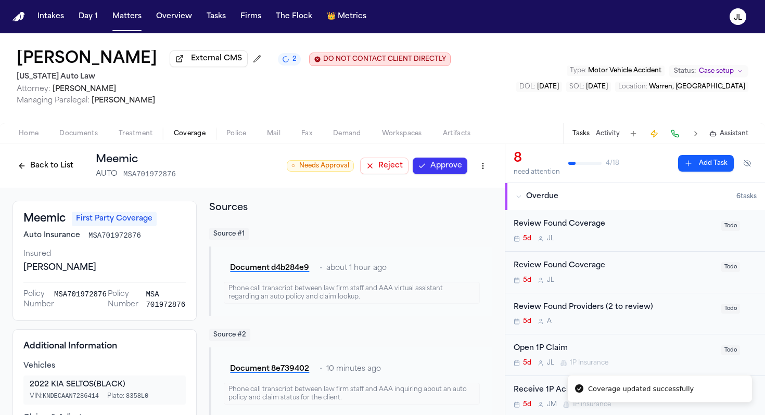
click at [446, 159] on div "○ Needs Approval Reject Approve" at bounding box center [390, 166] width 206 height 19
click at [445, 164] on button "Approve" at bounding box center [440, 166] width 55 height 17
click at [59, 168] on button "Back to List" at bounding box center [45, 166] width 66 height 17
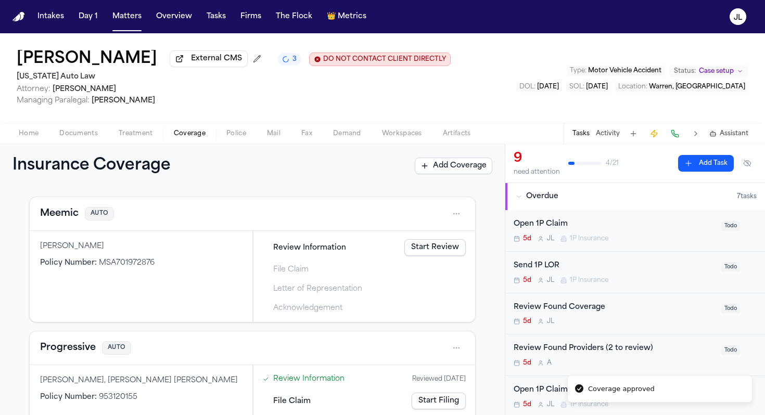
scroll to position [36, 0]
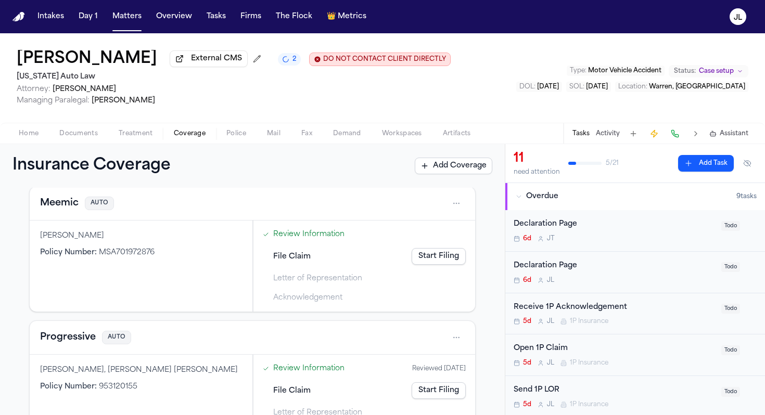
scroll to position [37, 0]
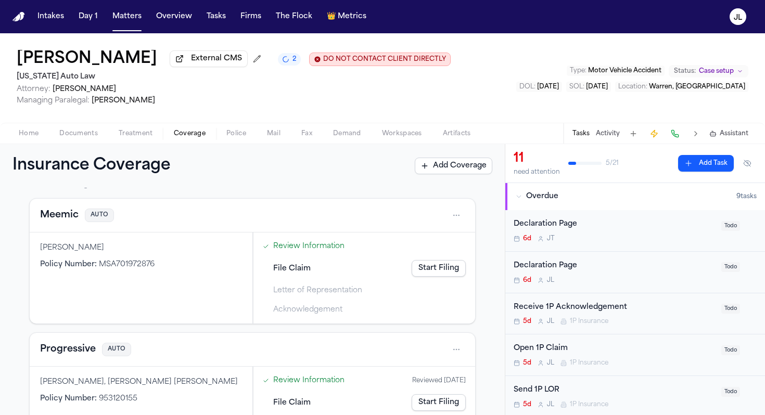
click at [62, 220] on button "Meemic" at bounding box center [59, 215] width 39 height 15
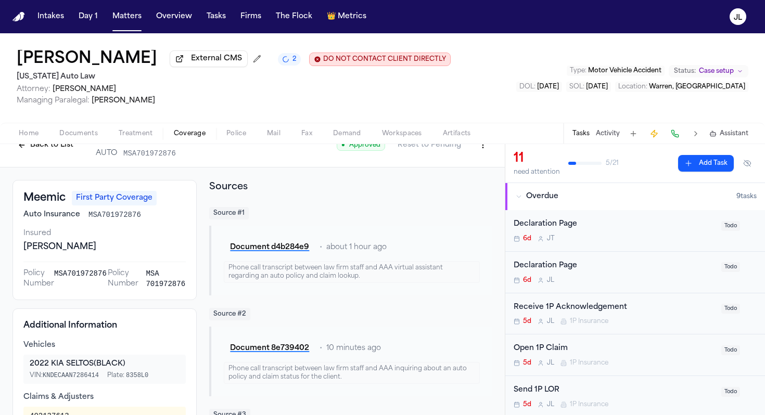
scroll to position [20, 0]
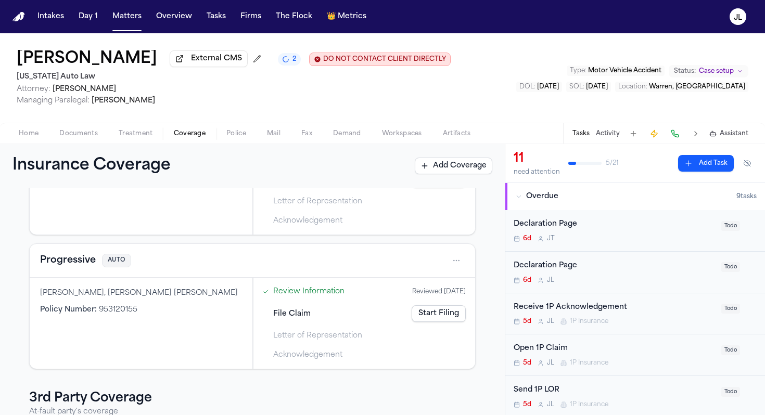
scroll to position [13, 0]
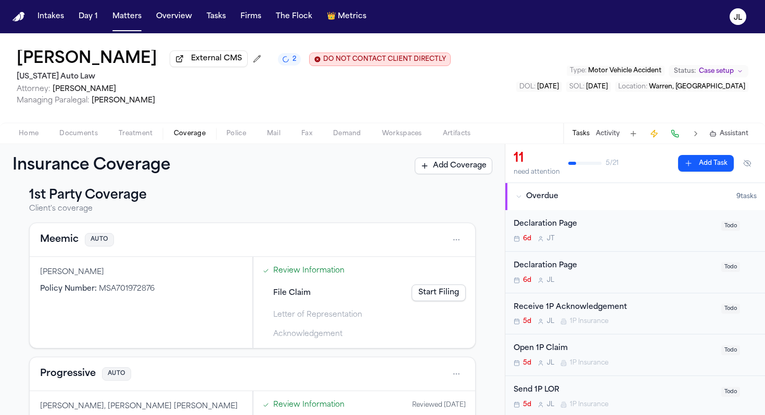
click at [60, 241] on button "Meemic" at bounding box center [59, 240] width 39 height 15
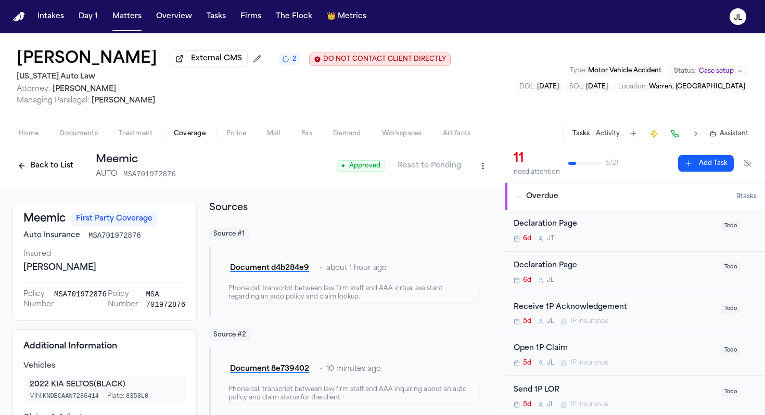
click at [477, 168] on html "Intakes Day 1 Matters Overview Tasks Firms The Flock 👑 Metrics JL [PERSON_NAME]…" at bounding box center [382, 207] width 765 height 415
click at [465, 196] on div "Edit Coverage" at bounding box center [446, 191] width 87 height 17
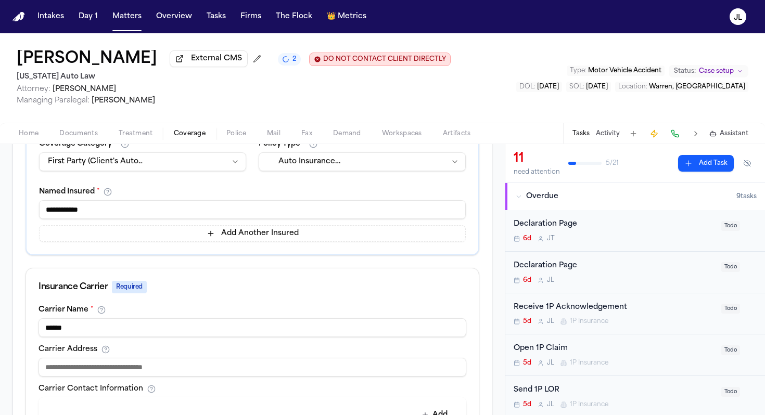
scroll to position [262, 0]
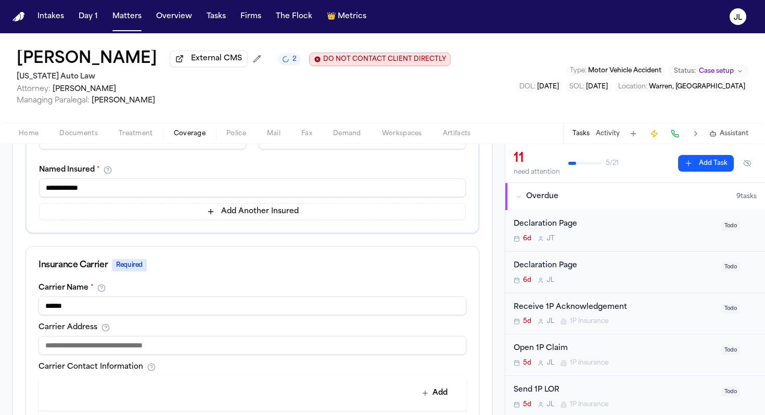
click at [166, 305] on input "******" at bounding box center [253, 306] width 428 height 19
type input "**********"
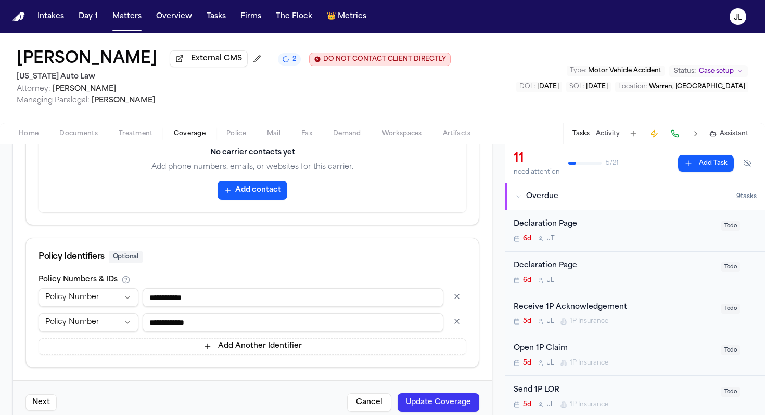
scroll to position [594, 0]
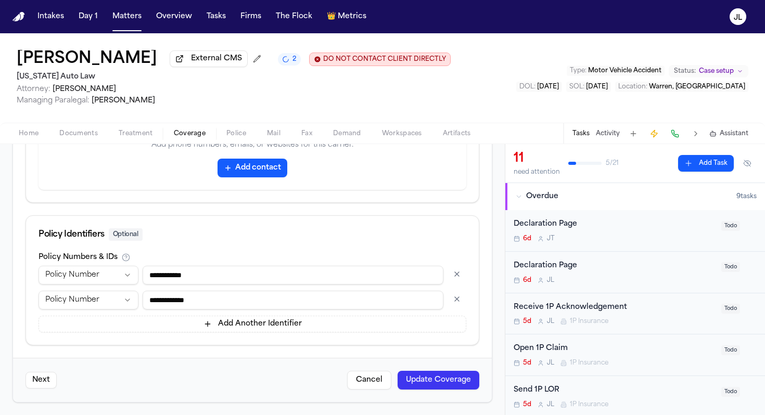
click at [417, 379] on button "Update Coverage" at bounding box center [439, 380] width 82 height 19
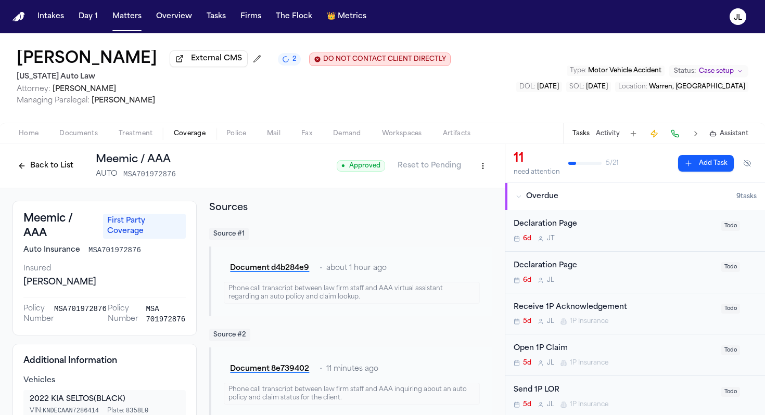
click at [38, 170] on button "Back to List" at bounding box center [45, 166] width 66 height 17
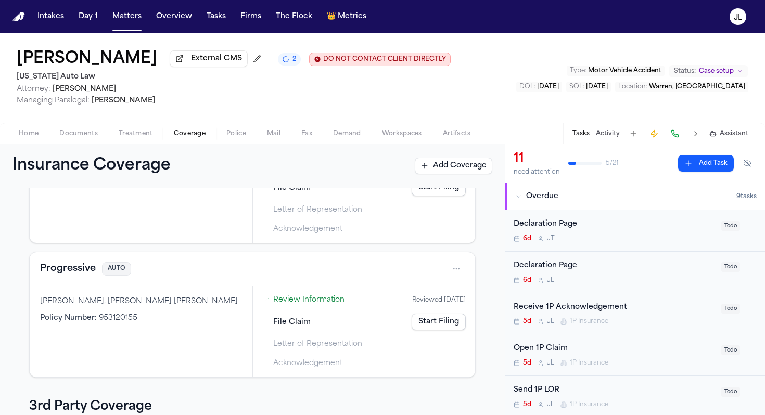
scroll to position [120, 0]
click at [74, 268] on button "Progressive" at bounding box center [68, 267] width 56 height 15
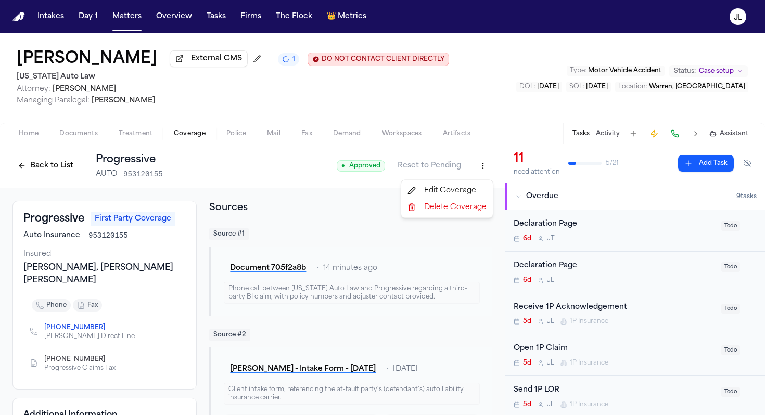
click at [478, 172] on html "Intakes Day 1 Matters Overview Tasks Firms The Flock 👑 Metrics JL [PERSON_NAME]…" at bounding box center [382, 207] width 765 height 415
click at [471, 192] on div "Edit Coverage" at bounding box center [446, 191] width 87 height 17
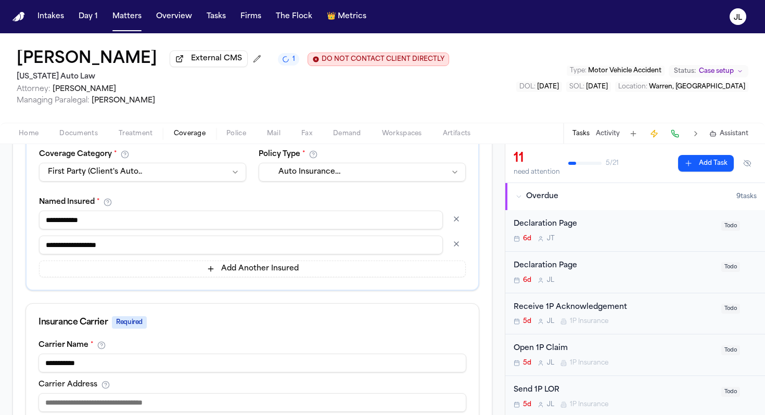
scroll to position [234, 0]
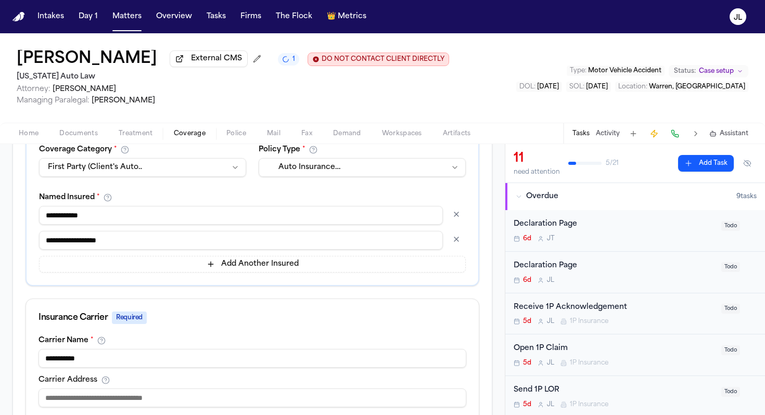
click at [460, 212] on button "button" at bounding box center [456, 214] width 19 height 17
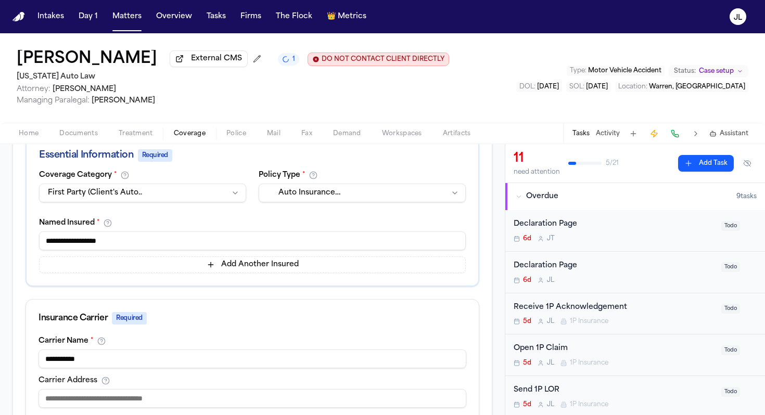
scroll to position [206, 0]
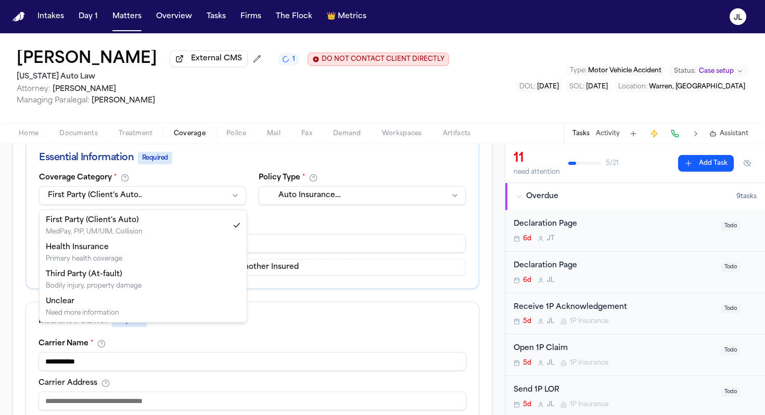
click at [191, 189] on html "Intakes Day 1 Matters Overview Tasks Firms The Flock 👑 Metrics JL Sandra Brown …" at bounding box center [382, 207] width 765 height 415
select select "**********"
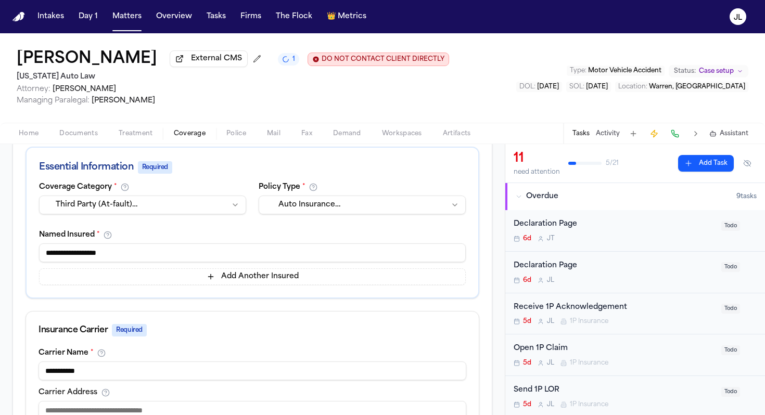
scroll to position [104, 0]
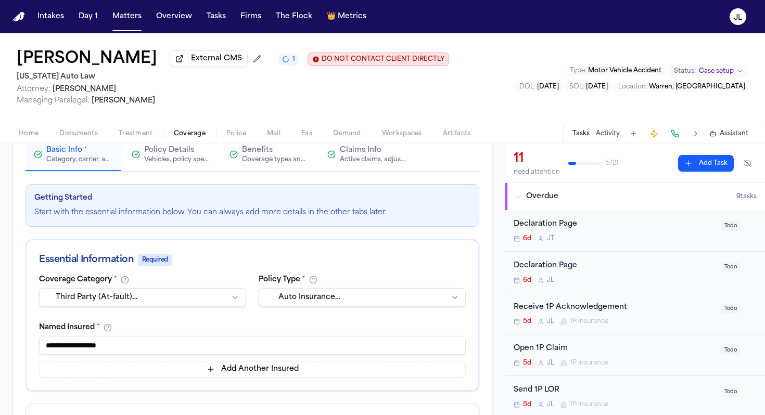
click at [359, 170] on button "Claims Info Active claims, adjusters, and subrogation details" at bounding box center [367, 155] width 96 height 32
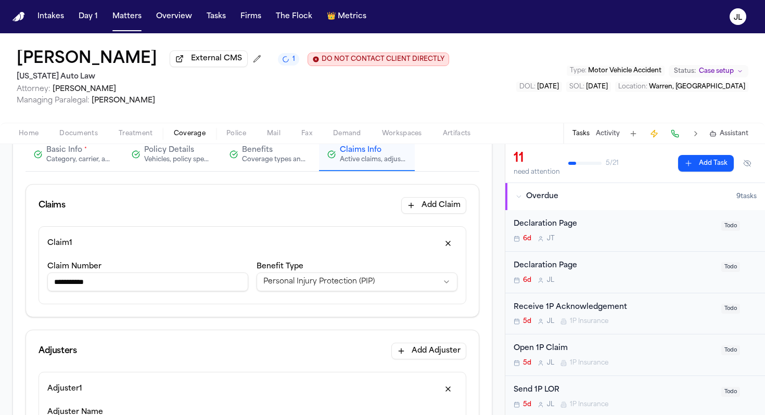
click at [327, 285] on html "**********" at bounding box center [382, 207] width 765 height 415
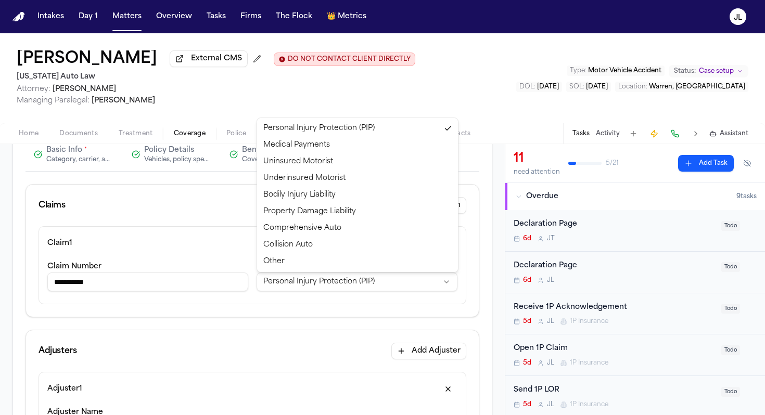
select select "**********"
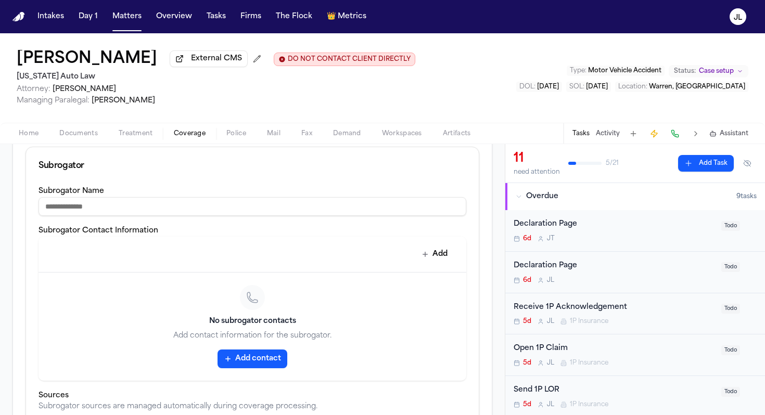
scroll to position [638, 0]
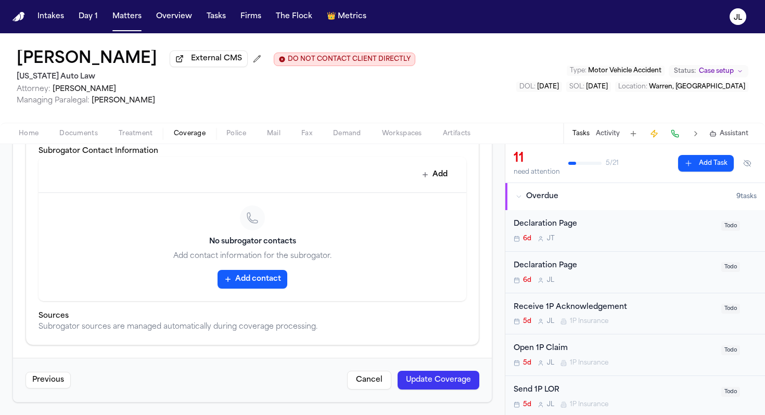
click at [433, 374] on button "Update Coverage" at bounding box center [439, 380] width 82 height 19
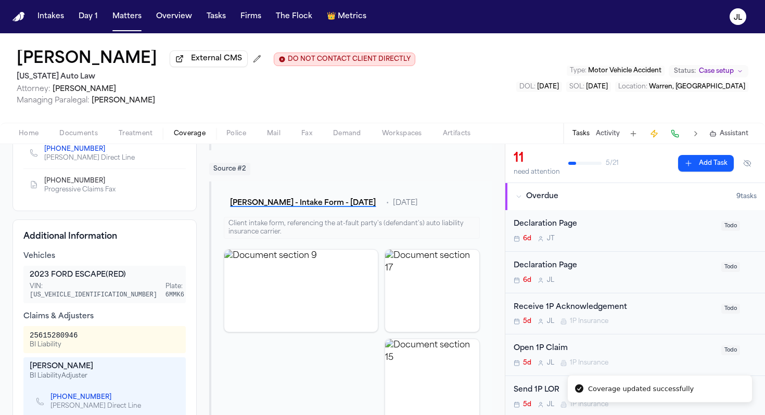
scroll to position [167, 0]
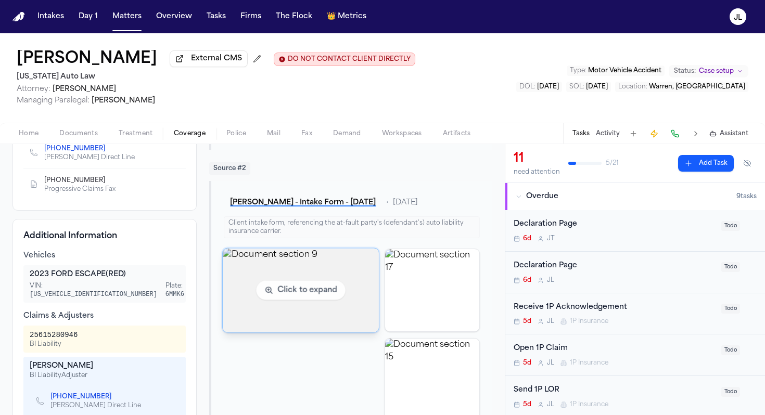
click at [284, 319] on img "View document section 9" at bounding box center [301, 290] width 156 height 84
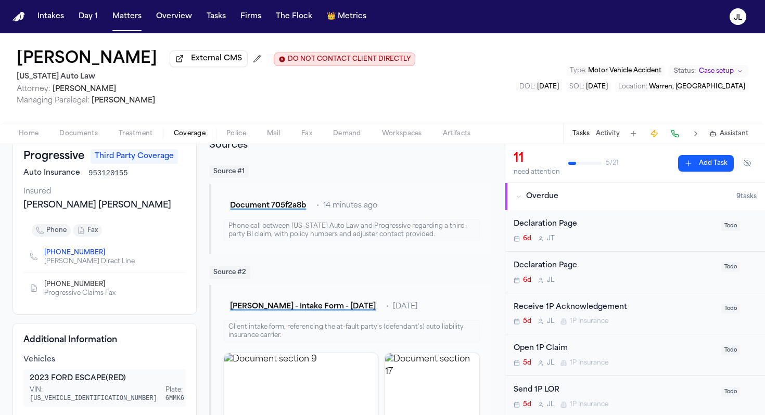
scroll to position [0, 0]
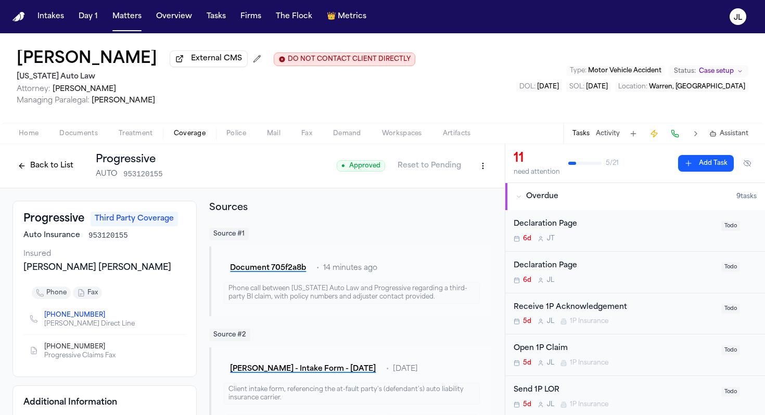
click at [36, 167] on button "Back to List" at bounding box center [45, 166] width 66 height 17
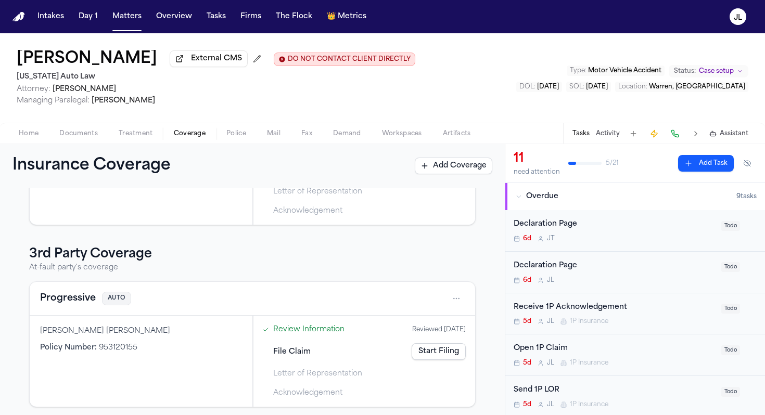
scroll to position [135, 0]
click at [83, 305] on button "Progressive" at bounding box center [68, 300] width 56 height 15
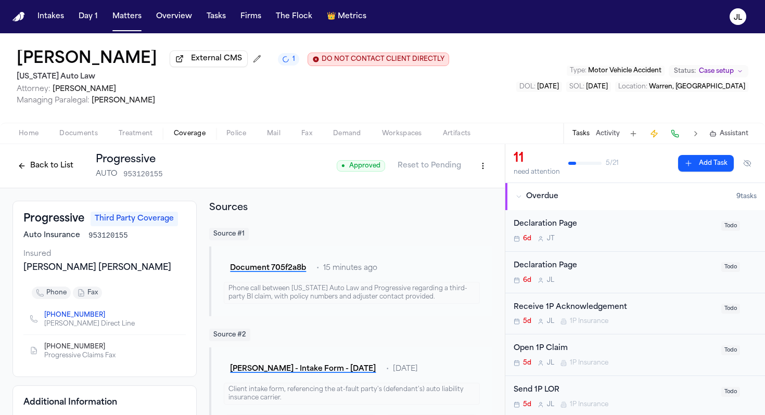
click at [55, 159] on div "Back to List Progressive AUTO 953120155" at bounding box center [87, 166] width 150 height 27
click at [54, 174] on button "Back to List" at bounding box center [45, 166] width 66 height 17
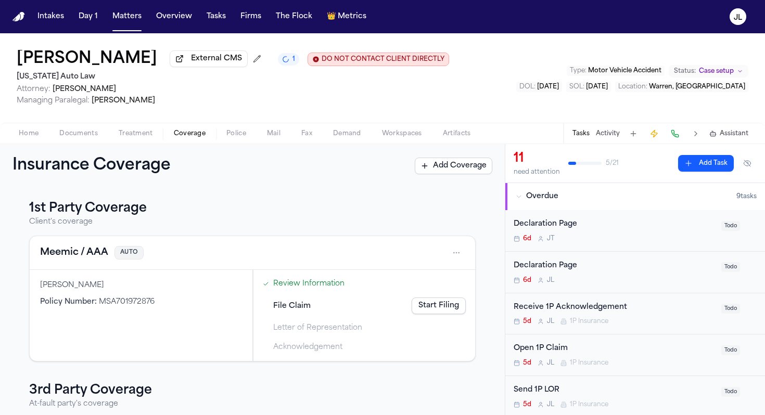
click at [57, 258] on button "Meemic / AAA" at bounding box center [74, 253] width 68 height 15
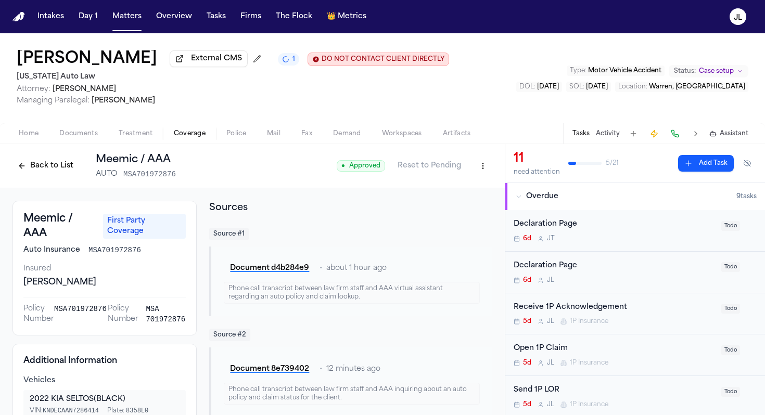
click at [55, 170] on button "Back to List" at bounding box center [45, 166] width 66 height 17
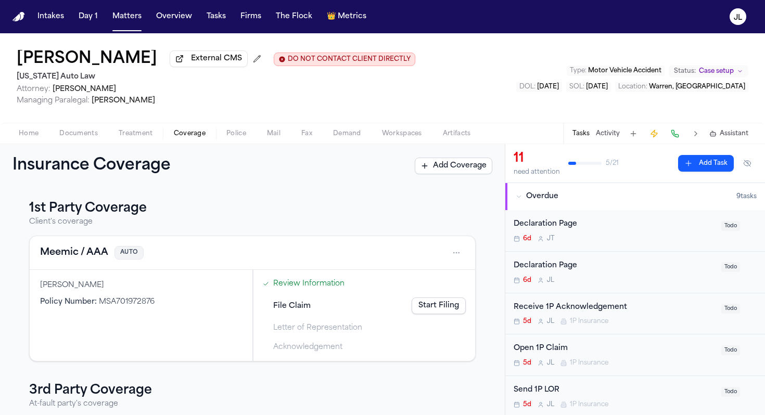
click at [85, 254] on button "Meemic / AAA" at bounding box center [74, 253] width 68 height 15
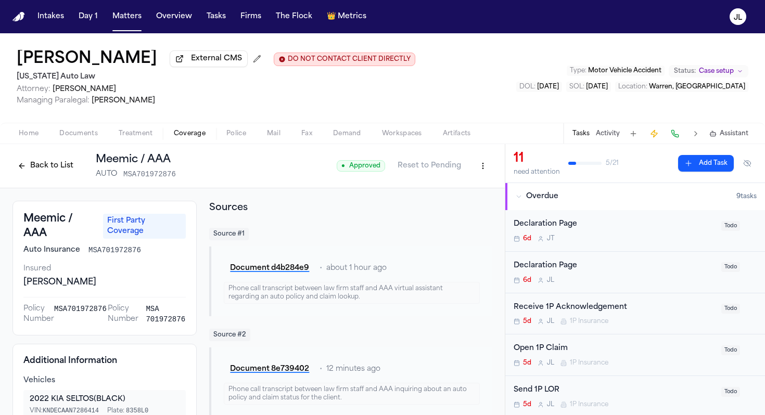
click at [492, 169] on html "Intakes Day 1 Matters Overview Tasks Firms The Flock 👑 Metrics JL Sandra Brown …" at bounding box center [382, 207] width 765 height 415
click at [464, 188] on div "Edit Coverage" at bounding box center [446, 191] width 87 height 17
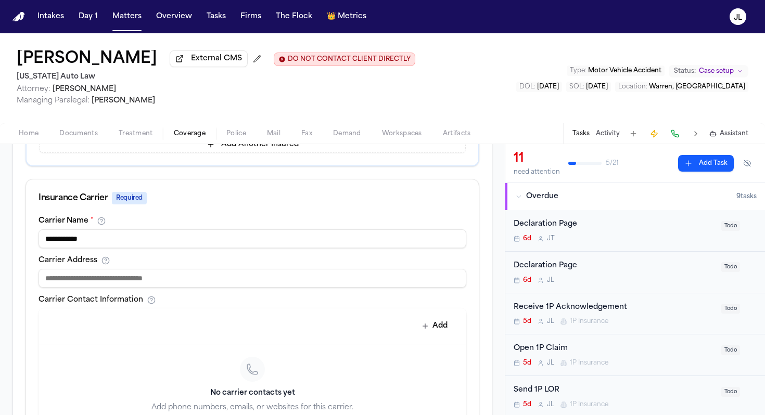
scroll to position [327, 0]
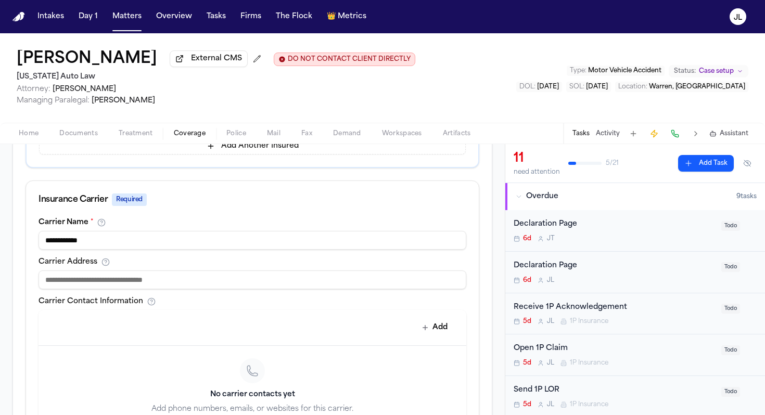
click at [130, 288] on input at bounding box center [253, 280] width 428 height 19
paste input "**********"
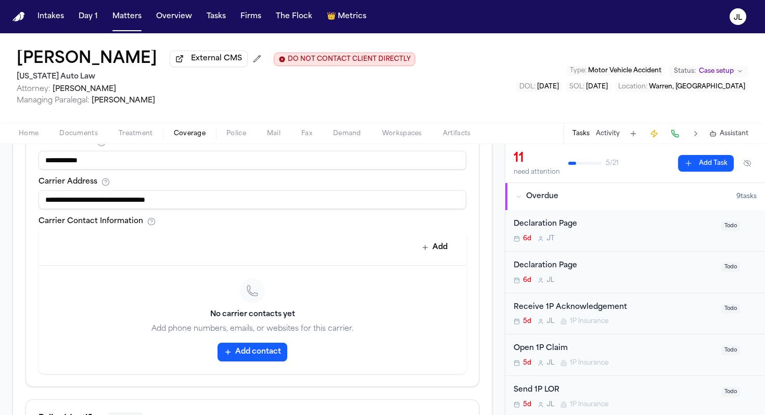
type input "**********"
click at [253, 354] on button "Add contact" at bounding box center [253, 352] width 70 height 19
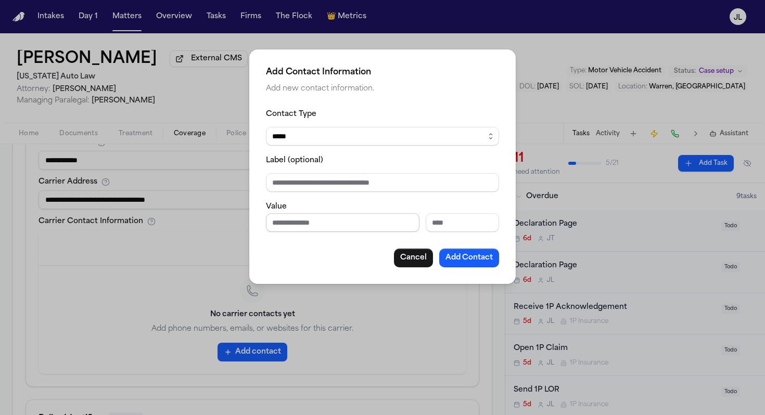
click at [304, 222] on input "Phone number" at bounding box center [343, 222] width 154 height 19
paste input "**********"
type input "**********"
click at [309, 135] on select "***** ***** ******* *** *****" at bounding box center [382, 136] width 233 height 19
select select "***"
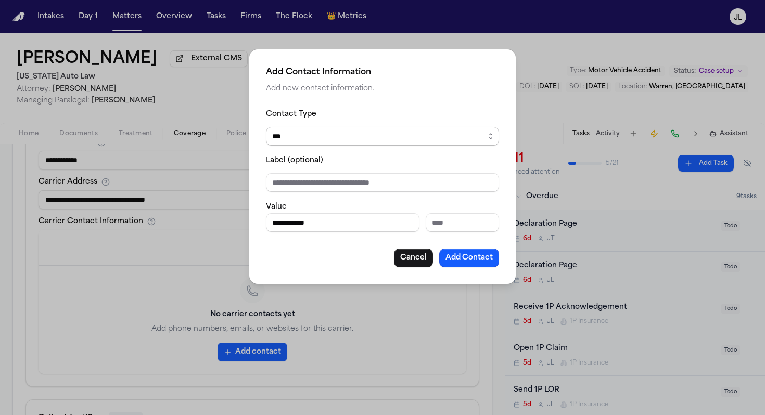
click at [266, 127] on select "***** ***** ******* *** *****" at bounding box center [382, 136] width 233 height 19
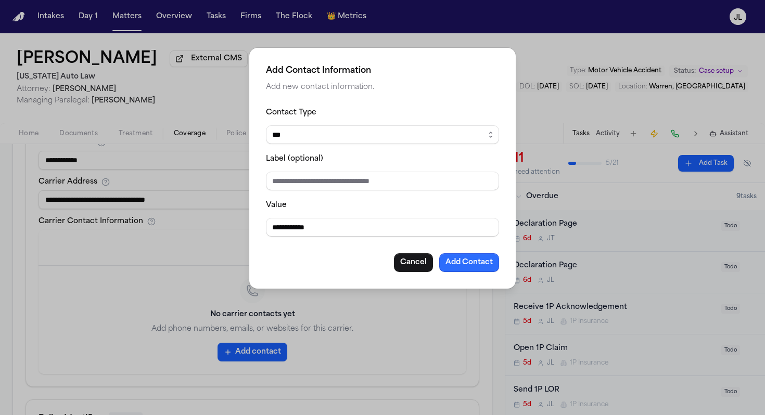
click at [485, 263] on button "Add Contact" at bounding box center [469, 263] width 60 height 19
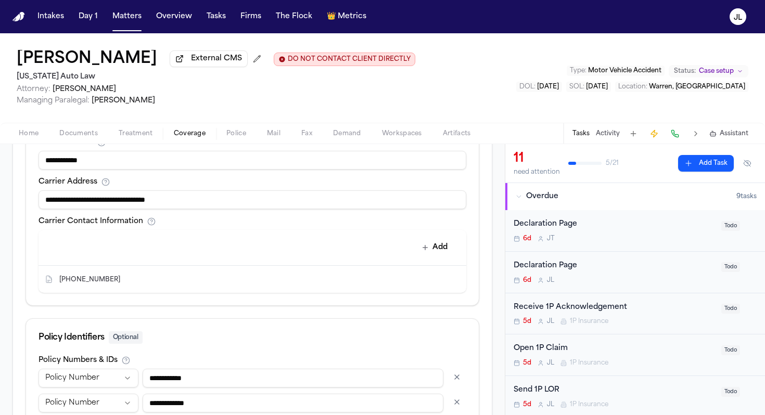
scroll to position [513, 0]
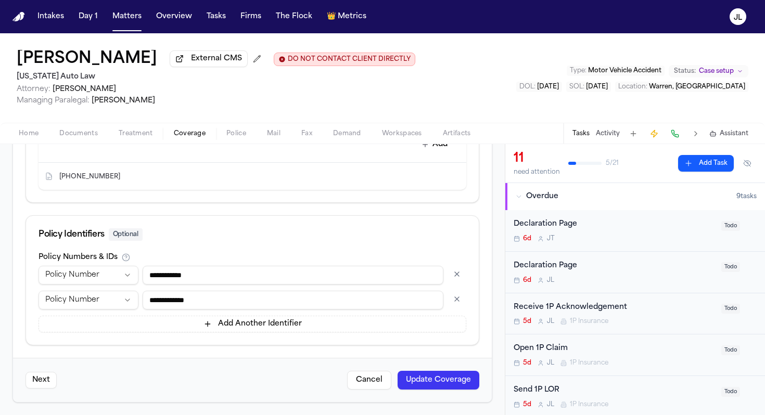
click at [428, 379] on button "Update Coverage" at bounding box center [439, 380] width 82 height 19
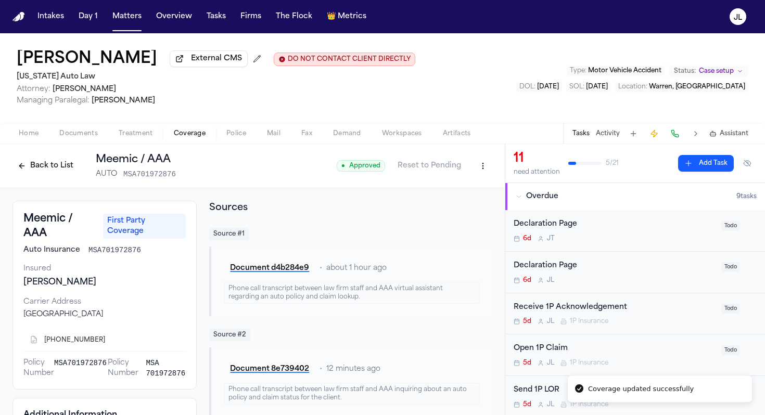
click at [484, 167] on html "Coverage updated successfully Intakes Day 1 Matters Overview Tasks Firms The Fl…" at bounding box center [382, 207] width 765 height 415
click at [457, 189] on div "Edit Coverage" at bounding box center [446, 191] width 87 height 17
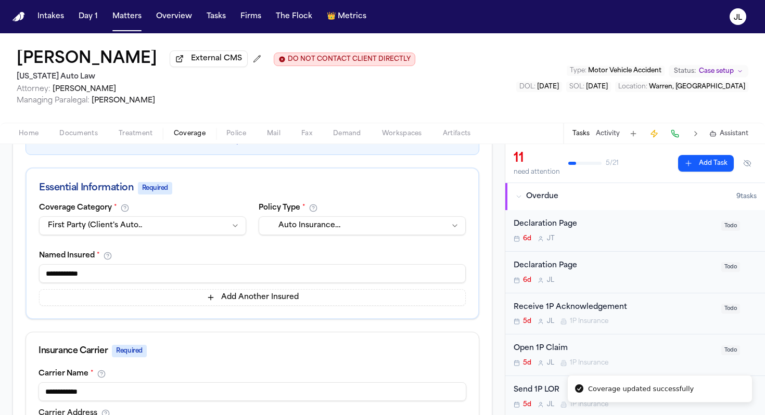
scroll to position [513, 0]
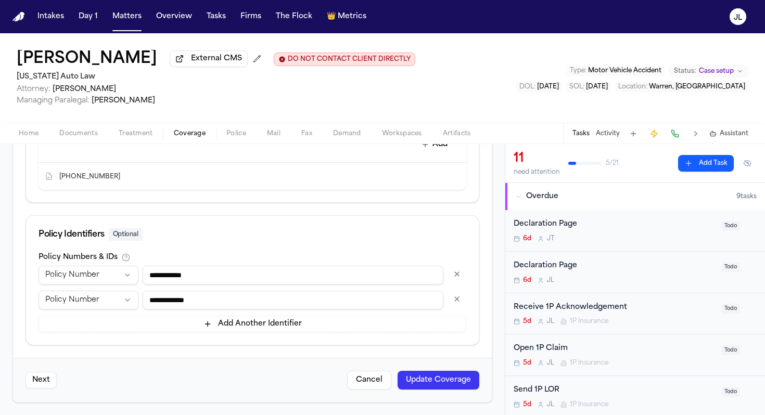
click at [454, 275] on button "button" at bounding box center [457, 274] width 19 height 17
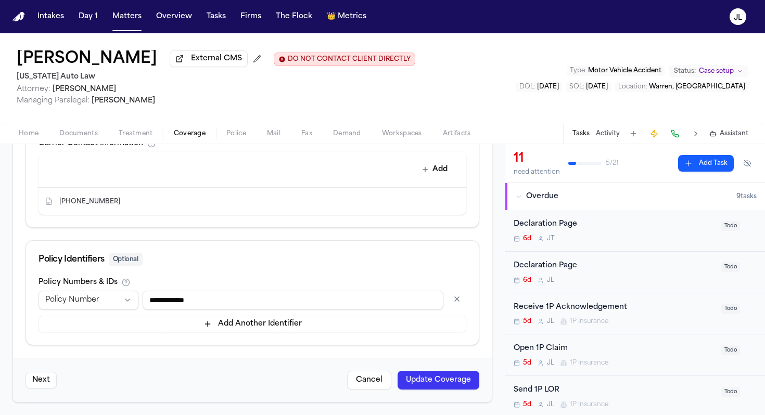
click at [438, 375] on button "Update Coverage" at bounding box center [439, 380] width 82 height 19
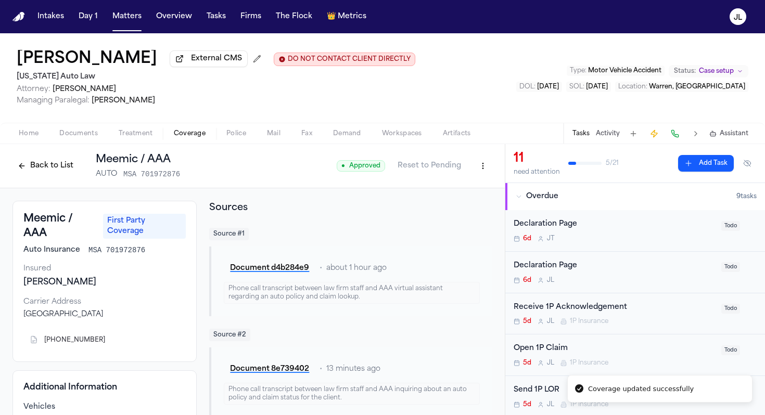
click at [49, 168] on button "Back to List" at bounding box center [45, 166] width 66 height 17
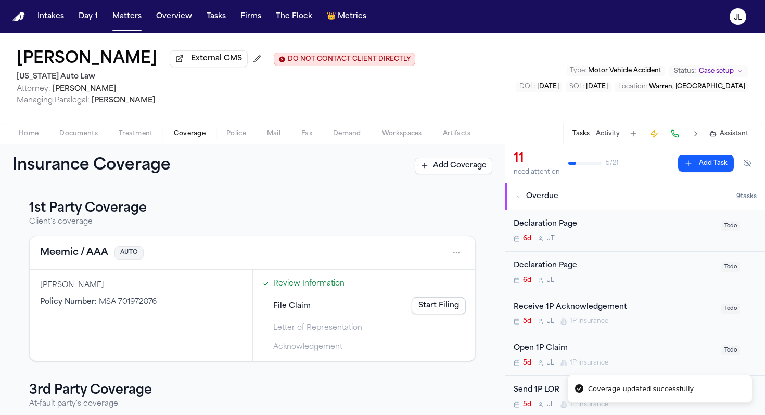
scroll to position [117, 0]
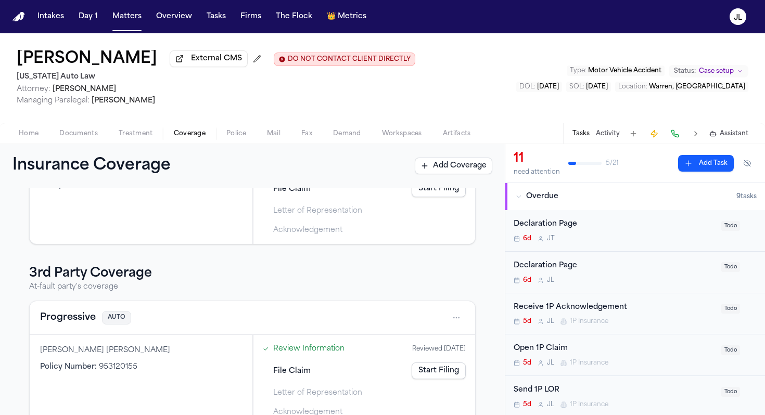
click at [80, 316] on button "Progressive" at bounding box center [68, 318] width 56 height 15
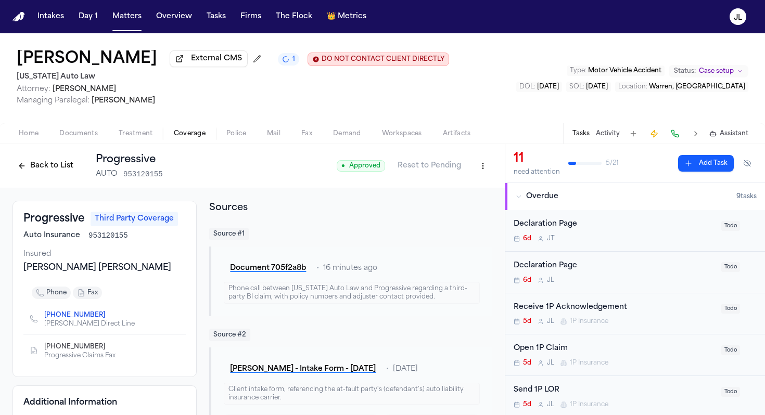
scroll to position [3, 0]
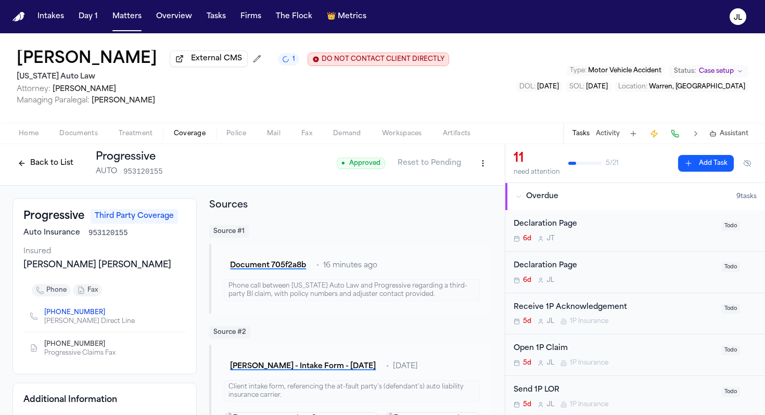
click at [58, 167] on button "Back to List" at bounding box center [45, 163] width 66 height 17
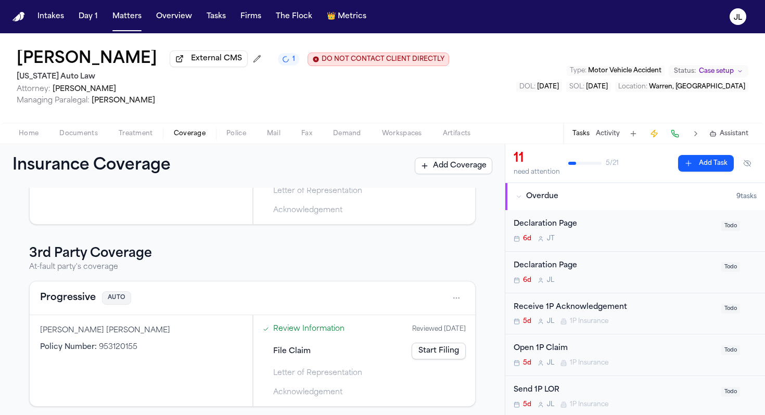
scroll to position [143, 0]
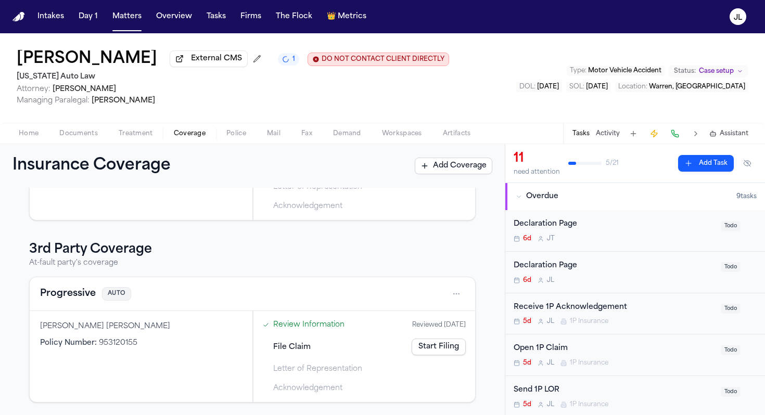
click at [65, 295] on button "Progressive" at bounding box center [68, 294] width 56 height 15
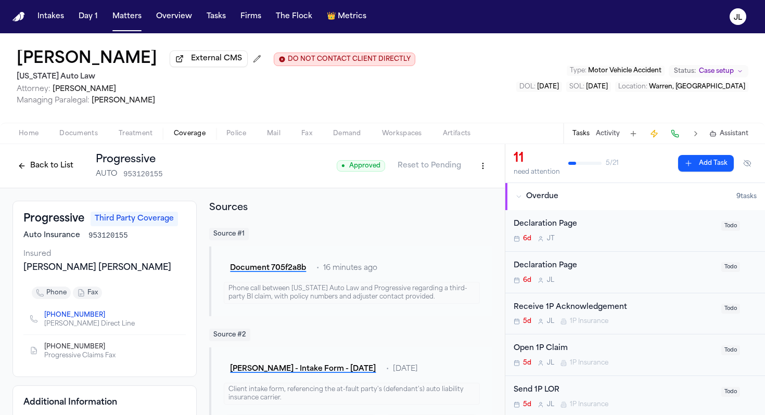
click at [29, 165] on button "Back to List" at bounding box center [45, 166] width 66 height 17
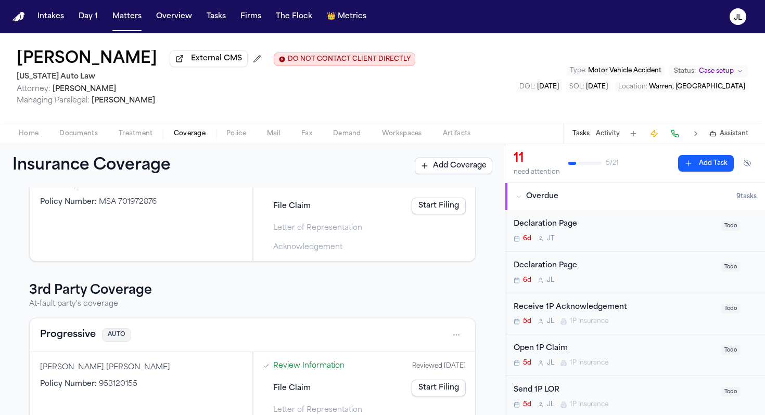
scroll to position [143, 0]
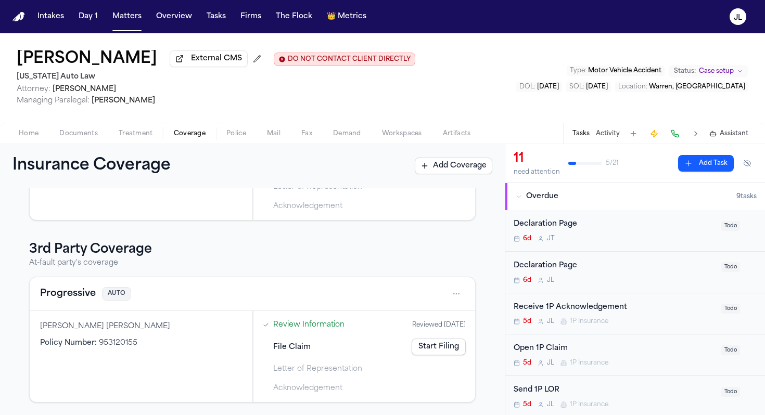
click at [441, 356] on div "File Claim Start Filing" at bounding box center [364, 347] width 211 height 23
click at [441, 347] on link "Start Filing" at bounding box center [439, 347] width 54 height 17
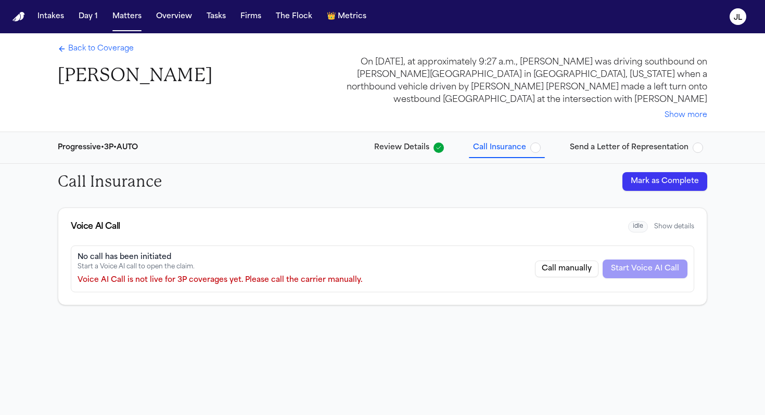
click at [646, 178] on button "Mark as Complete" at bounding box center [665, 181] width 85 height 19
click at [81, 54] on span "Back to Coverage" at bounding box center [101, 49] width 66 height 10
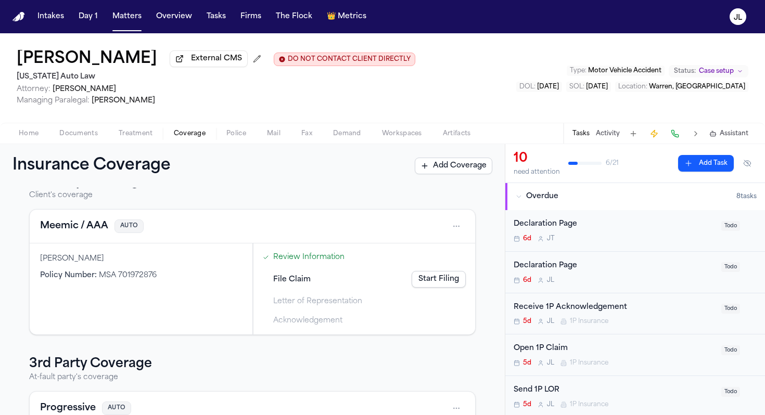
scroll to position [42, 0]
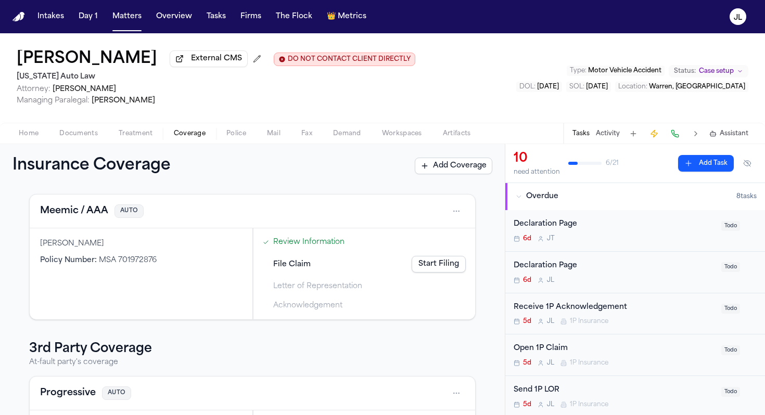
click at [80, 214] on button "Meemic / AAA" at bounding box center [74, 211] width 68 height 15
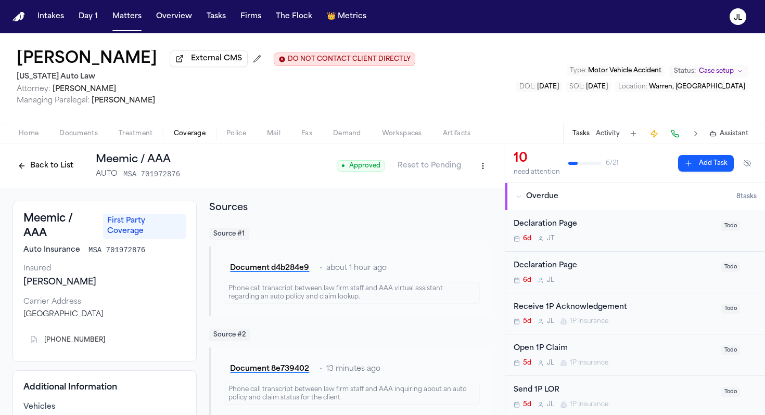
click at [37, 165] on button "Back to List" at bounding box center [45, 166] width 66 height 17
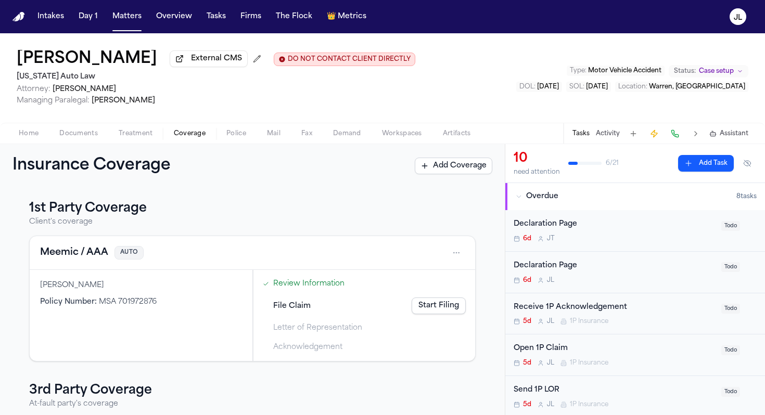
click at [442, 309] on link "Start Filing" at bounding box center [439, 306] width 54 height 17
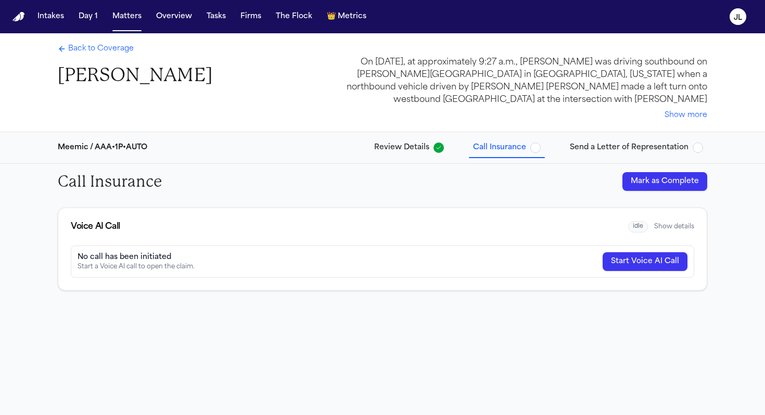
click at [644, 186] on button "Mark as Complete" at bounding box center [665, 181] width 85 height 19
click at [80, 52] on span "Back to Coverage" at bounding box center [101, 49] width 66 height 10
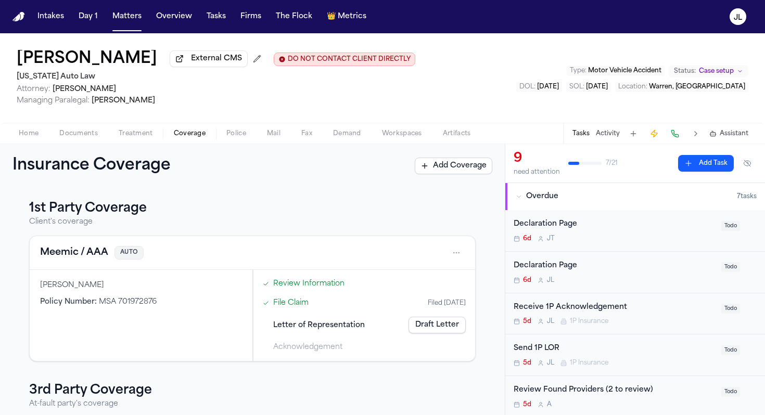
scroll to position [143, 0]
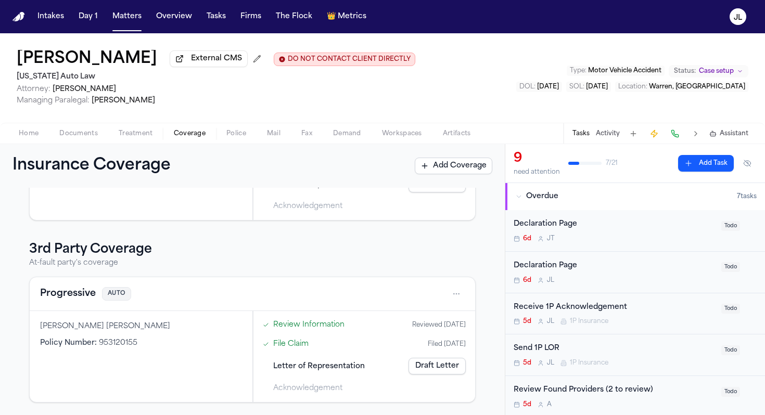
click at [79, 295] on button "Progressive" at bounding box center [68, 294] width 56 height 15
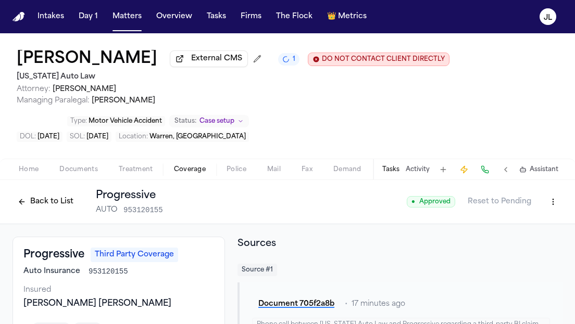
click at [553, 205] on html "Intakes Day 1 Matters Overview Tasks Firms The Flock 👑 Metrics JL Sandra Brown …" at bounding box center [287, 162] width 575 height 324
click at [499, 237] on div "Delete Coverage" at bounding box center [516, 244] width 87 height 17
click at [559, 202] on html "Intakes Day 1 Matters Overview Tasks Firms The Flock 👑 Metrics JL Sandra Brown …" at bounding box center [287, 162] width 575 height 324
click at [519, 223] on div "Edit Coverage" at bounding box center [516, 227] width 87 height 17
select select "**********"
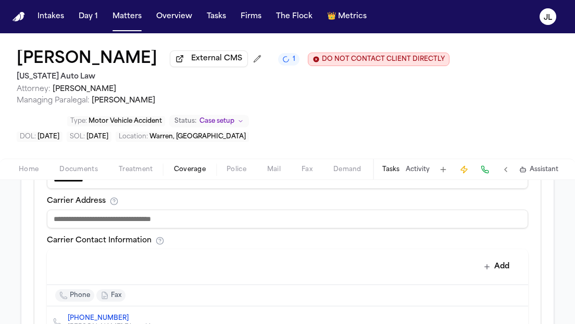
scroll to position [414, 0]
click at [261, 217] on input at bounding box center [287, 218] width 481 height 19
paste input "**********"
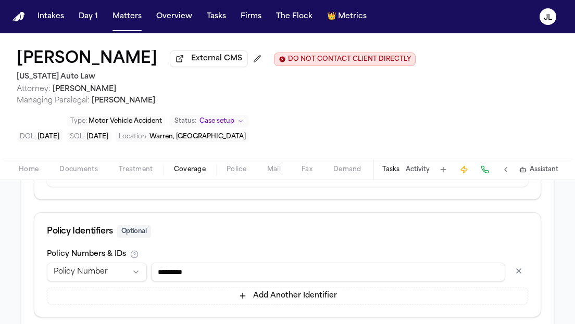
scroll to position [662, 0]
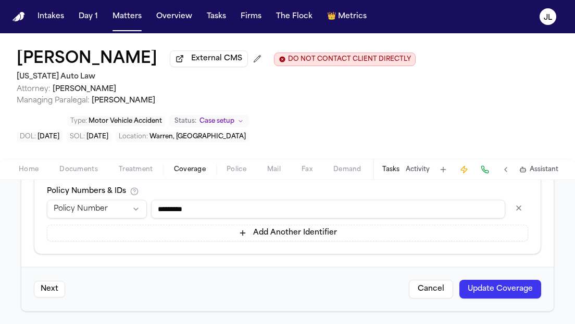
type input "**********"
click at [514, 292] on button "Update Coverage" at bounding box center [500, 289] width 82 height 19
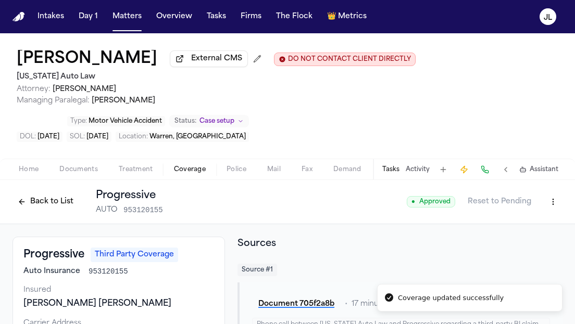
click at [68, 205] on button "Back to List" at bounding box center [45, 202] width 66 height 17
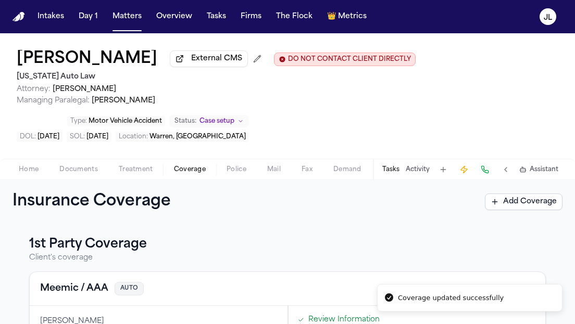
click at [29, 164] on div "Home Documents Treatment Coverage Police Mail Fax Demand Workspaces Artifacts T…" at bounding box center [287, 169] width 575 height 21
click at [34, 168] on span "Home" at bounding box center [29, 170] width 20 height 8
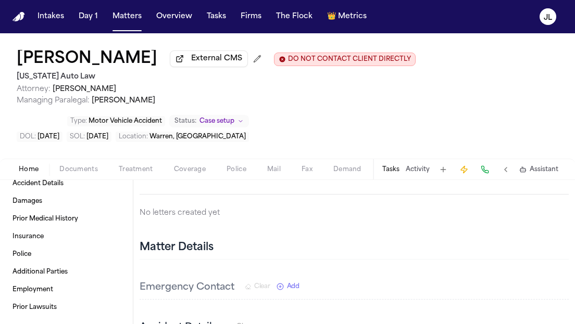
scroll to position [781, 0]
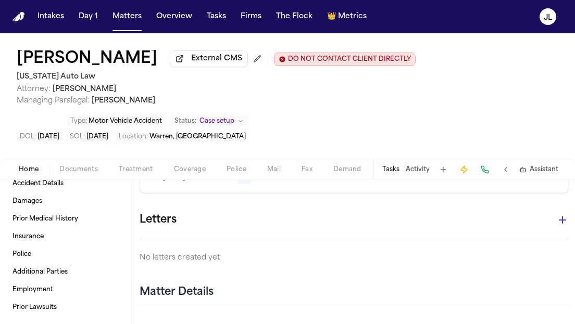
click at [560, 214] on icon "button" at bounding box center [562, 220] width 12 height 12
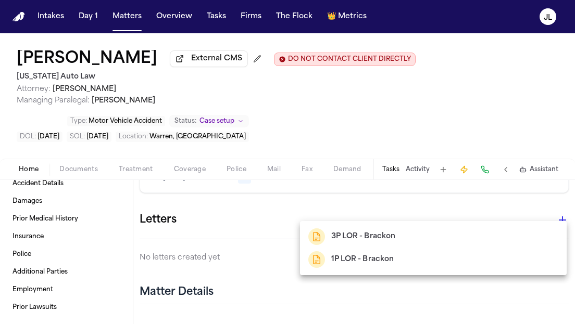
click at [402, 244] on div "3P LOR - Brackon" at bounding box center [433, 237] width 250 height 17
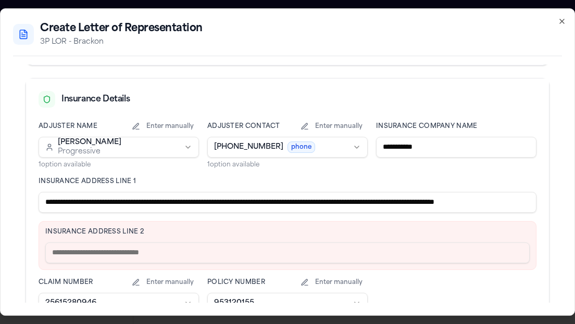
scroll to position [256, 0]
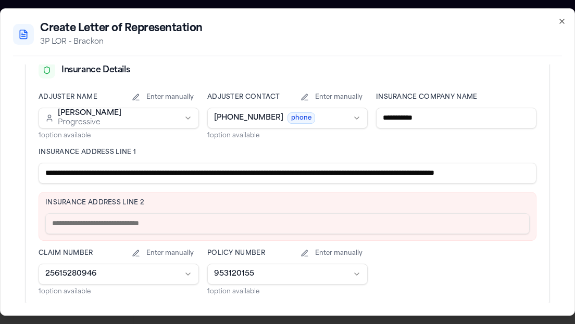
click at [127, 172] on input "**********" at bounding box center [288, 173] width 498 height 21
drag, startPoint x: 413, startPoint y: 175, endPoint x: 323, endPoint y: 174, distance: 89.5
click at [323, 174] on input "**********" at bounding box center [288, 173] width 498 height 21
drag, startPoint x: 384, startPoint y: 175, endPoint x: 97, endPoint y: 173, distance: 286.8
click at [97, 173] on input "**********" at bounding box center [288, 173] width 498 height 21
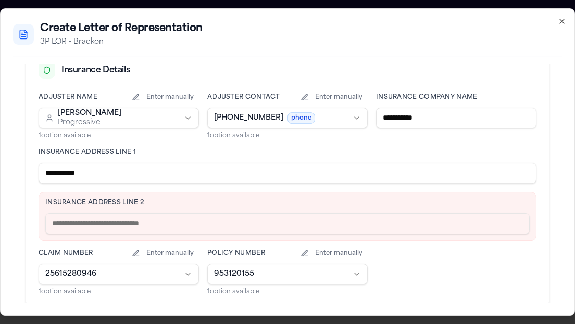
type input "**********"
click at [62, 236] on div "Insurance Address Line 2" at bounding box center [288, 216] width 498 height 49
click at [62, 230] on input "text" at bounding box center [287, 223] width 484 height 21
paste input "**********"
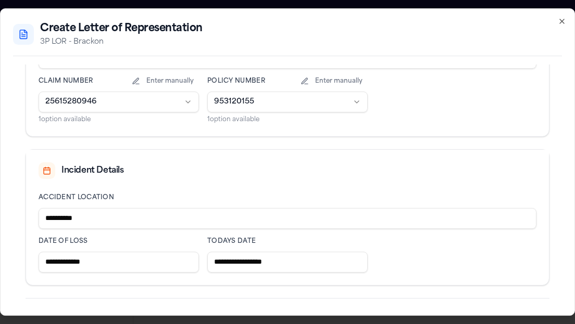
scroll to position [454, 0]
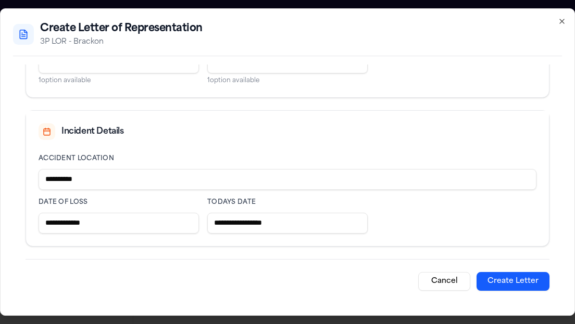
type input "**********"
click at [520, 280] on button "Create Letter" at bounding box center [512, 281] width 73 height 19
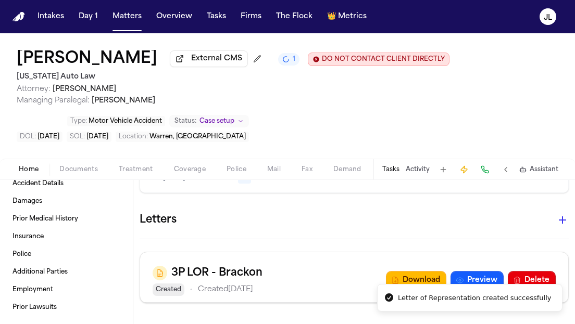
click at [562, 217] on icon "button" at bounding box center [562, 220] width 7 height 7
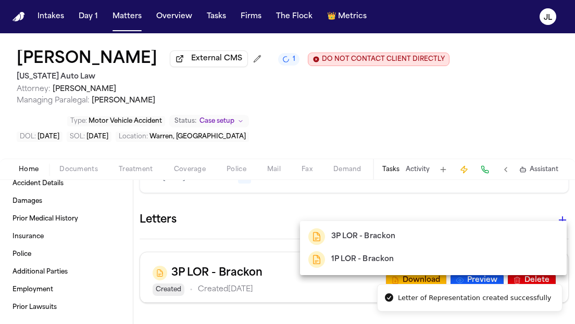
click at [342, 263] on h2 "1P LOR - Brackon" at bounding box center [362, 260] width 62 height 12
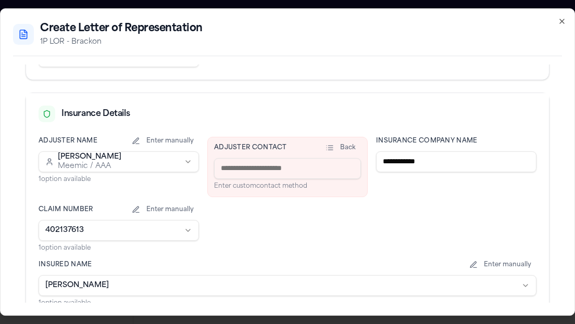
scroll to position [195, 0]
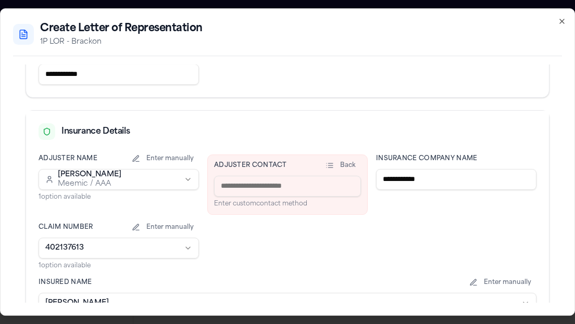
click at [230, 187] on input at bounding box center [287, 186] width 147 height 21
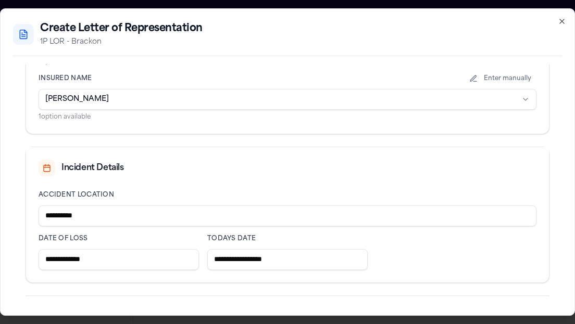
scroll to position [422, 0]
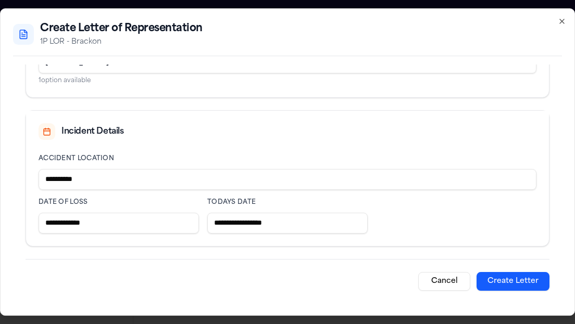
type input "**********"
click at [530, 277] on button "Create Letter" at bounding box center [512, 281] width 73 height 19
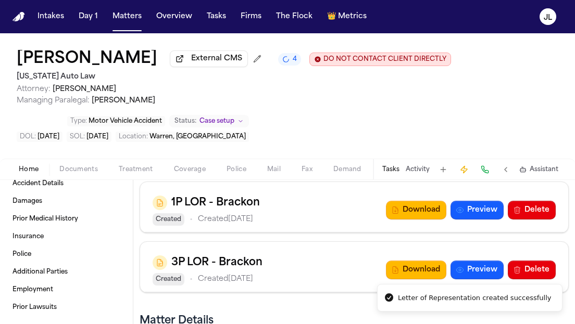
scroll to position [852, 0]
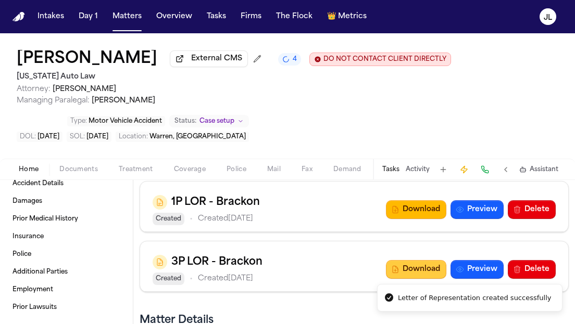
click at [406, 260] on button "Download" at bounding box center [416, 269] width 60 height 19
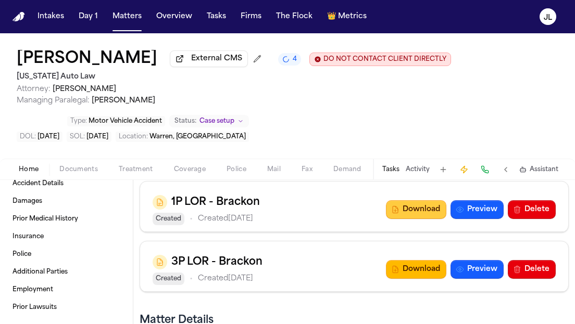
click at [414, 206] on button "Download" at bounding box center [416, 209] width 60 height 19
click at [73, 167] on button "Documents" at bounding box center [78, 169] width 59 height 12
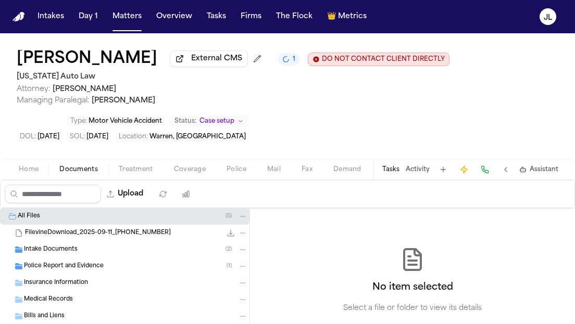
click at [71, 262] on div "Police Report and Evidence ( 1 )" at bounding box center [124, 266] width 249 height 17
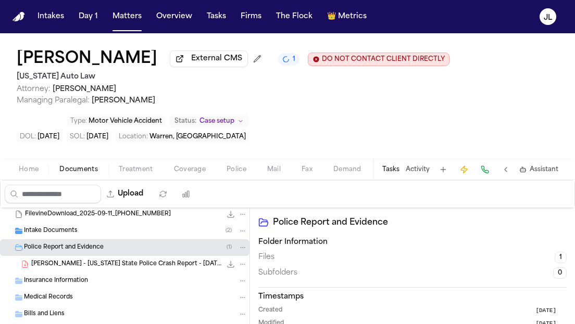
scroll to position [24, 0]
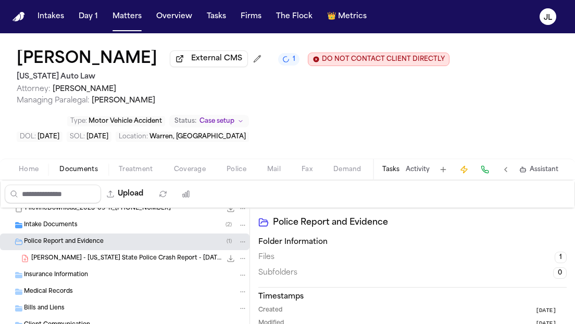
click at [233, 259] on icon "File: S. Brown - Michigan State Police Crash Report - 6.26.25" at bounding box center [230, 259] width 8 height 8
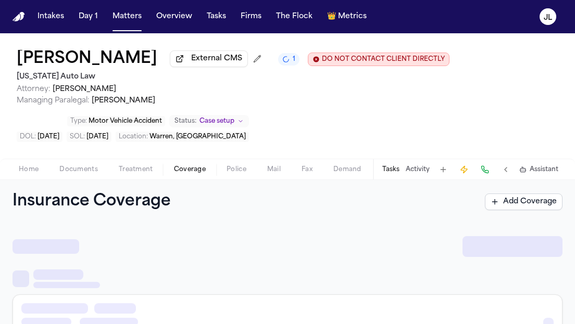
click at [188, 174] on span "Coverage" at bounding box center [190, 170] width 32 height 8
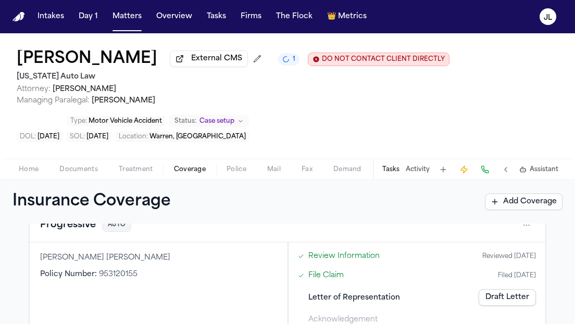
scroll to position [246, 0]
click at [67, 233] on div "Progressive AUTO" at bounding box center [287, 225] width 495 height 17
click at [67, 232] on button "Progressive" at bounding box center [68, 225] width 56 height 15
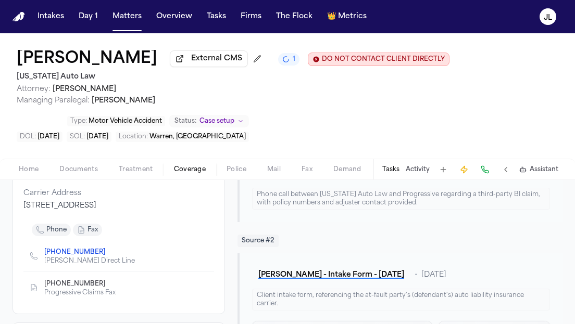
scroll to position [132, 0]
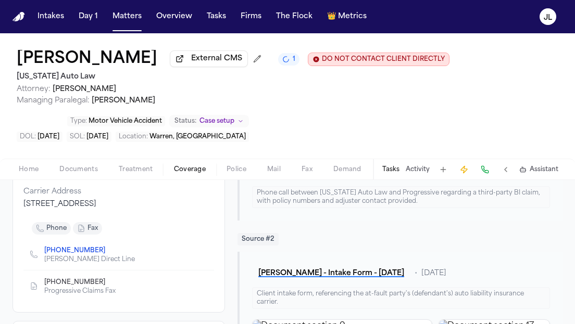
click at [107, 283] on icon "Copy to clipboard" at bounding box center [110, 283] width 6 height 6
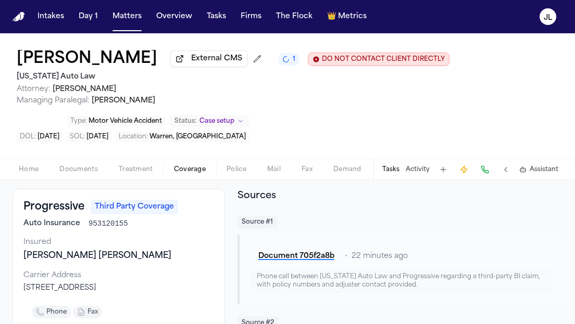
scroll to position [18, 0]
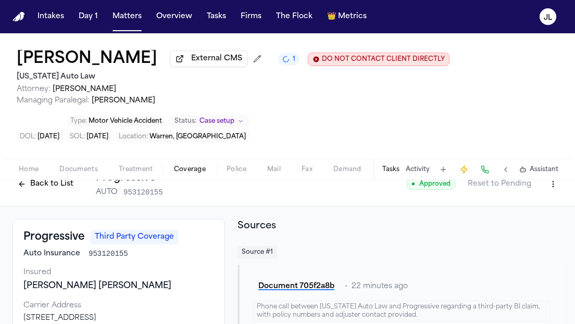
click at [39, 187] on button "Back to List" at bounding box center [45, 184] width 66 height 17
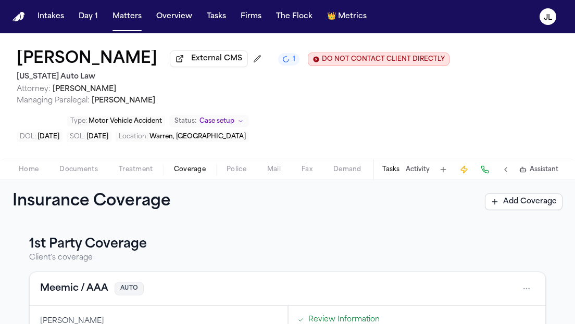
click at [65, 290] on button "Meemic / AAA" at bounding box center [74, 289] width 68 height 15
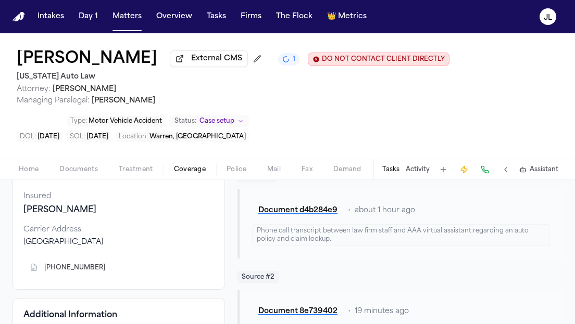
scroll to position [102, 0]
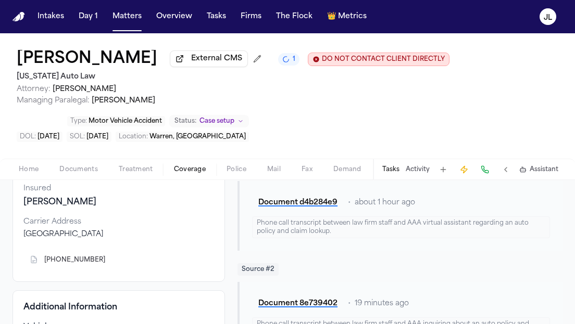
drag, startPoint x: 158, startPoint y: 240, endPoint x: 26, endPoint y: 239, distance: 131.7
click at [26, 239] on div "Po Box 217019 Auburn Hills, MI 48321" at bounding box center [118, 235] width 191 height 10
copy div "Po Box 217019 Auburn Hills, MI 48321"
click at [98, 264] on span "(800) 231-5780" at bounding box center [78, 260] width 69 height 8
click at [109, 262] on icon "Copy to clipboard" at bounding box center [111, 260] width 4 height 5
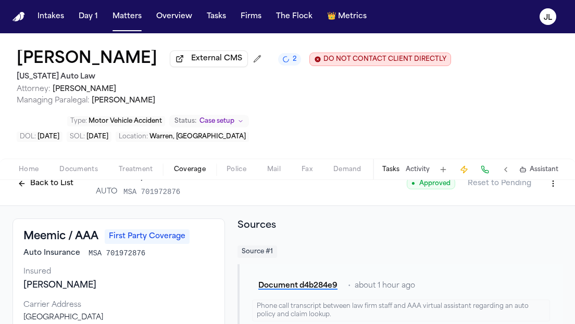
scroll to position [0, 0]
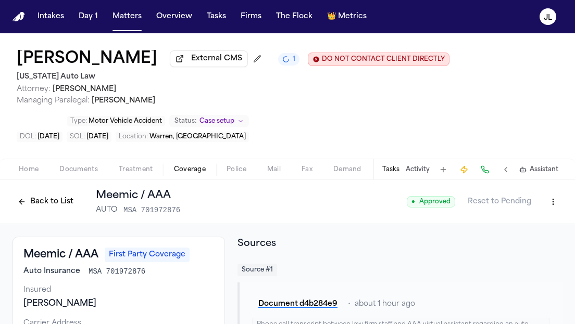
click at [37, 210] on button "Back to List" at bounding box center [45, 202] width 66 height 17
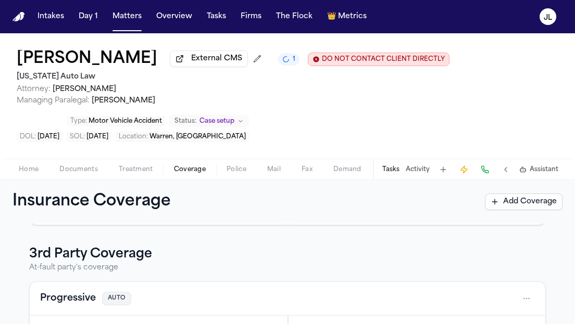
scroll to position [184, 0]
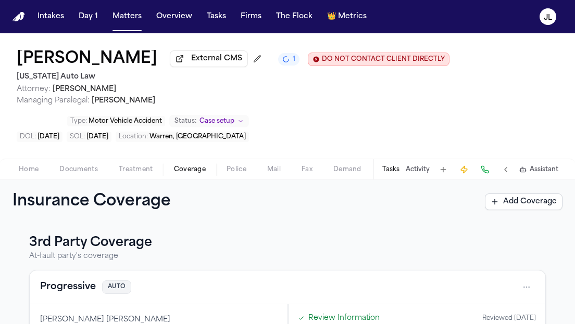
click at [81, 292] on button "Progressive" at bounding box center [68, 287] width 56 height 15
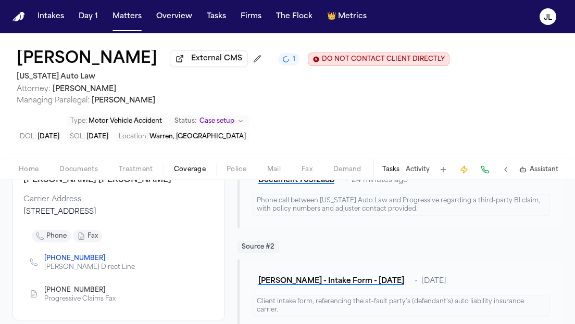
scroll to position [194, 0]
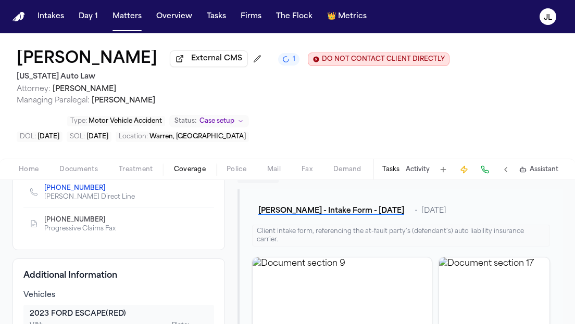
click at [107, 223] on icon "Copy to clipboard" at bounding box center [110, 220] width 6 height 6
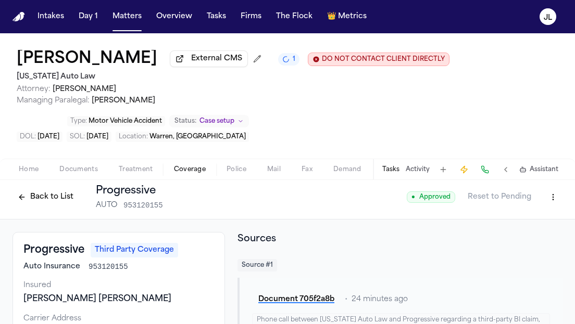
scroll to position [0, 0]
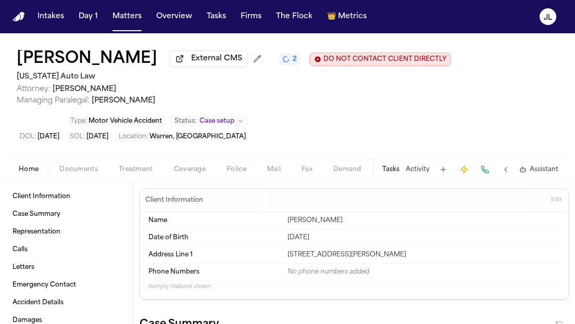
click at [185, 171] on span "Coverage" at bounding box center [190, 170] width 32 height 8
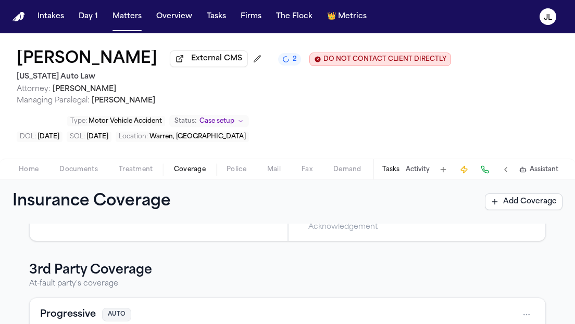
scroll to position [48, 0]
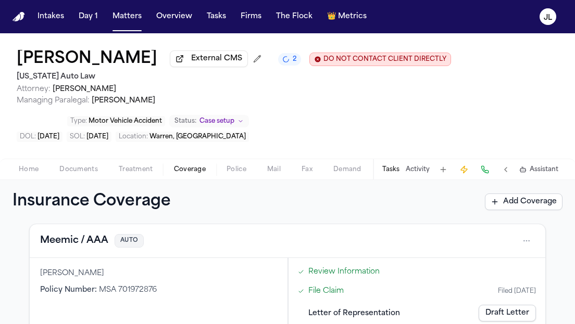
click at [92, 248] on button "Meemic / AAA" at bounding box center [74, 241] width 68 height 15
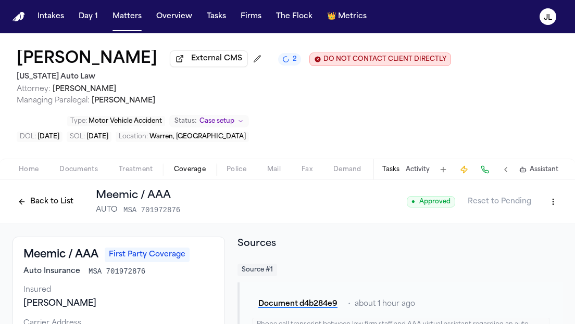
click at [55, 210] on button "Back to List" at bounding box center [45, 202] width 66 height 17
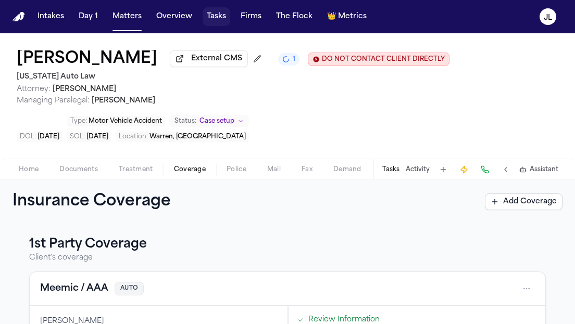
click at [207, 15] on button "Tasks" at bounding box center [216, 16] width 28 height 19
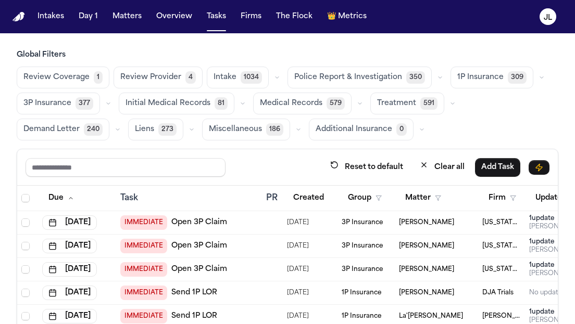
click at [123, 177] on div "Reset to default Clear all Add Task" at bounding box center [287, 167] width 540 height 36
click at [123, 175] on input "text" at bounding box center [126, 167] width 200 height 19
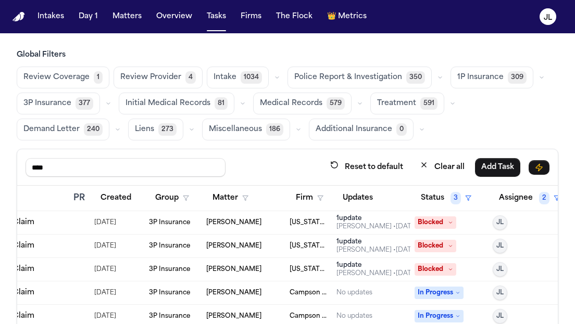
scroll to position [0, 200]
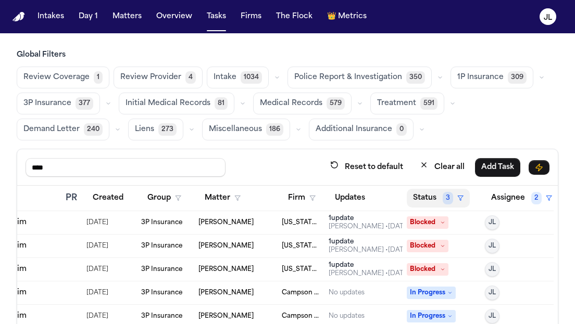
type input "****"
click at [438, 202] on button "Status 3" at bounding box center [438, 198] width 63 height 19
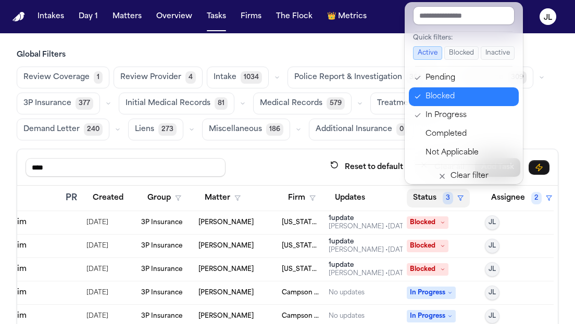
click at [434, 92] on div "Blocked" at bounding box center [468, 97] width 87 height 12
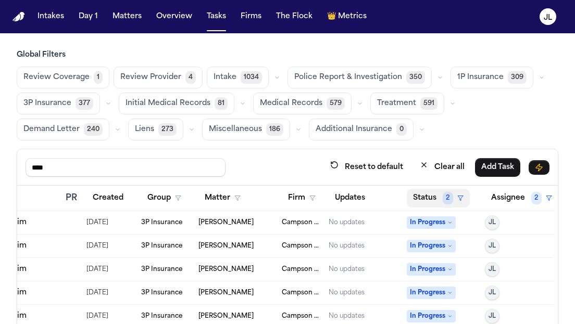
click at [427, 202] on button "Status 2" at bounding box center [438, 198] width 63 height 19
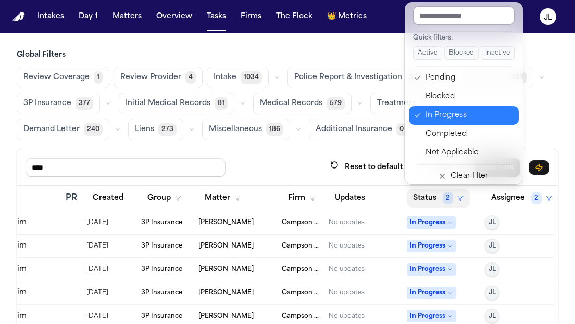
click at [441, 120] on div "In Progress" at bounding box center [468, 115] width 87 height 12
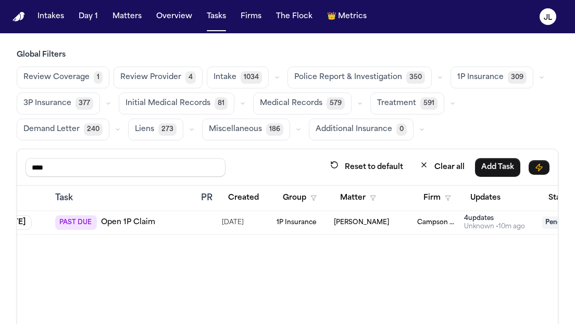
scroll to position [0, 0]
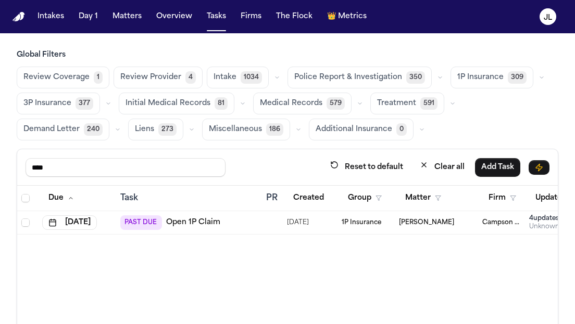
click at [201, 222] on link "Open 1P Claim" at bounding box center [193, 223] width 54 height 10
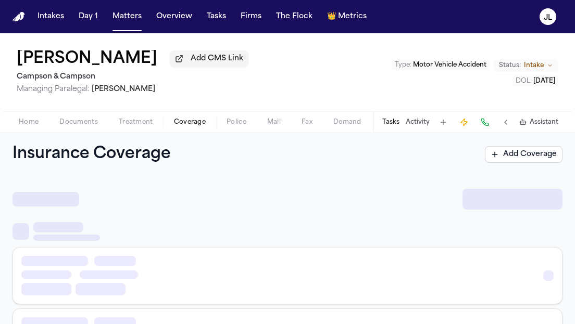
click at [179, 126] on span "Coverage" at bounding box center [190, 122] width 32 height 8
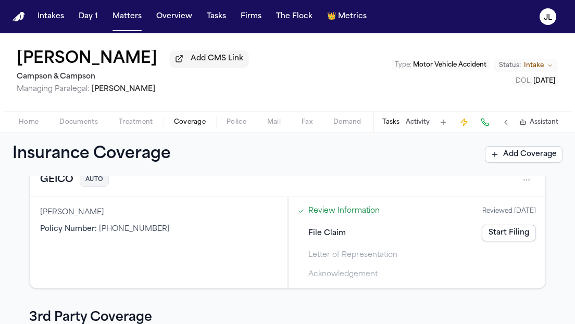
scroll to position [2, 0]
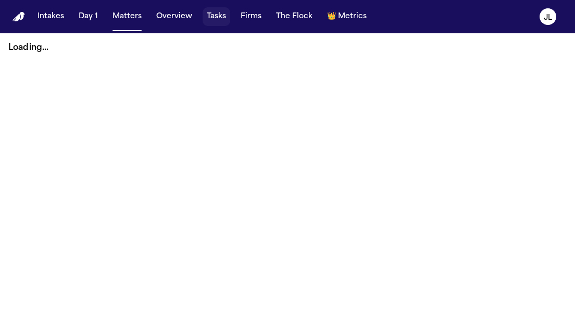
click at [211, 19] on button "Tasks" at bounding box center [216, 16] width 28 height 19
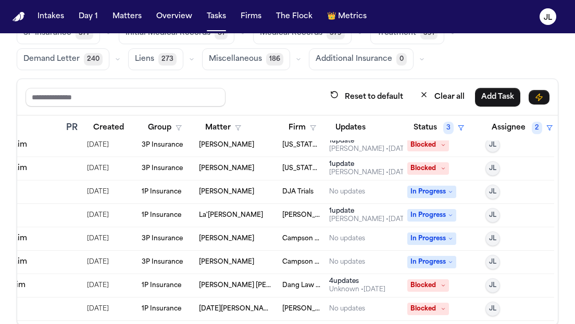
scroll to position [31, 200]
click at [436, 216] on span "In Progress" at bounding box center [431, 215] width 49 height 12
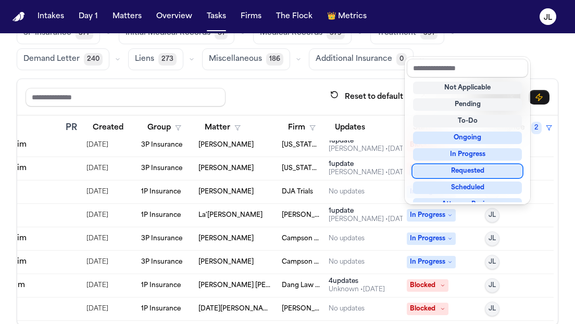
scroll to position [162, 0]
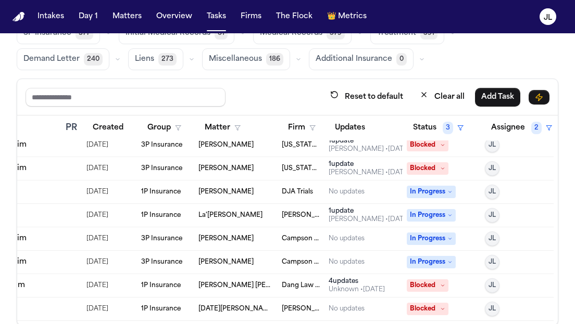
click at [428, 216] on span "In Progress" at bounding box center [431, 215] width 49 height 12
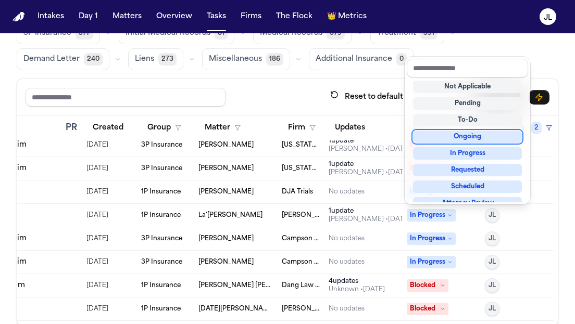
scroll to position [0, 0]
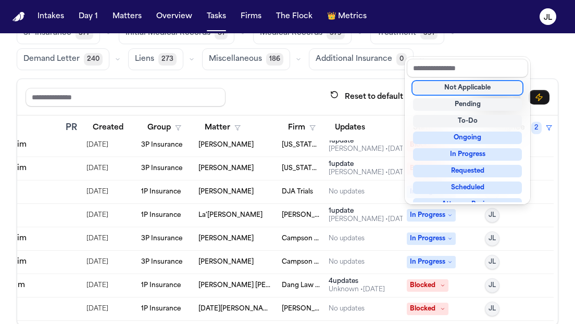
click at [472, 91] on div "Not Applicable" at bounding box center [467, 88] width 109 height 12
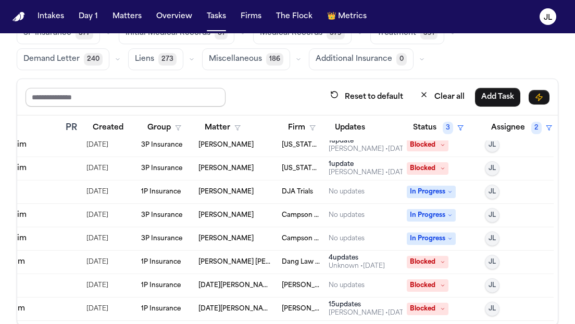
click at [167, 96] on input "text" at bounding box center [126, 97] width 200 height 19
type input "****"
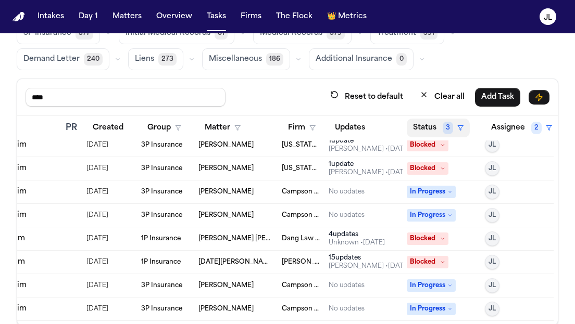
click at [430, 132] on button "Status 3" at bounding box center [438, 128] width 63 height 19
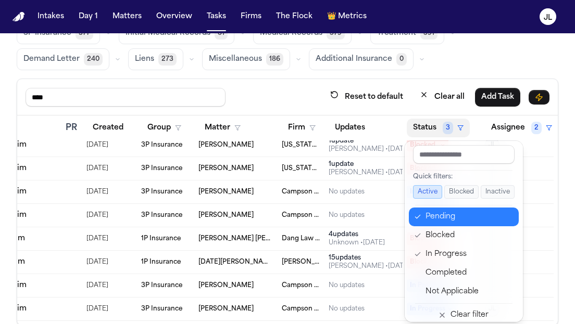
click at [441, 212] on div "Pending" at bounding box center [468, 217] width 87 height 12
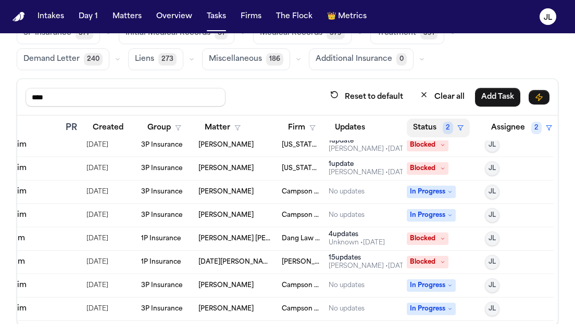
click at [441, 128] on button "Status 2" at bounding box center [438, 128] width 63 height 19
click at [440, 130] on button "Status 2" at bounding box center [438, 128] width 63 height 19
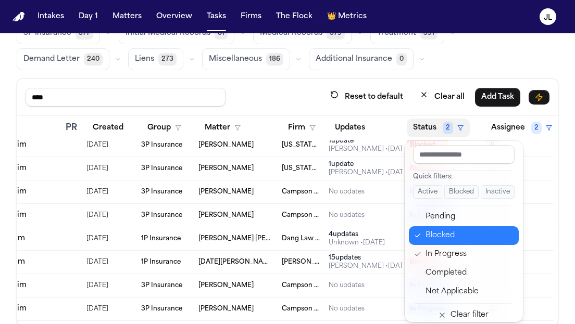
click at [427, 234] on div "Blocked" at bounding box center [468, 236] width 87 height 12
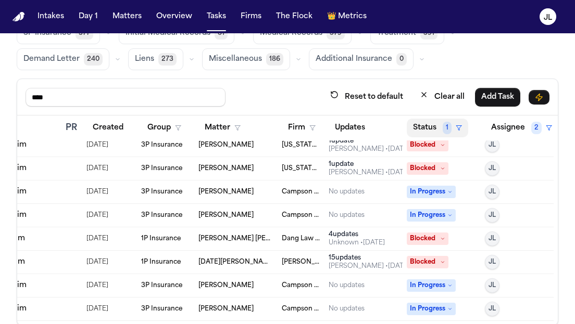
click at [438, 134] on button "Status 1" at bounding box center [437, 128] width 61 height 19
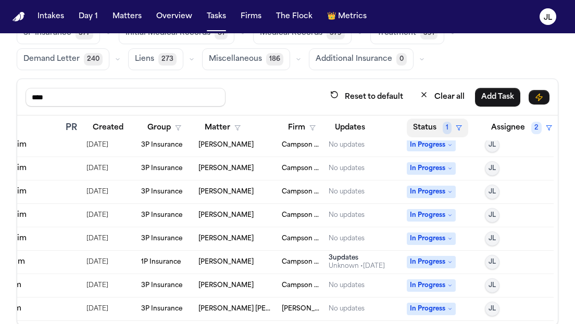
click at [435, 122] on button "Status 1" at bounding box center [437, 128] width 61 height 19
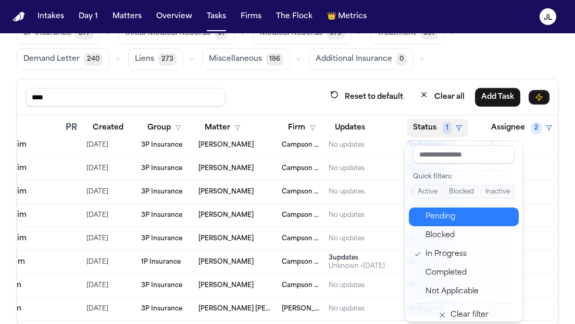
click at [442, 216] on div "Pending" at bounding box center [468, 217] width 87 height 12
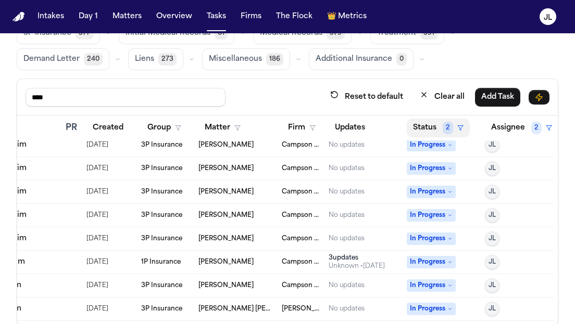
click at [432, 132] on button "Status 2" at bounding box center [438, 128] width 63 height 19
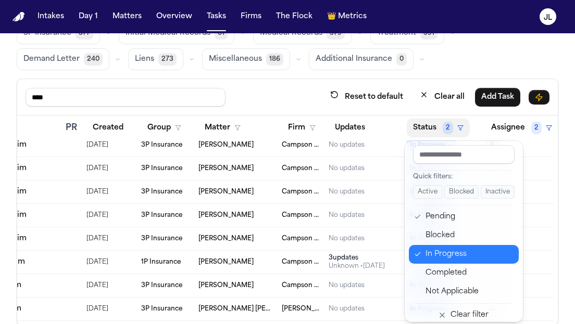
click at [450, 258] on div "In Progress" at bounding box center [468, 254] width 87 height 12
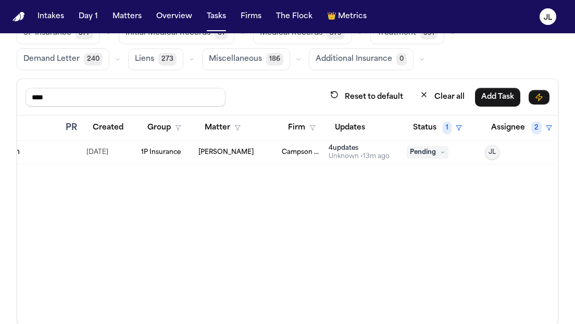
scroll to position [71, 0]
click at [424, 153] on span "Pending" at bounding box center [428, 152] width 42 height 12
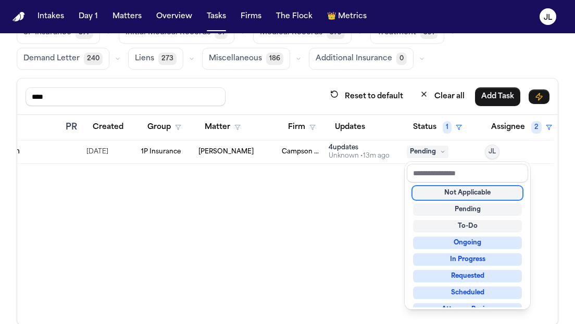
click at [450, 194] on div "Not Applicable" at bounding box center [467, 193] width 109 height 12
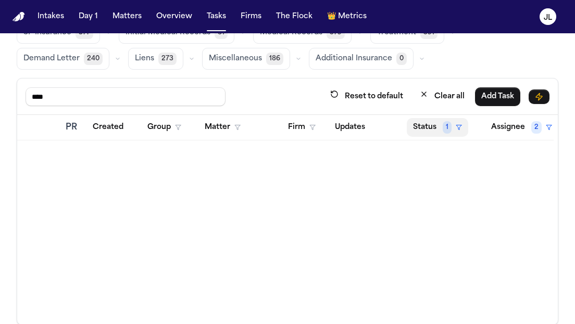
click at [430, 121] on button "Status 1" at bounding box center [437, 127] width 61 height 19
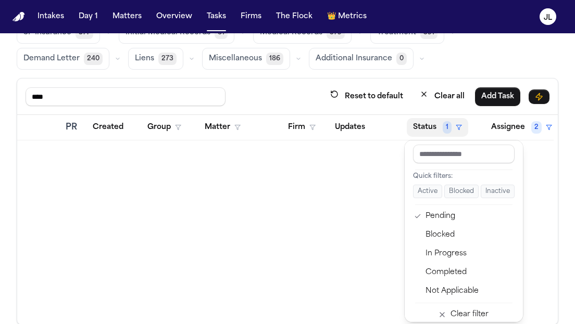
click at [430, 121] on button "Status 1" at bounding box center [437, 127] width 61 height 19
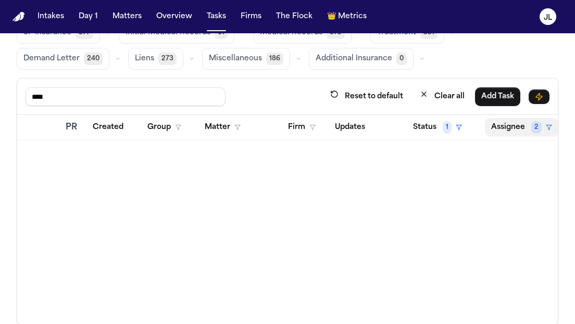
click at [518, 131] on button "Assignee 2" at bounding box center [521, 127] width 73 height 19
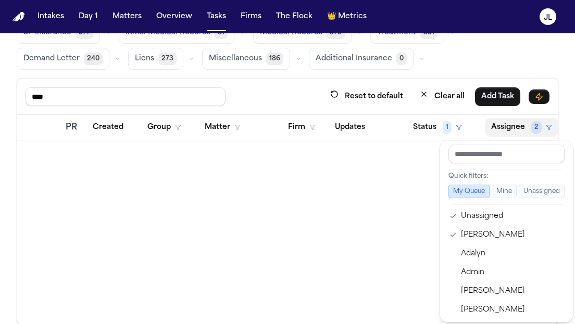
click at [482, 163] on div at bounding box center [506, 156] width 124 height 23
click at [483, 158] on input "text" at bounding box center [506, 154] width 116 height 19
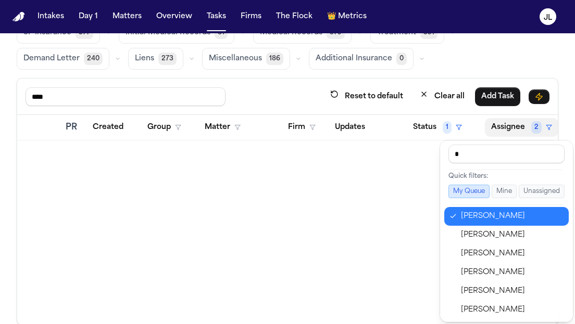
type input "**"
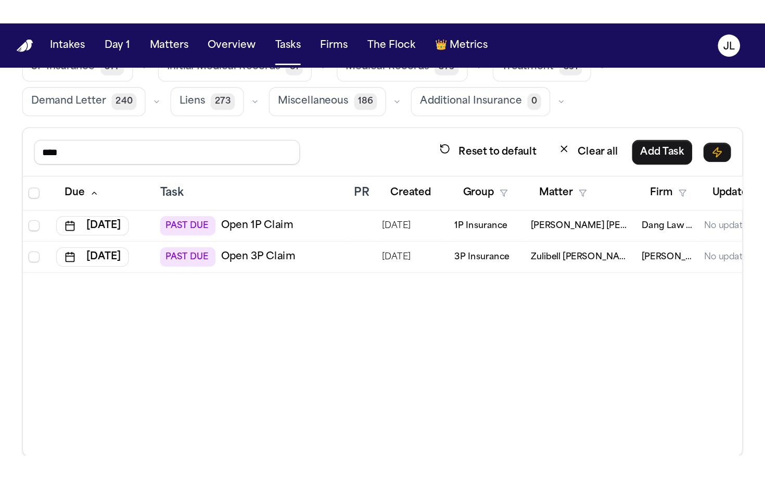
scroll to position [0, 200]
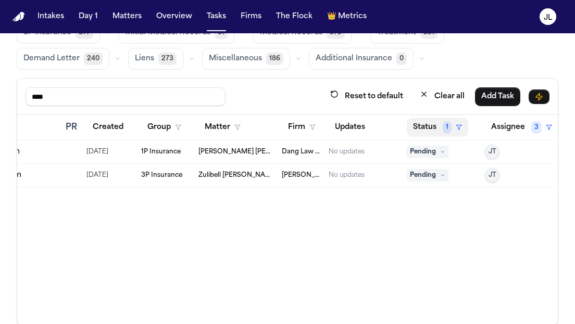
click at [433, 130] on button "Status 1" at bounding box center [437, 127] width 61 height 19
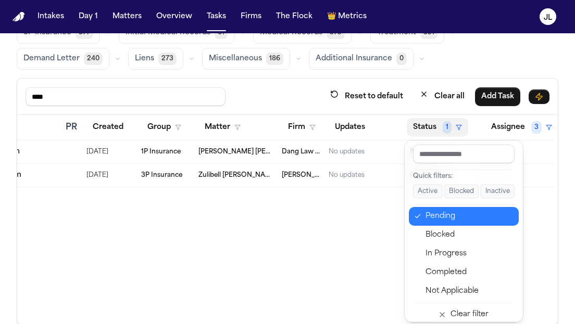
click at [437, 214] on div "Pending" at bounding box center [468, 216] width 87 height 12
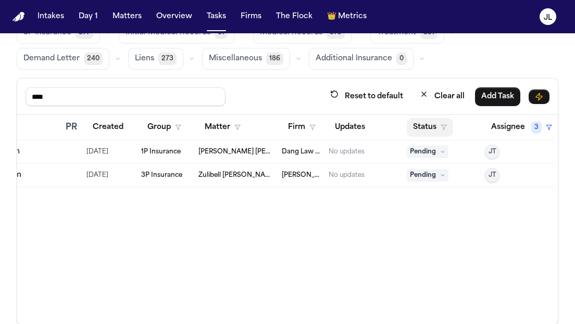
click at [437, 121] on button "Status" at bounding box center [430, 127] width 46 height 19
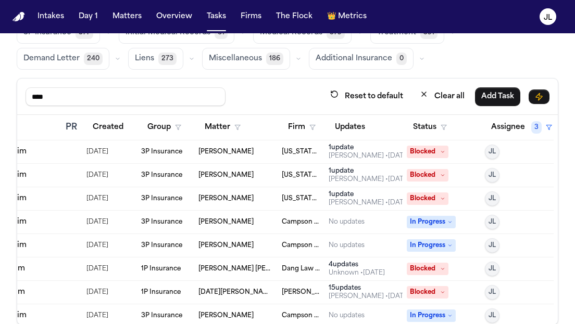
click at [437, 254] on td "In Progress" at bounding box center [441, 245] width 78 height 23
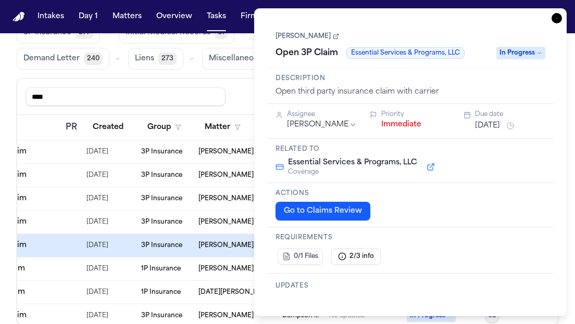
click at [559, 14] on icon "button" at bounding box center [556, 18] width 10 height 10
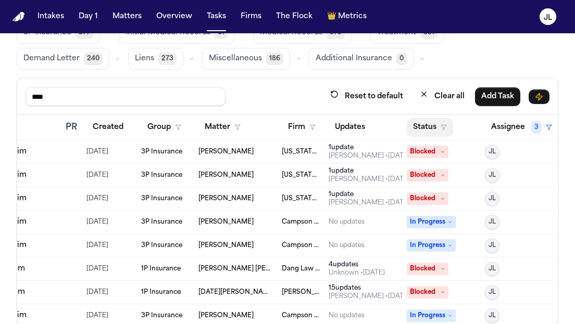
click at [430, 134] on button "Status" at bounding box center [430, 127] width 46 height 19
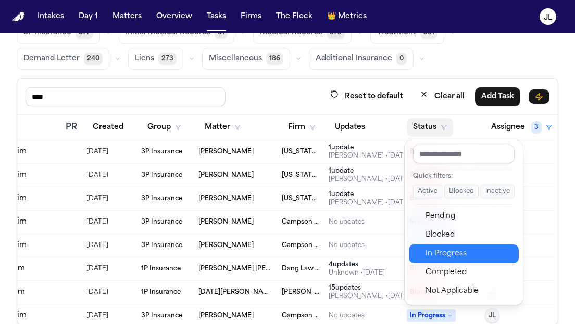
click at [446, 249] on div "In Progress" at bounding box center [468, 254] width 87 height 12
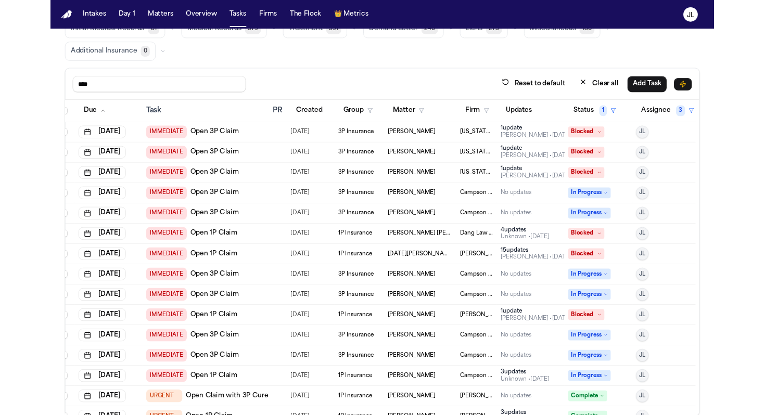
scroll to position [45, 0]
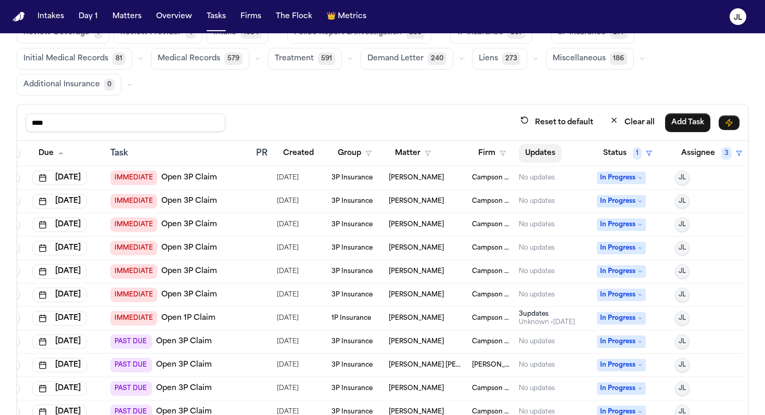
click at [549, 146] on button "Updates" at bounding box center [540, 153] width 43 height 19
click at [486, 153] on button "Firm" at bounding box center [492, 153] width 40 height 19
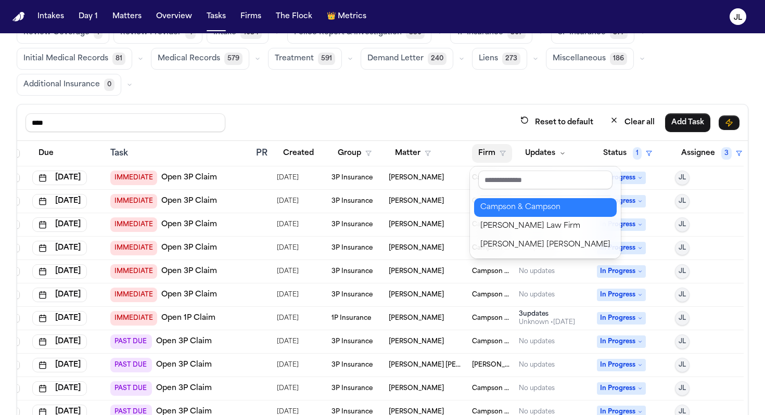
click at [492, 210] on div "Campson & Campson" at bounding box center [545, 207] width 130 height 12
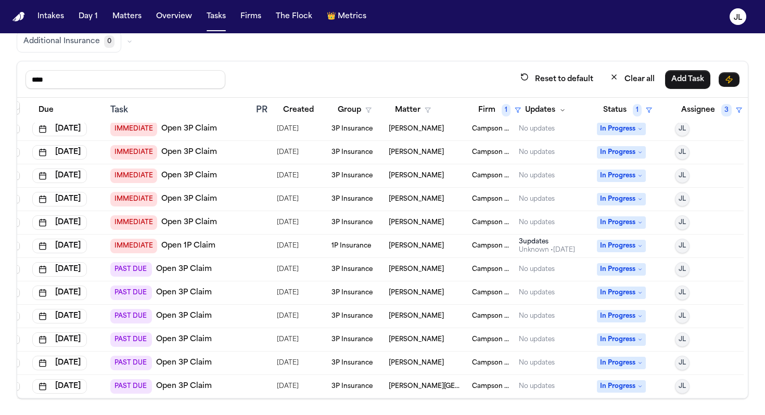
scroll to position [0, 10]
